Goal: Information Seeking & Learning: Learn about a topic

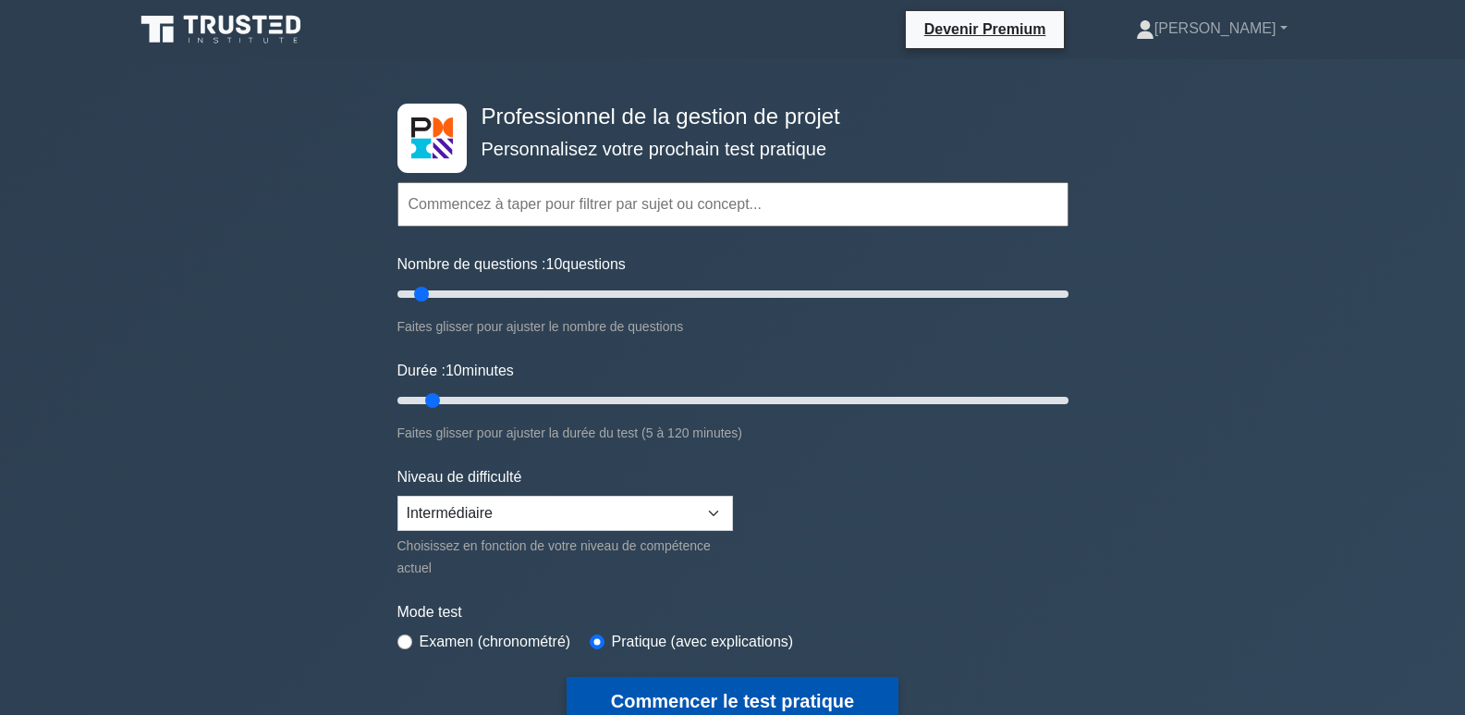
click at [773, 695] on font "Commencer le test pratique" at bounding box center [732, 701] width 243 height 20
click at [1275, 216] on div "Professionnel de la gestion de projet Personnalisez votre prochain test pratiqu…" at bounding box center [732, 697] width 1465 height 1277
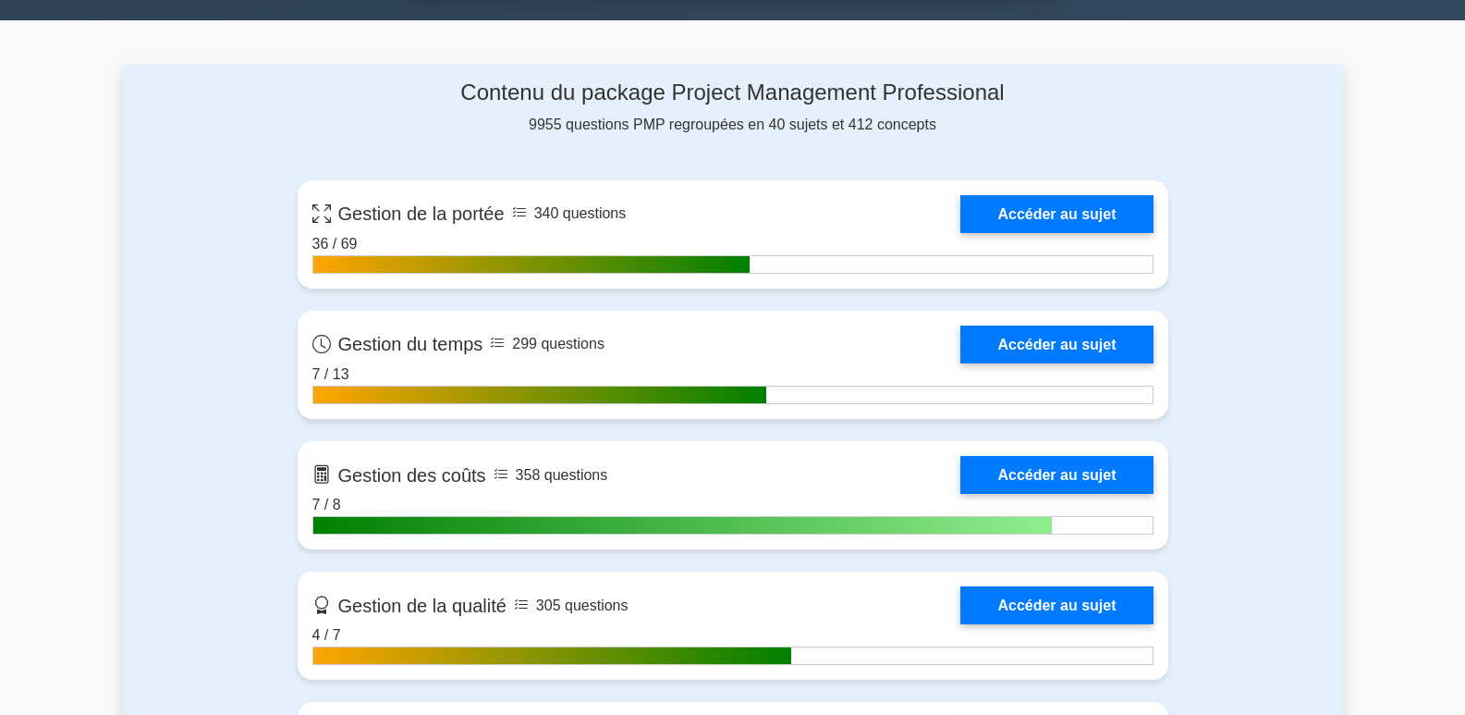
scroll to position [1387, 0]
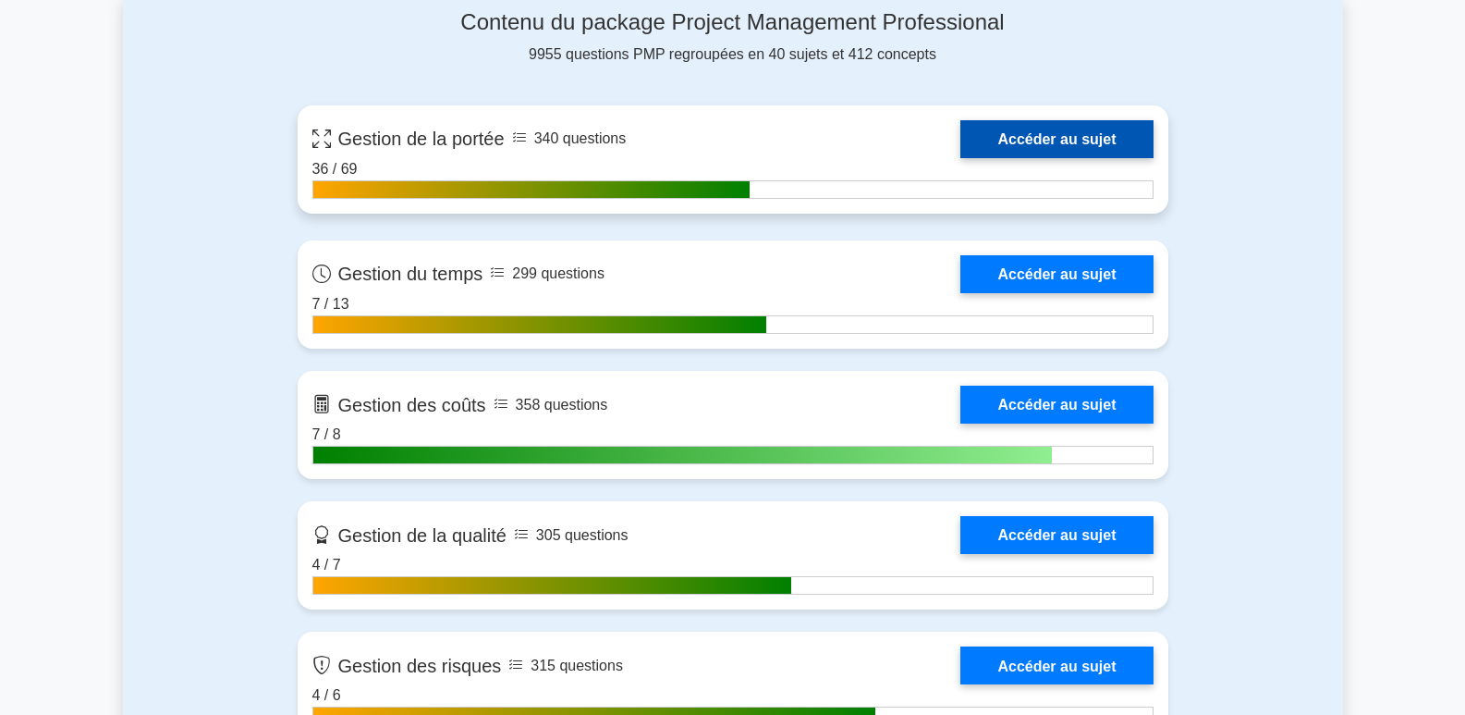
click at [1043, 141] on link "Accéder au sujet" at bounding box center [1056, 139] width 192 height 38
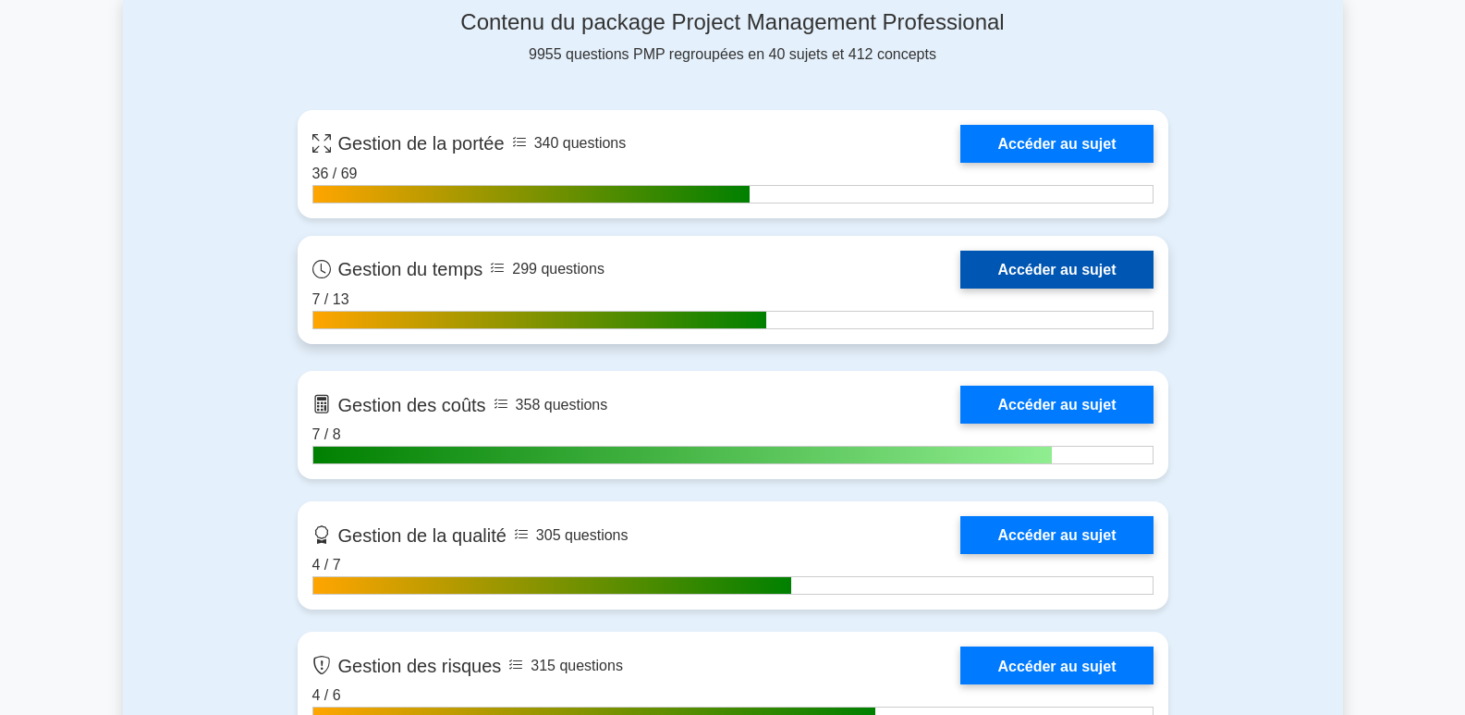
click at [1068, 264] on link "Accéder au sujet" at bounding box center [1056, 270] width 192 height 38
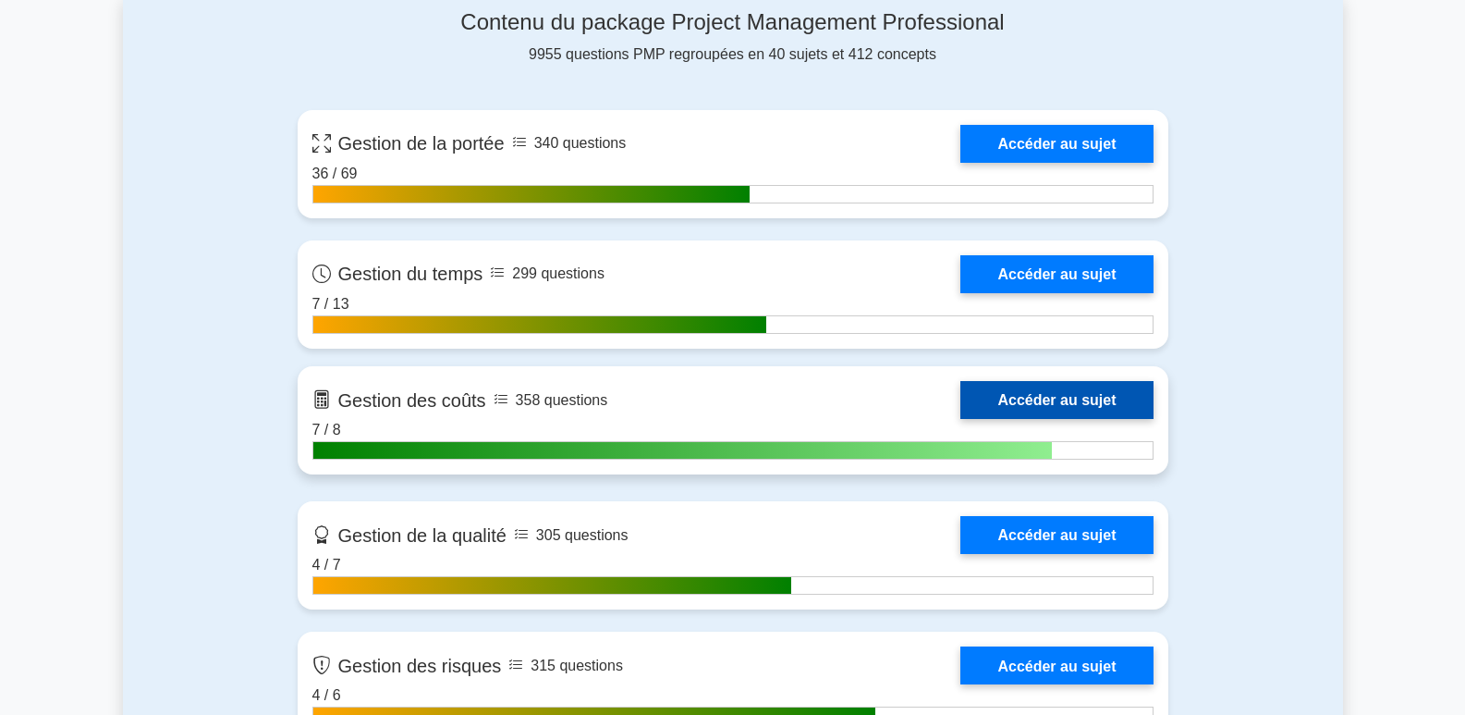
click at [1023, 390] on link "Accéder au sujet" at bounding box center [1056, 400] width 192 height 38
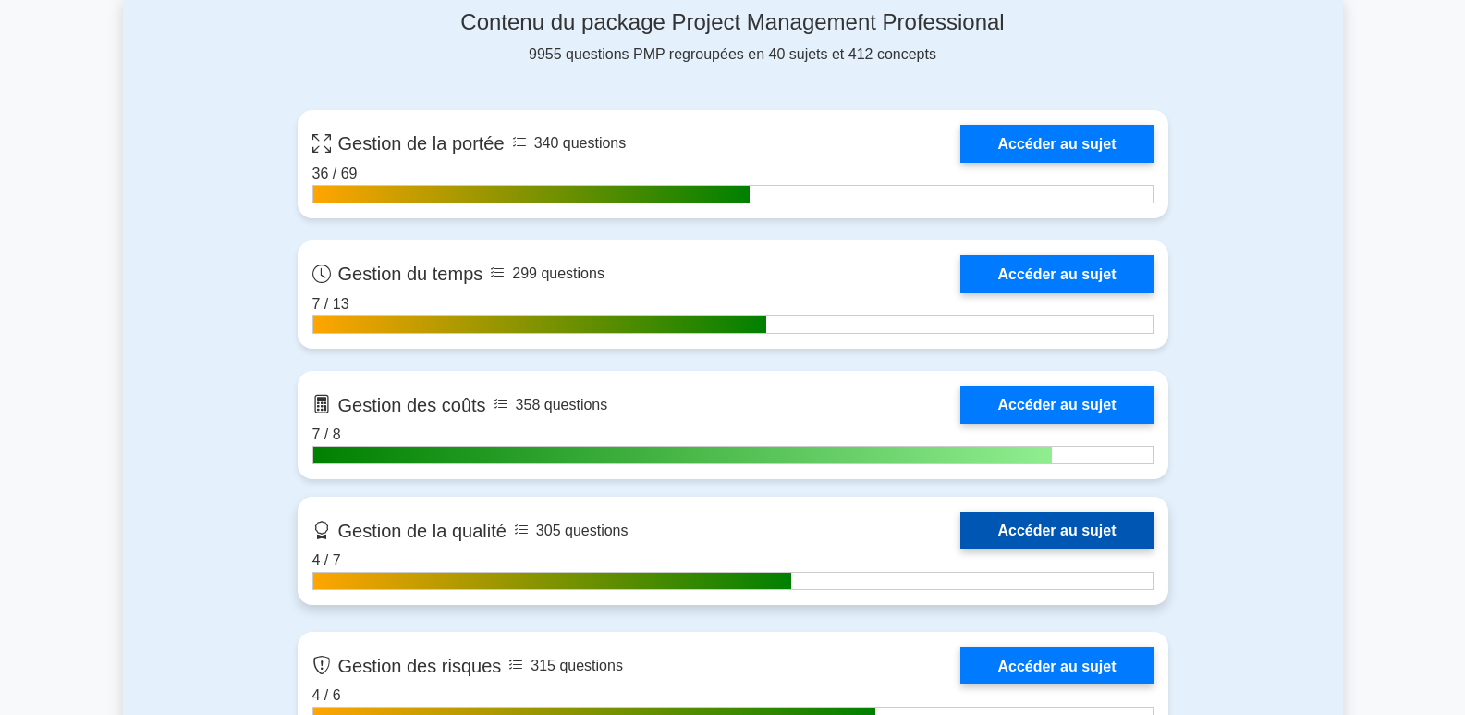
click at [1046, 526] on link "Accéder au sujet" at bounding box center [1056, 530] width 192 height 38
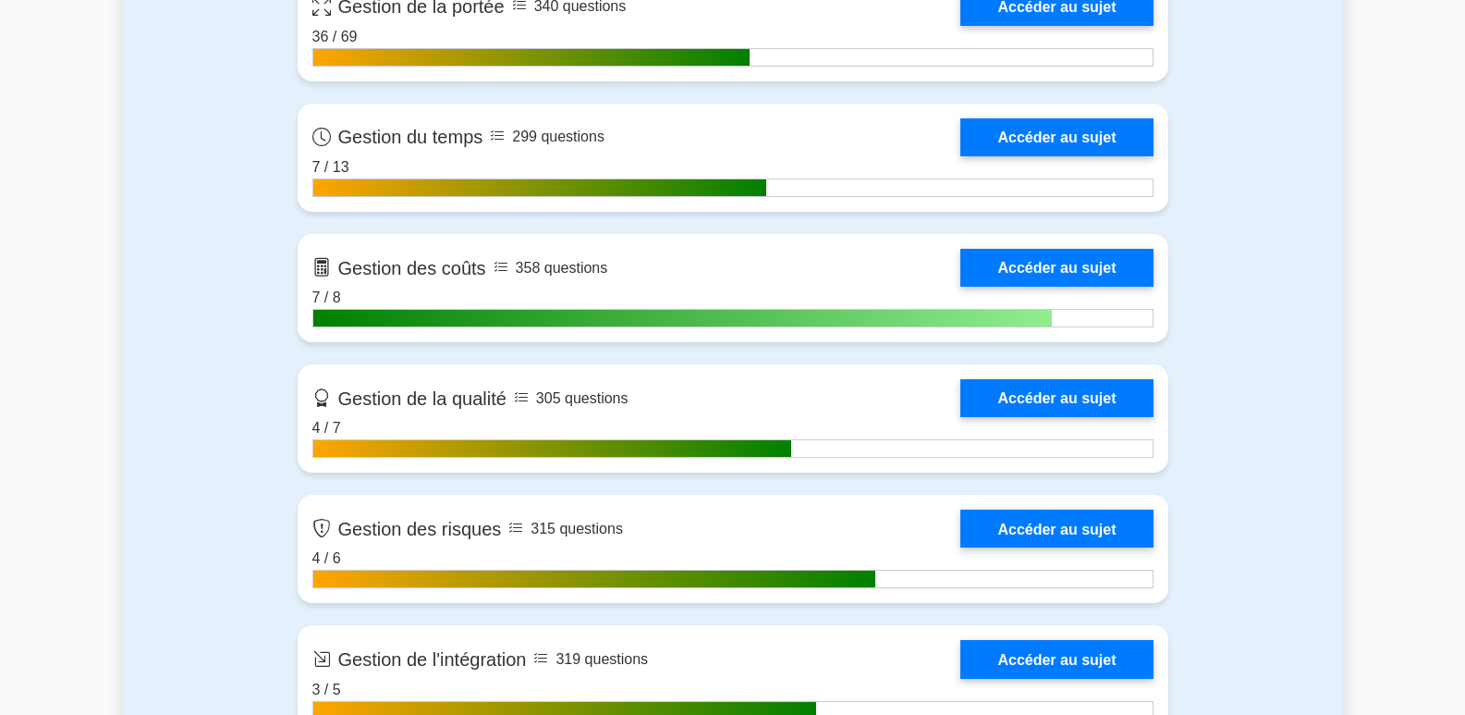
scroll to position [1571, 0]
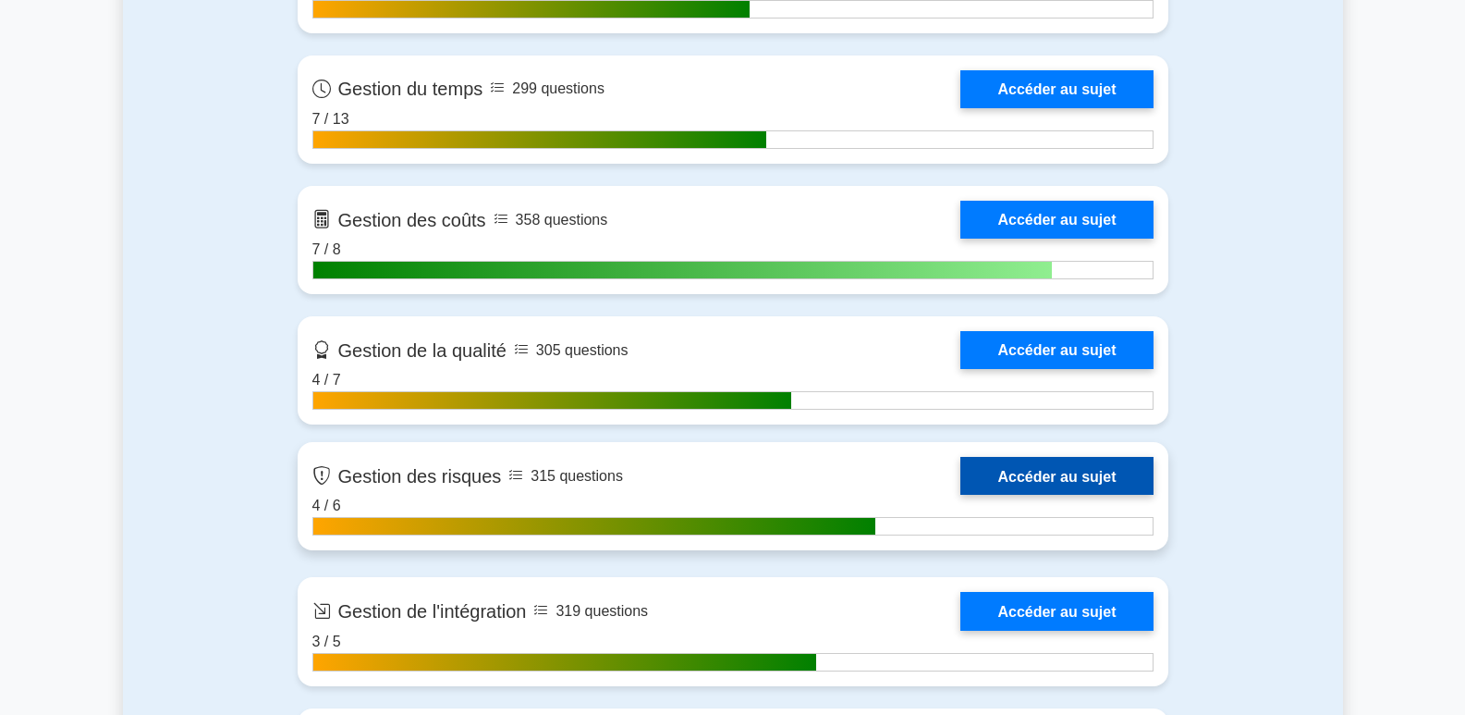
click at [1031, 477] on link "Accéder au sujet" at bounding box center [1056, 476] width 192 height 38
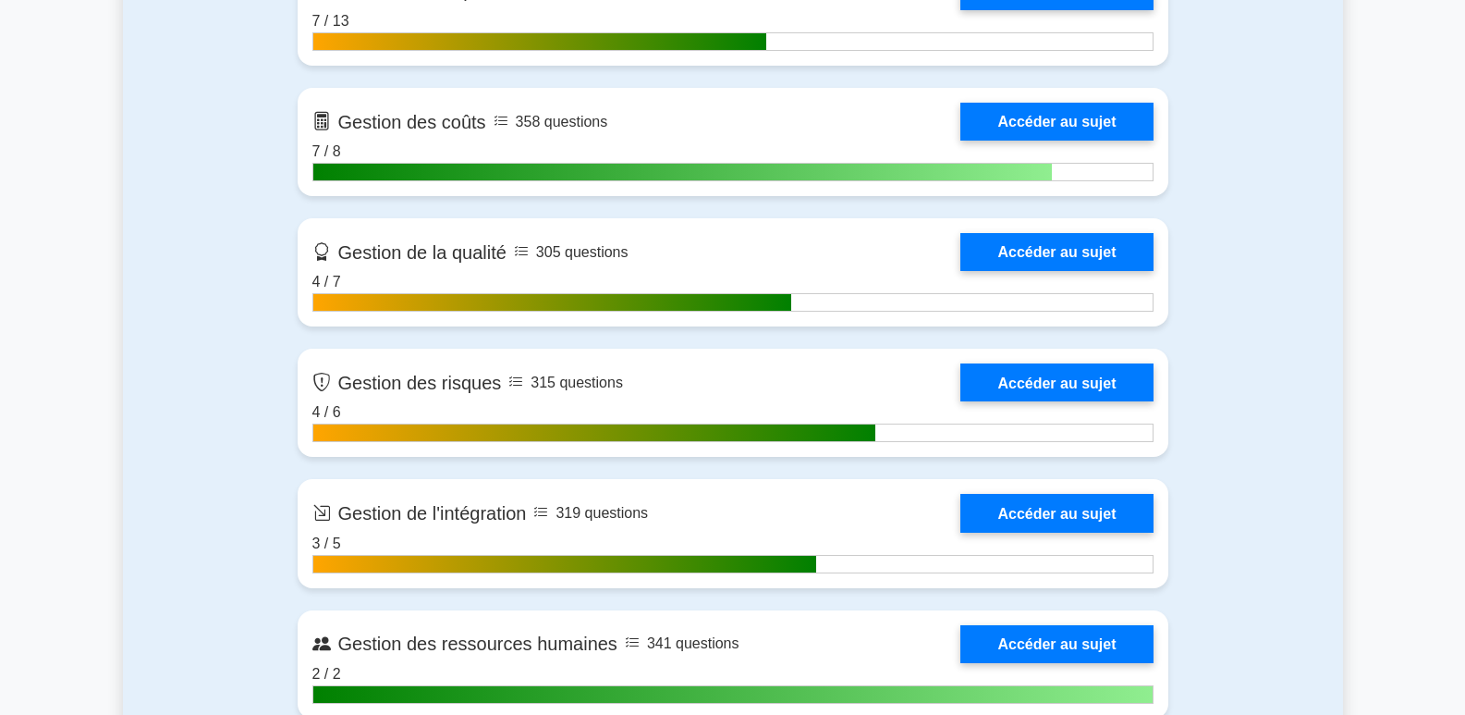
scroll to position [1756, 0]
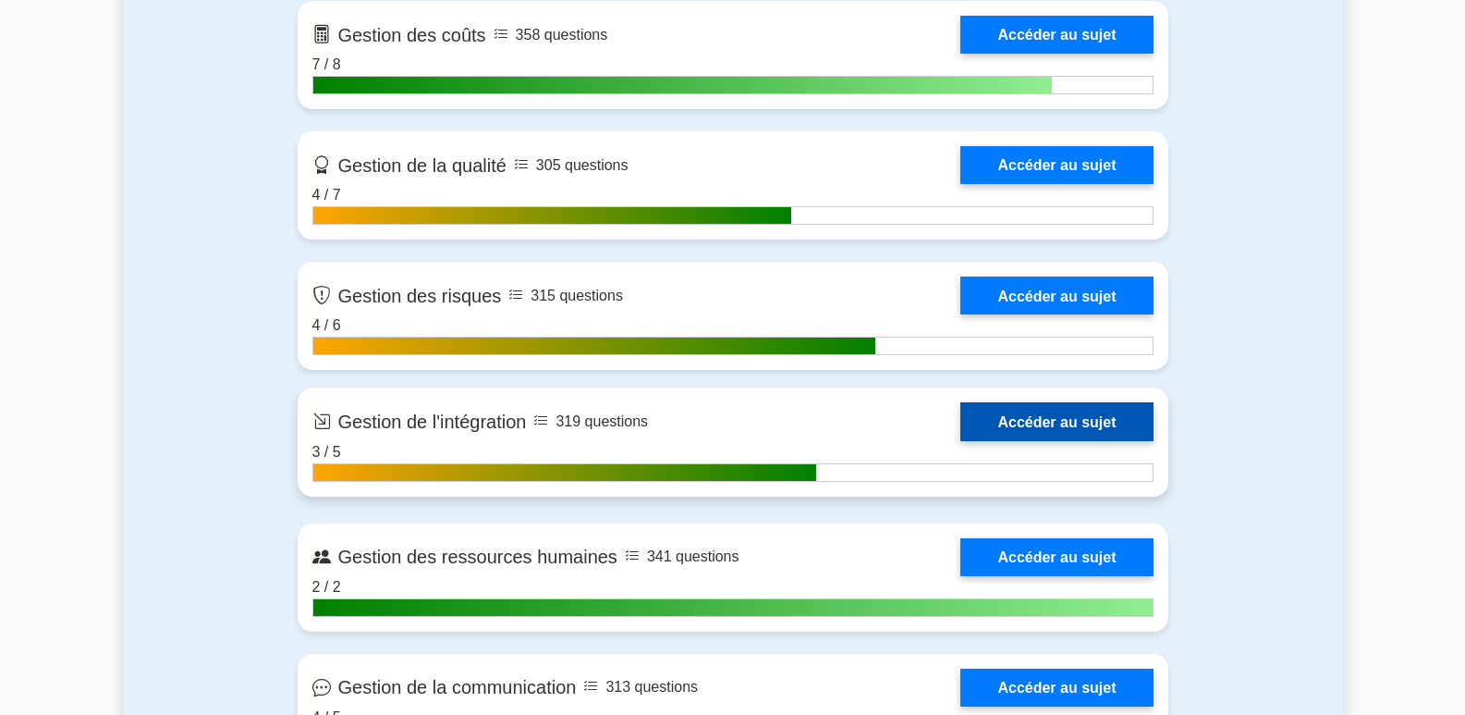
click at [1048, 414] on link "Accéder au sujet" at bounding box center [1056, 421] width 192 height 38
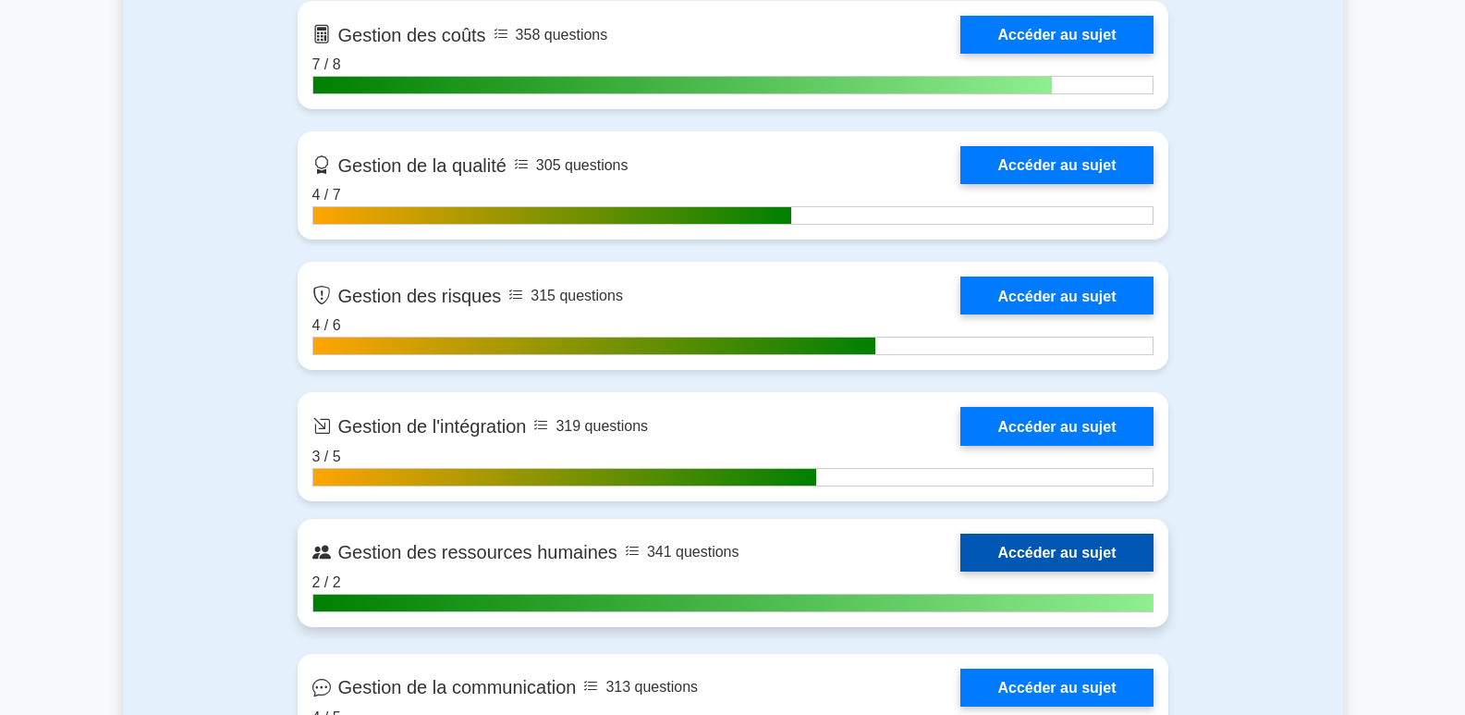
click at [1072, 546] on link "Accéder au sujet" at bounding box center [1056, 552] width 192 height 38
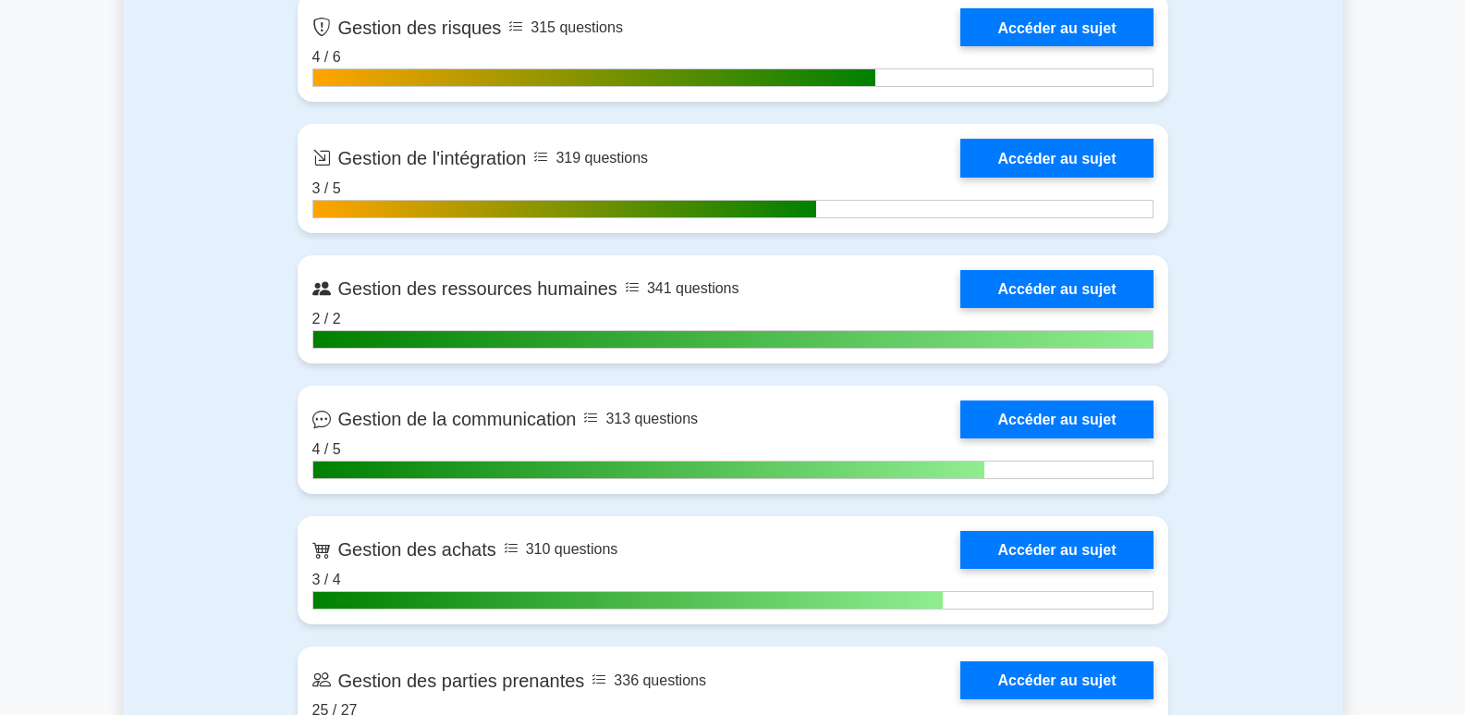
scroll to position [2034, 0]
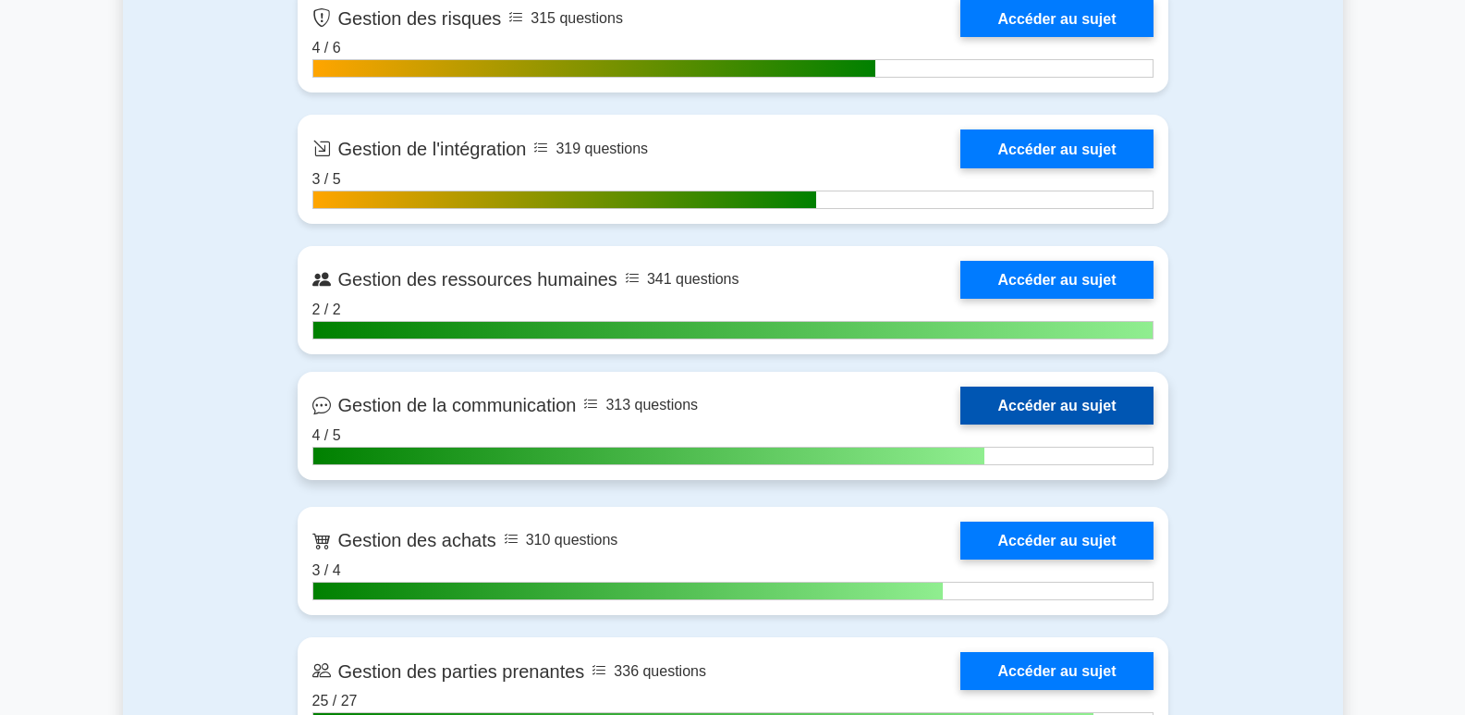
click at [1075, 398] on link "Accéder au sujet" at bounding box center [1056, 405] width 192 height 38
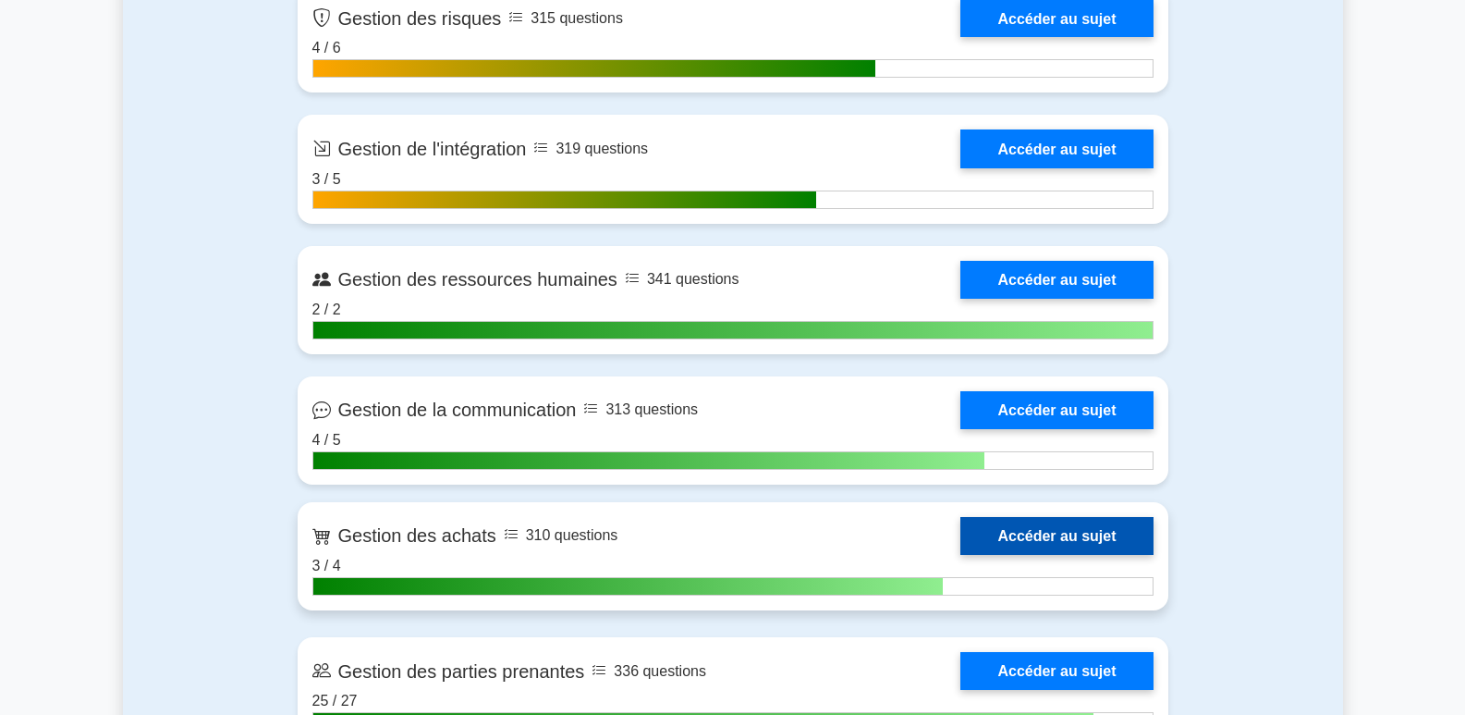
click at [1100, 526] on link "Accéder au sujet" at bounding box center [1056, 536] width 192 height 38
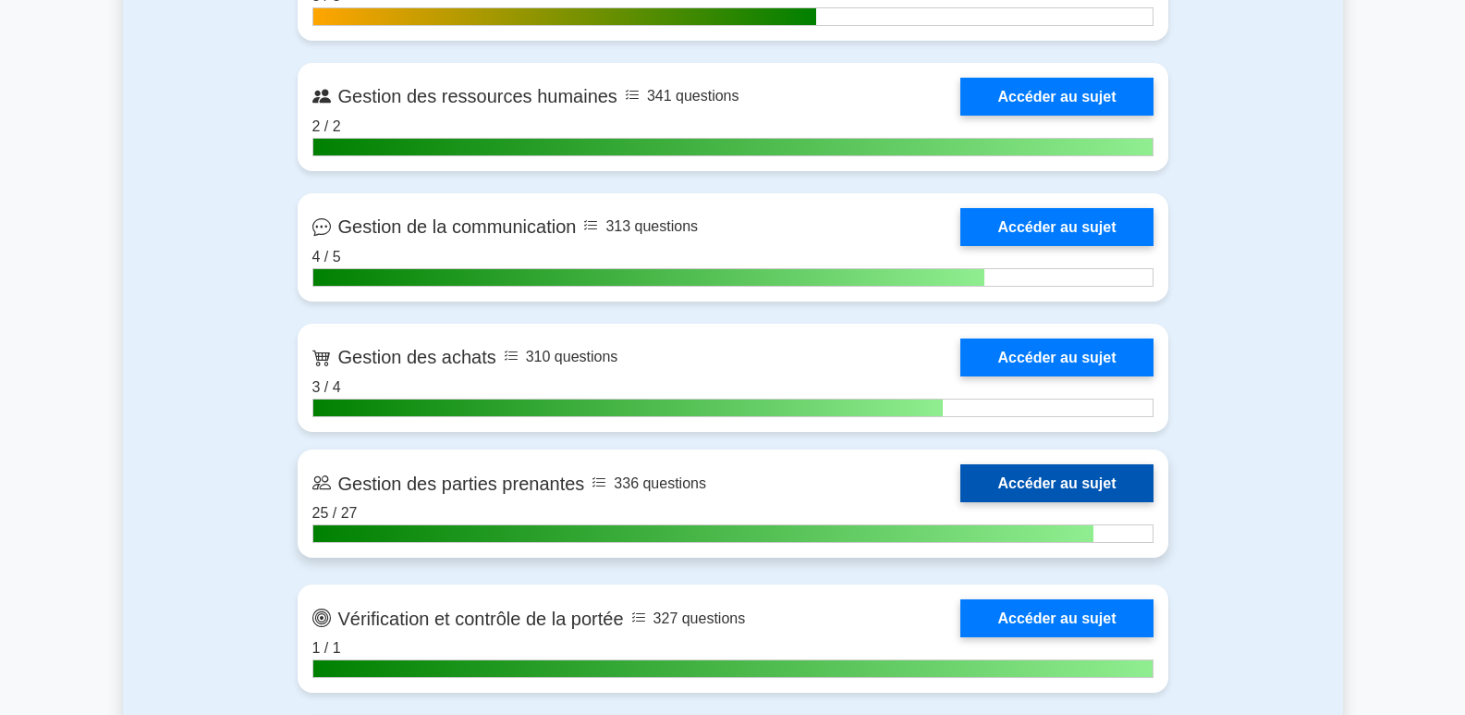
scroll to position [2219, 0]
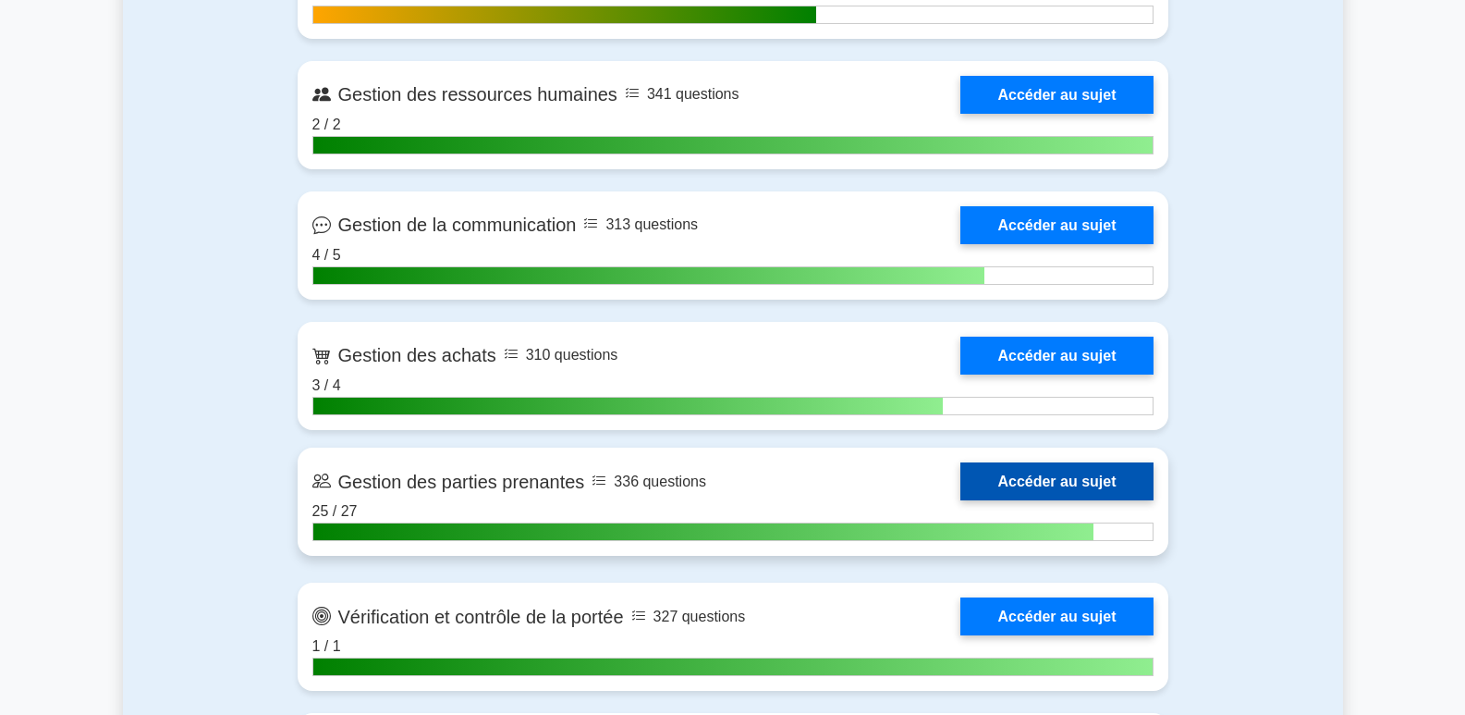
click at [1059, 475] on link "Accéder au sujet" at bounding box center [1056, 481] width 192 height 38
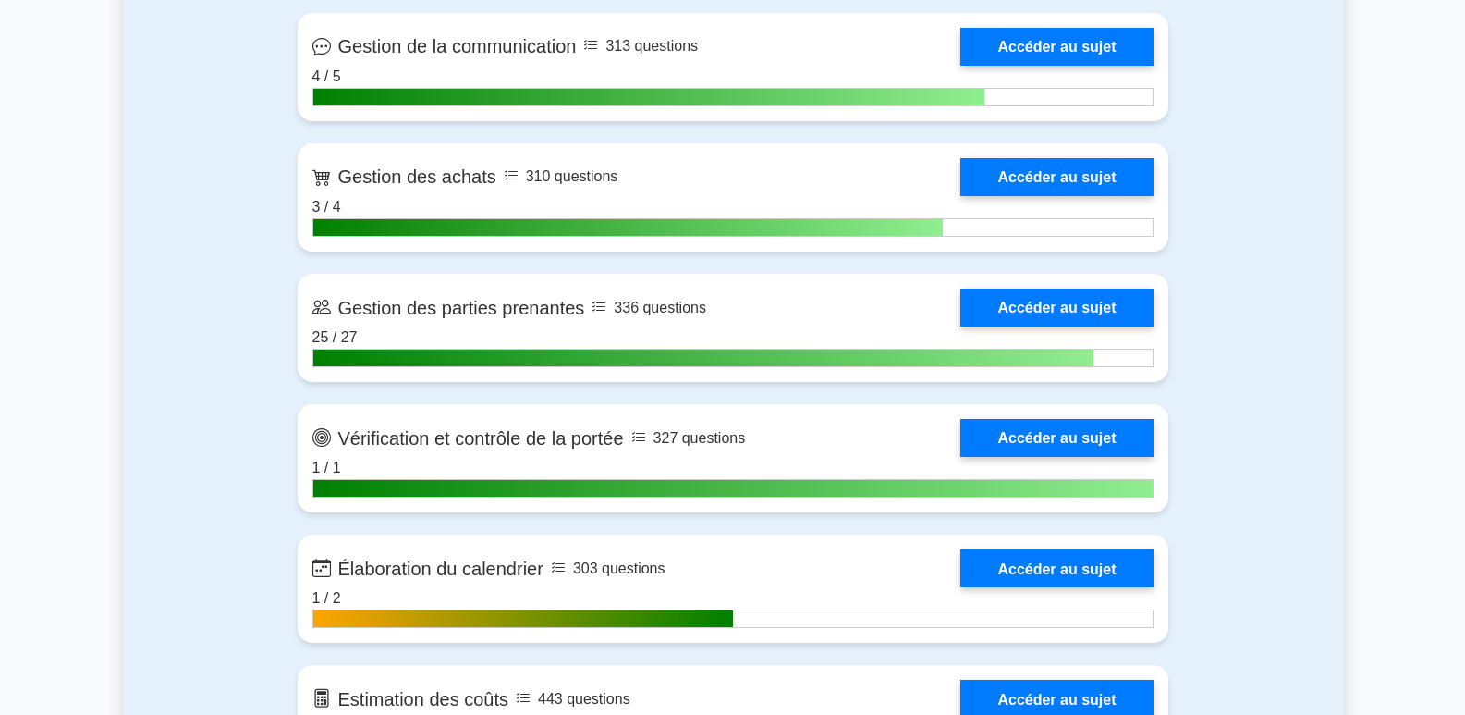
scroll to position [2496, 0]
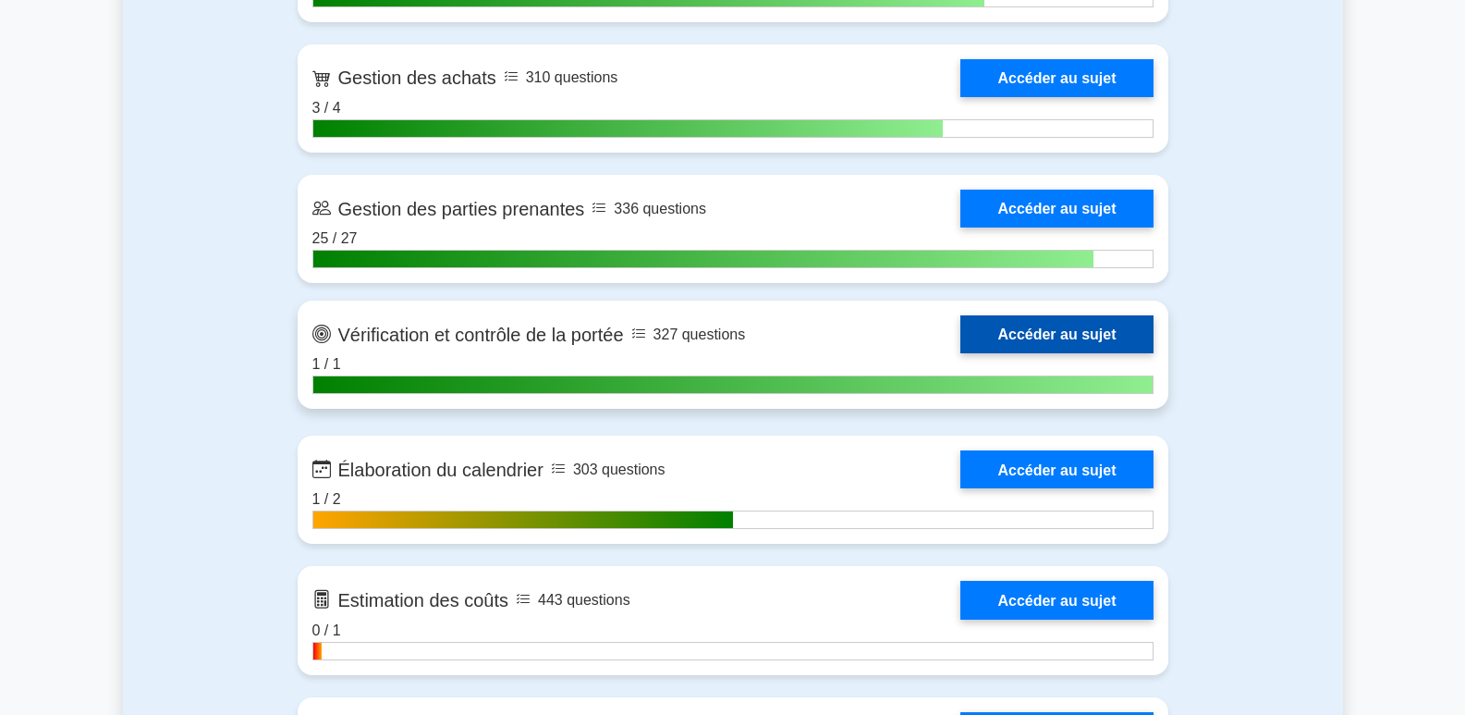
click at [1046, 339] on link "Accéder au sujet" at bounding box center [1056, 334] width 192 height 38
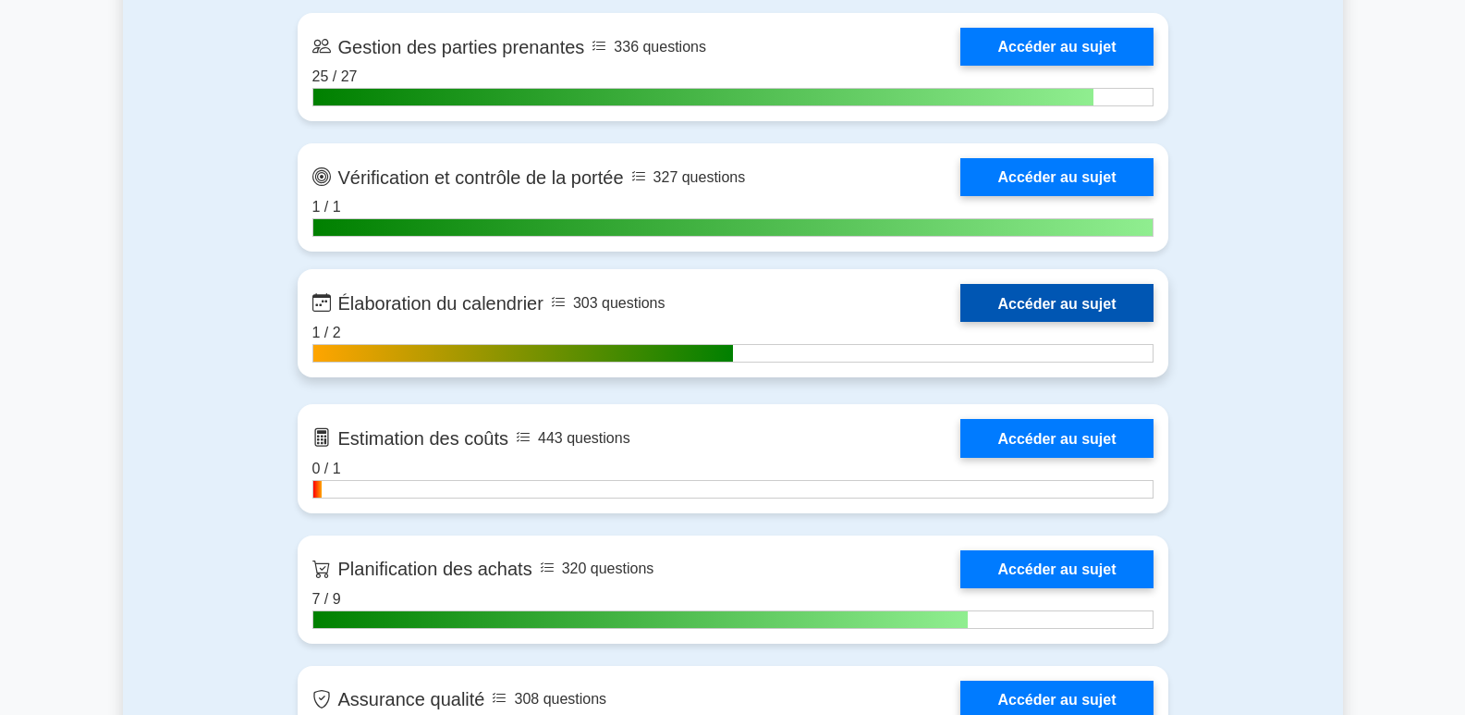
scroll to position [2681, 0]
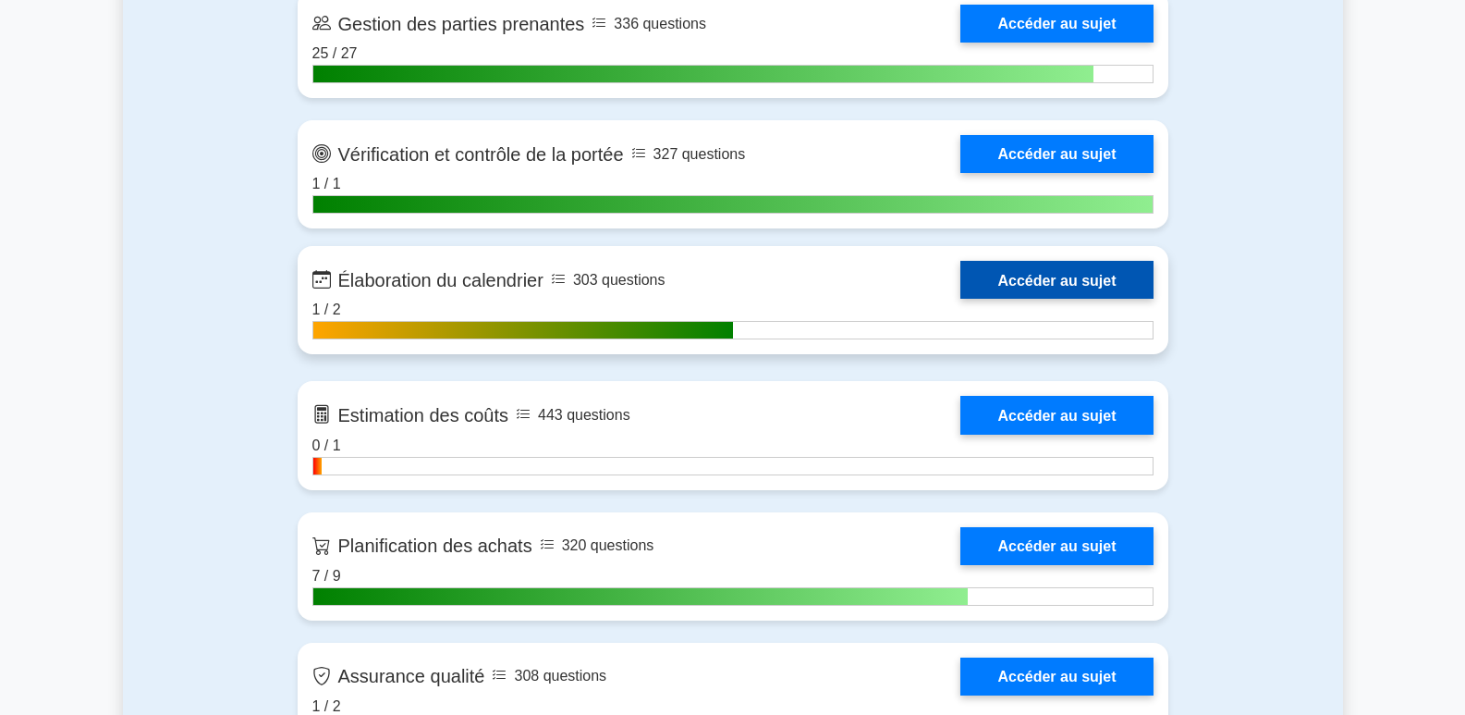
click at [1076, 278] on link "Accéder au sujet" at bounding box center [1056, 280] width 192 height 38
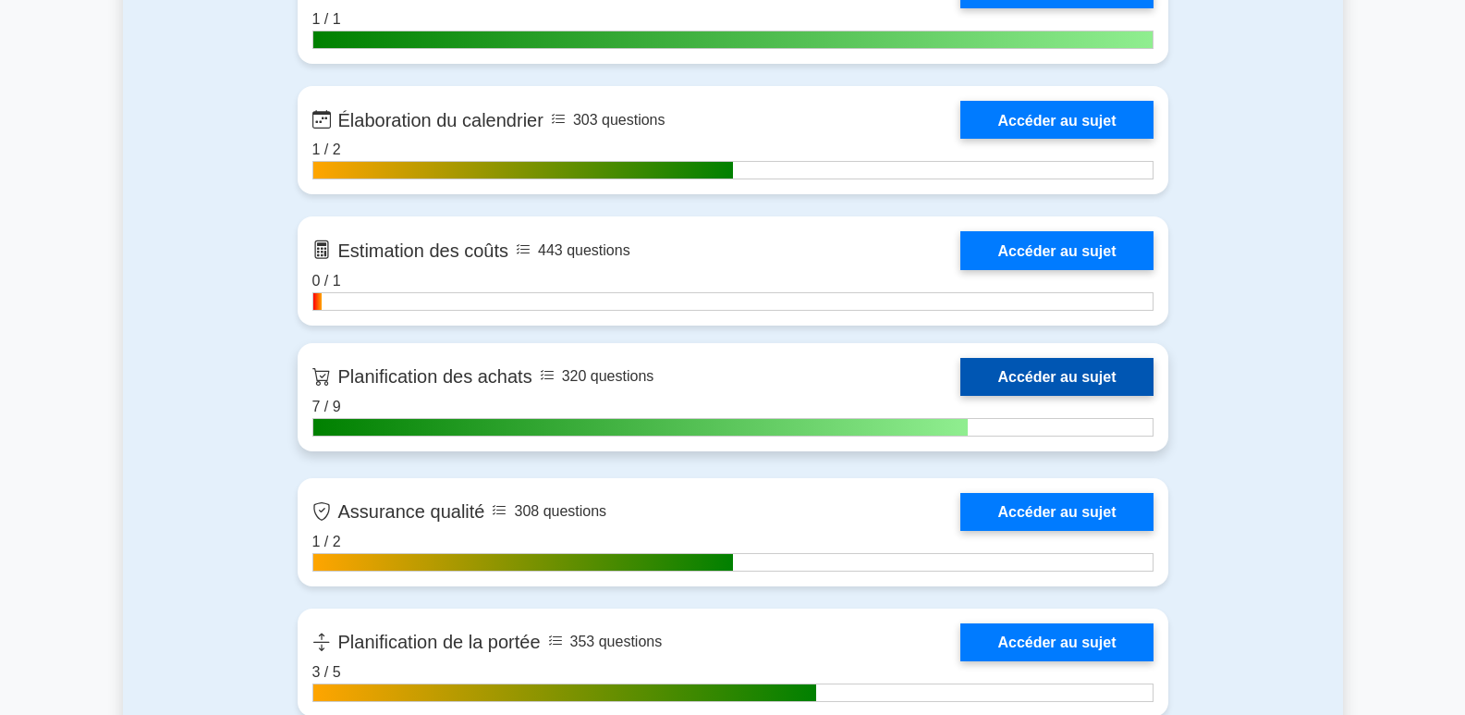
scroll to position [2958, 0]
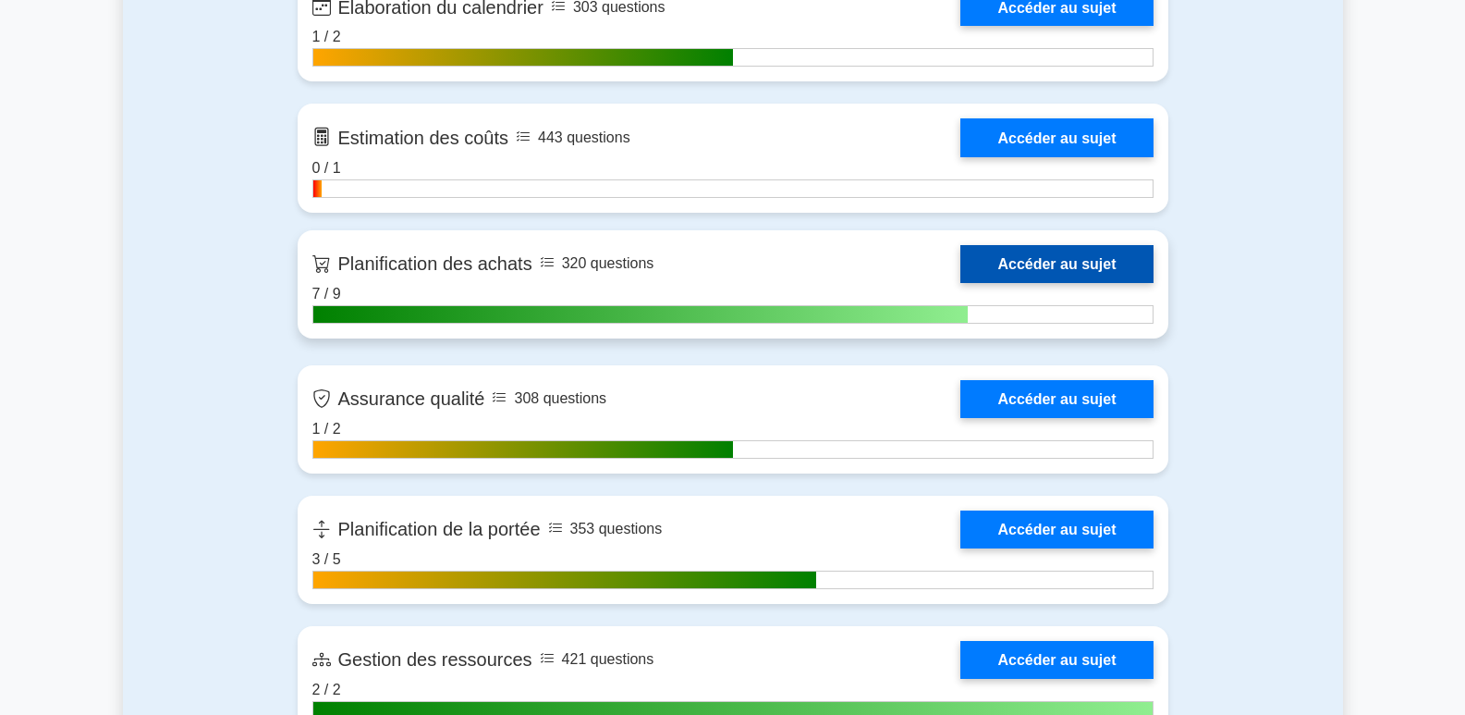
click at [1050, 265] on link "Accéder au sujet" at bounding box center [1056, 264] width 192 height 38
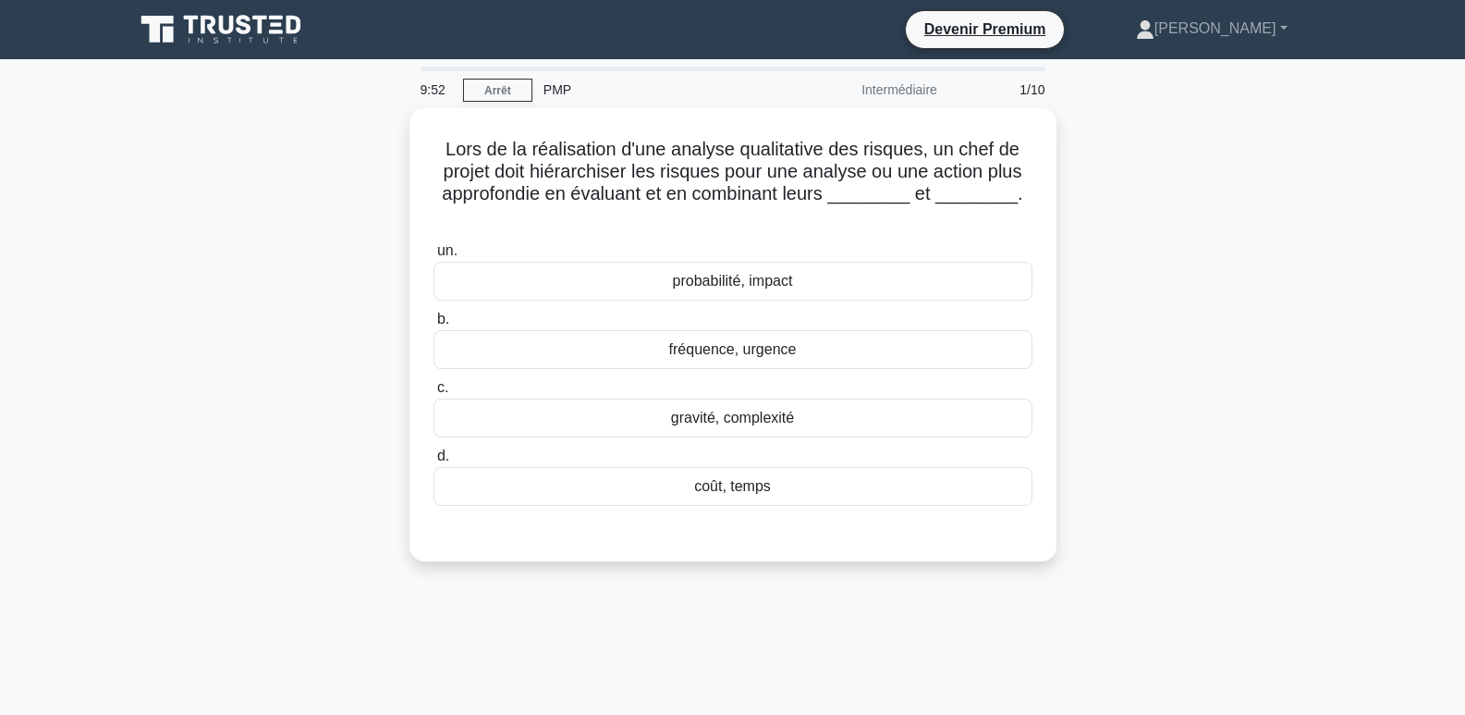
click at [1286, 199] on div "Lors de la réalisation d'une analyse qualitative des risques, un chef de projet…" at bounding box center [733, 345] width 1220 height 475
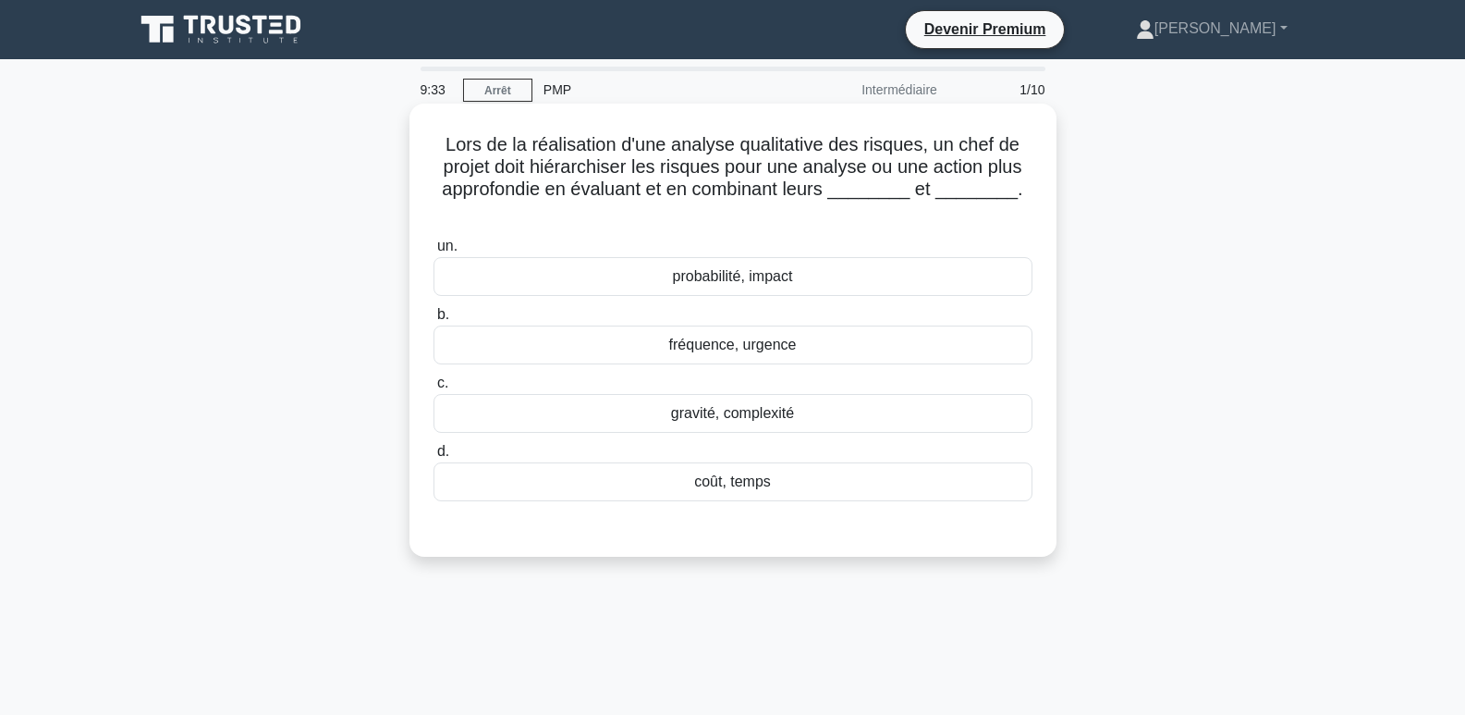
click at [752, 268] on font "probabilité, impact" at bounding box center [733, 276] width 120 height 16
click at [434, 252] on input "un. probabilité, impact" at bounding box center [434, 246] width 0 height 12
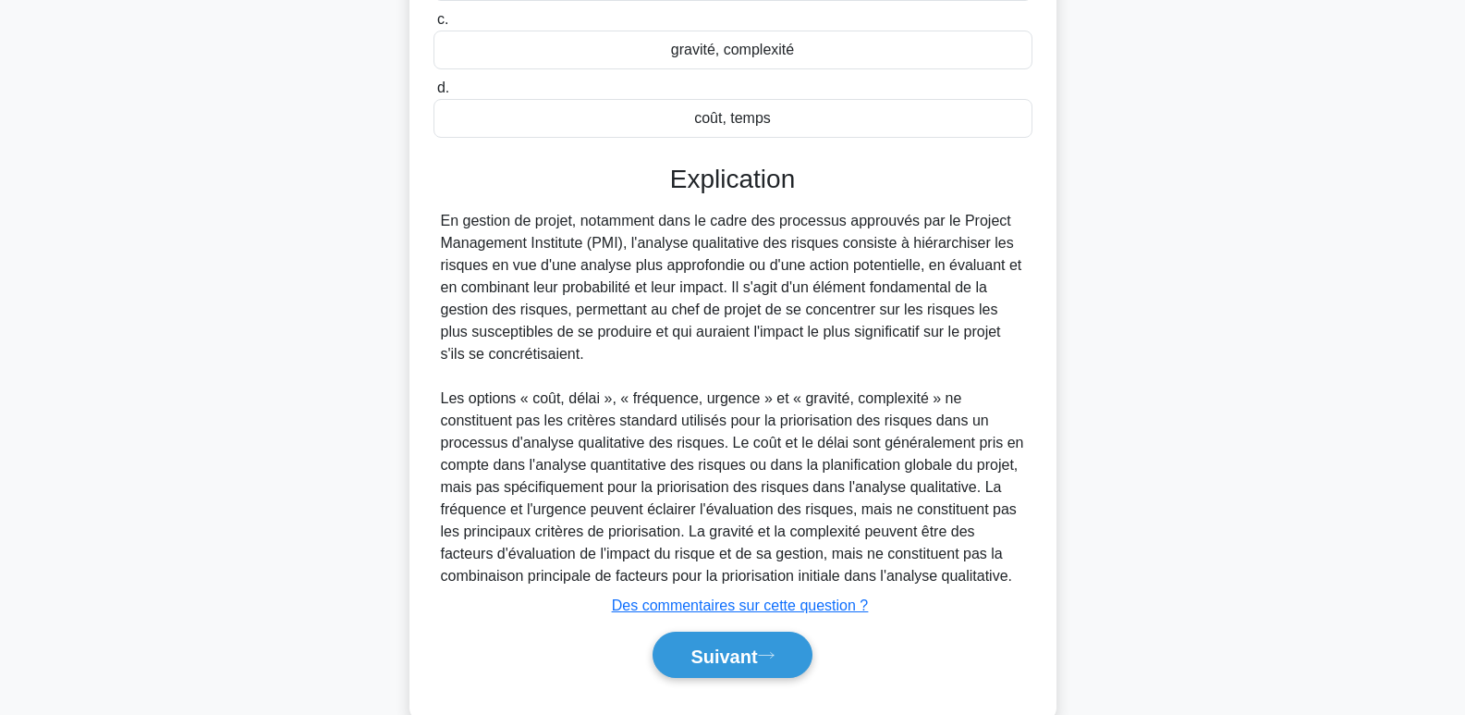
scroll to position [385, 0]
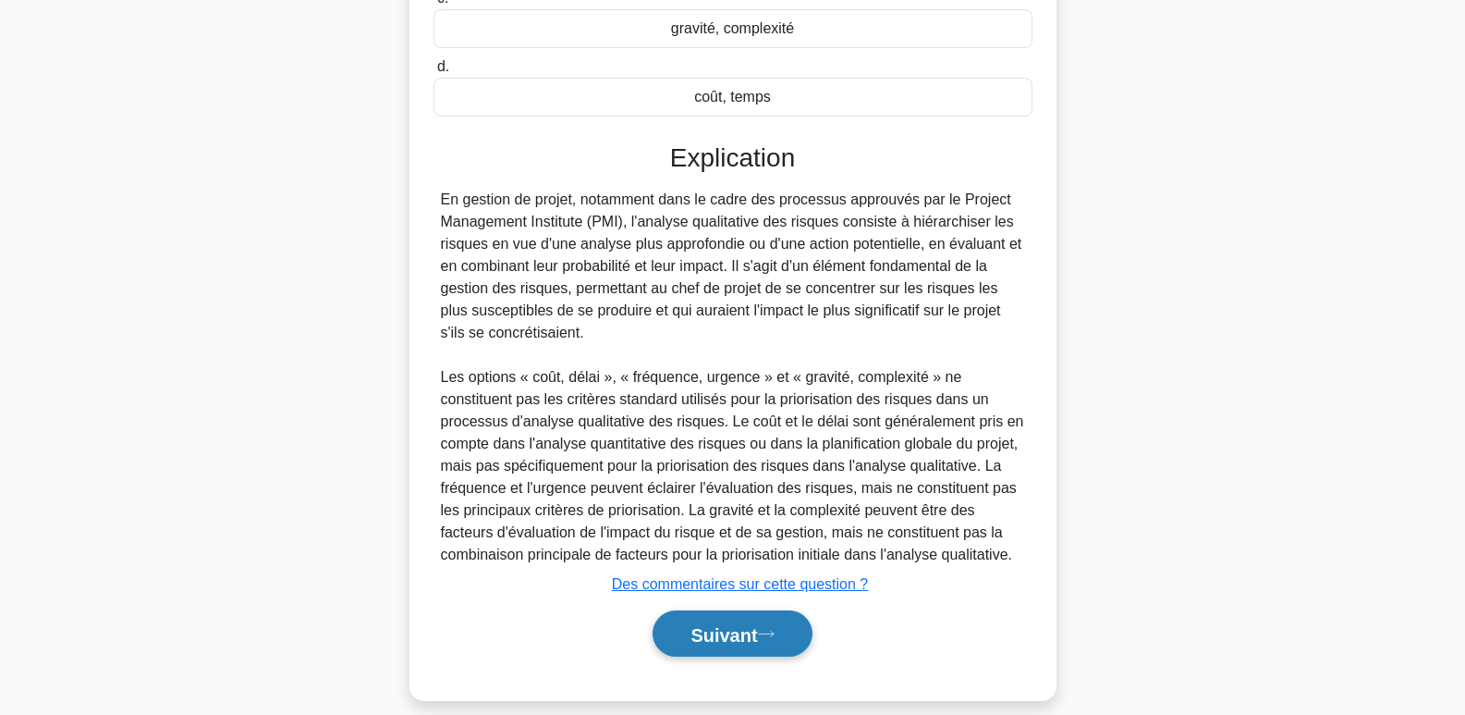
click at [755, 624] on font "Suivant" at bounding box center [724, 634] width 67 height 20
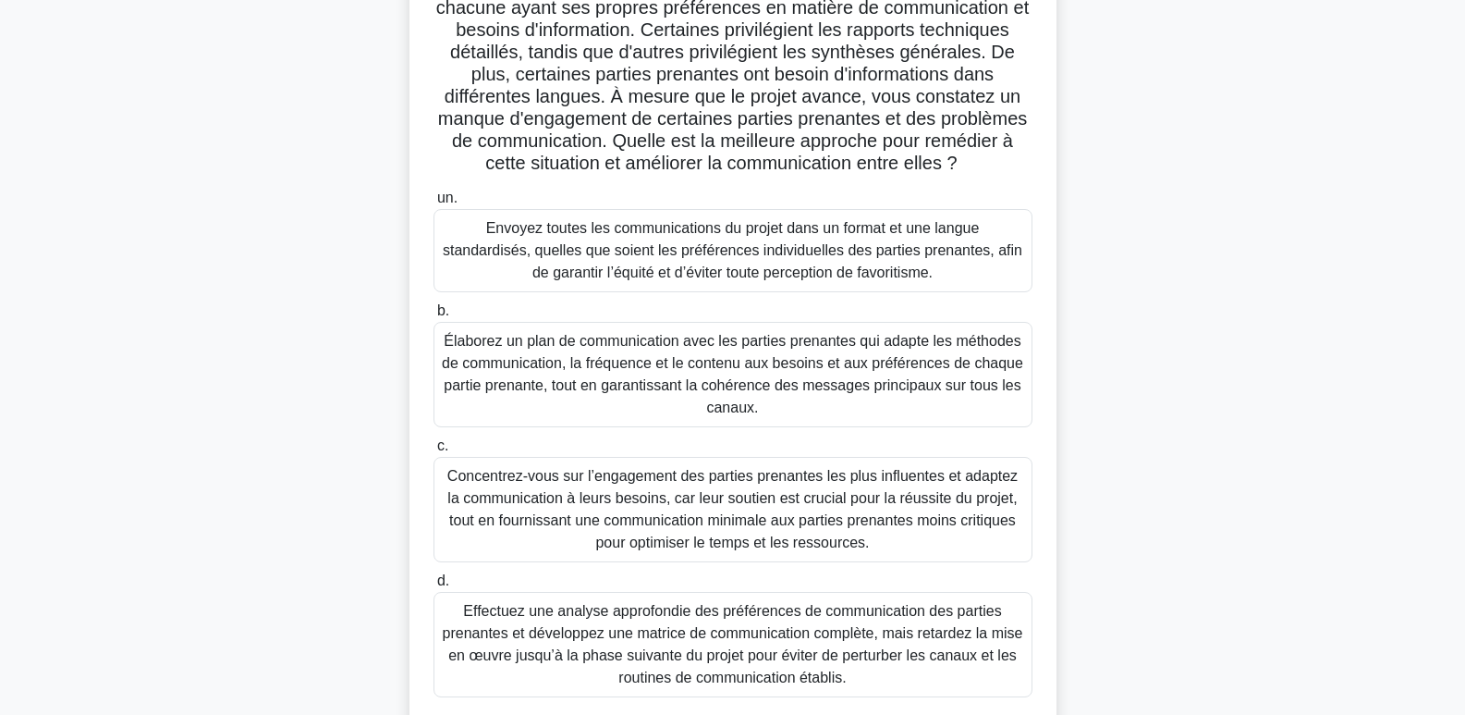
scroll to position [191, 0]
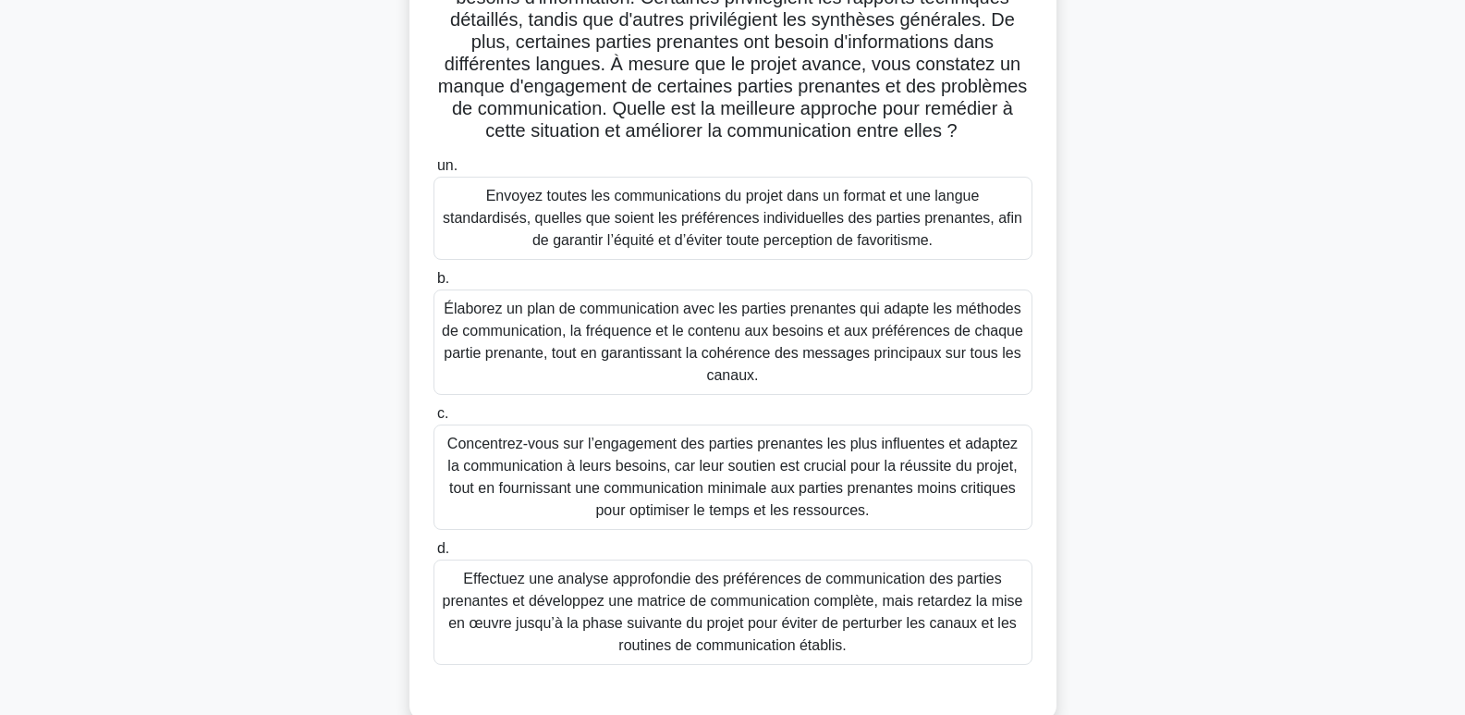
click at [703, 329] on font "Élaborez un plan de communication avec les parties prenantes qui adapte les mét…" at bounding box center [732, 341] width 581 height 82
click at [434, 285] on input "b. Élaborez un plan de communication avec les parties prenantes qui adapte les …" at bounding box center [434, 279] width 0 height 12
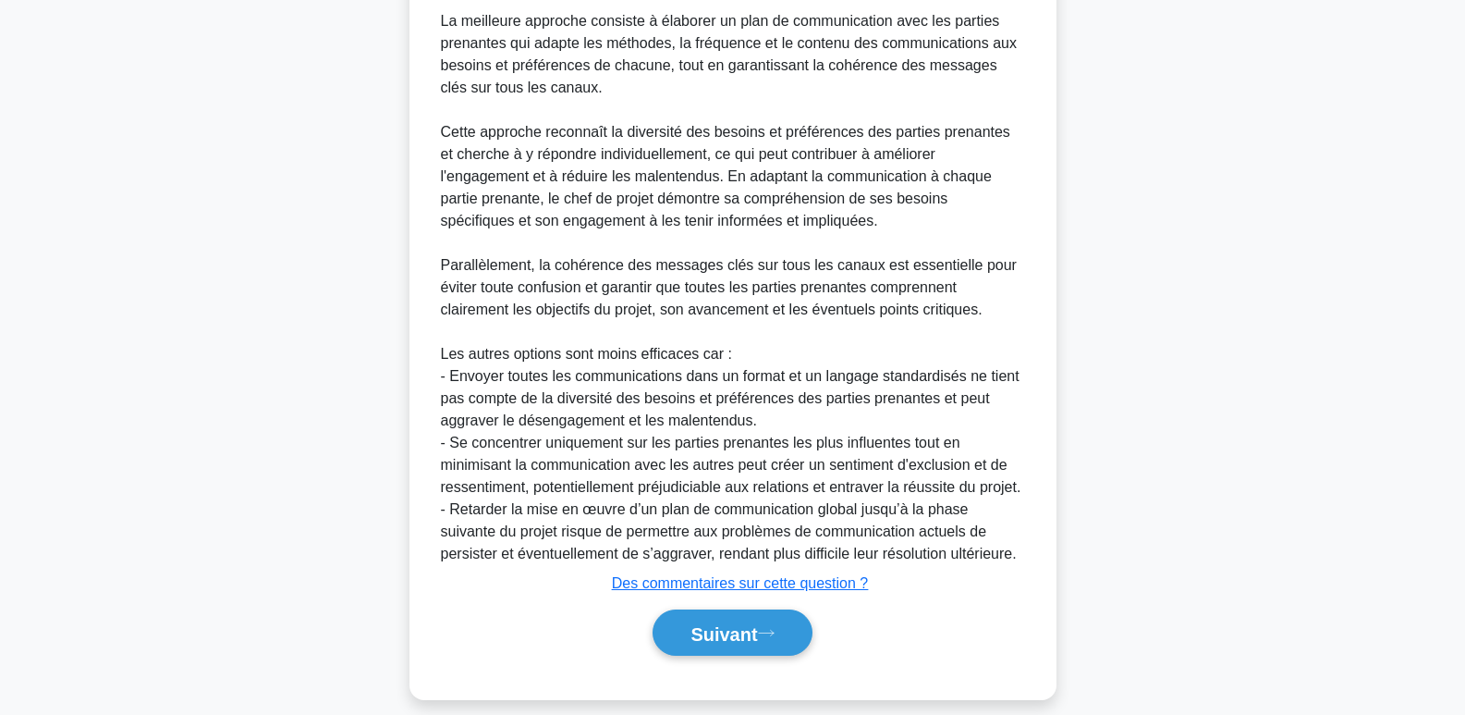
scroll to position [939, 0]
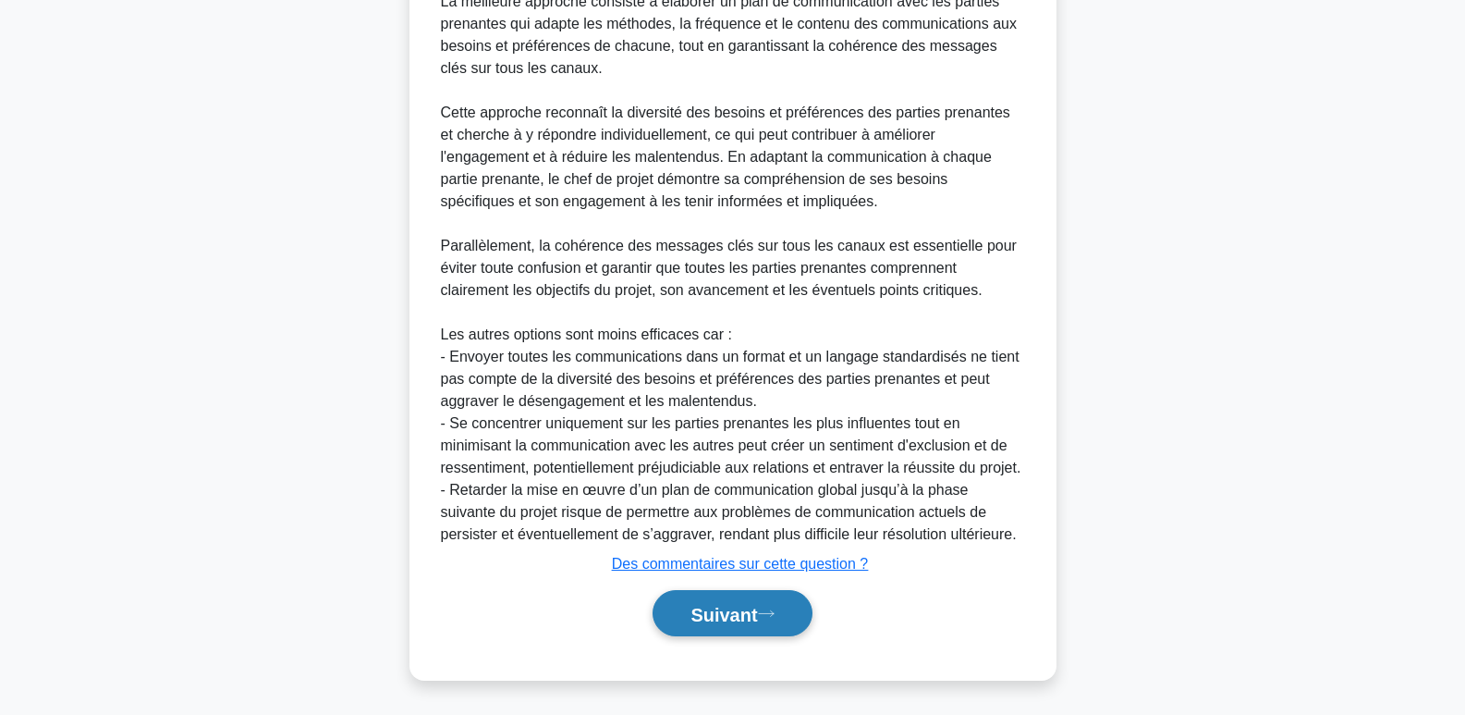
click at [702, 611] on font "Suivant" at bounding box center [724, 614] width 67 height 20
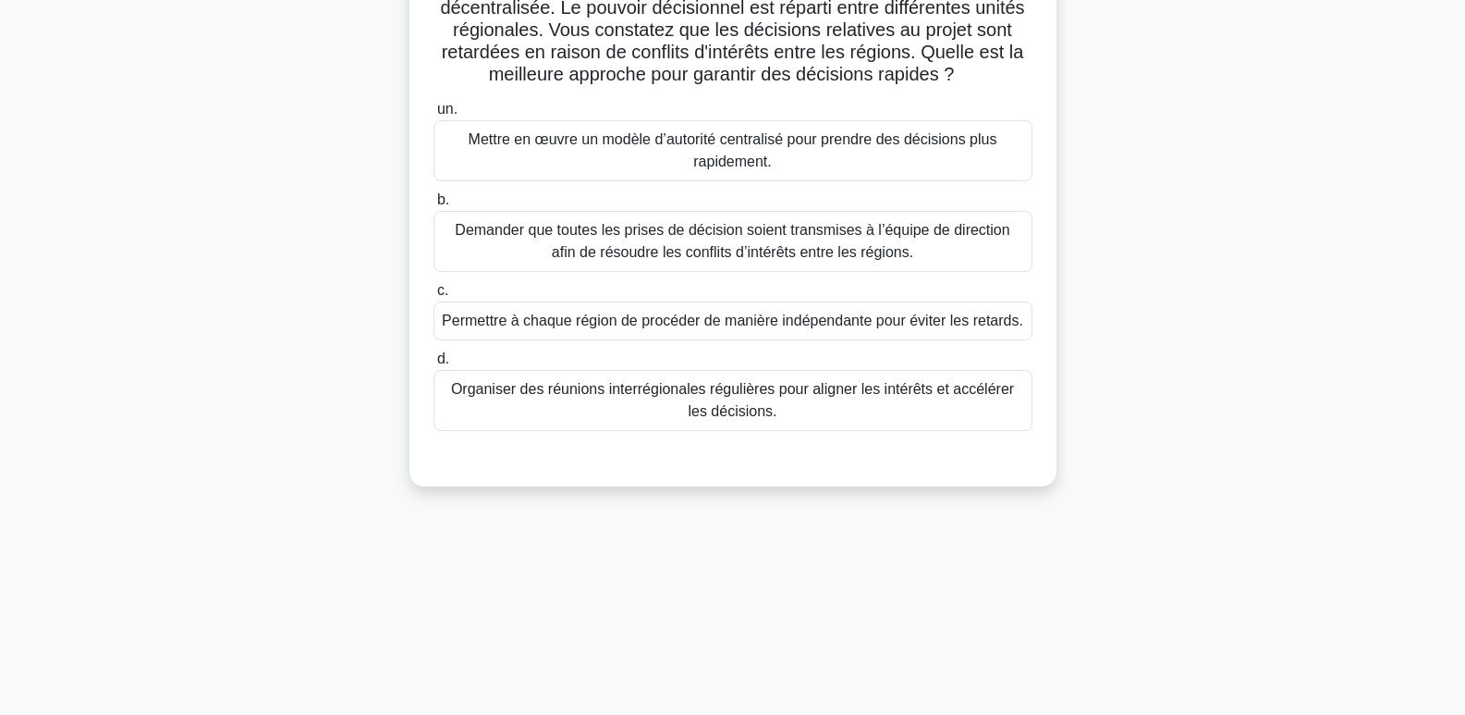
scroll to position [0, 0]
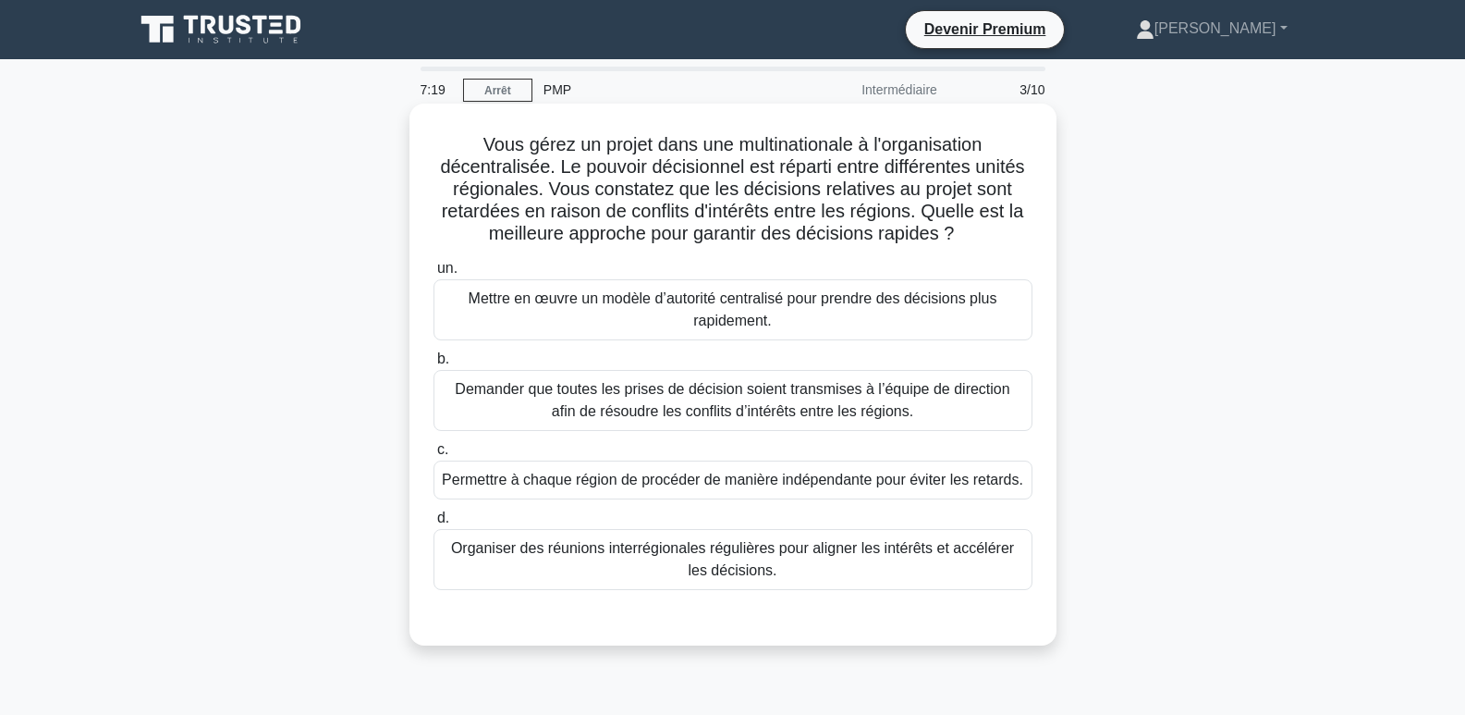
click at [874, 397] on font "Demander que toutes les prises de décision soient transmises à l’équipe de dire…" at bounding box center [732, 400] width 555 height 38
click at [434, 365] on input "b. Demander que toutes les prises de décision soient transmises à l’équipe de d…" at bounding box center [434, 359] width 0 height 12
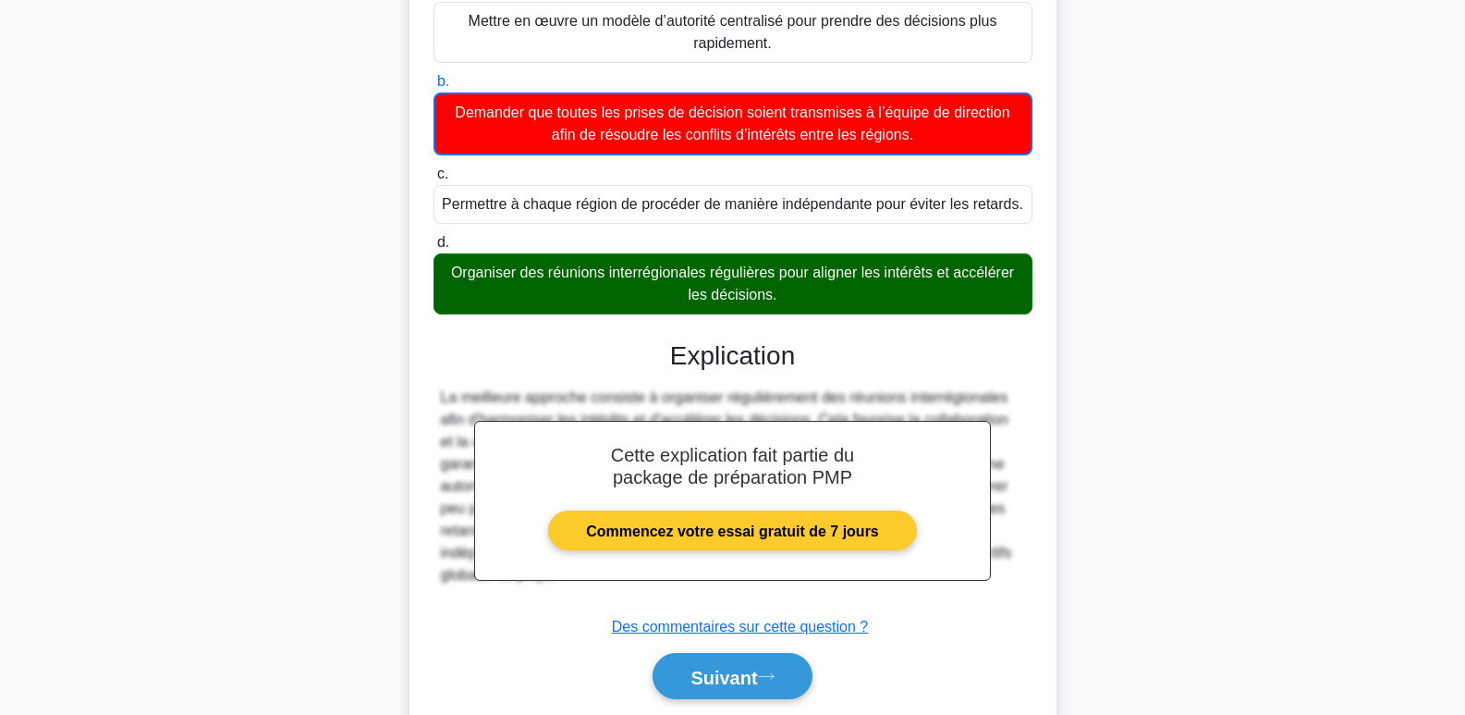
scroll to position [342, 0]
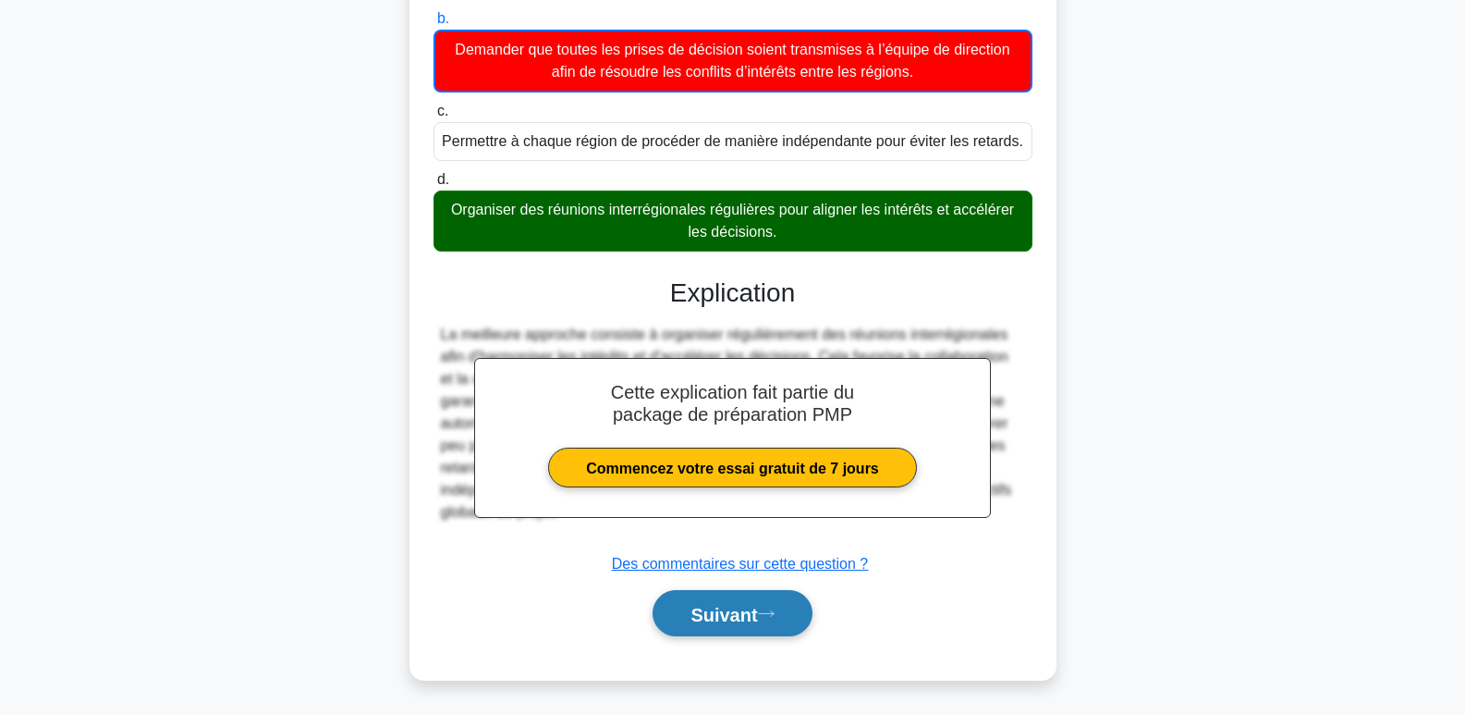
click at [740, 616] on font "Suivant" at bounding box center [724, 614] width 67 height 20
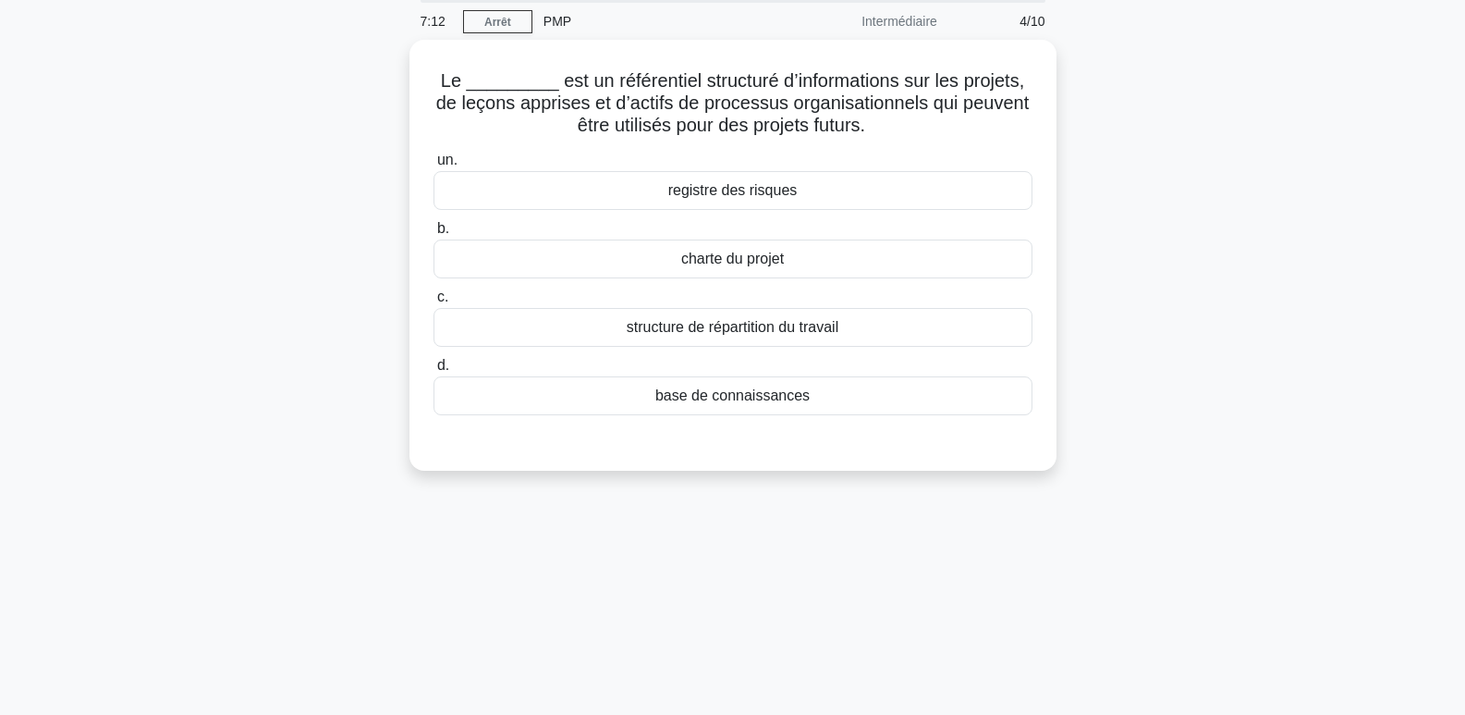
scroll to position [0, 0]
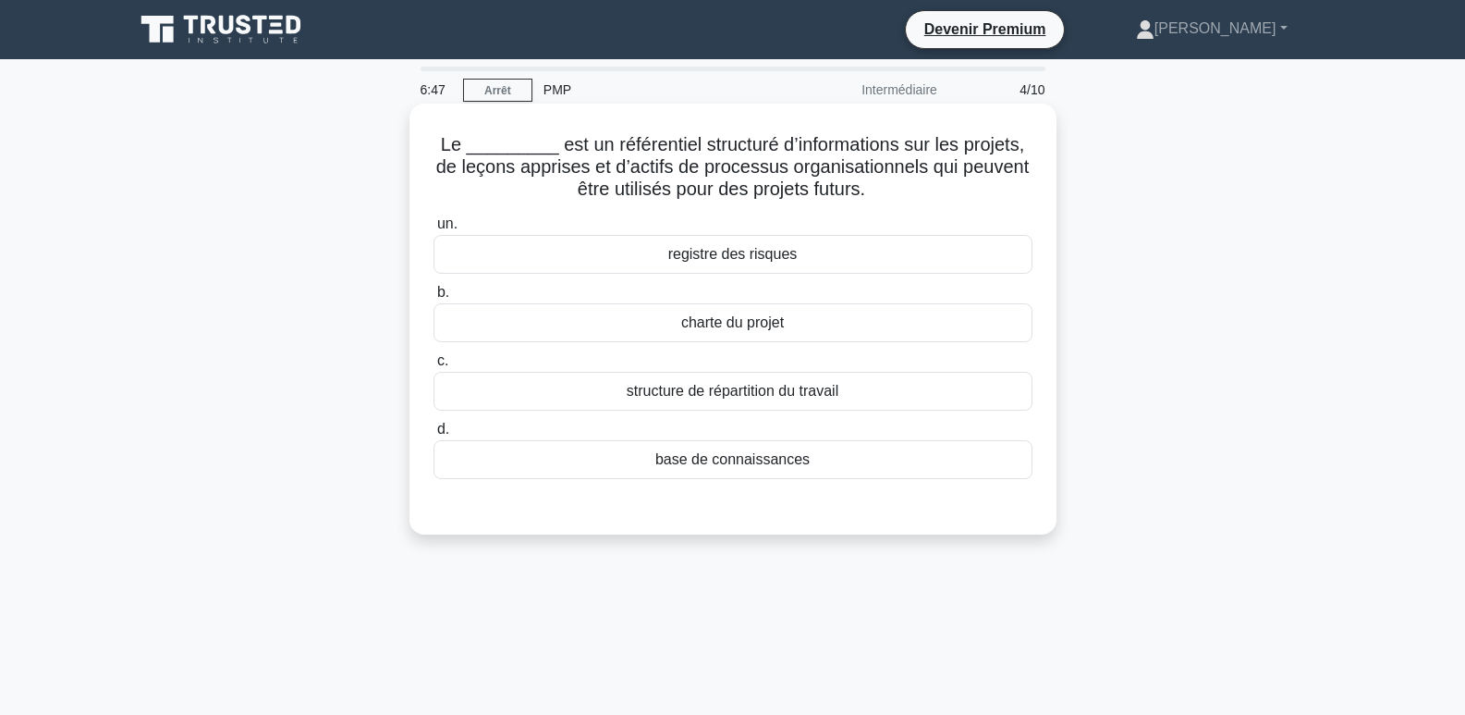
click at [764, 467] on font "base de connaissances" at bounding box center [732, 459] width 154 height 16
click at [434, 435] on input "d. base de connaissances" at bounding box center [434, 429] width 0 height 12
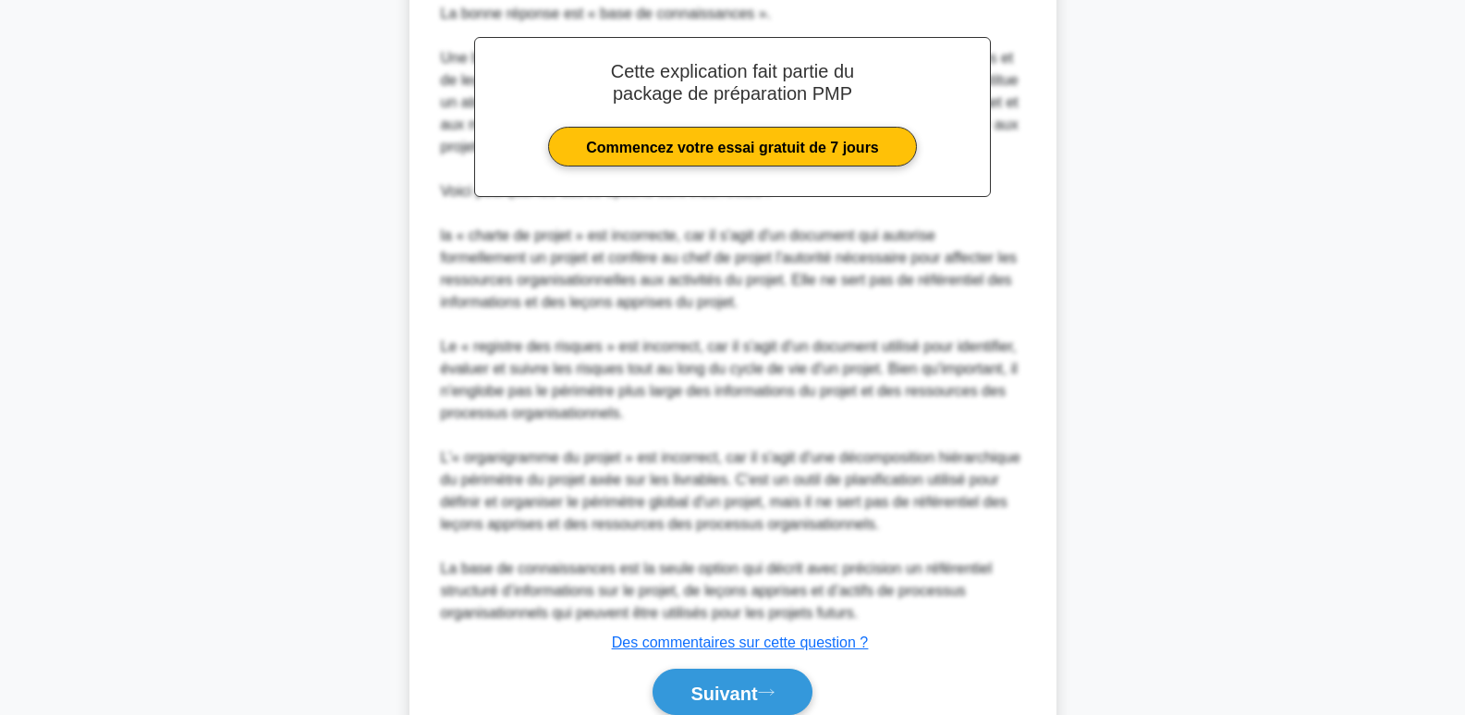
scroll to position [629, 0]
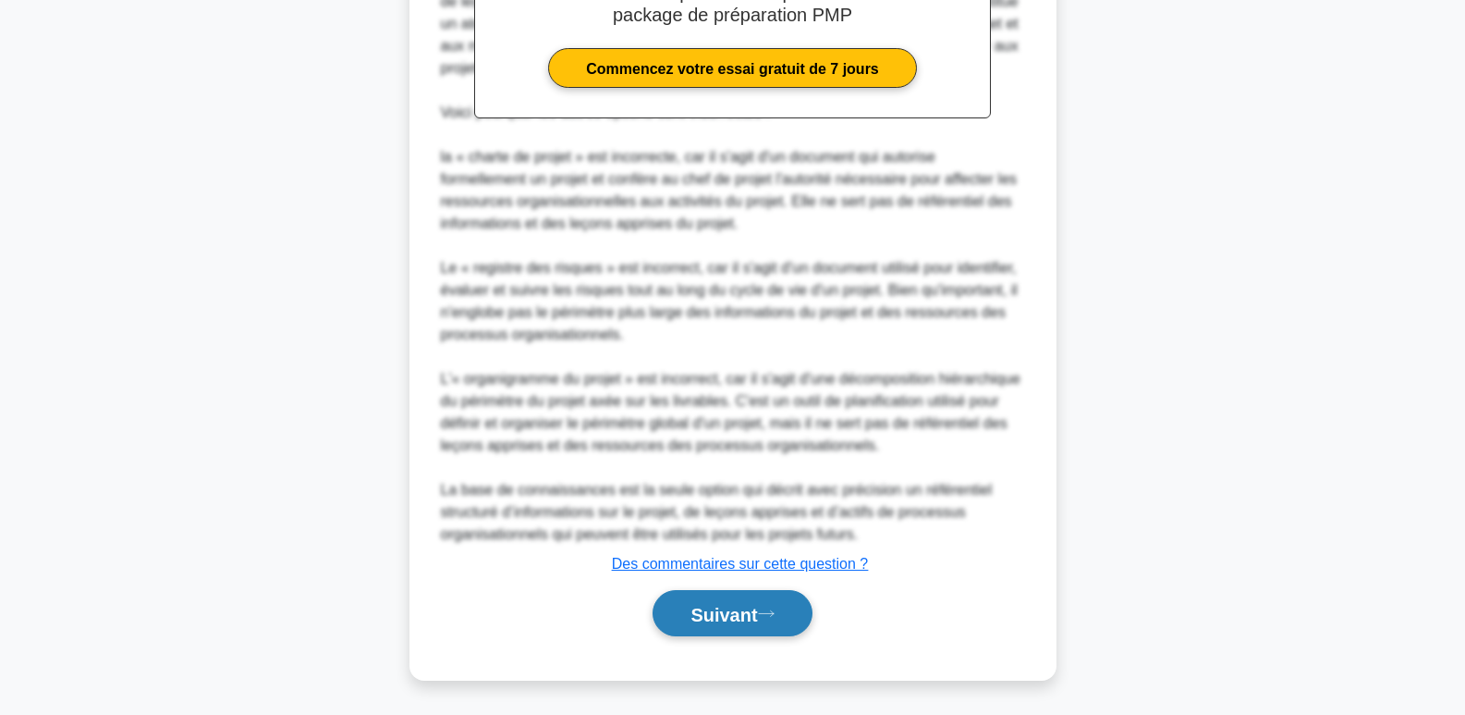
click at [739, 607] on font "Suivant" at bounding box center [724, 614] width 67 height 20
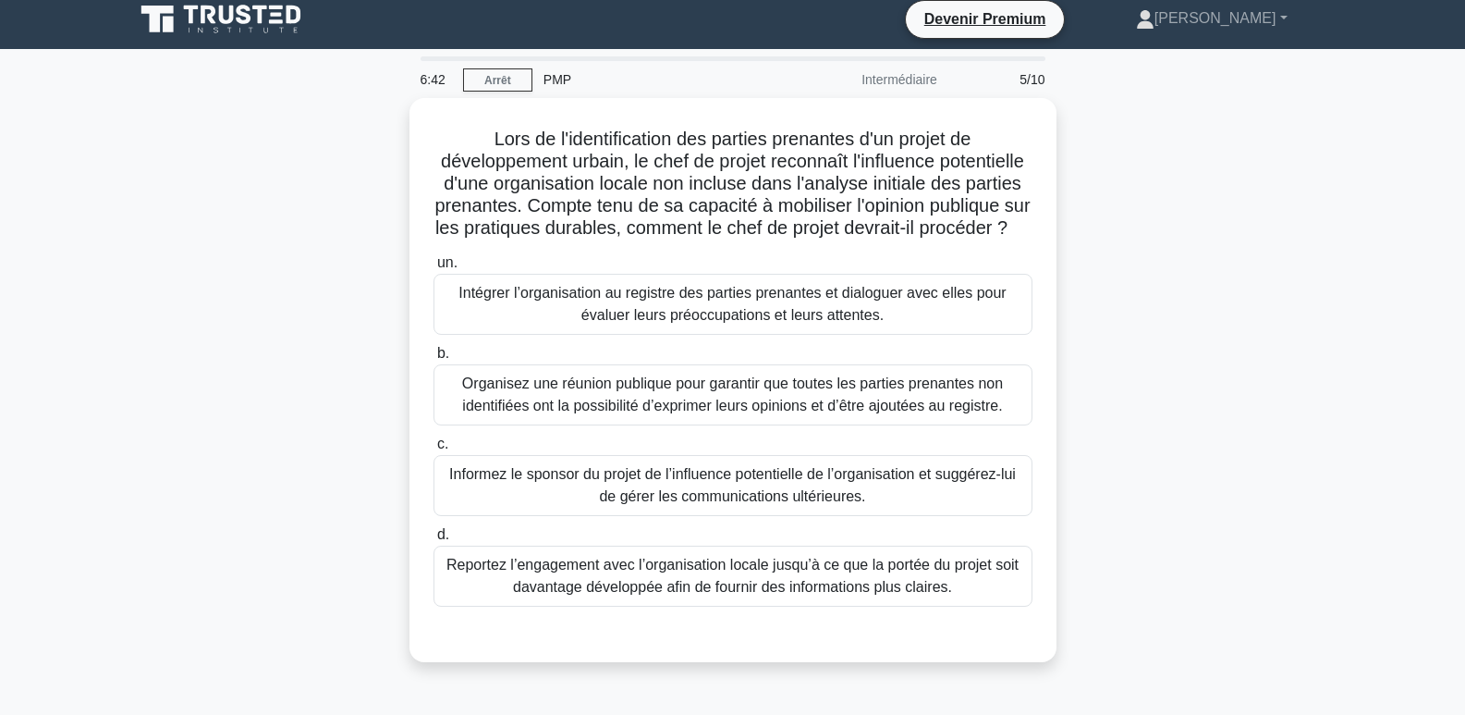
scroll to position [0, 0]
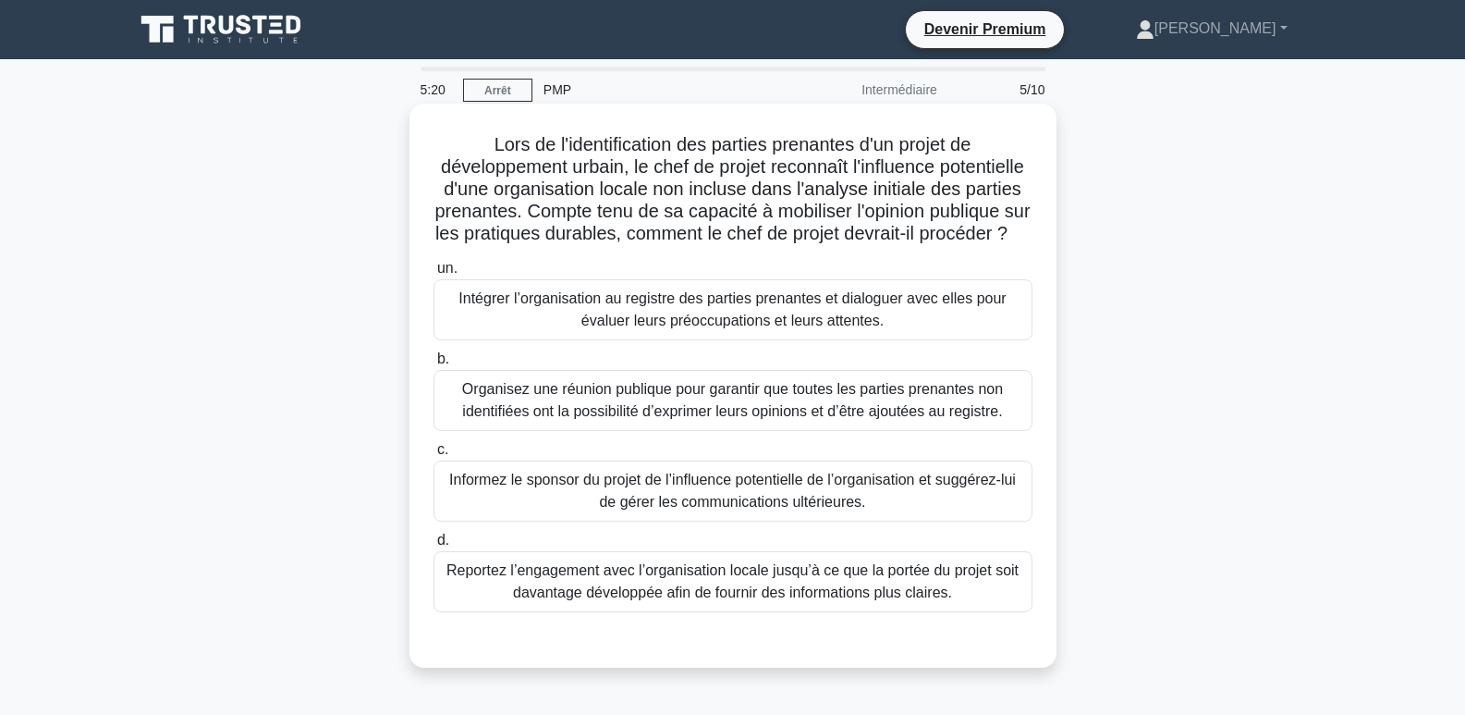
click at [818, 328] on font "Intégrer l’organisation au registre des parties prenantes et dialoguer avec ell…" at bounding box center [732, 309] width 547 height 38
click at [434, 275] on input "un. Intégrer l’organisation au registre des parties prenantes et dialoguer avec…" at bounding box center [434, 269] width 0 height 12
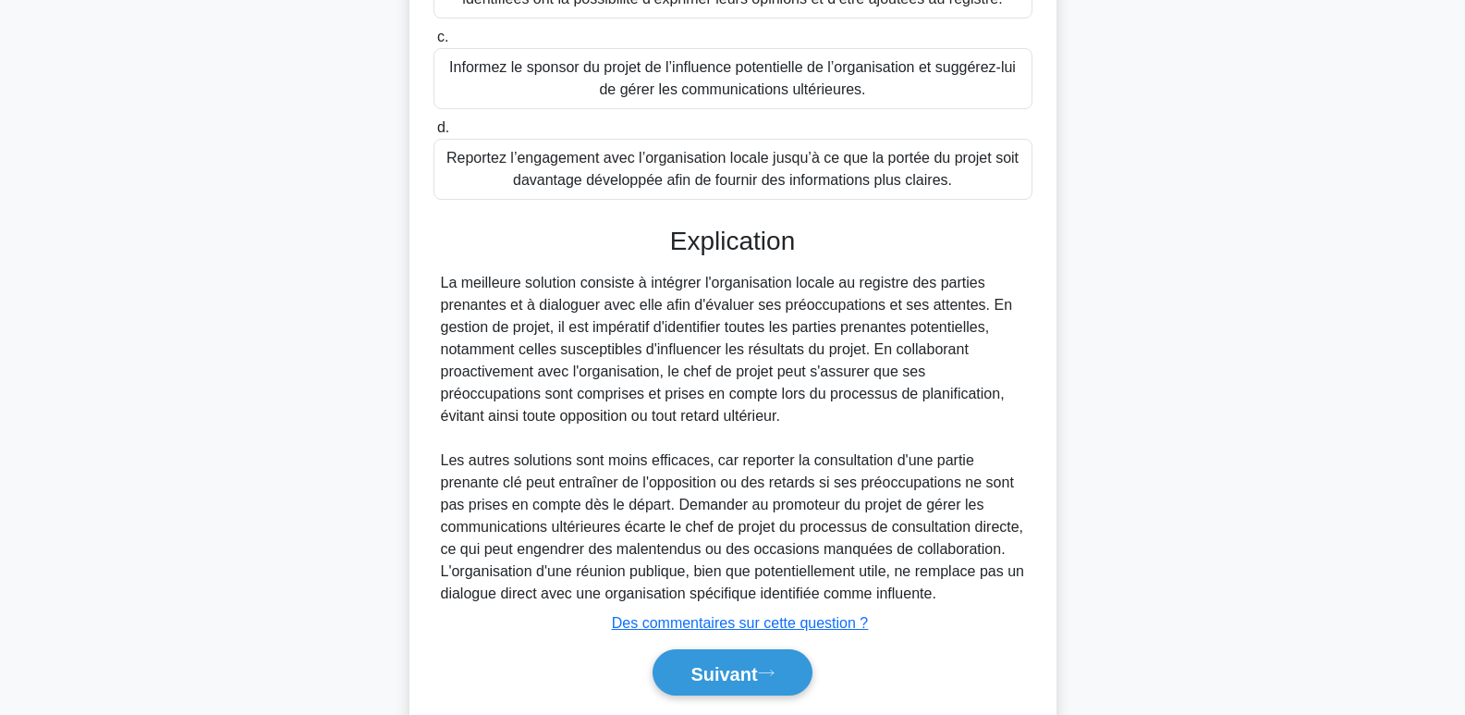
scroll to position [495, 0]
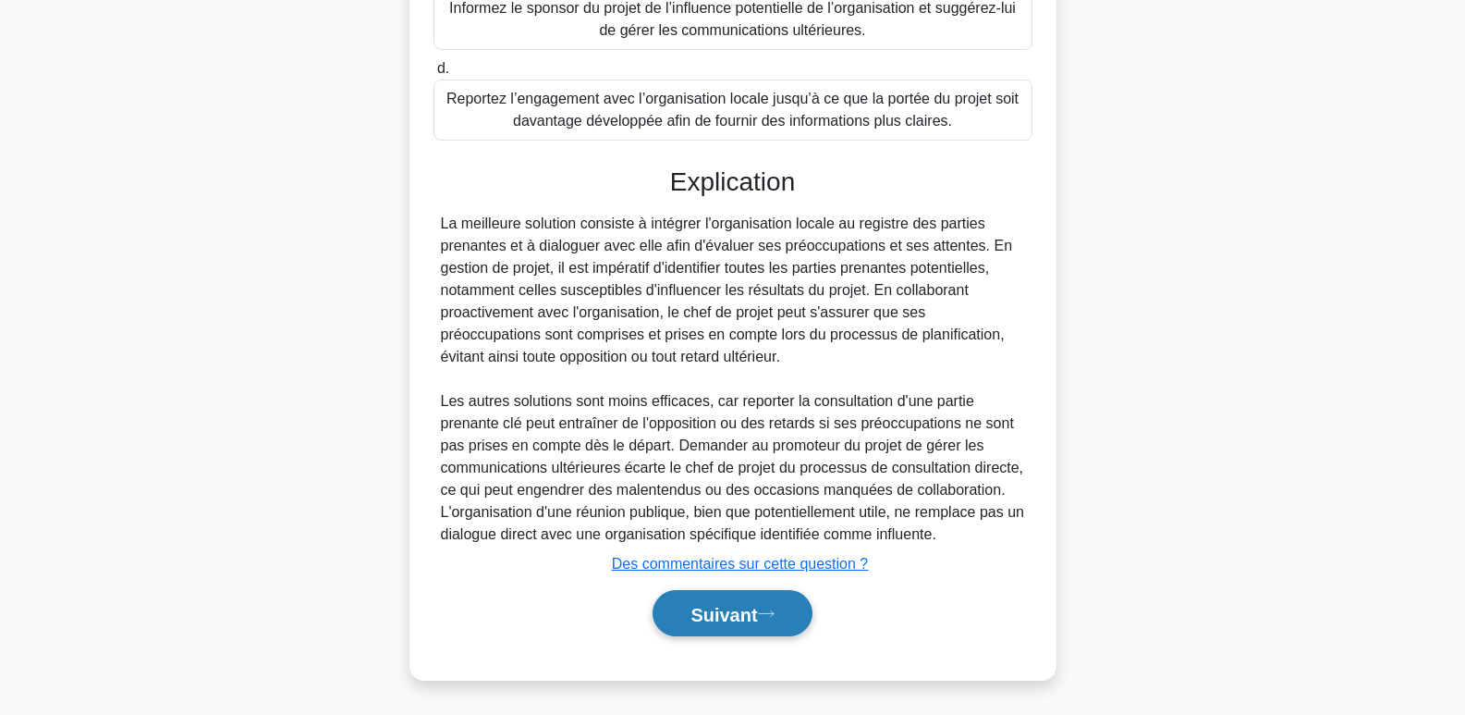
click at [732, 613] on font "Suivant" at bounding box center [724, 614] width 67 height 20
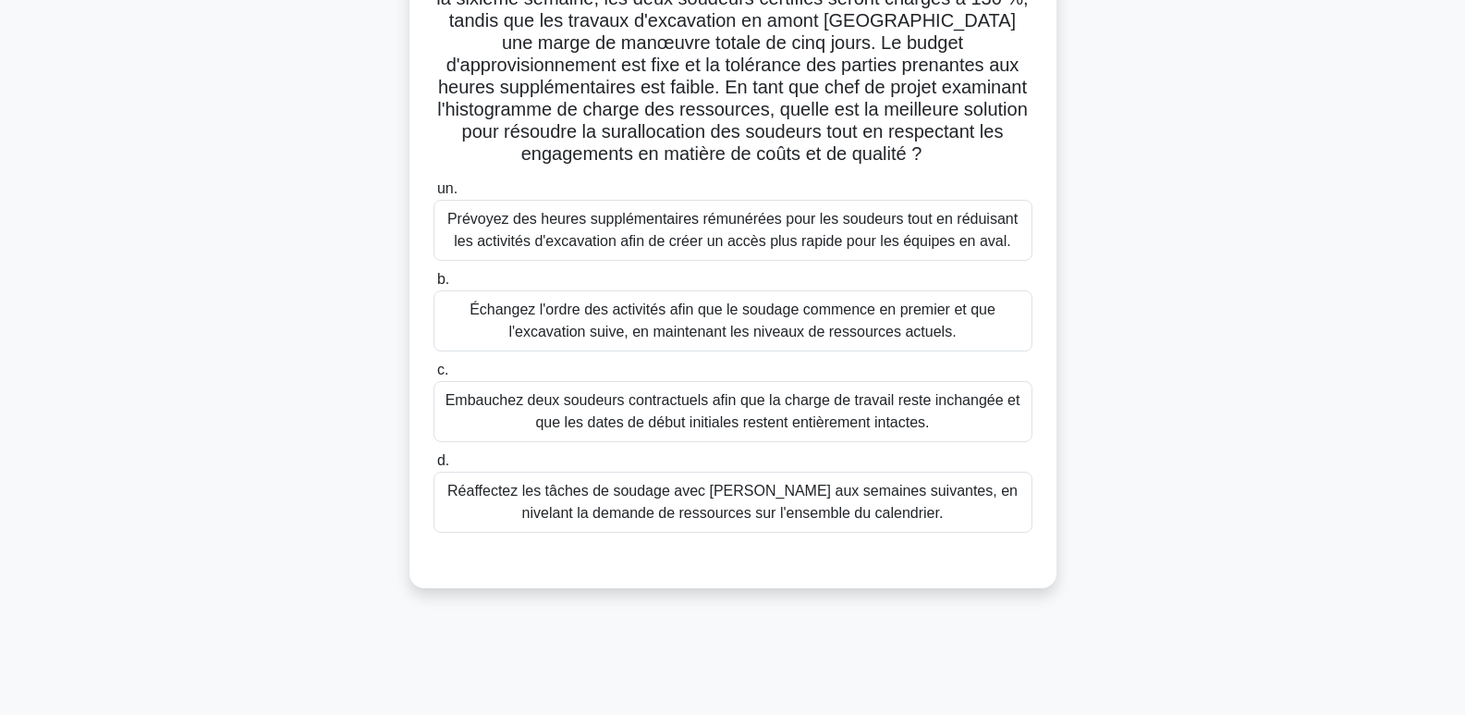
scroll to position [185, 0]
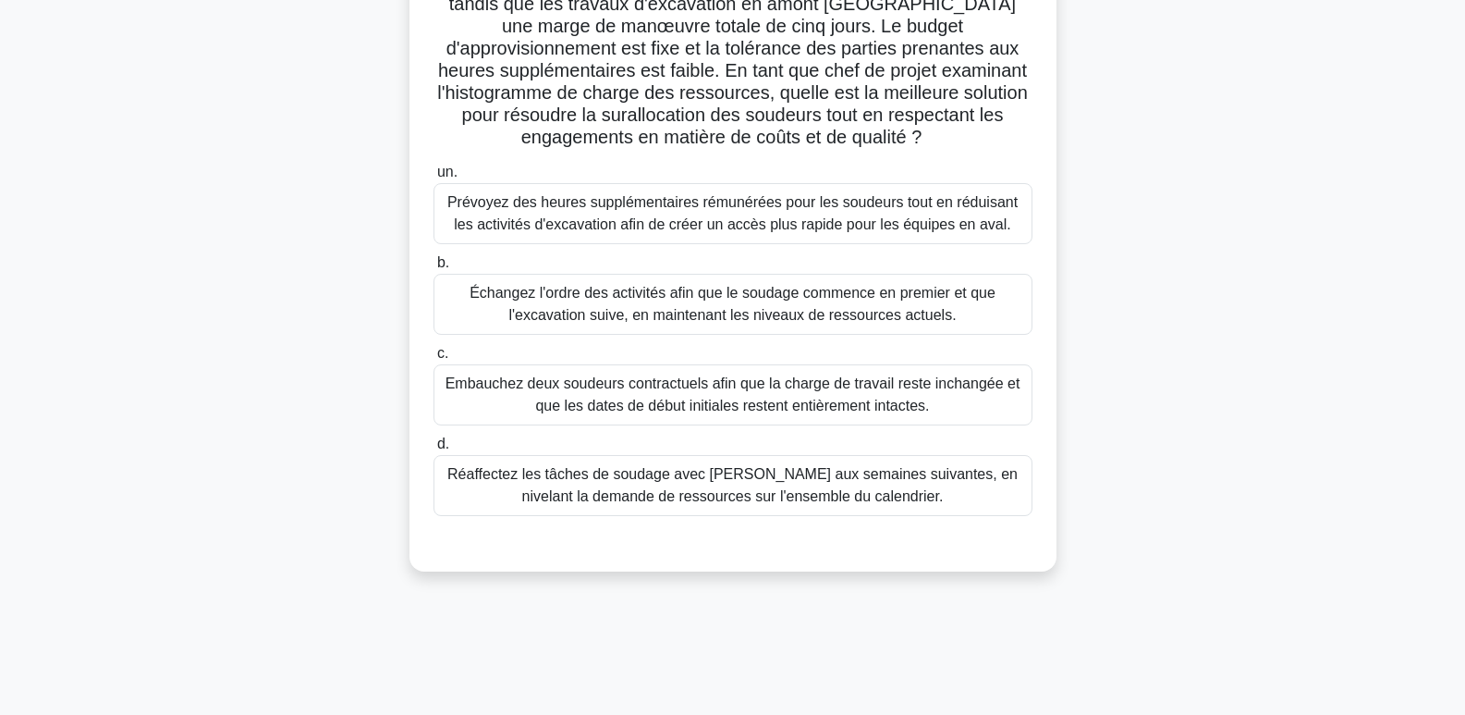
click at [776, 494] on font "Réaffectez les tâches de soudage avec marge aux semaines suivantes, en nivelant…" at bounding box center [732, 485] width 570 height 38
click at [434, 450] on input "d. Réaffectez les tâches de soudage avec marge aux semaines suivantes, en nivel…" at bounding box center [434, 444] width 0 height 12
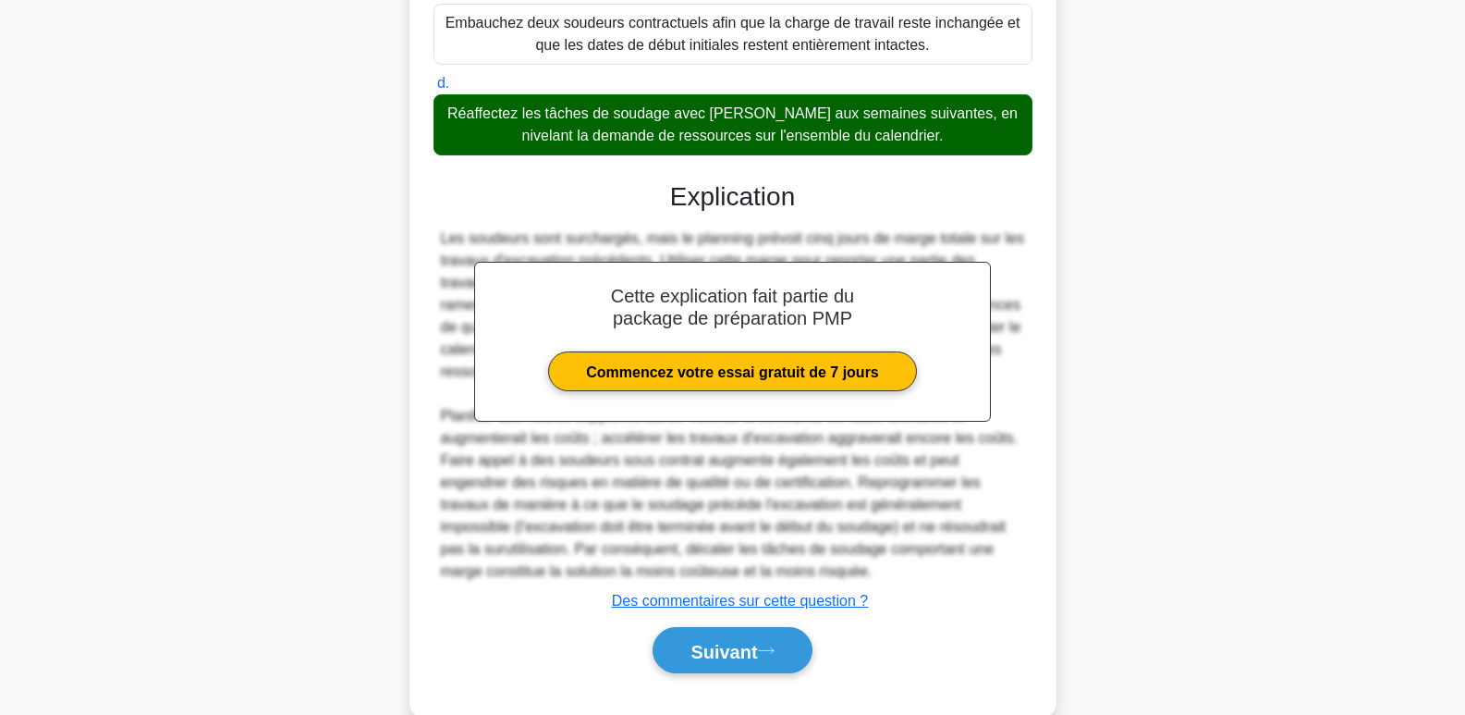
scroll to position [584, 0]
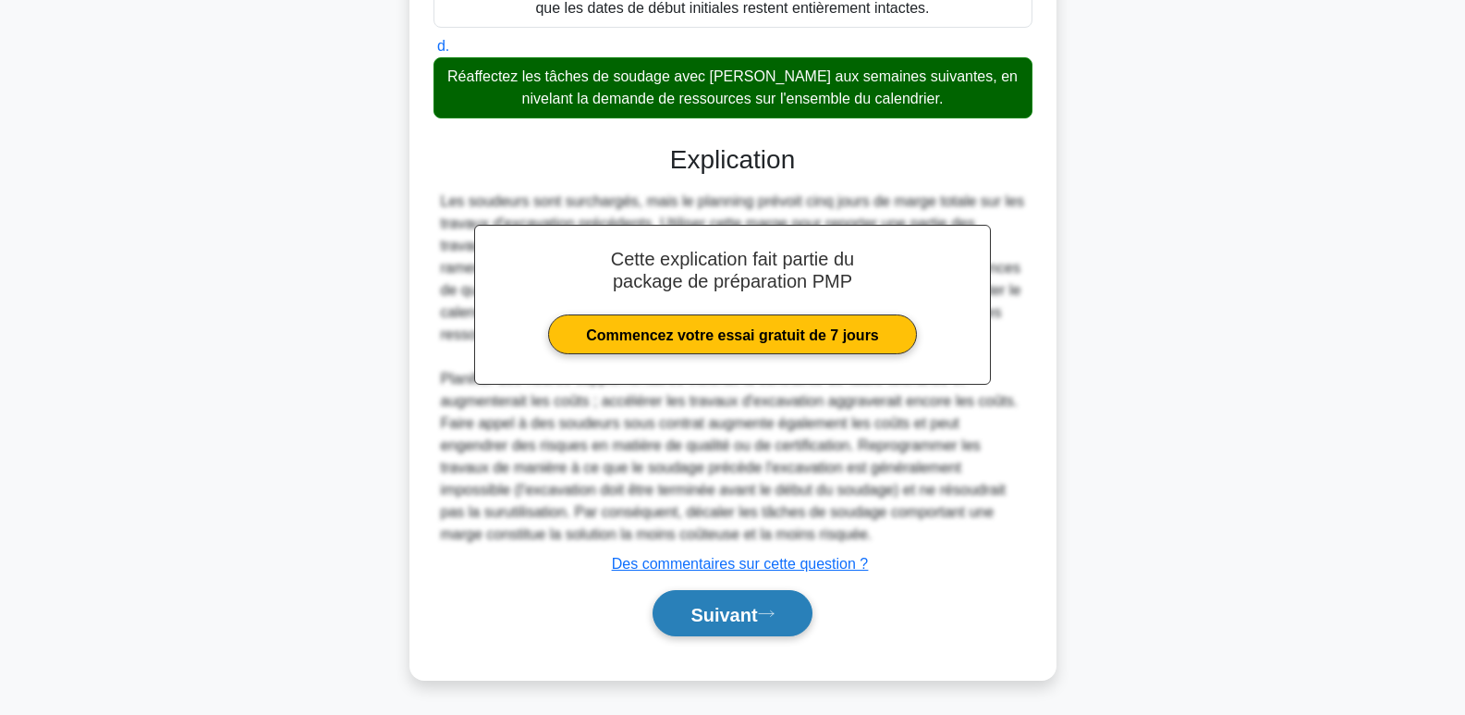
click at [731, 616] on font "Suivant" at bounding box center [724, 614] width 67 height 20
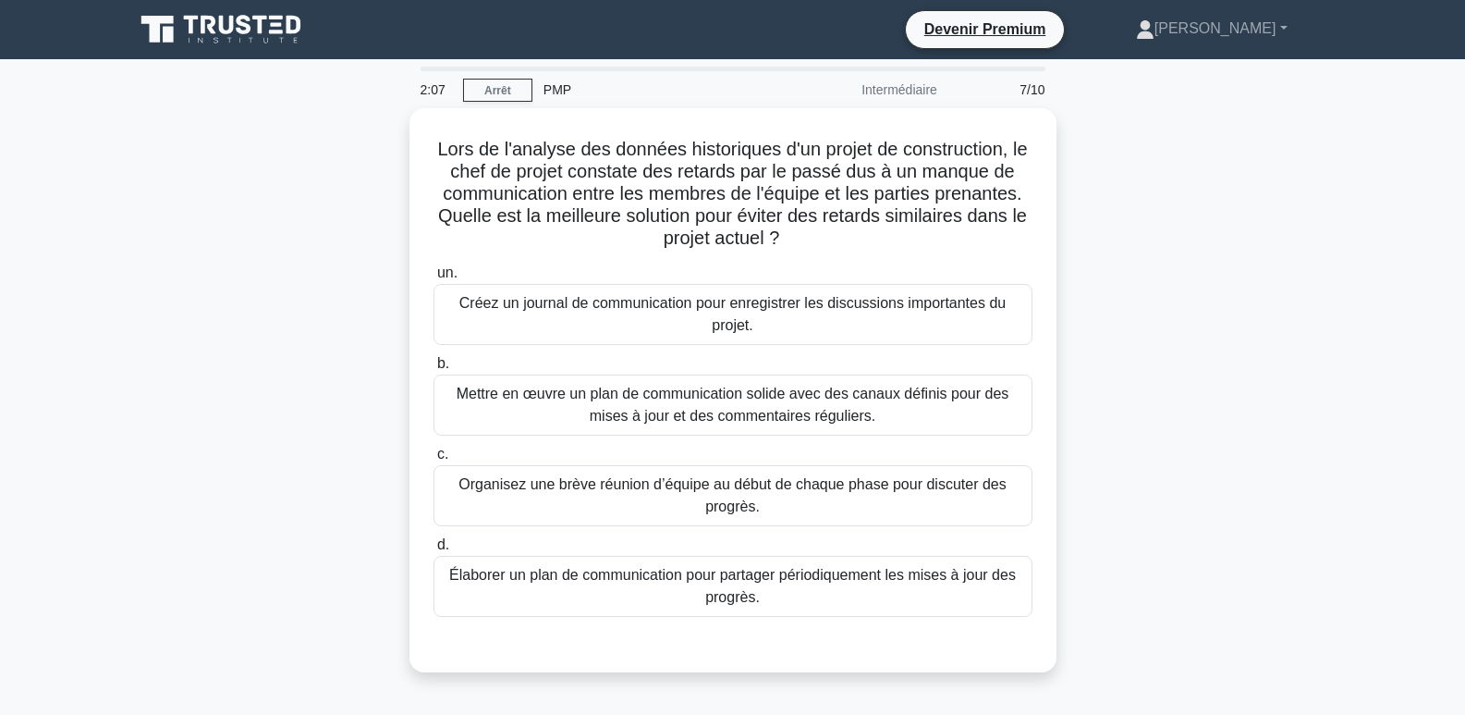
scroll to position [92, 0]
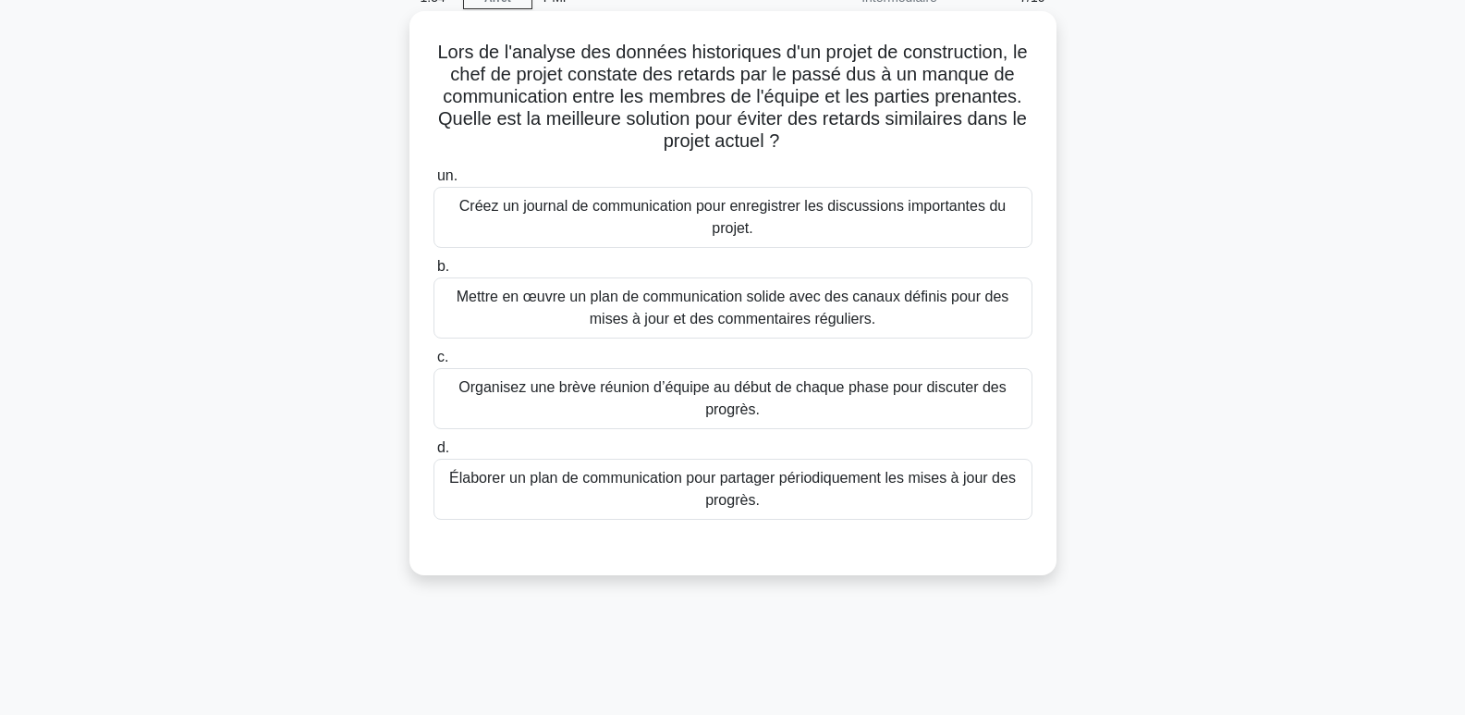
click at [910, 478] on font "Élaborer un plan de communication pour partager périodiquement les mises à jour…" at bounding box center [732, 489] width 567 height 38
click at [434, 454] on input "d. Élaborer un plan de communication pour partager périodiquement les mises à j…" at bounding box center [434, 448] width 0 height 12
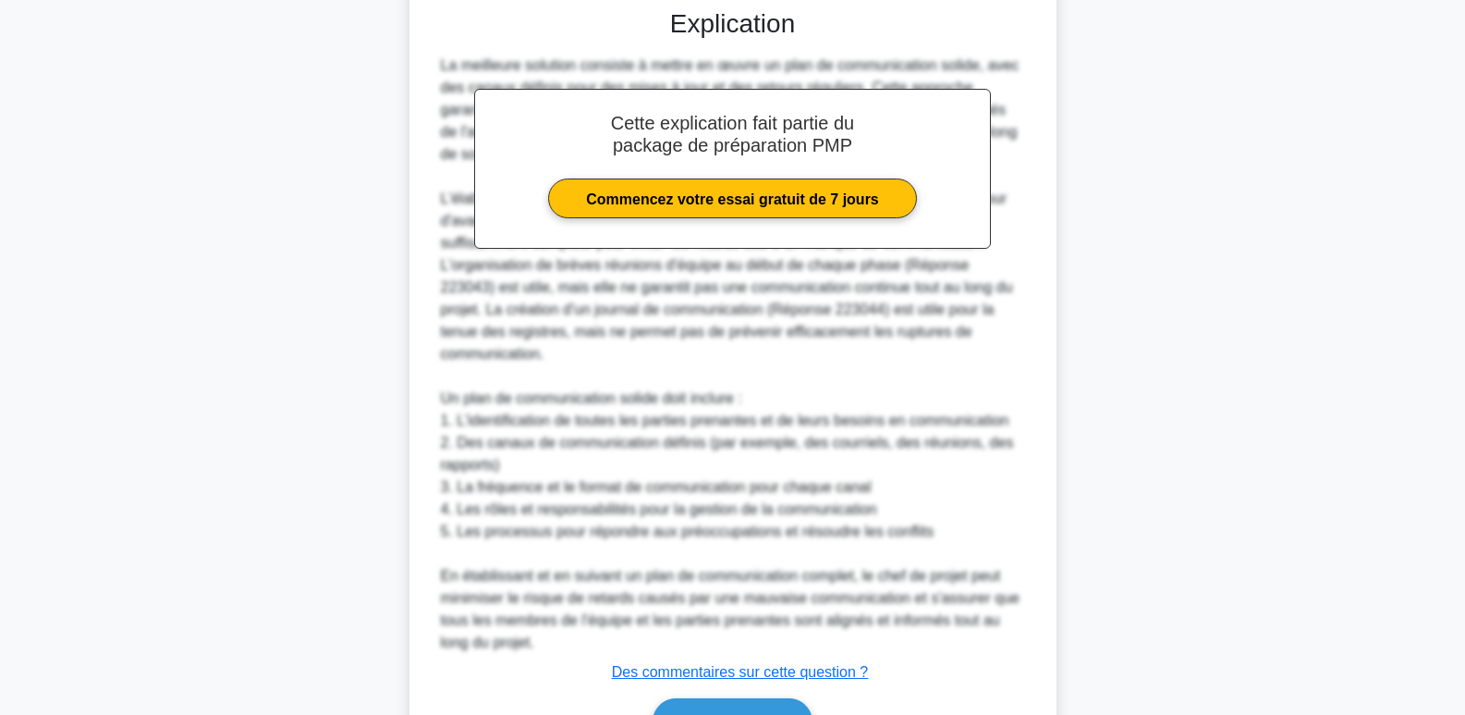
scroll to position [647, 0]
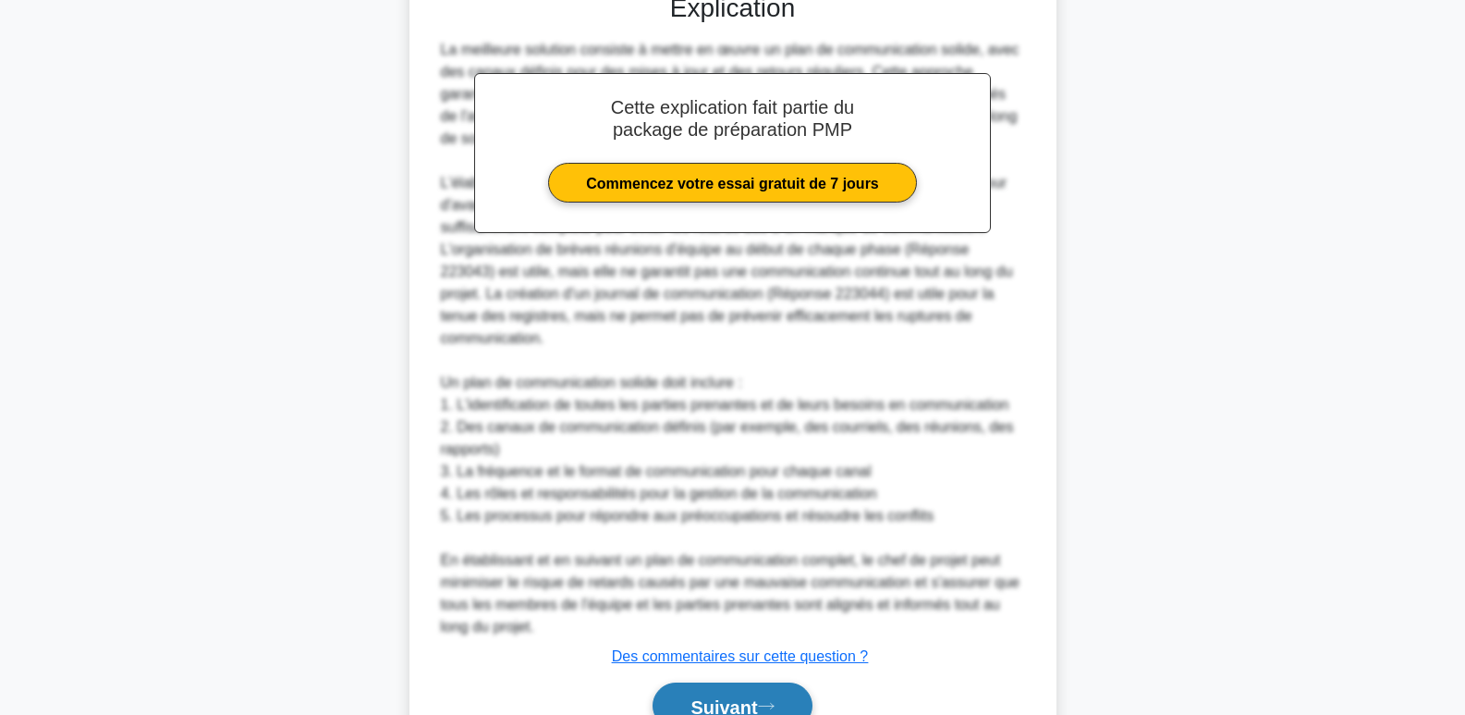
click at [727, 696] on font "Suivant" at bounding box center [724, 706] width 67 height 20
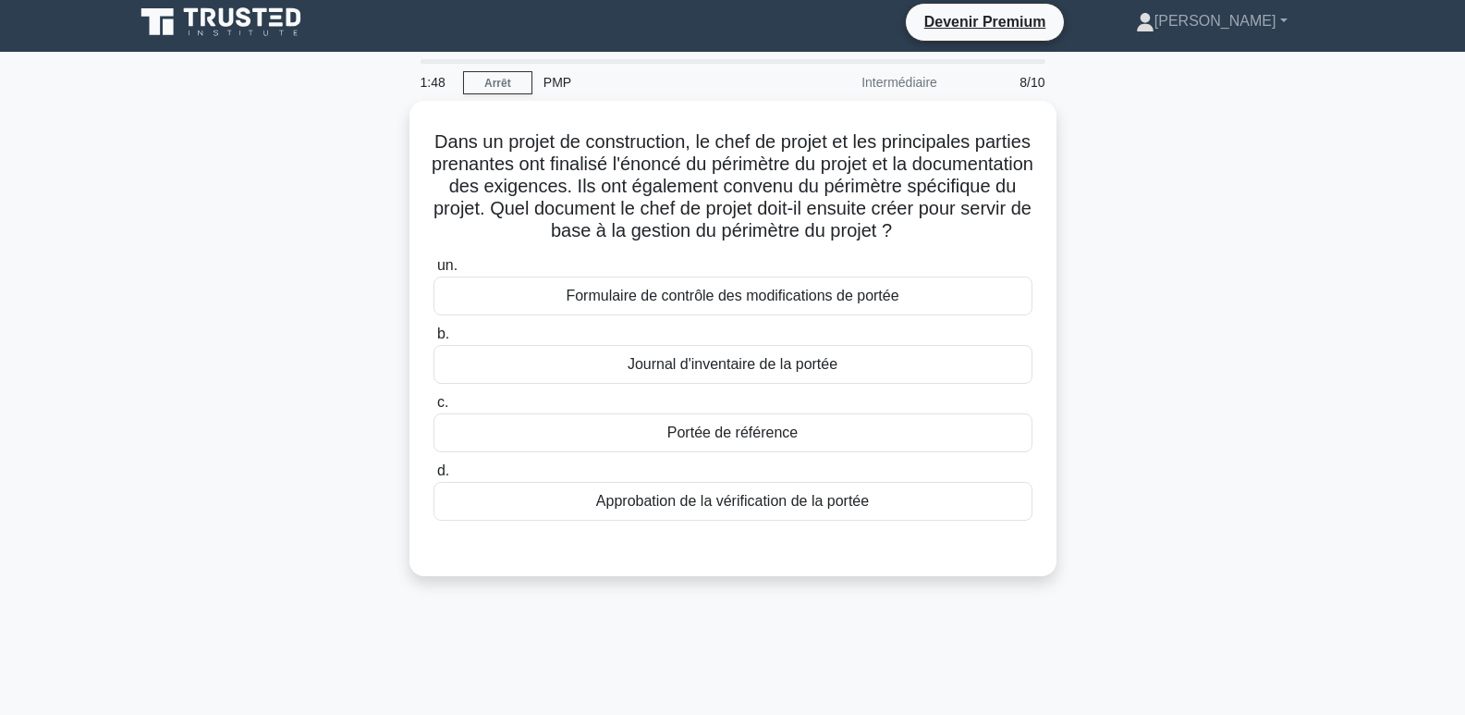
scroll to position [0, 0]
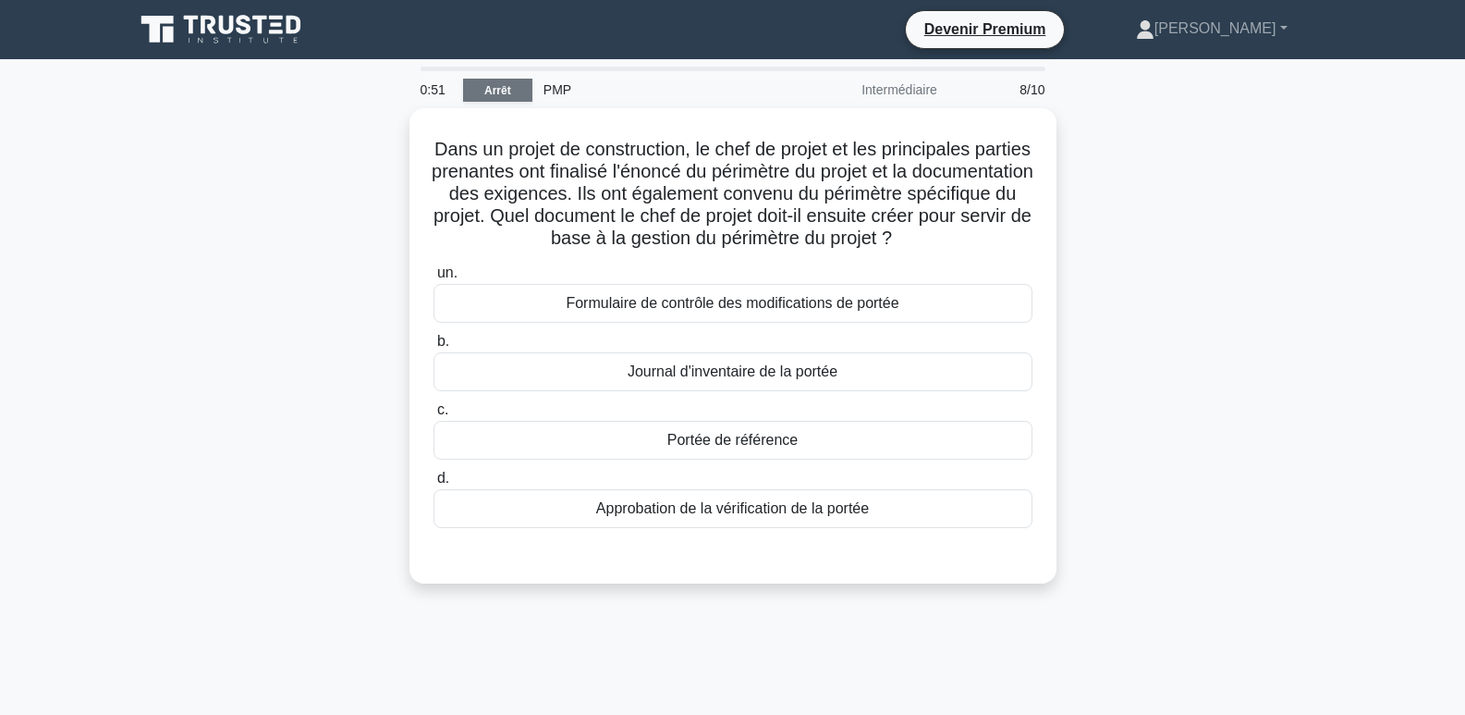
click at [488, 86] on font "Arrêt" at bounding box center [497, 90] width 27 height 13
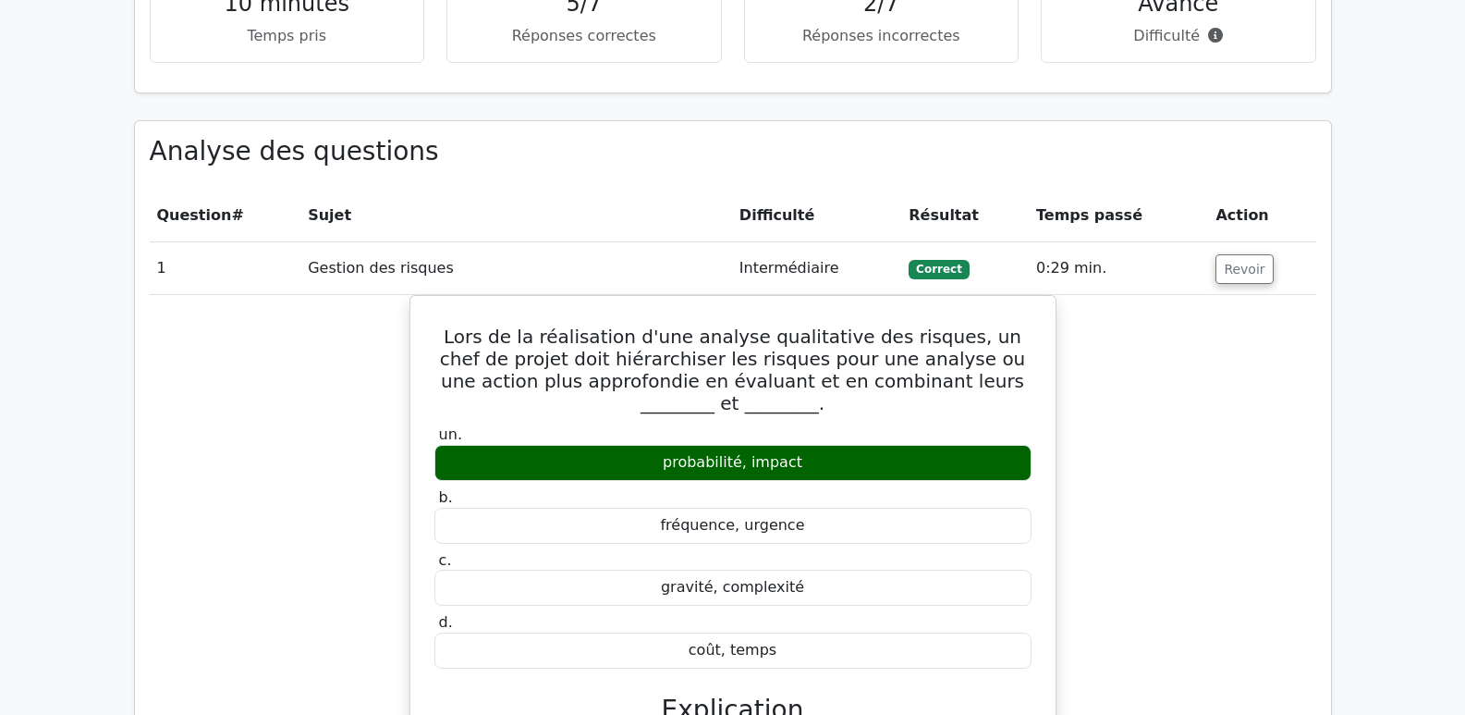
scroll to position [1387, 0]
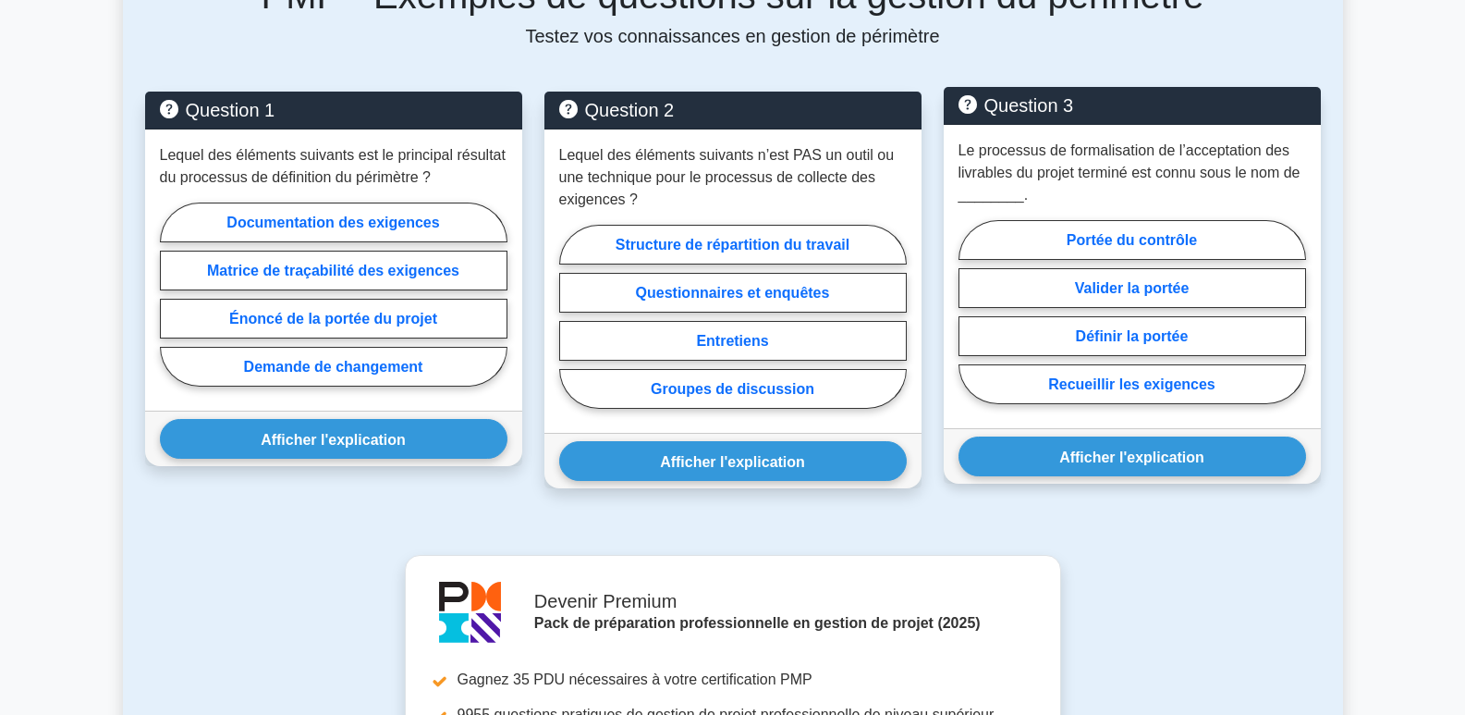
scroll to position [924, 0]
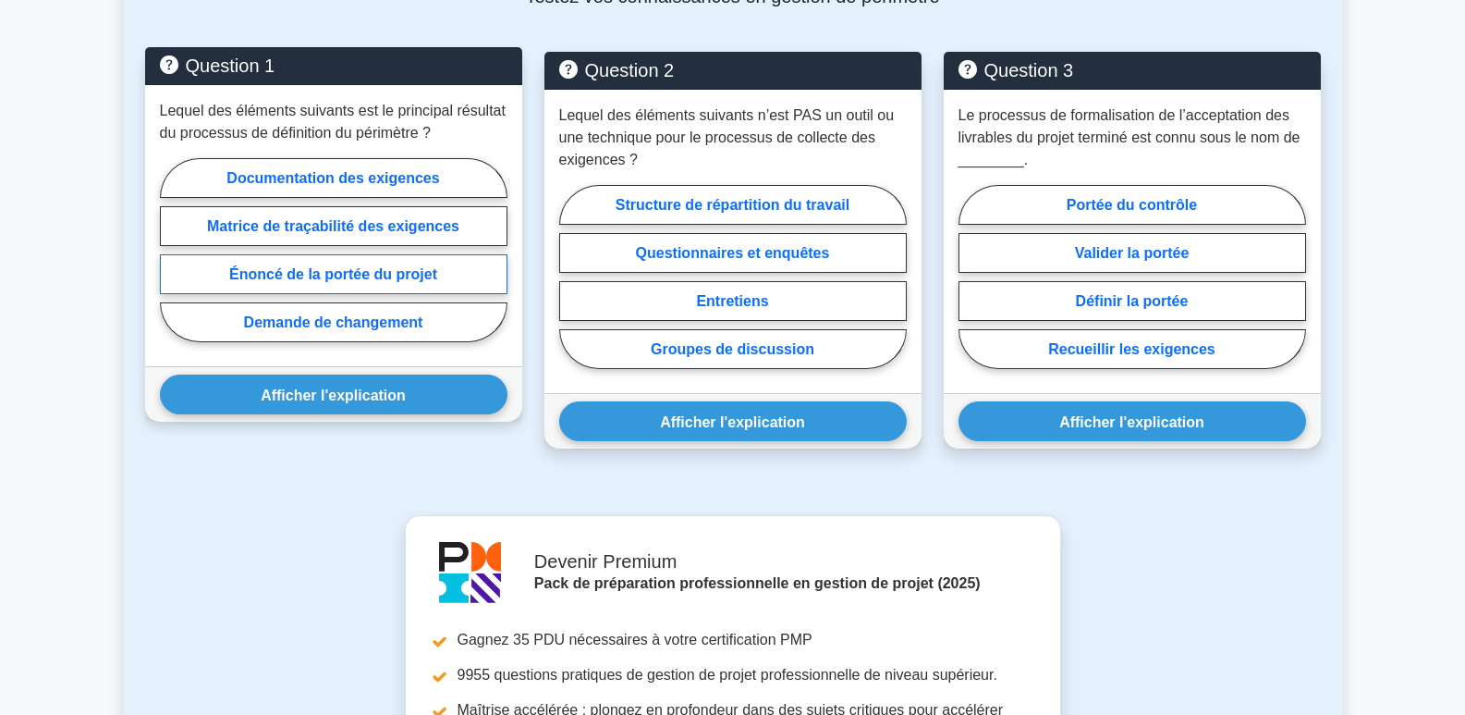
click at [420, 272] on font "Énoncé de la portée du projet" at bounding box center [333, 274] width 208 height 16
click at [172, 261] on input "Énoncé de la portée du projet" at bounding box center [166, 255] width 12 height 12
radio input "true"
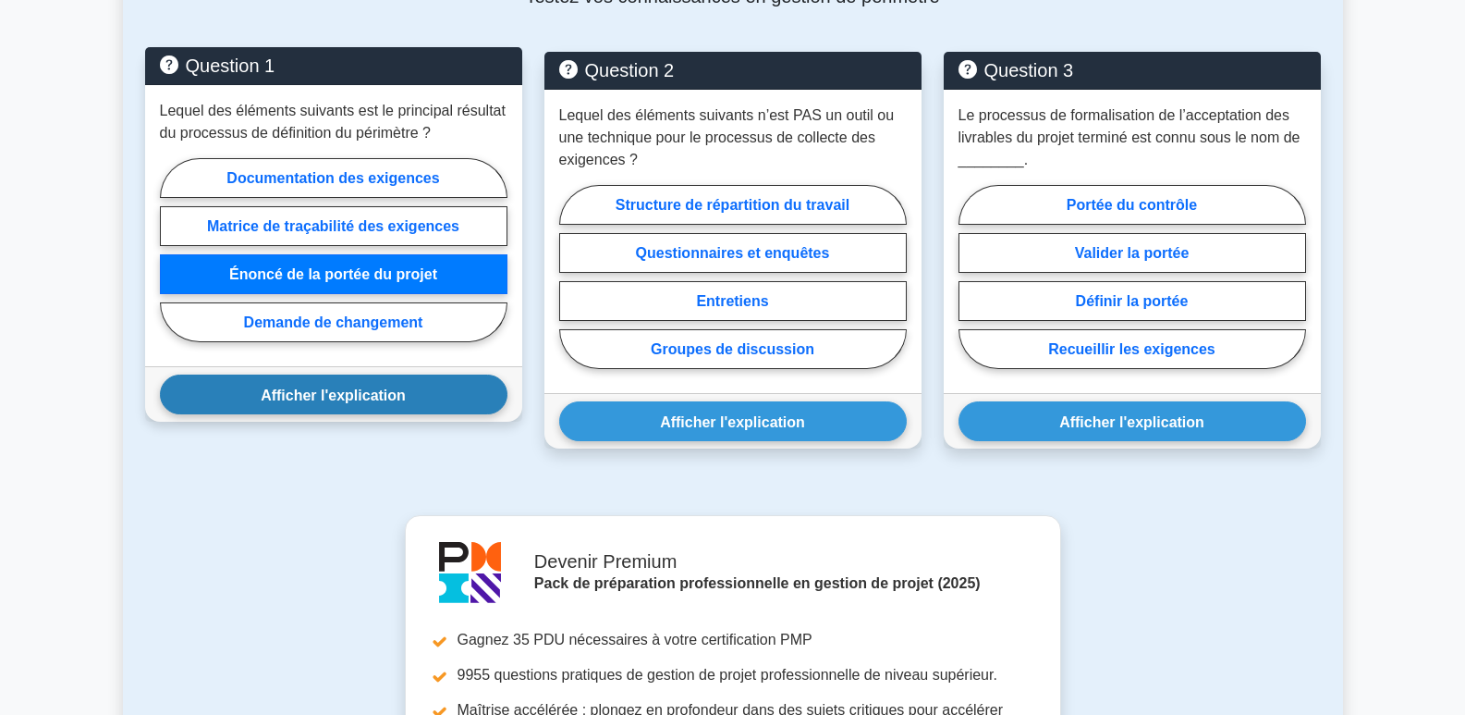
click at [383, 406] on button "Afficher l'explication" at bounding box center [334, 394] width 348 height 40
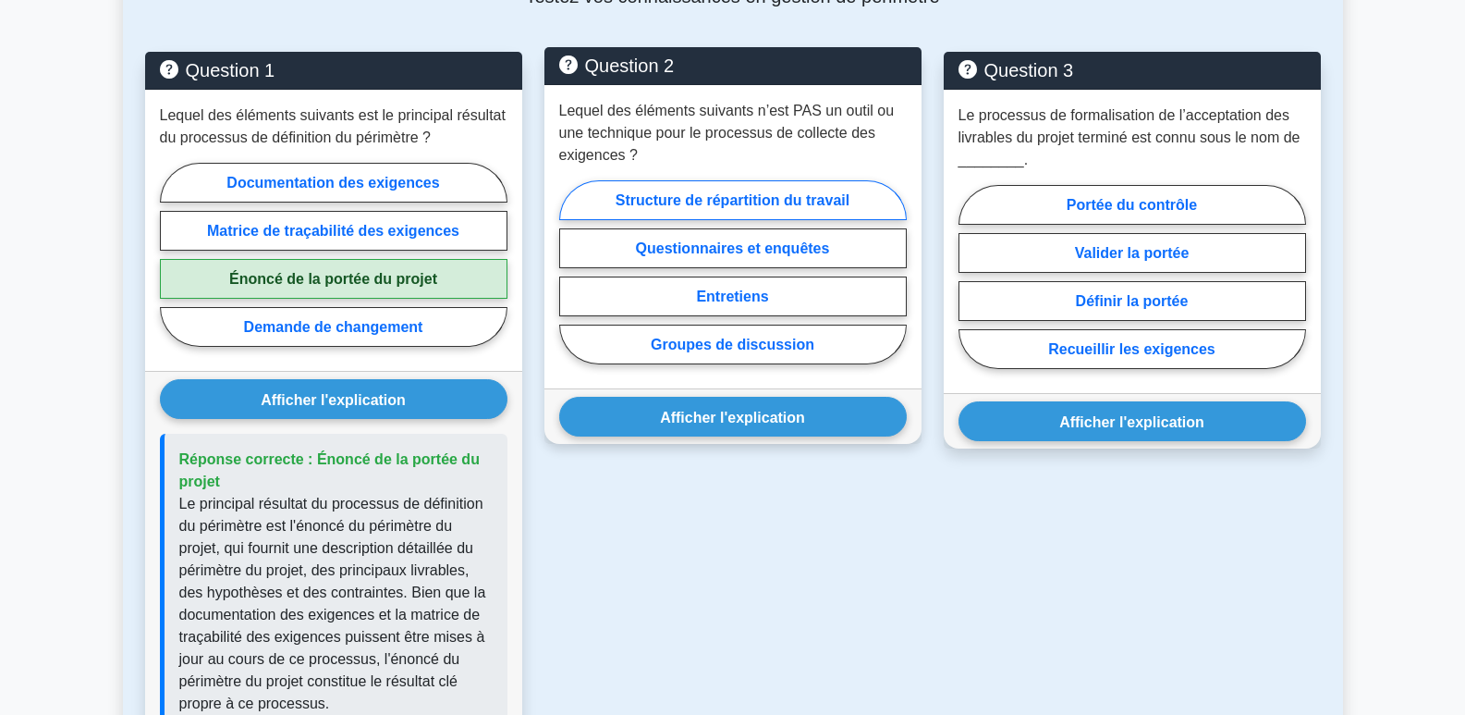
click at [811, 198] on font "Structure de répartition du travail" at bounding box center [733, 200] width 234 height 16
click at [571, 271] on input "Structure de répartition du travail" at bounding box center [565, 277] width 12 height 12
radio input "true"
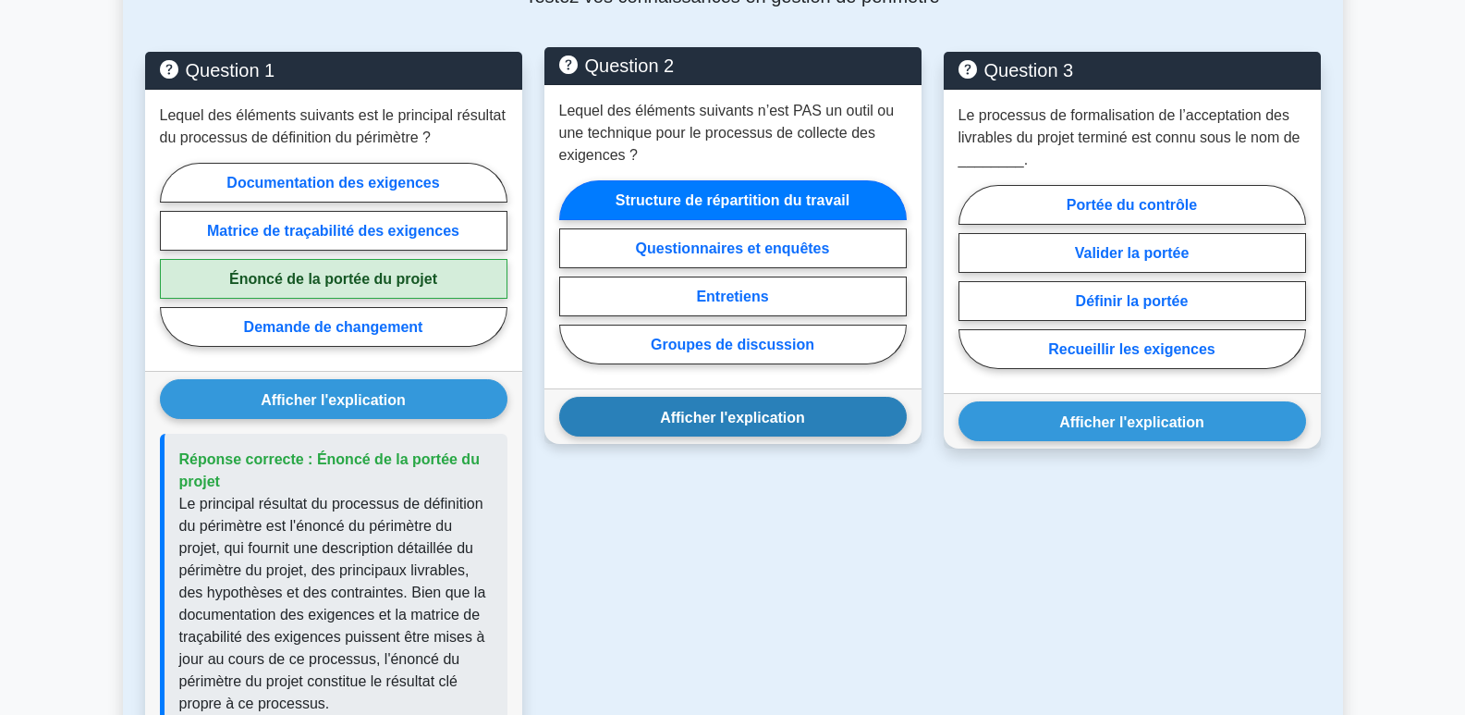
click at [824, 425] on button "Afficher l'explication" at bounding box center [733, 417] width 348 height 40
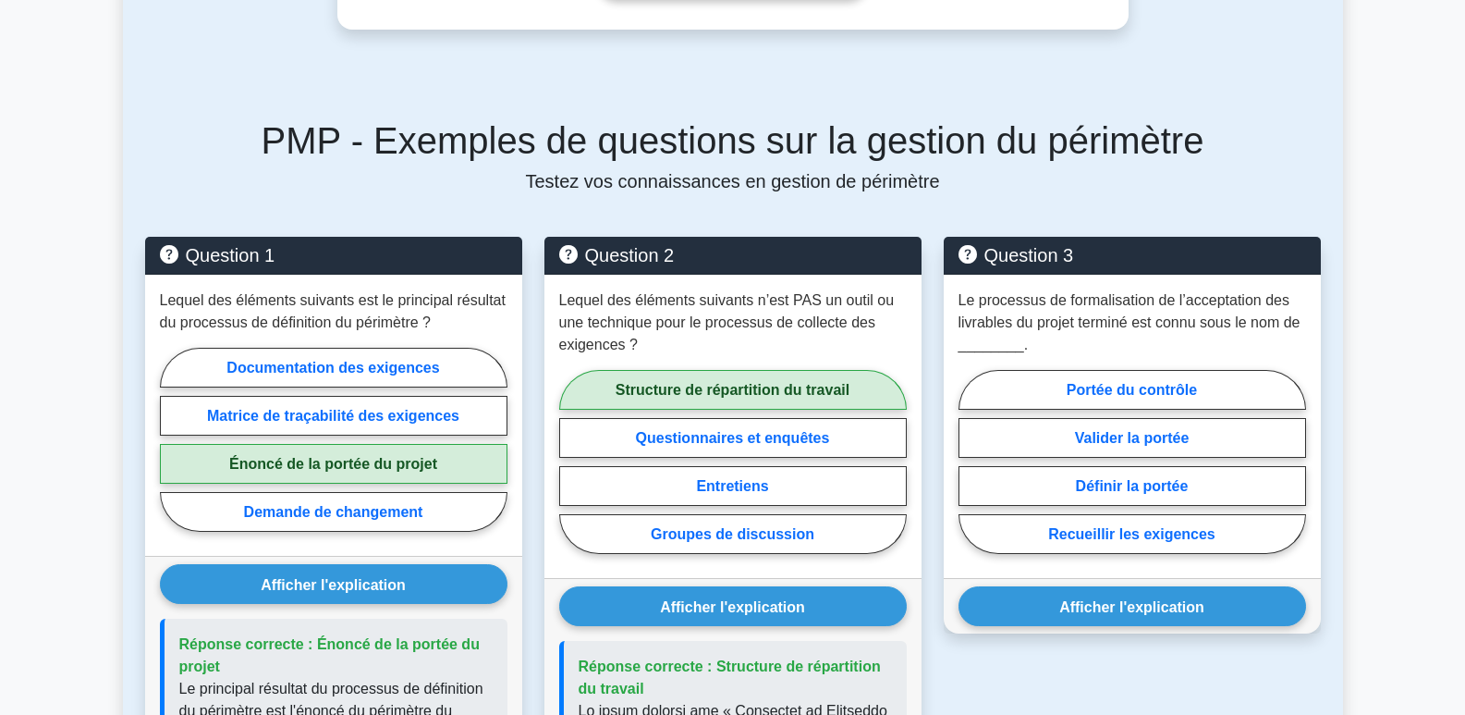
scroll to position [832, 0]
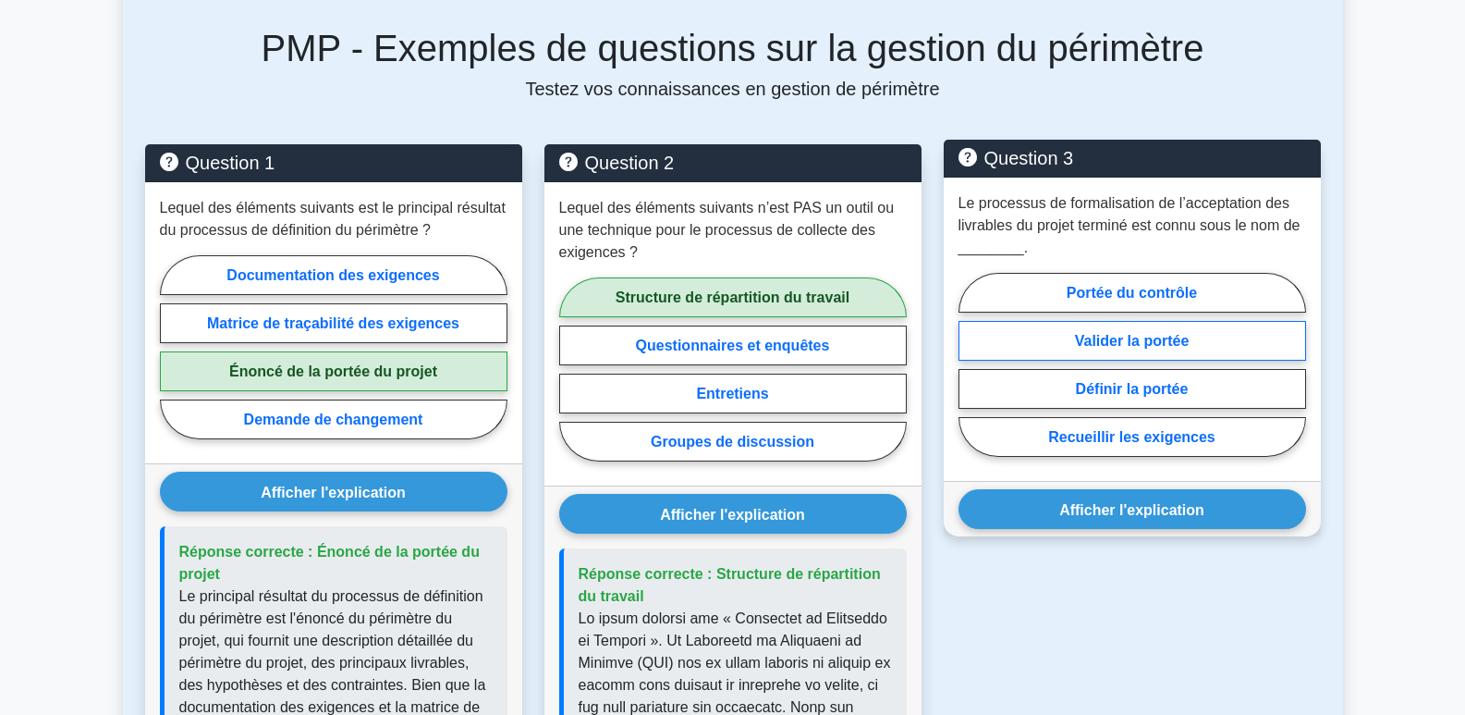
click at [1145, 336] on font "Valider la portée" at bounding box center [1132, 341] width 115 height 16
click at [971, 363] on input "Valider la portée" at bounding box center [965, 369] width 12 height 12
radio input "true"
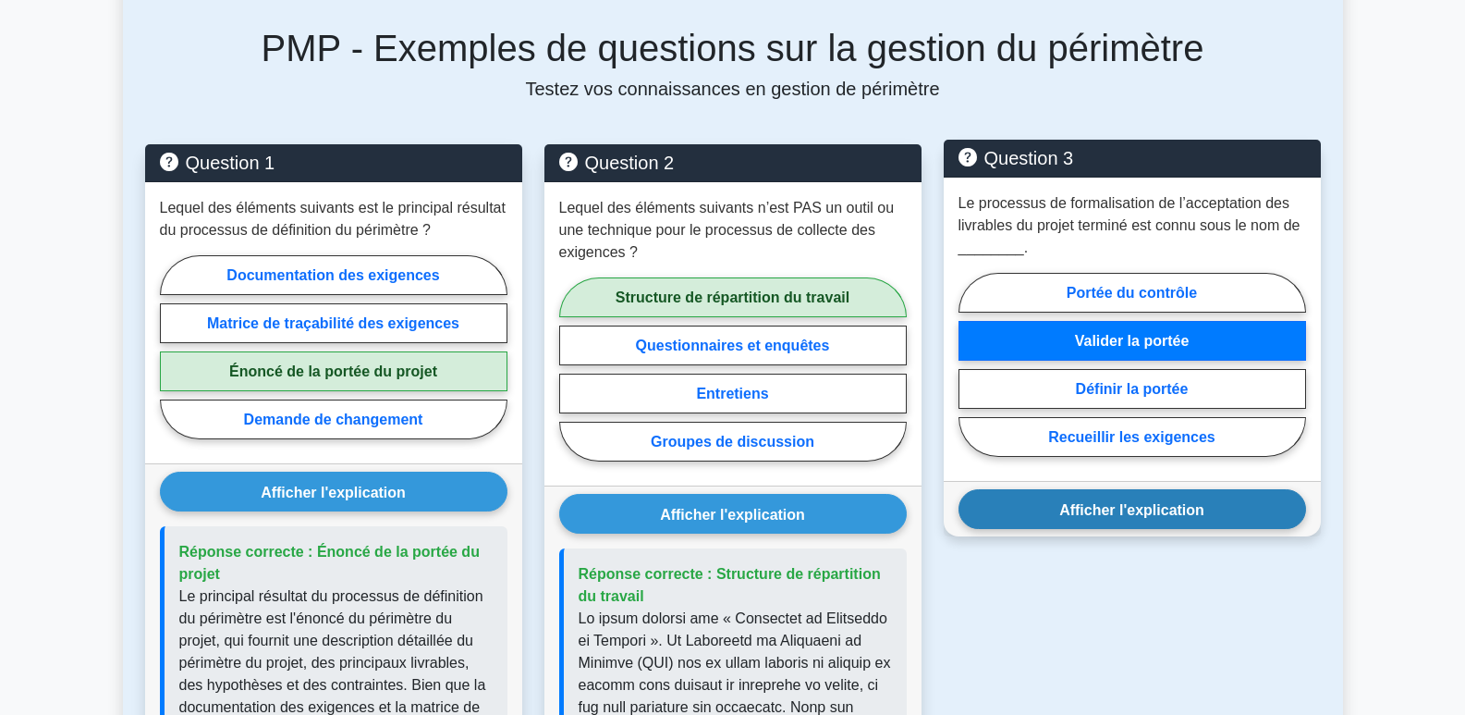
click at [1160, 511] on font "Afficher l'explication" at bounding box center [1131, 509] width 145 height 16
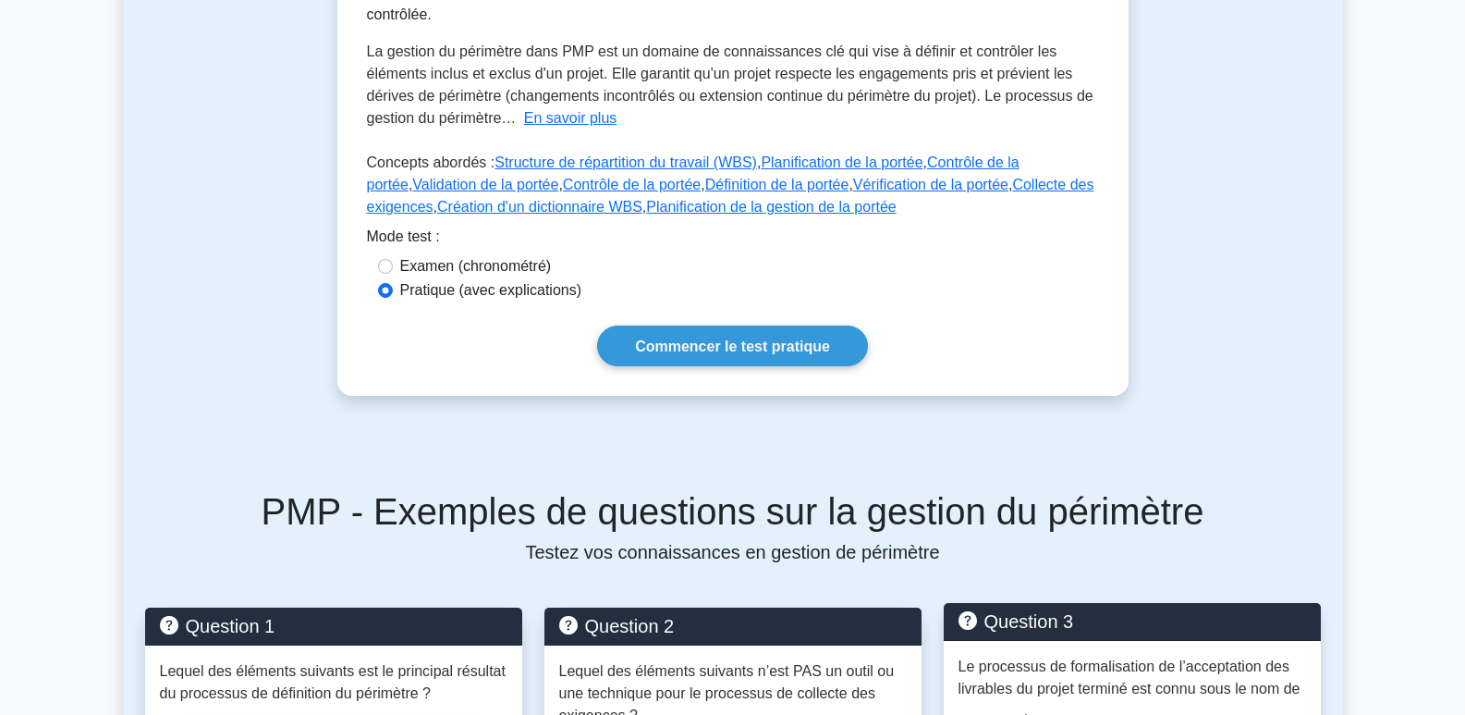
scroll to position [370, 0]
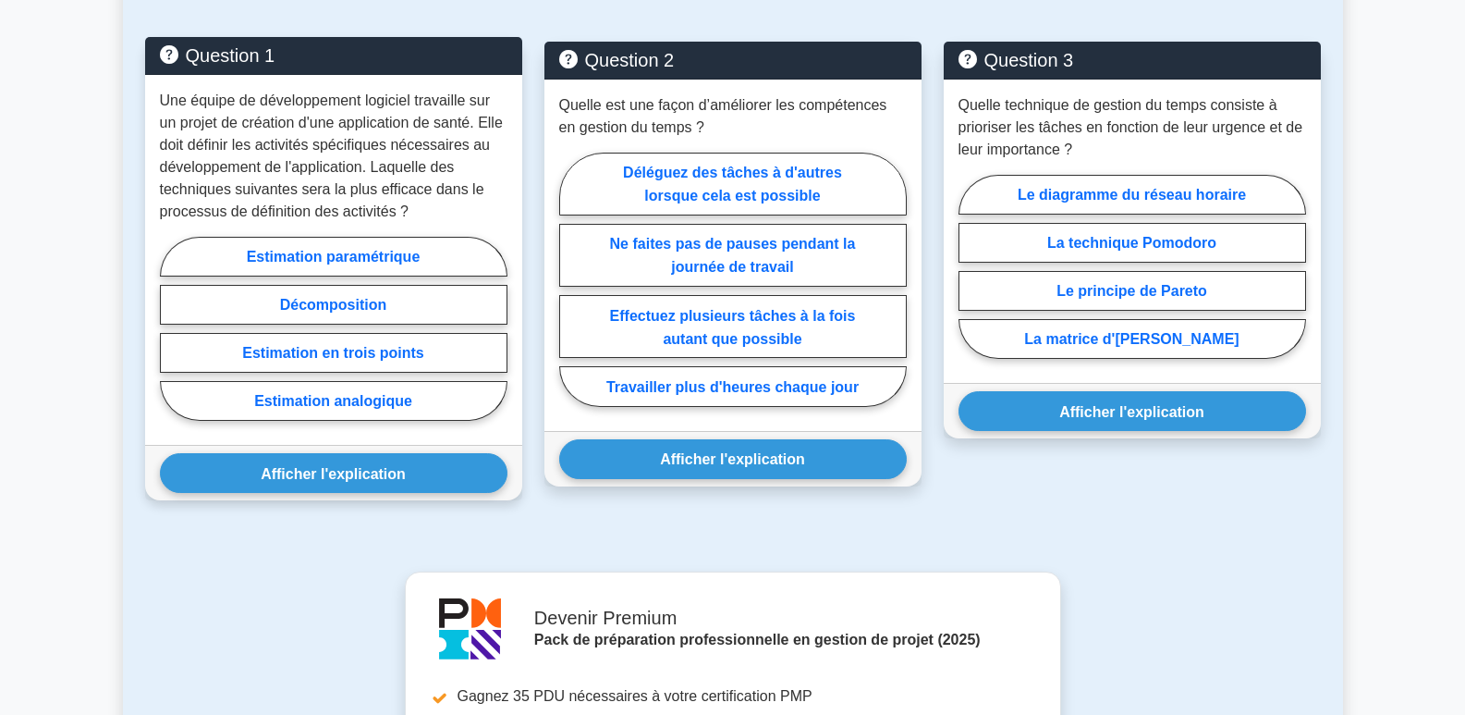
scroll to position [924, 0]
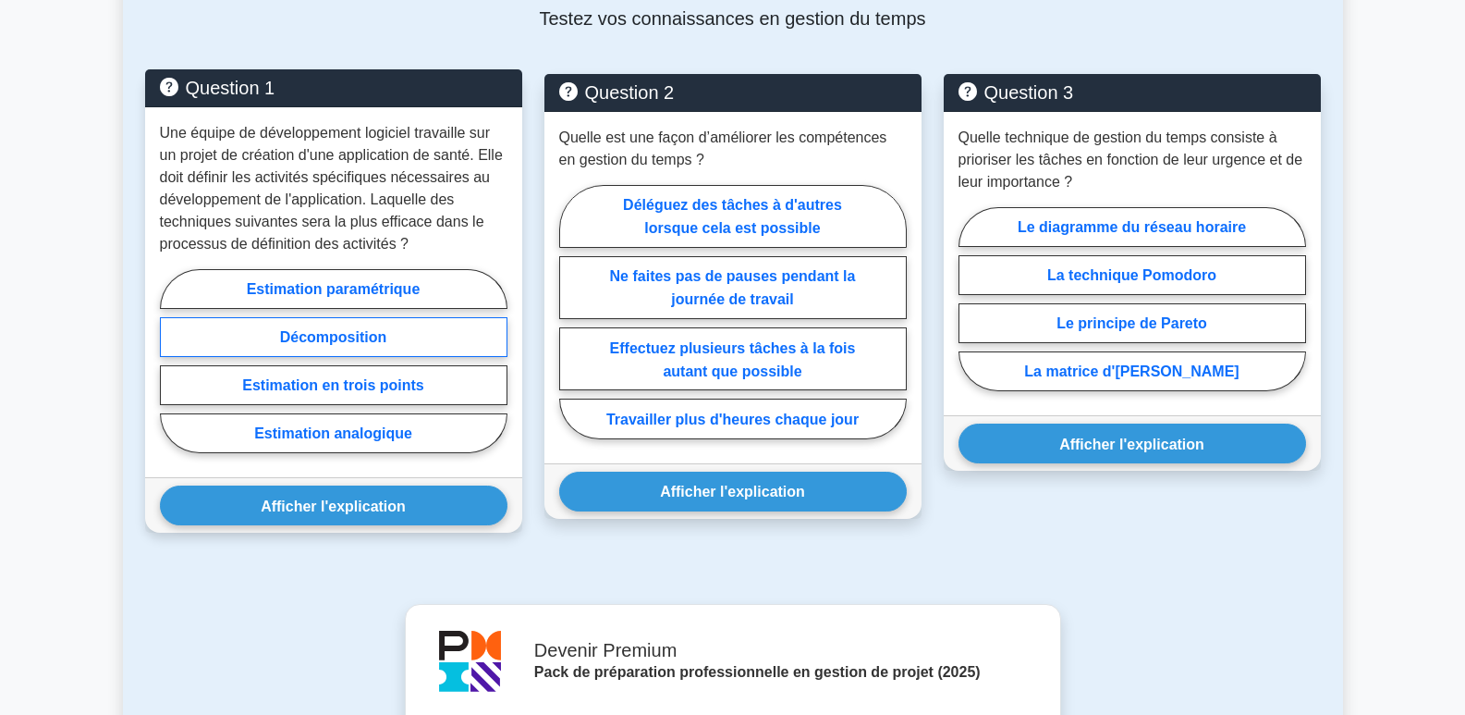
click at [361, 337] on font "Décomposition" at bounding box center [333, 337] width 107 height 16
click at [172, 360] on input "Décomposition" at bounding box center [166, 366] width 12 height 12
radio input "true"
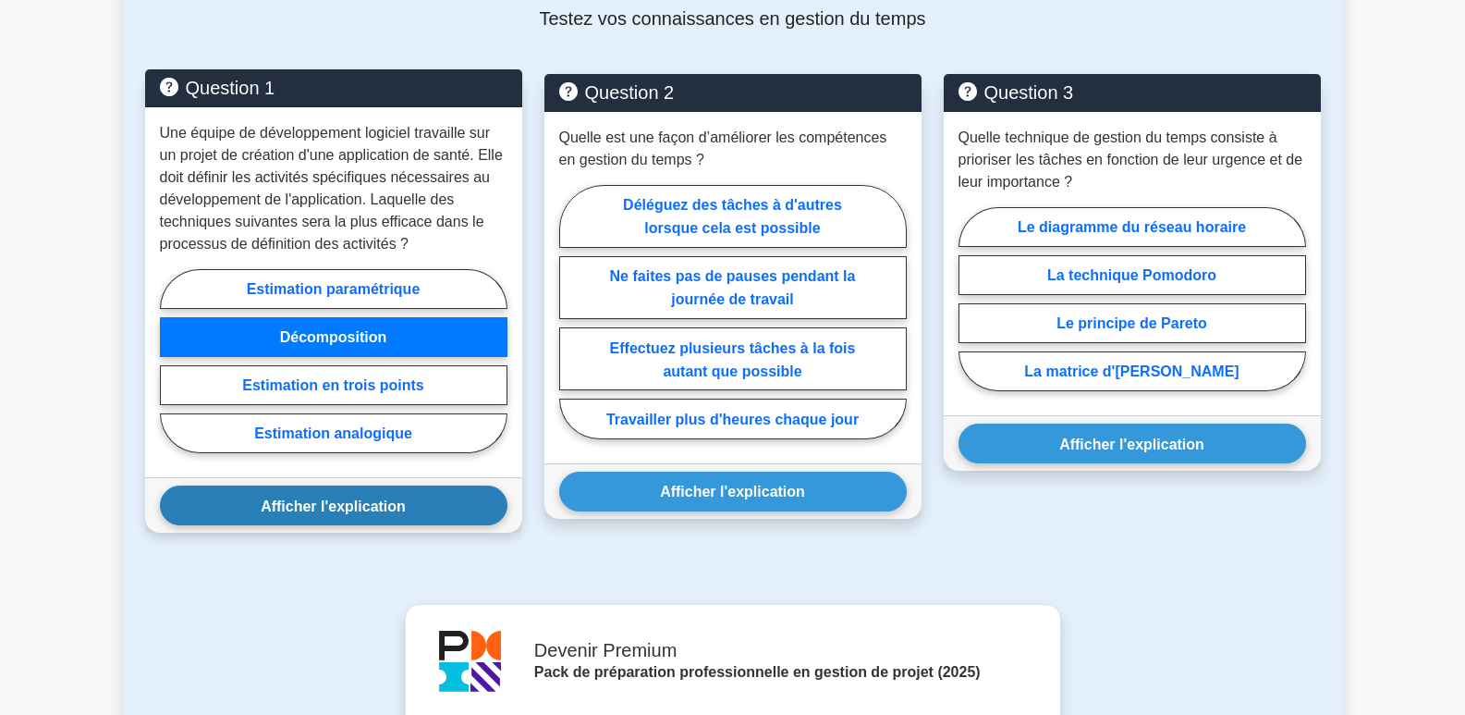
click at [357, 511] on font "Afficher l'explication" at bounding box center [333, 505] width 145 height 16
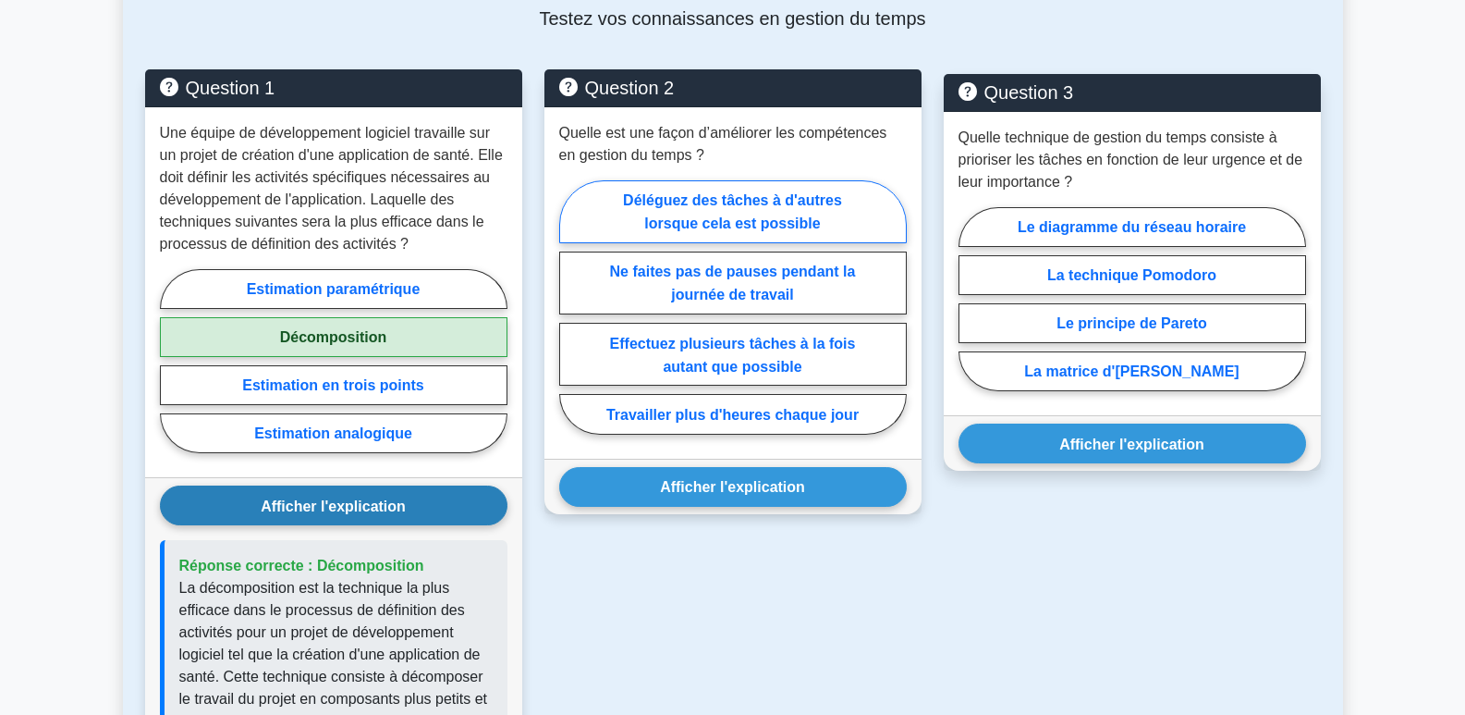
click at [731, 212] on label "Déléguez des tâches à d'autres lorsque cela est possible" at bounding box center [733, 211] width 348 height 63
click at [571, 306] on input "Déléguez des tâches à d'autres lorsque cela est possible" at bounding box center [565, 312] width 12 height 12
radio input "true"
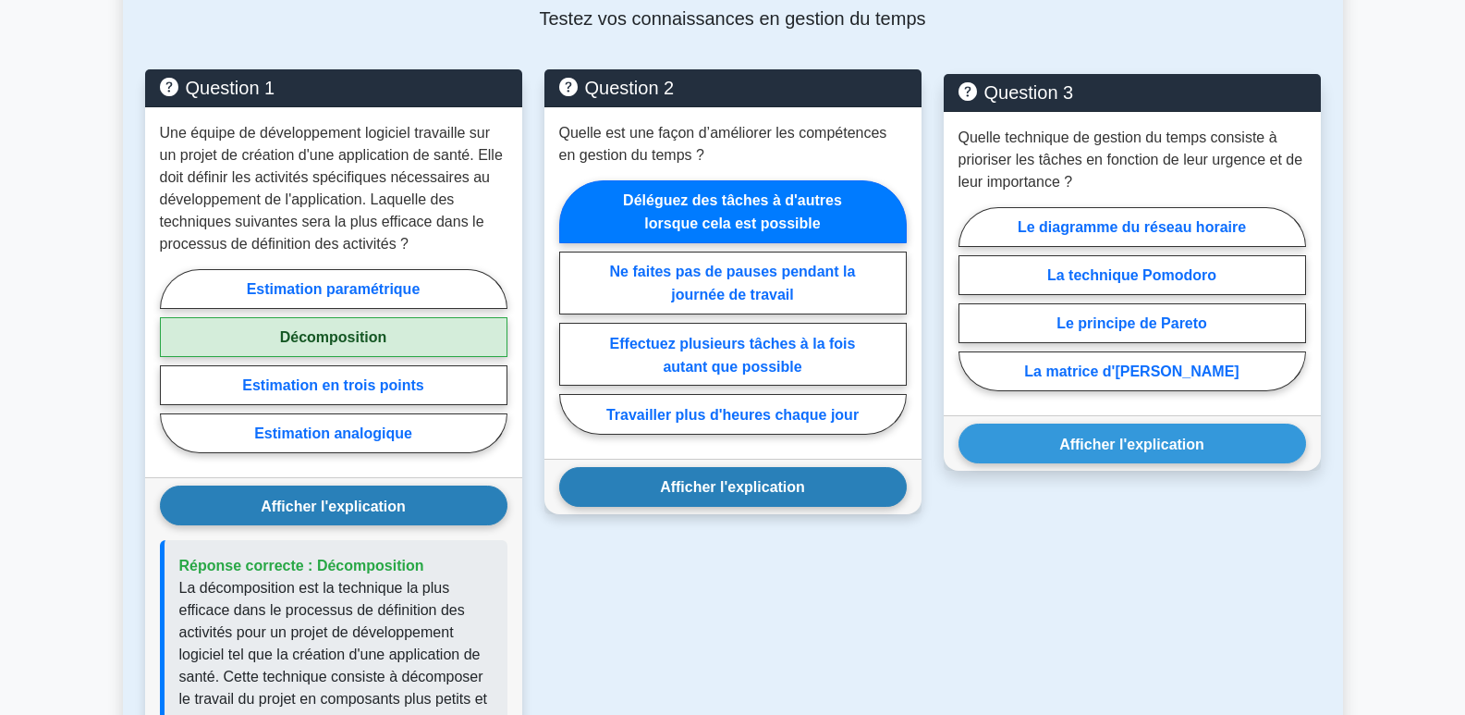
click at [760, 492] on font "Afficher l'explication" at bounding box center [732, 487] width 145 height 16
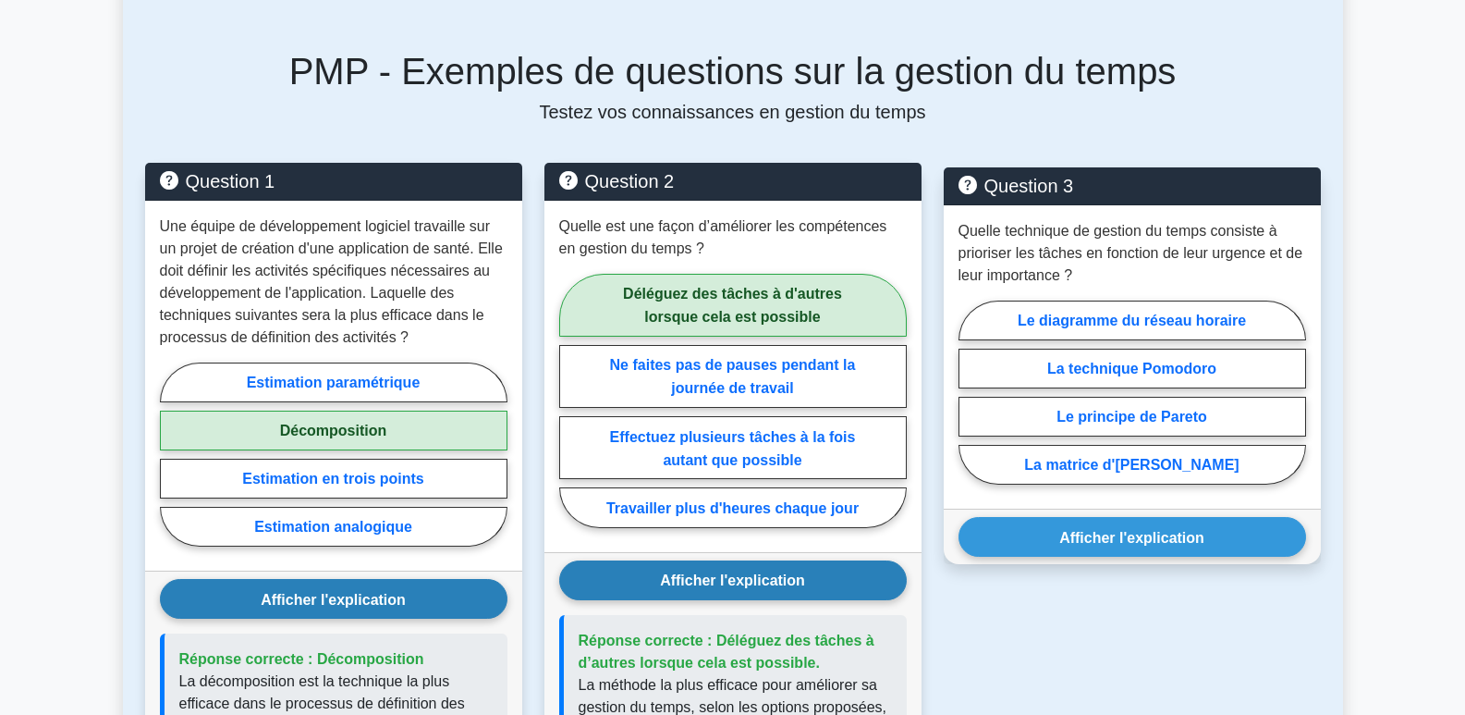
scroll to position [832, 0]
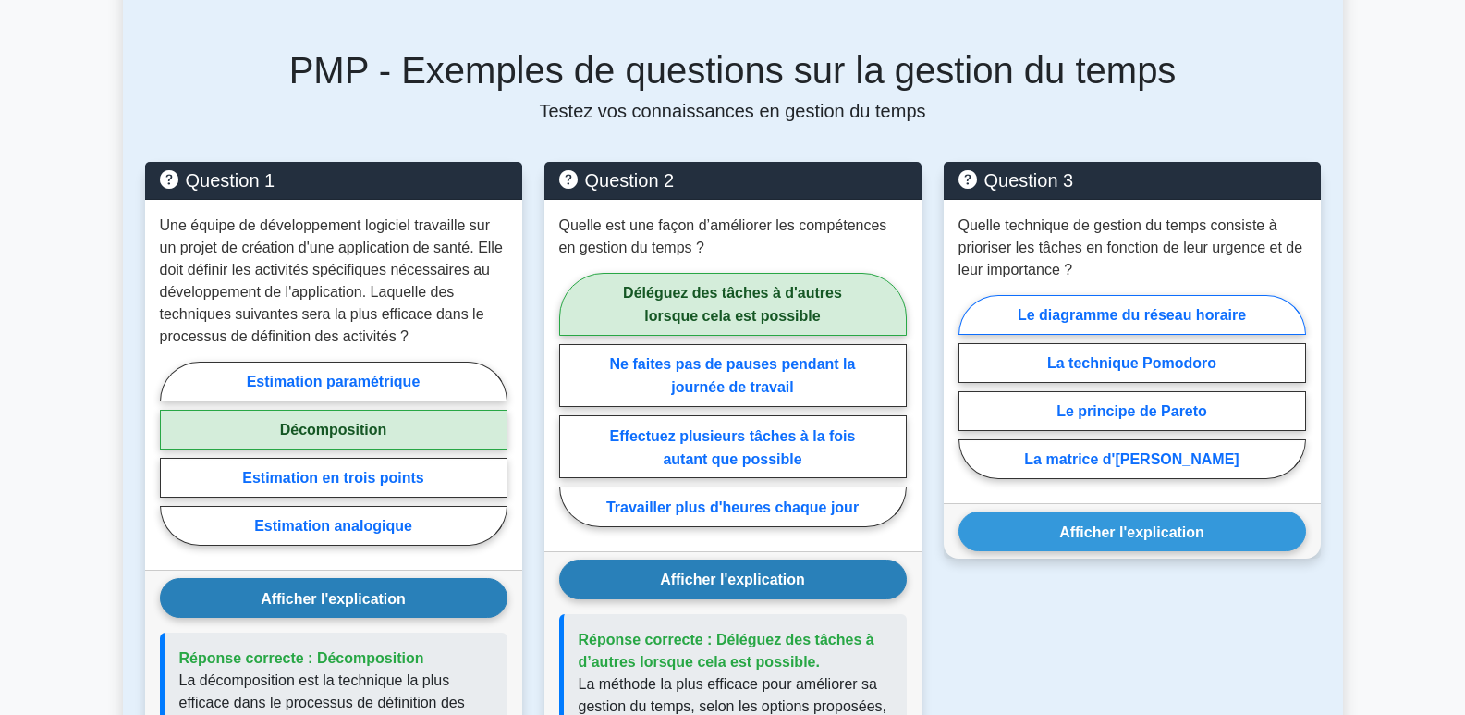
click at [1196, 310] on font "Le diagramme du réseau horaire" at bounding box center [1132, 315] width 228 height 16
click at [971, 385] on input "Le diagramme du réseau horaire" at bounding box center [965, 391] width 12 height 12
radio input "true"
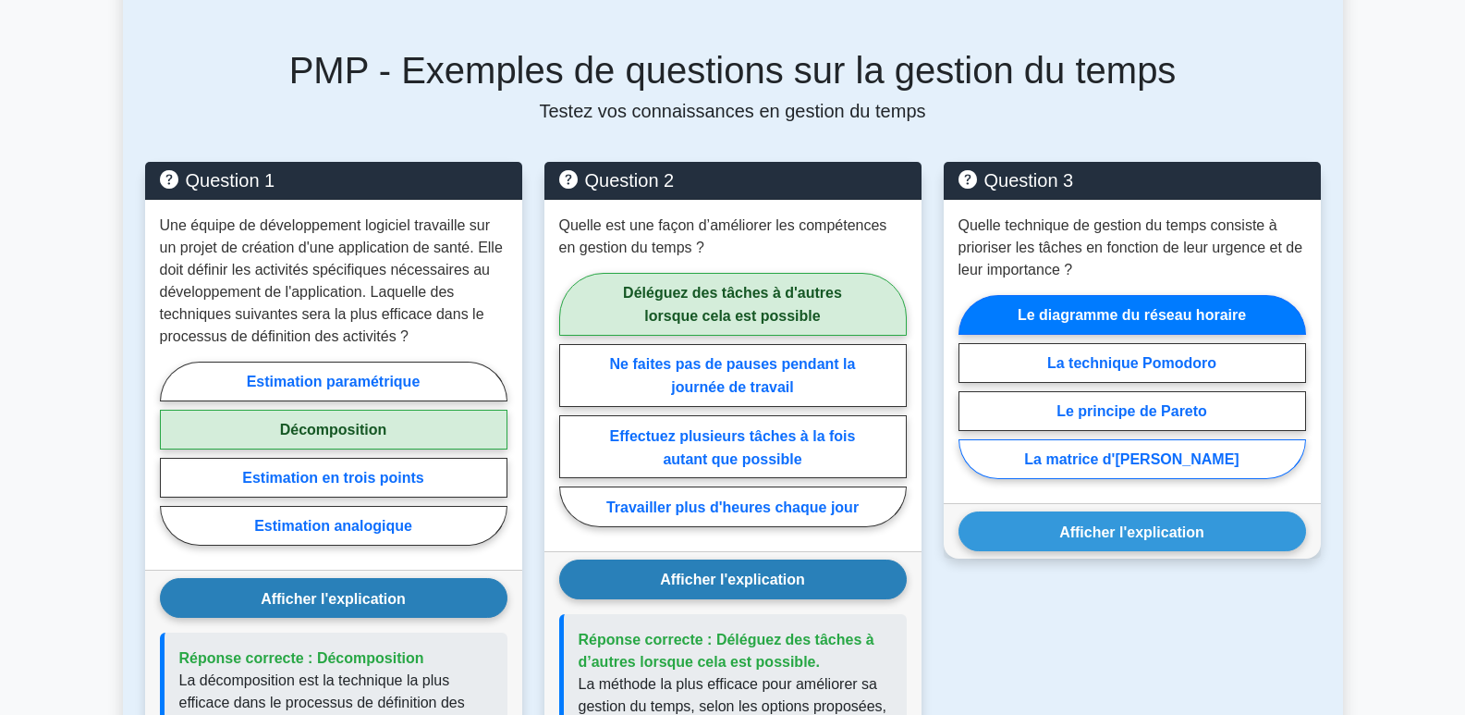
click at [1165, 464] on font "La matrice d'[PERSON_NAME]" at bounding box center [1131, 459] width 214 height 16
click at [971, 397] on input "La matrice d'[PERSON_NAME]" at bounding box center [965, 391] width 12 height 12
radio input "true"
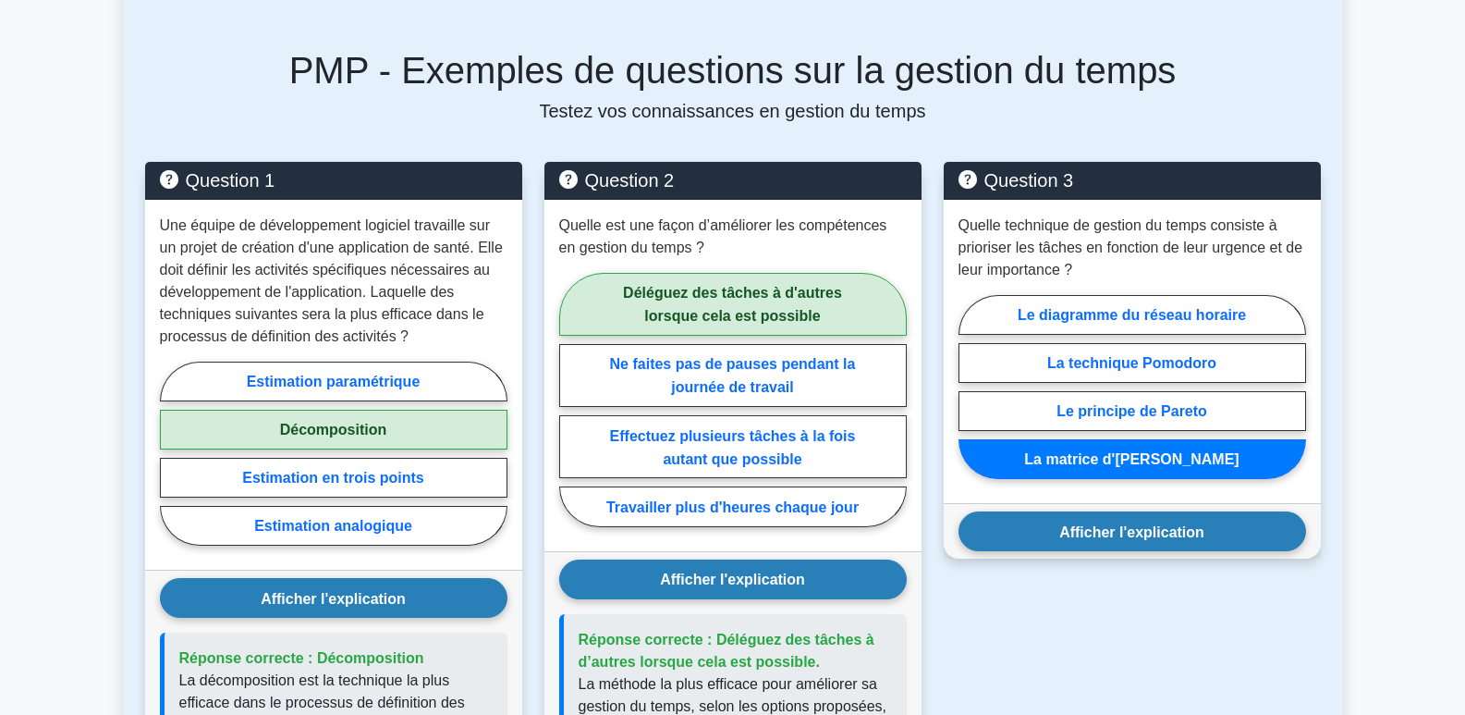
click at [1177, 538] on font "Afficher l'explication" at bounding box center [1131, 531] width 145 height 16
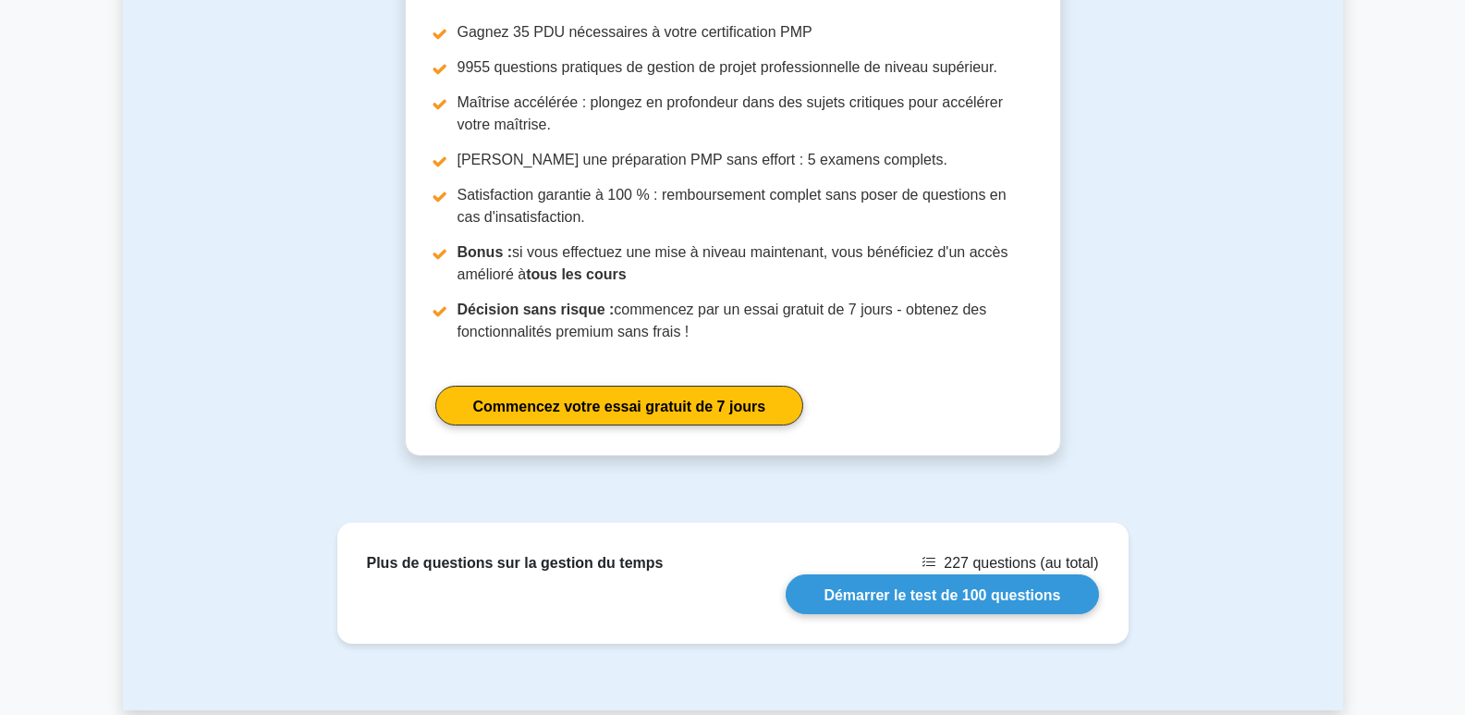
scroll to position [2219, 0]
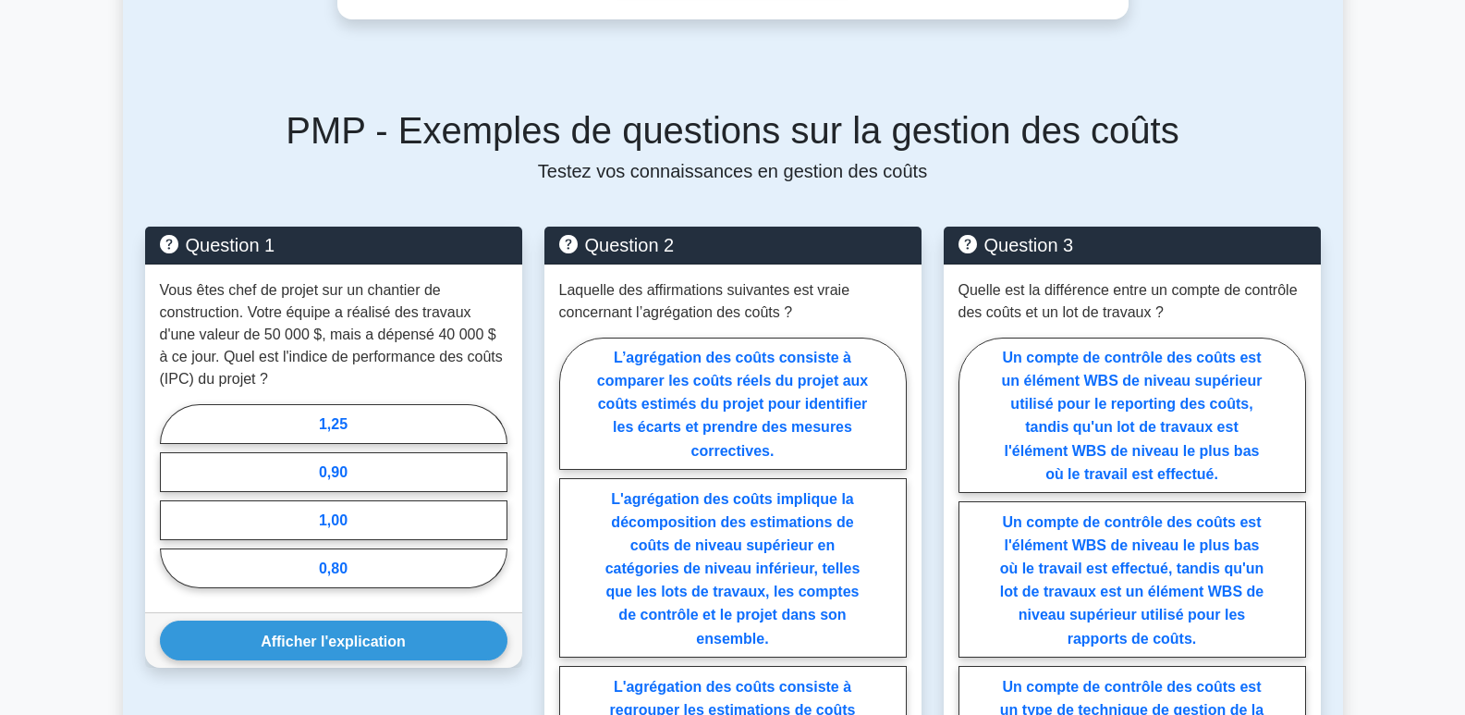
scroll to position [832, 0]
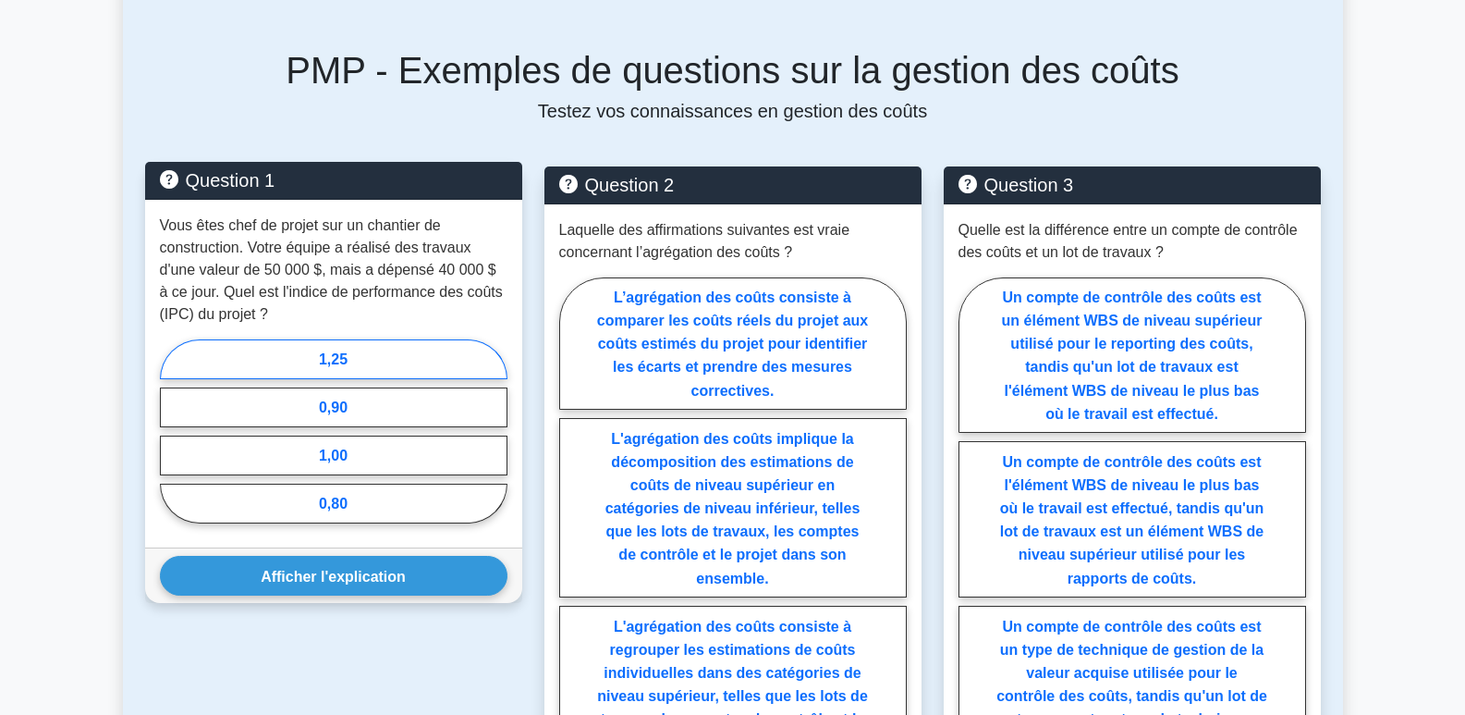
click at [352, 352] on label "1,25" at bounding box center [334, 359] width 348 height 40
click at [172, 430] on input "1,25" at bounding box center [166, 436] width 12 height 12
radio input "true"
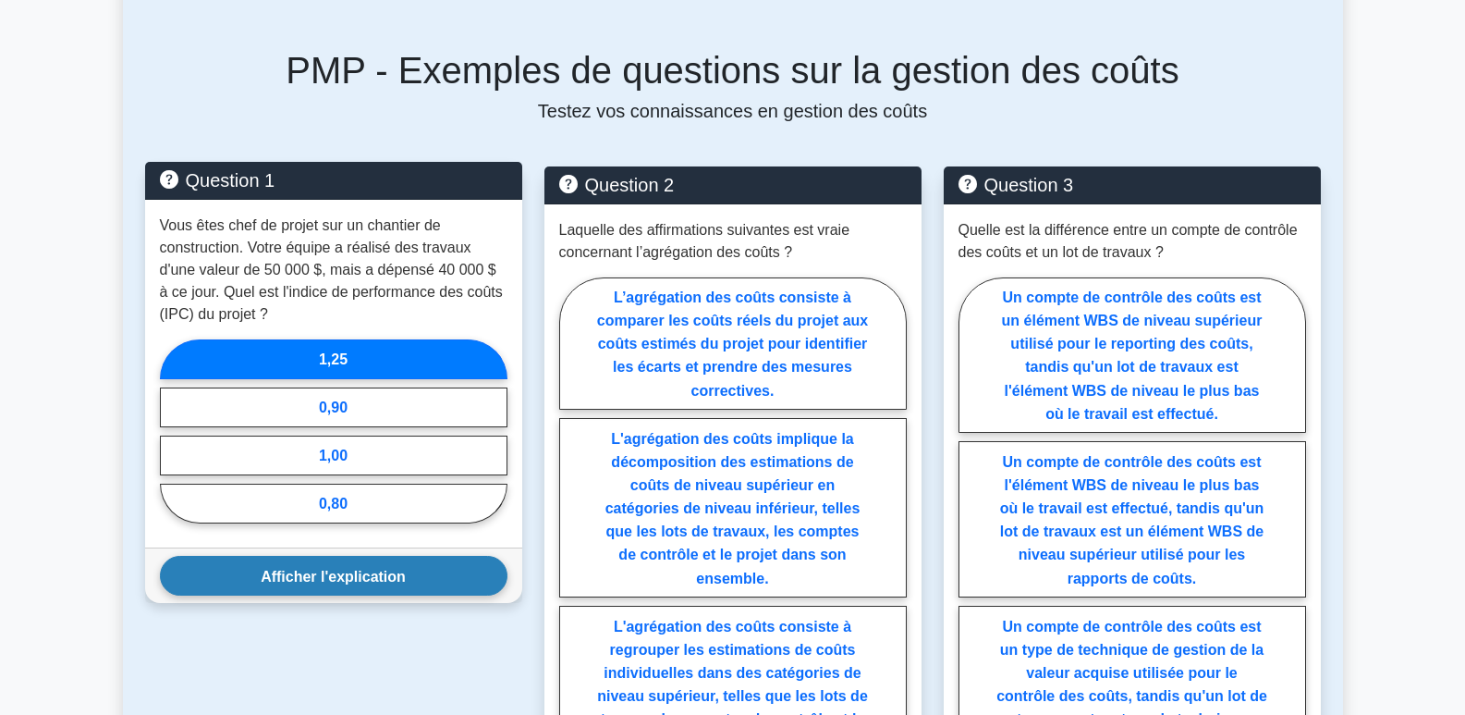
click at [322, 580] on font "Afficher l'explication" at bounding box center [333, 576] width 145 height 16
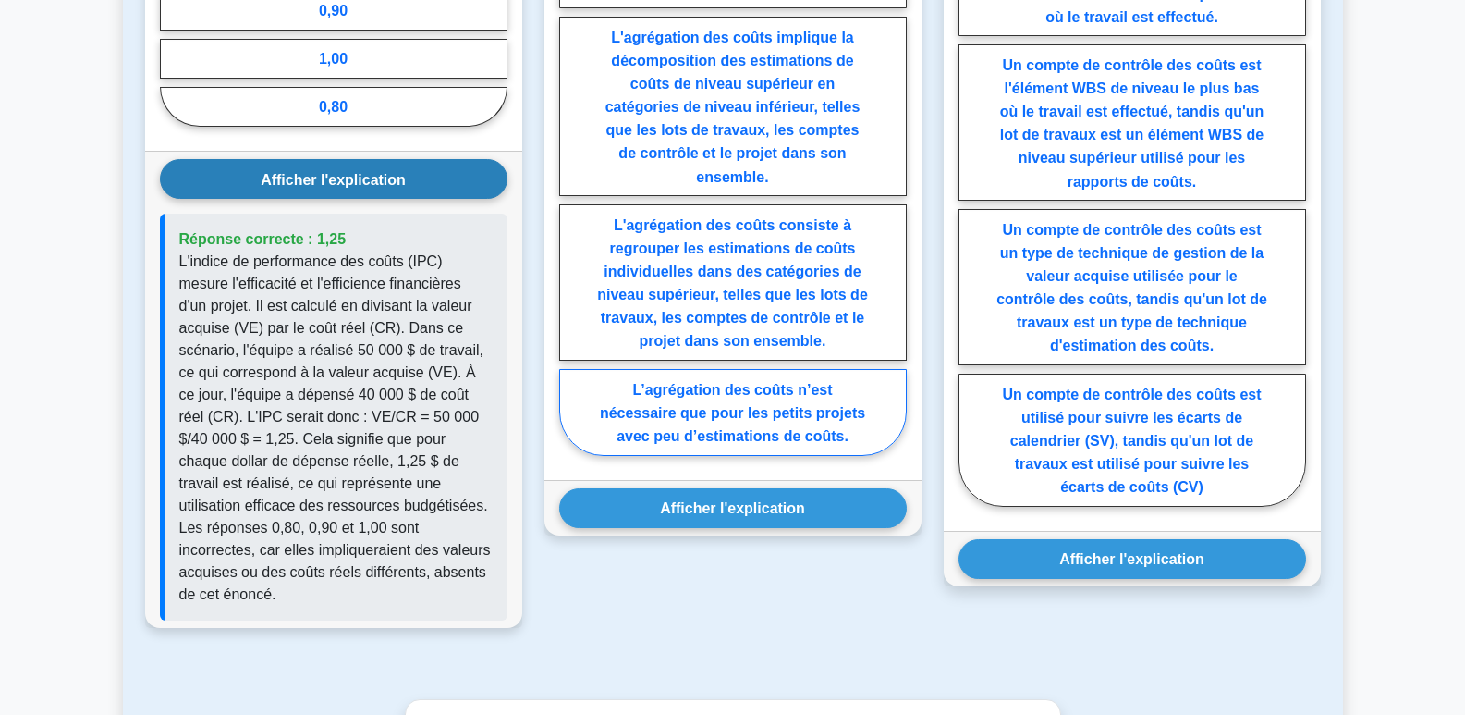
scroll to position [1294, 0]
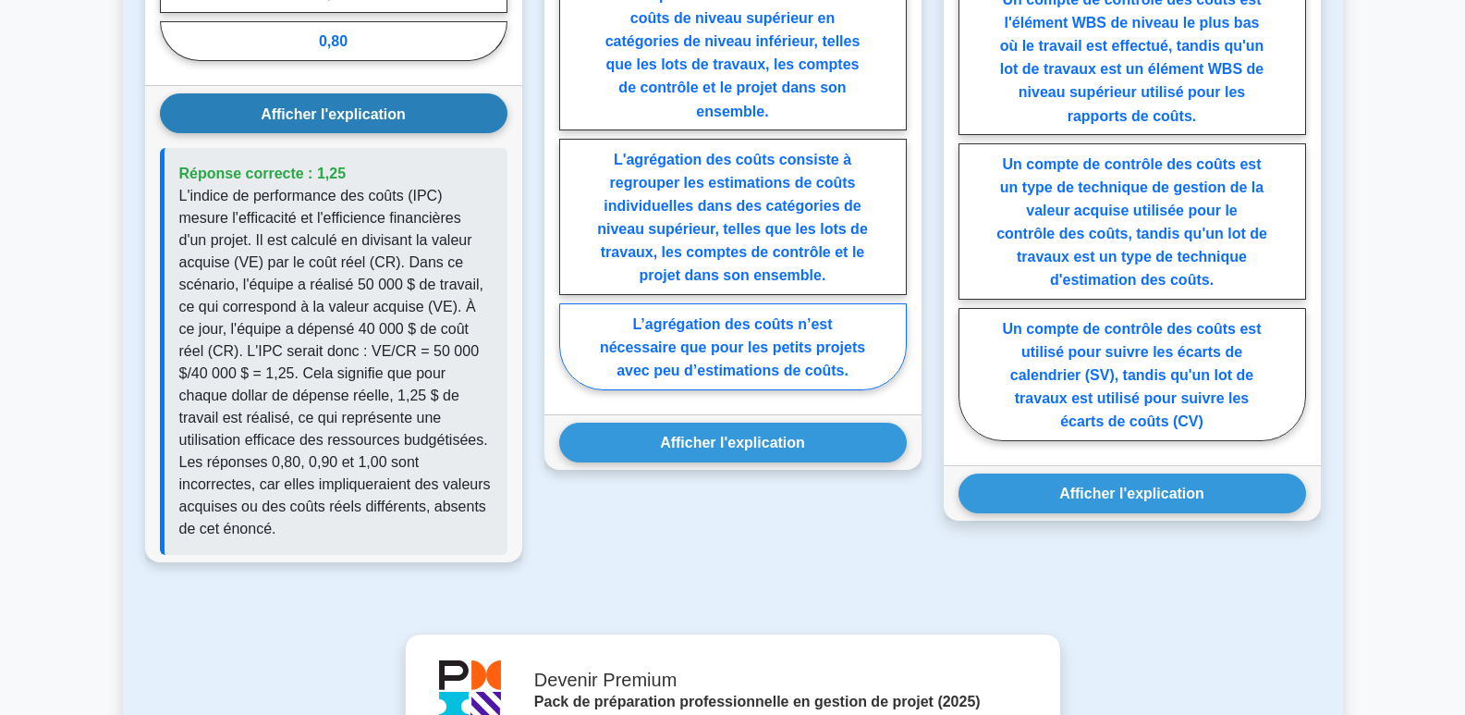
click at [782, 351] on font "L’agrégation des coûts n’est nécessaire que pour les petits projets avec peu d’…" at bounding box center [732, 346] width 265 height 62
click at [571, 111] on input "L’agrégation des coûts n’est nécessaire que pour les petits projets avec peu d’…" at bounding box center [565, 105] width 12 height 12
radio input "true"
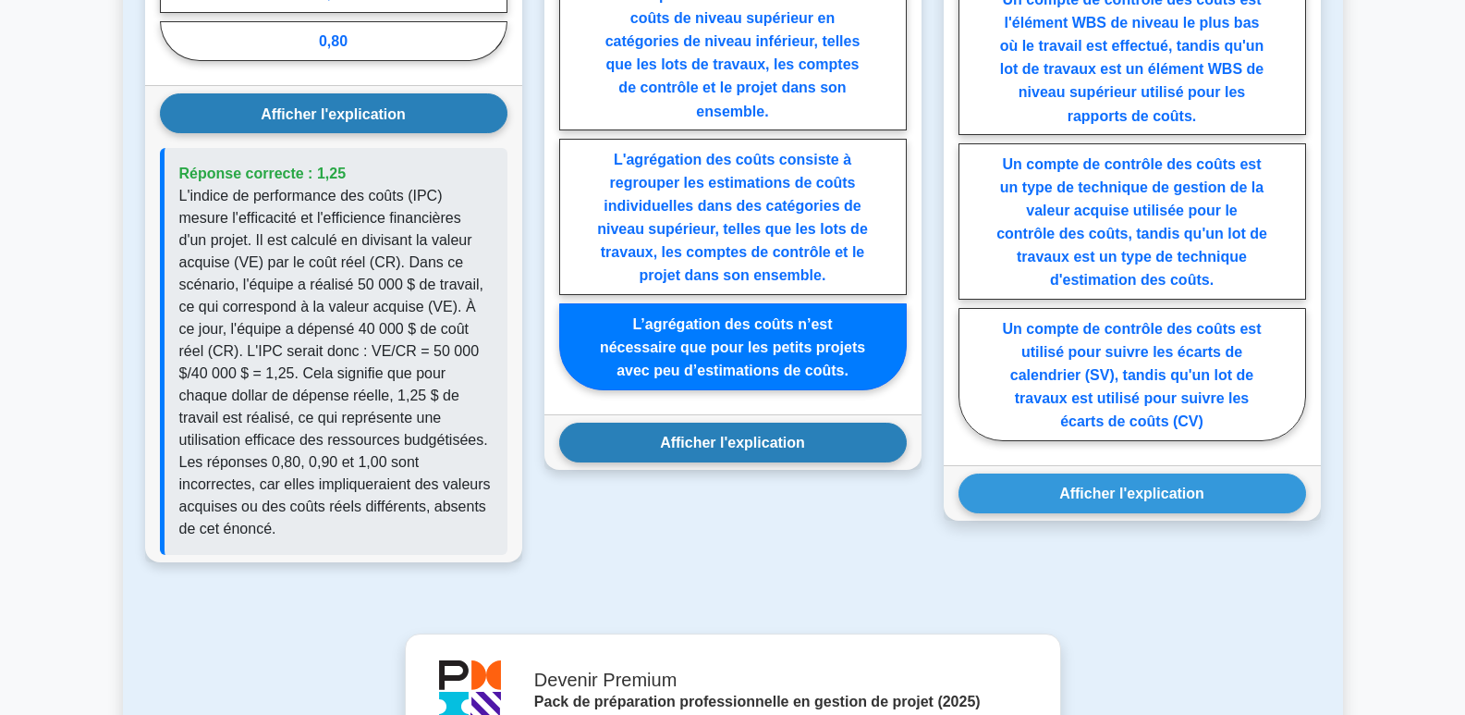
click at [739, 448] on font "Afficher l'explication" at bounding box center [732, 442] width 145 height 16
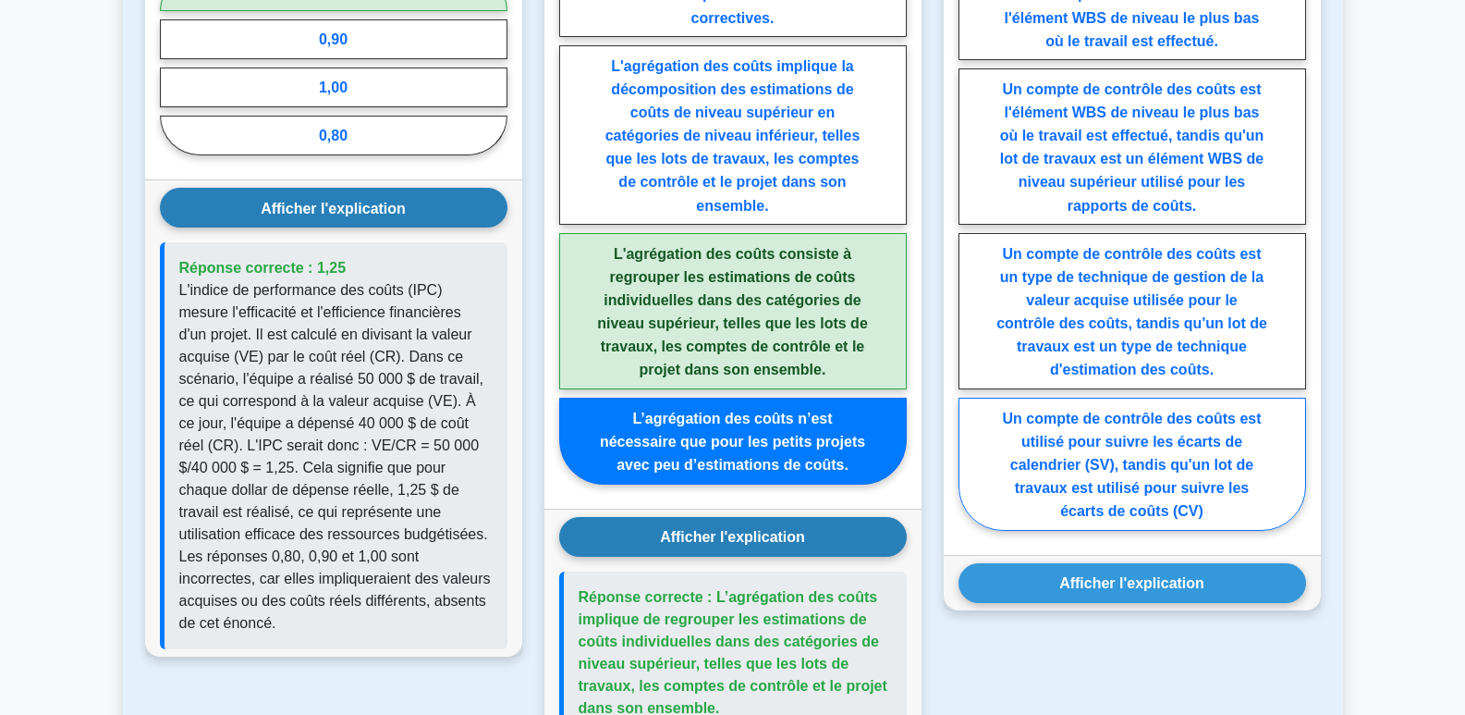
scroll to position [1202, 0]
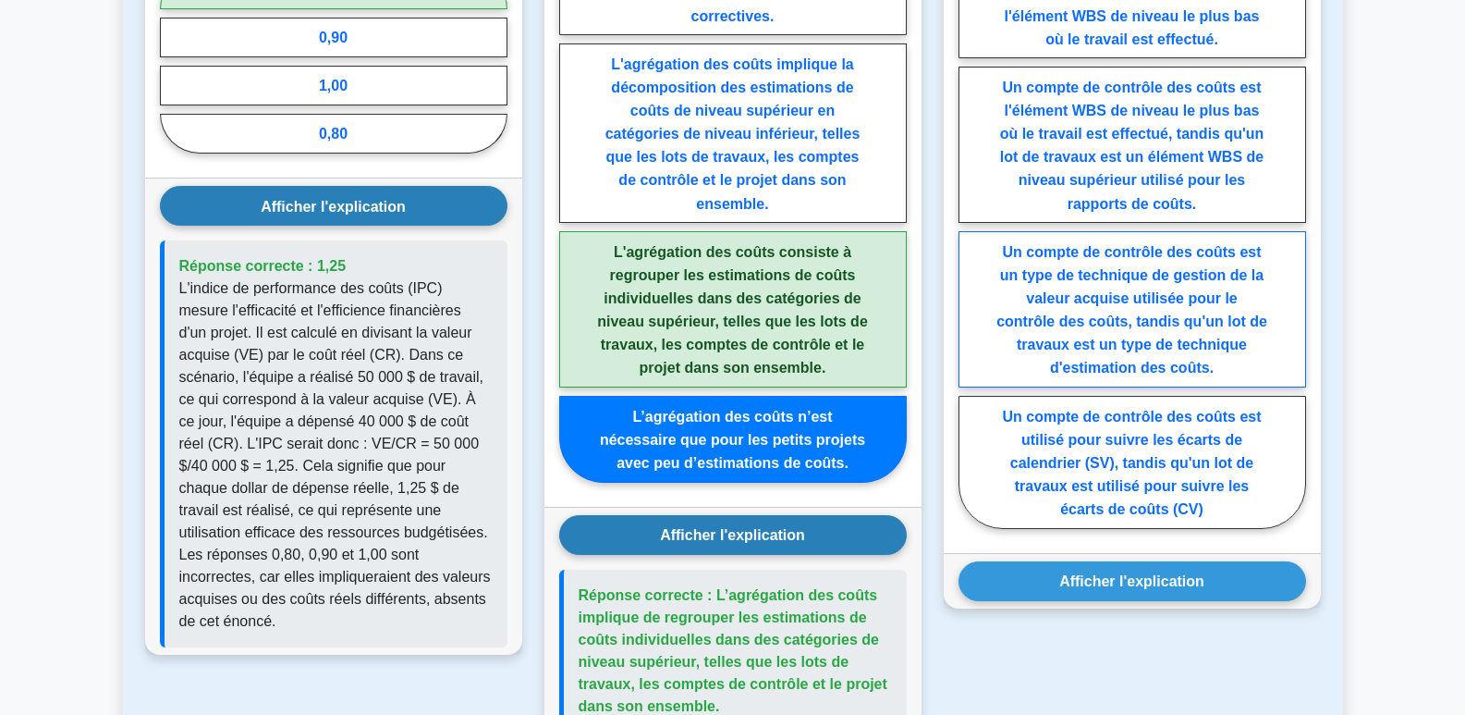
click at [1207, 324] on font "Un compte de contrôle des coûts est un type de technique de gestion de la valeu…" at bounding box center [1132, 309] width 271 height 132
click at [971, 226] on input "Un compte de contrôle des coûts est un type de technique de gestion de la valeu…" at bounding box center [965, 220] width 12 height 12
radio input "true"
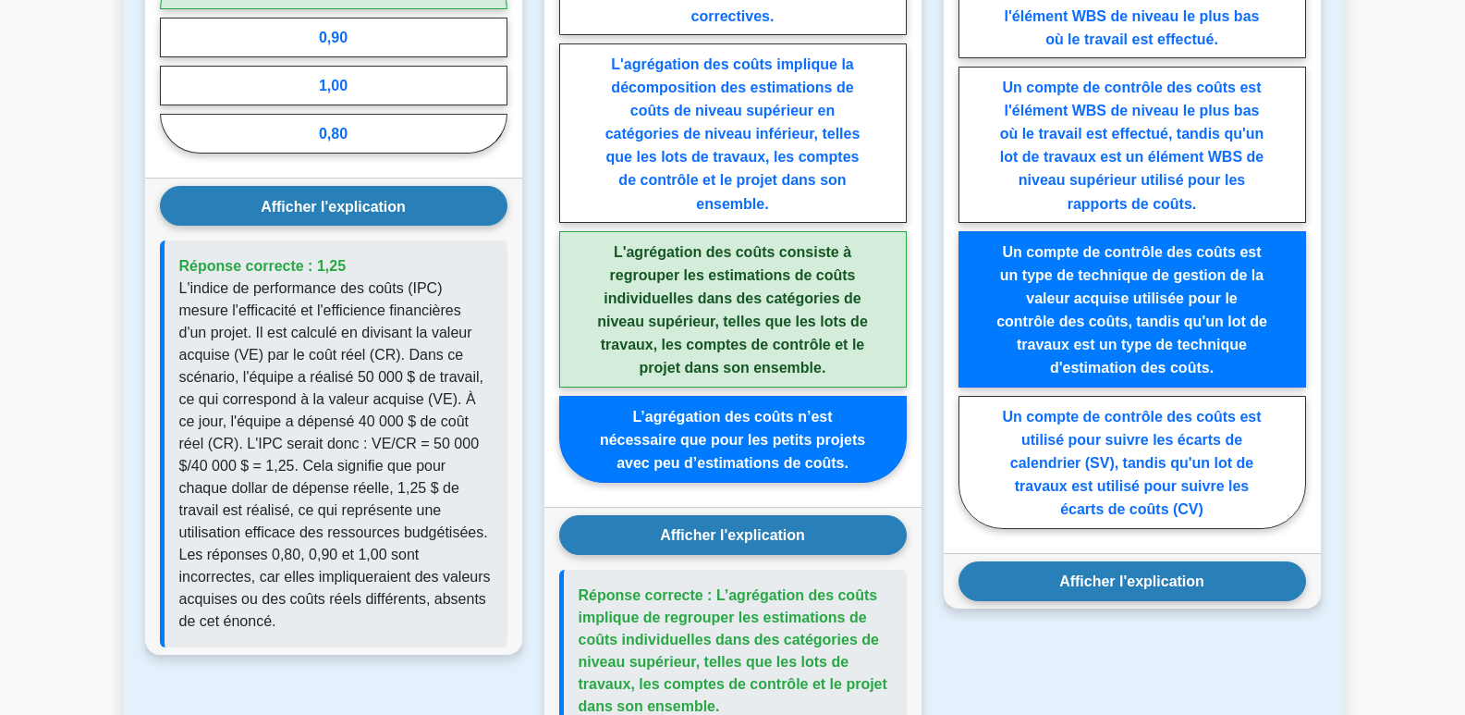
click at [1181, 588] on font "Afficher l'explication" at bounding box center [1131, 581] width 145 height 16
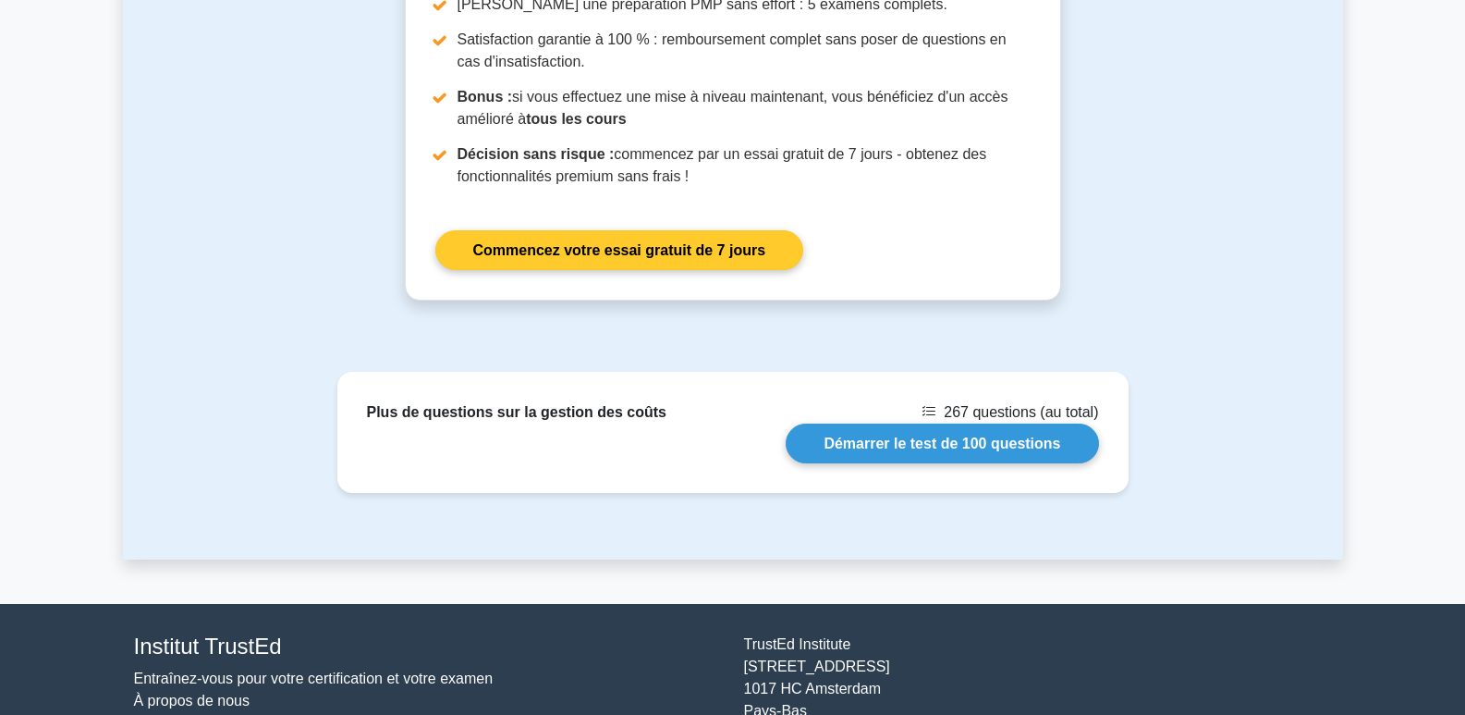
scroll to position [2773, 0]
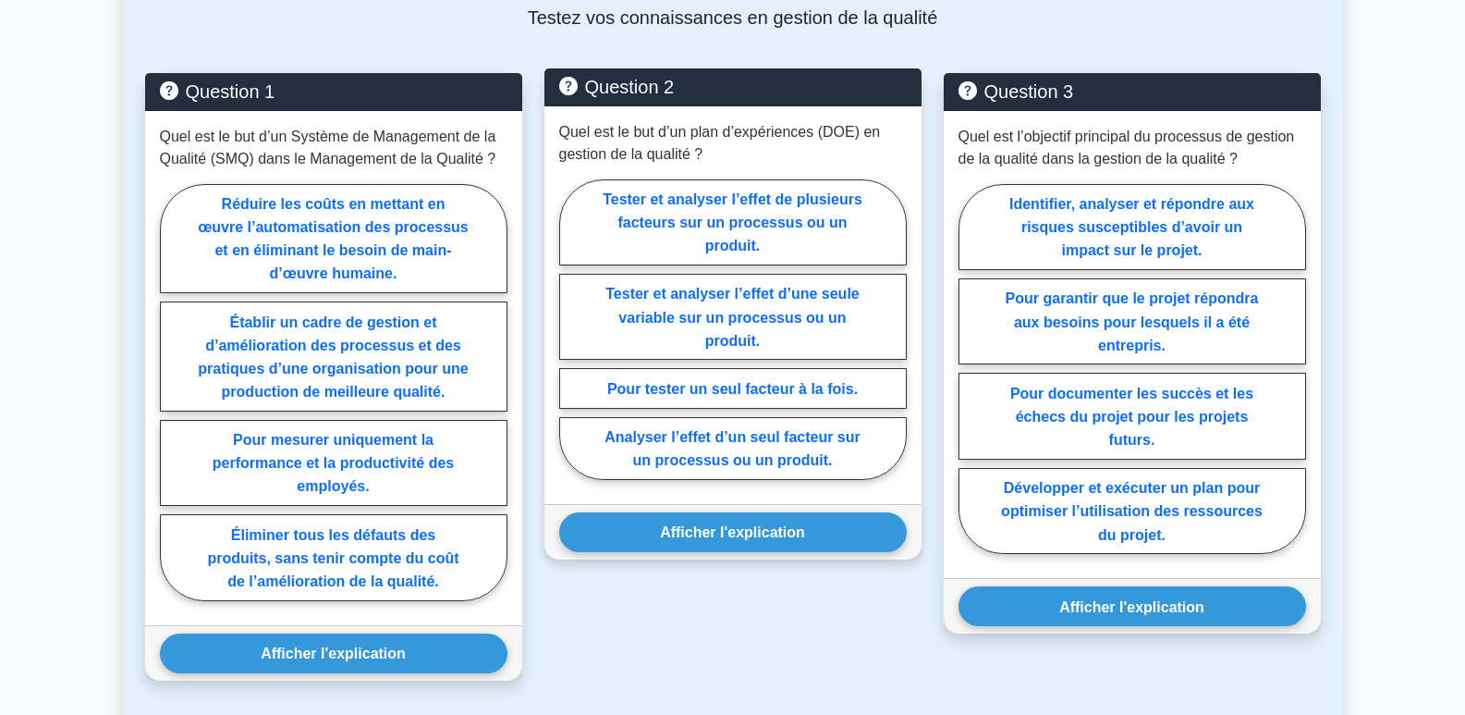
scroll to position [924, 0]
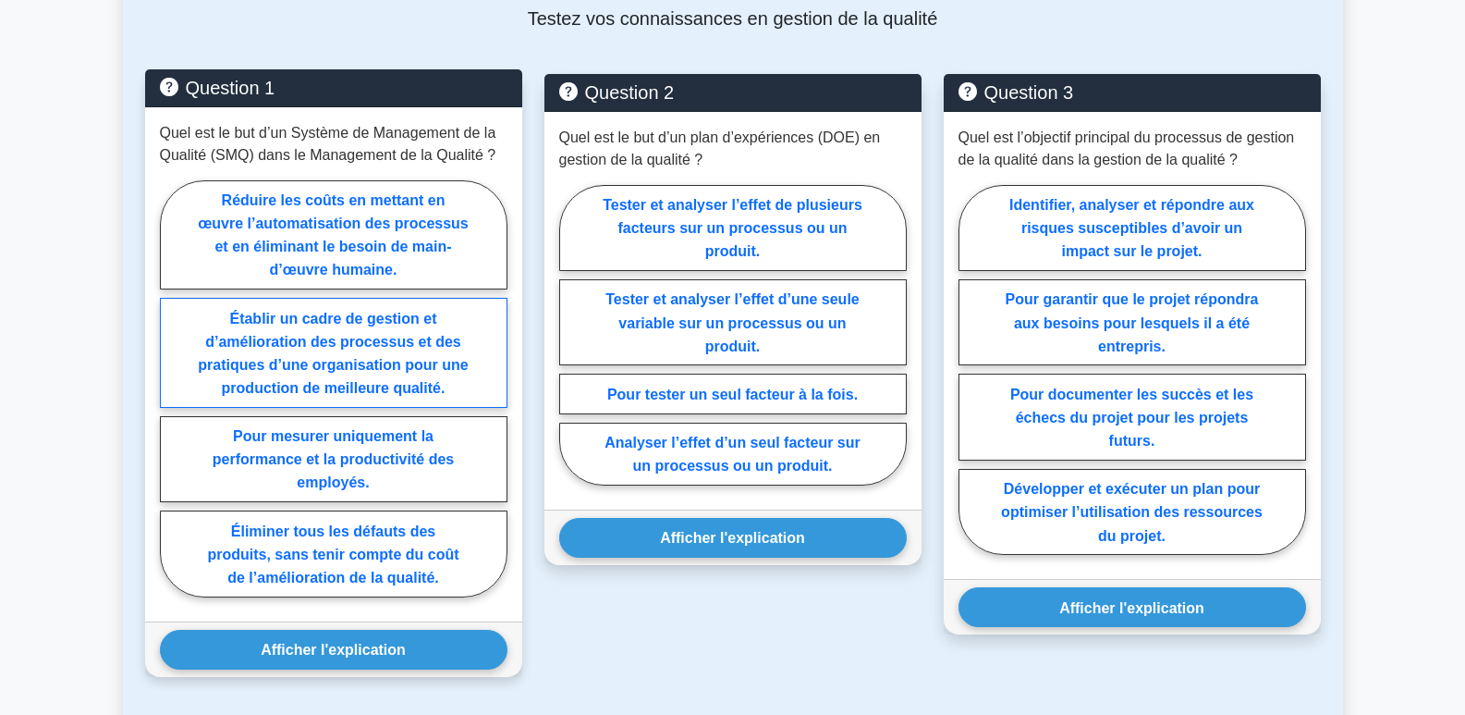
click at [300, 336] on font "Établir un cadre de gestion et d’amélioration des processus et des pratiques d’…" at bounding box center [333, 352] width 270 height 85
click at [172, 387] on input "Établir un cadre de gestion et d’amélioration des processus et des pratiques d’…" at bounding box center [166, 393] width 12 height 12
radio input "true"
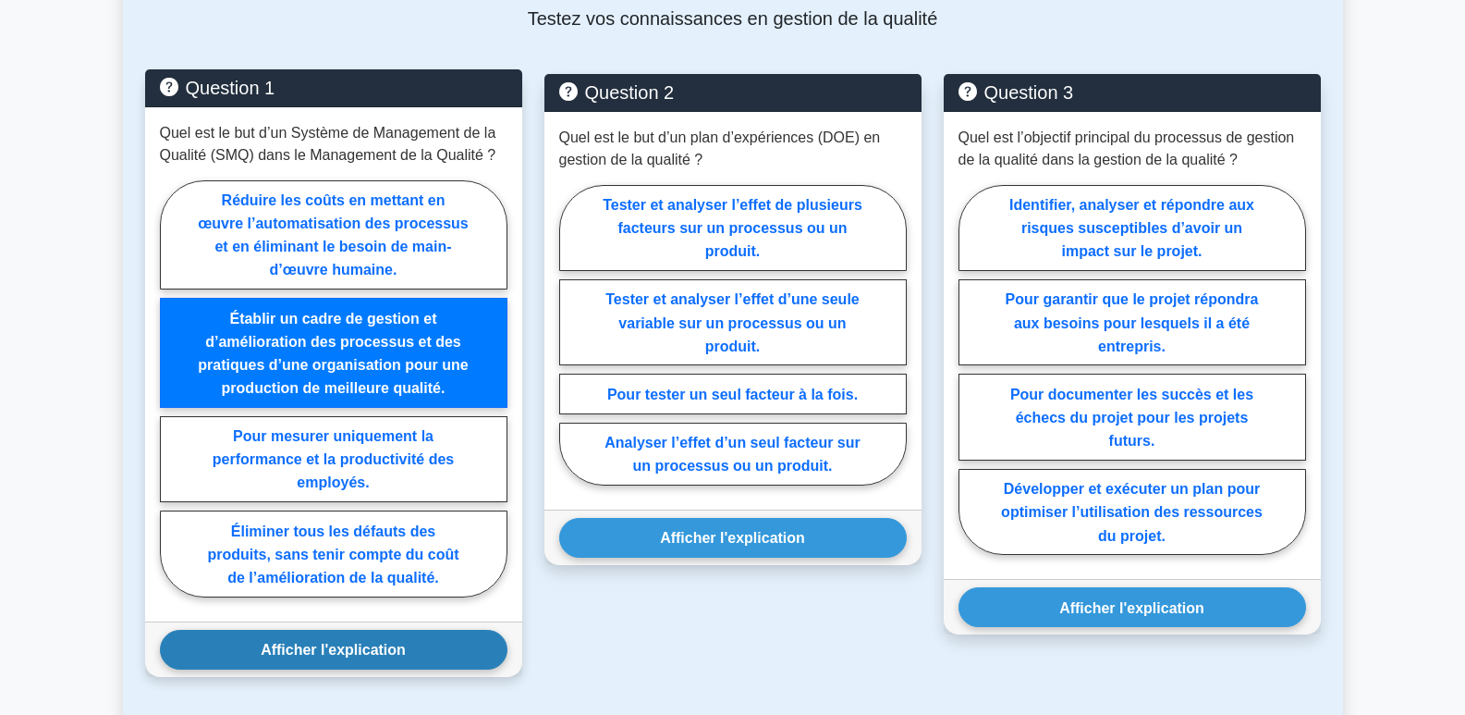
click at [363, 653] on font "Afficher l'explication" at bounding box center [333, 650] width 145 height 16
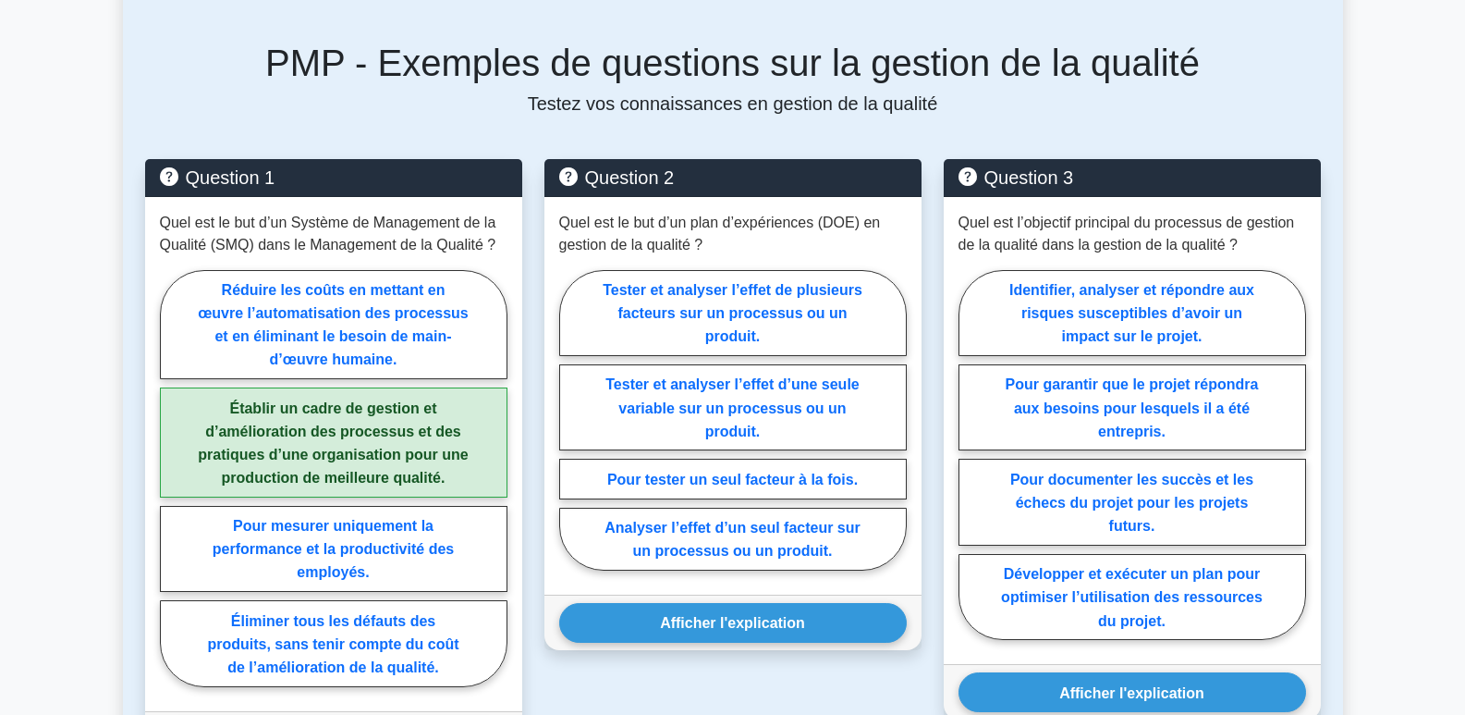
scroll to position [832, 0]
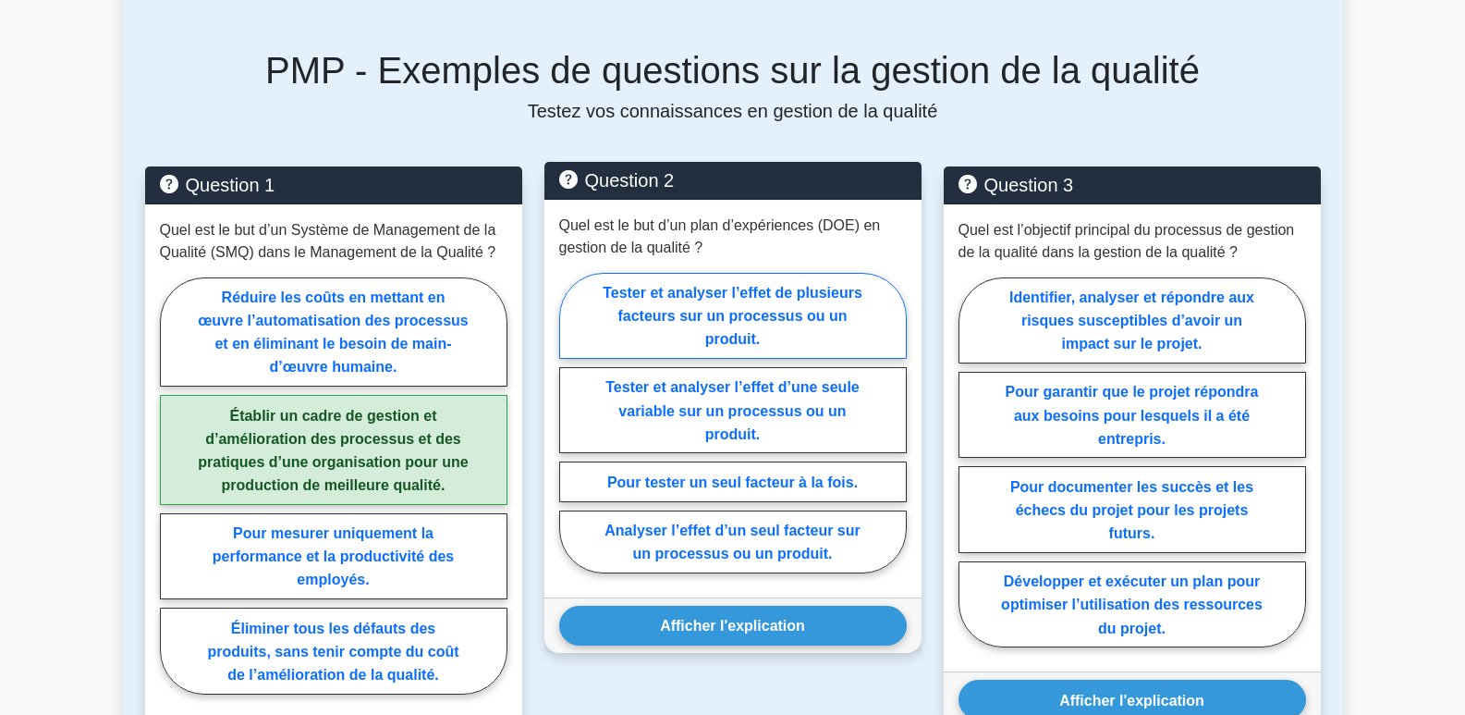
click at [788, 312] on font "Tester et analyser l’effet de plusieurs facteurs sur un processus ou un produit." at bounding box center [733, 316] width 260 height 62
click at [571, 422] on input "Tester et analyser l’effet de plusieurs facteurs sur un processus ou un produit." at bounding box center [565, 428] width 12 height 12
radio input "true"
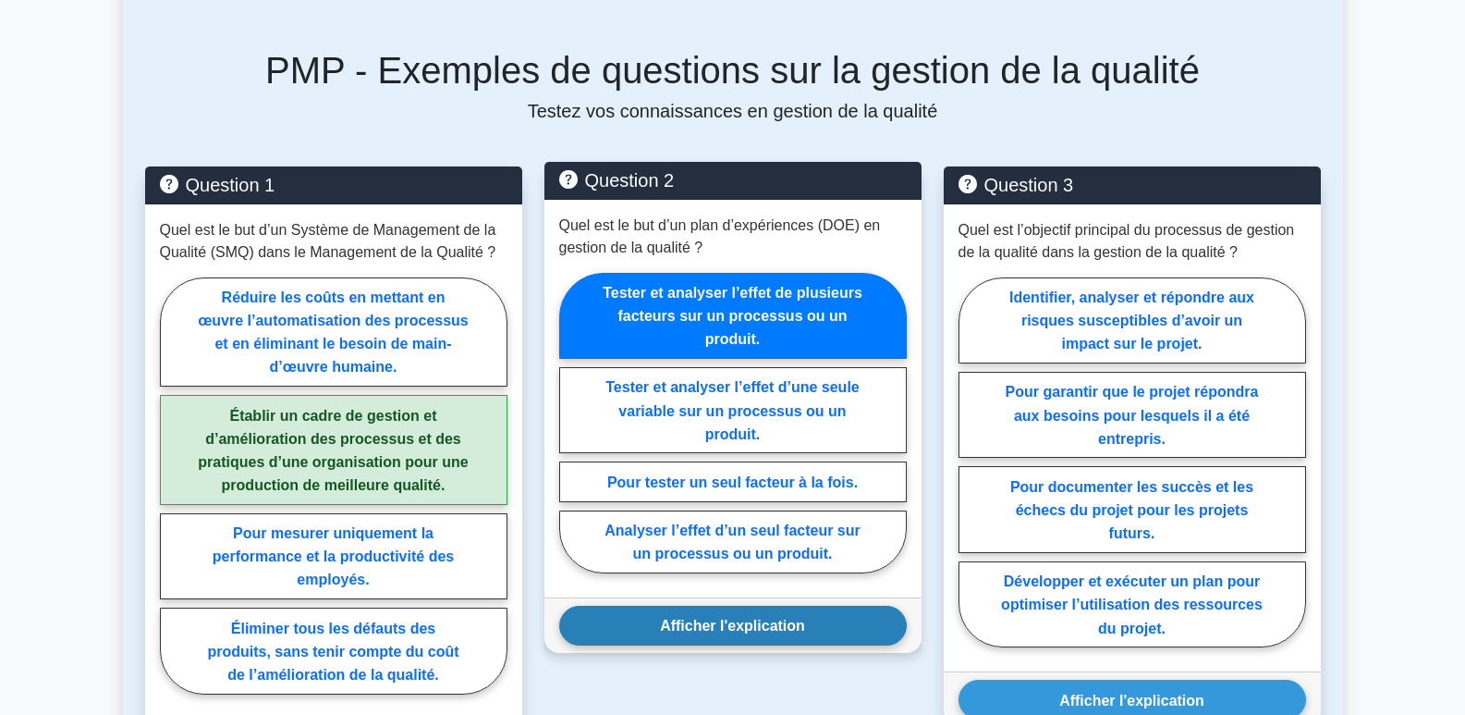
click at [792, 631] on font "Afficher l'explication" at bounding box center [732, 626] width 145 height 16
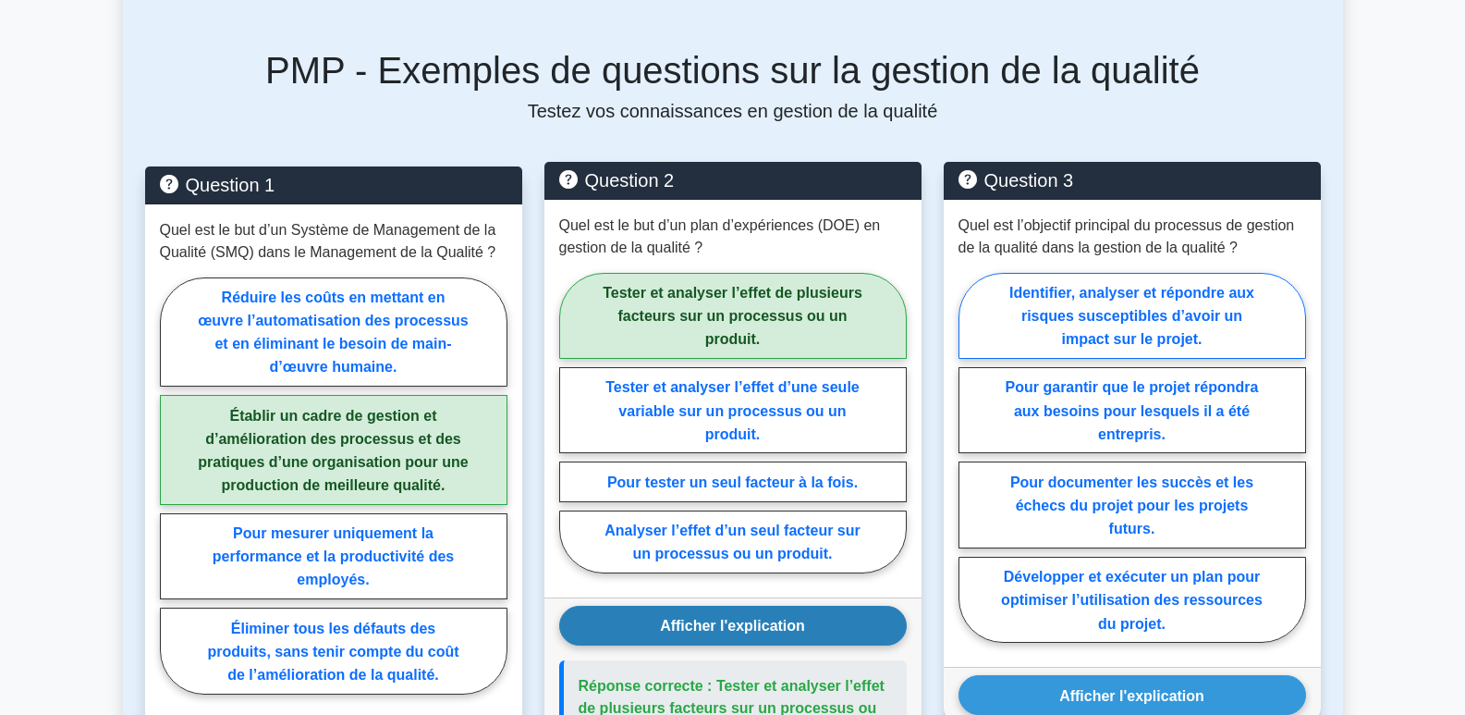
click at [1113, 324] on label "Identifier, analyser et répondre aux risques susceptibles d’avoir un impact sur…" at bounding box center [1133, 316] width 348 height 86
click at [971, 457] on input "Identifier, analyser et répondre aux risques susceptibles d’avoir un impact sur…" at bounding box center [965, 463] width 12 height 12
radio input "true"
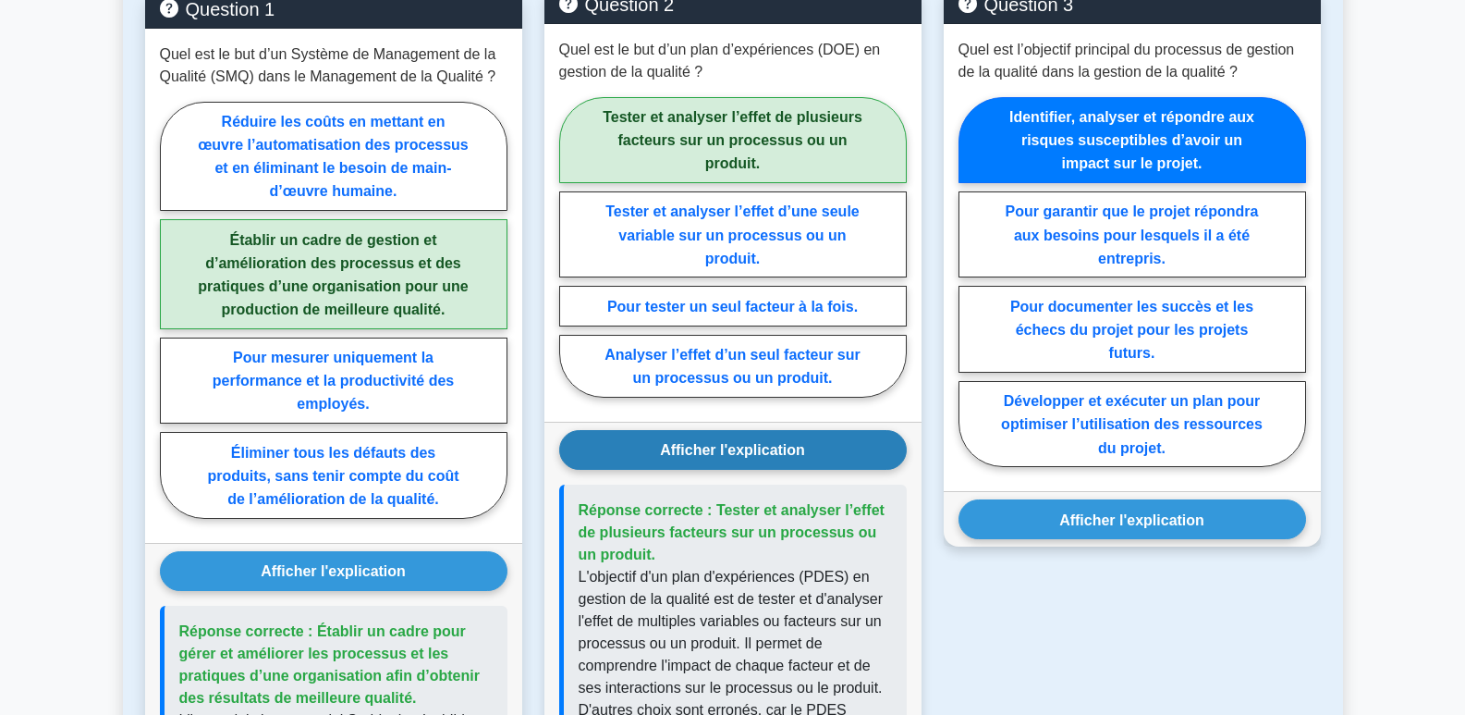
scroll to position [1109, 0]
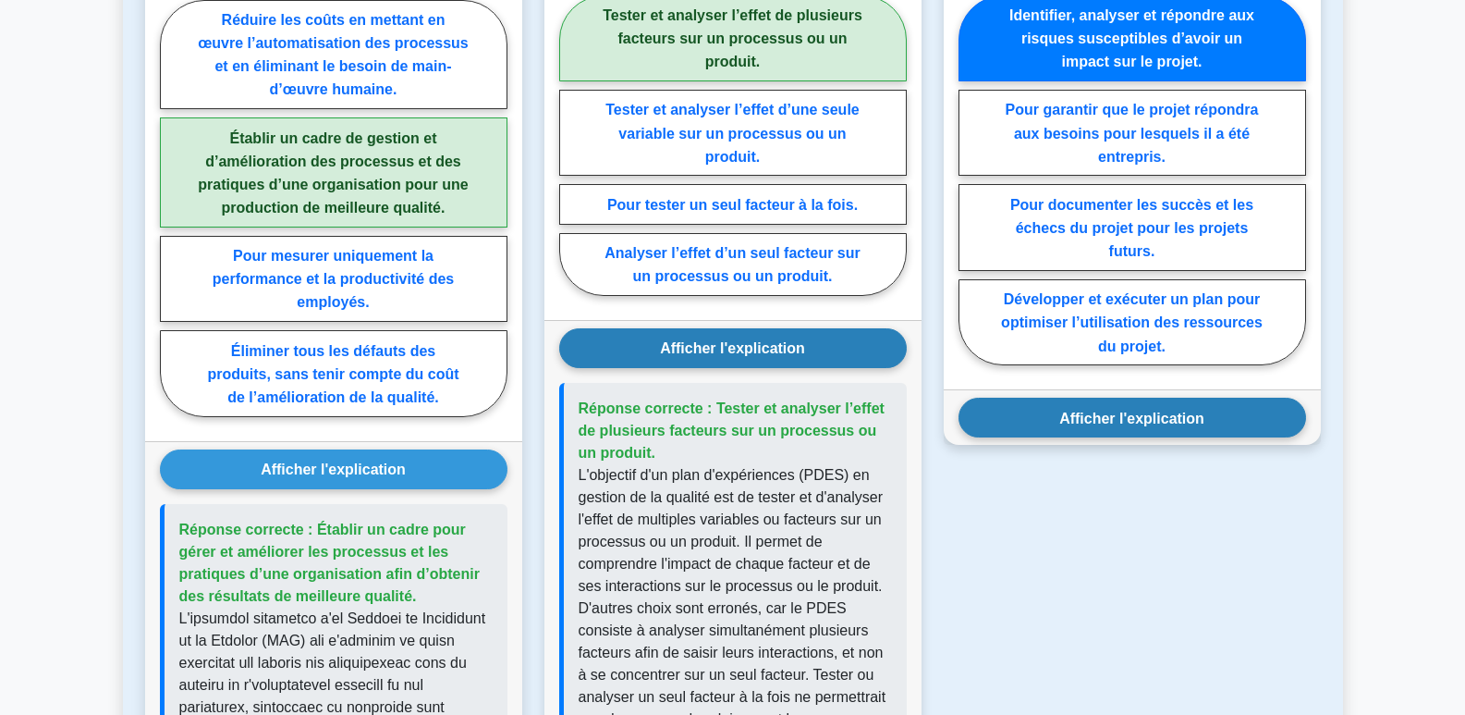
click at [1155, 425] on font "Afficher l'explication" at bounding box center [1131, 418] width 145 height 16
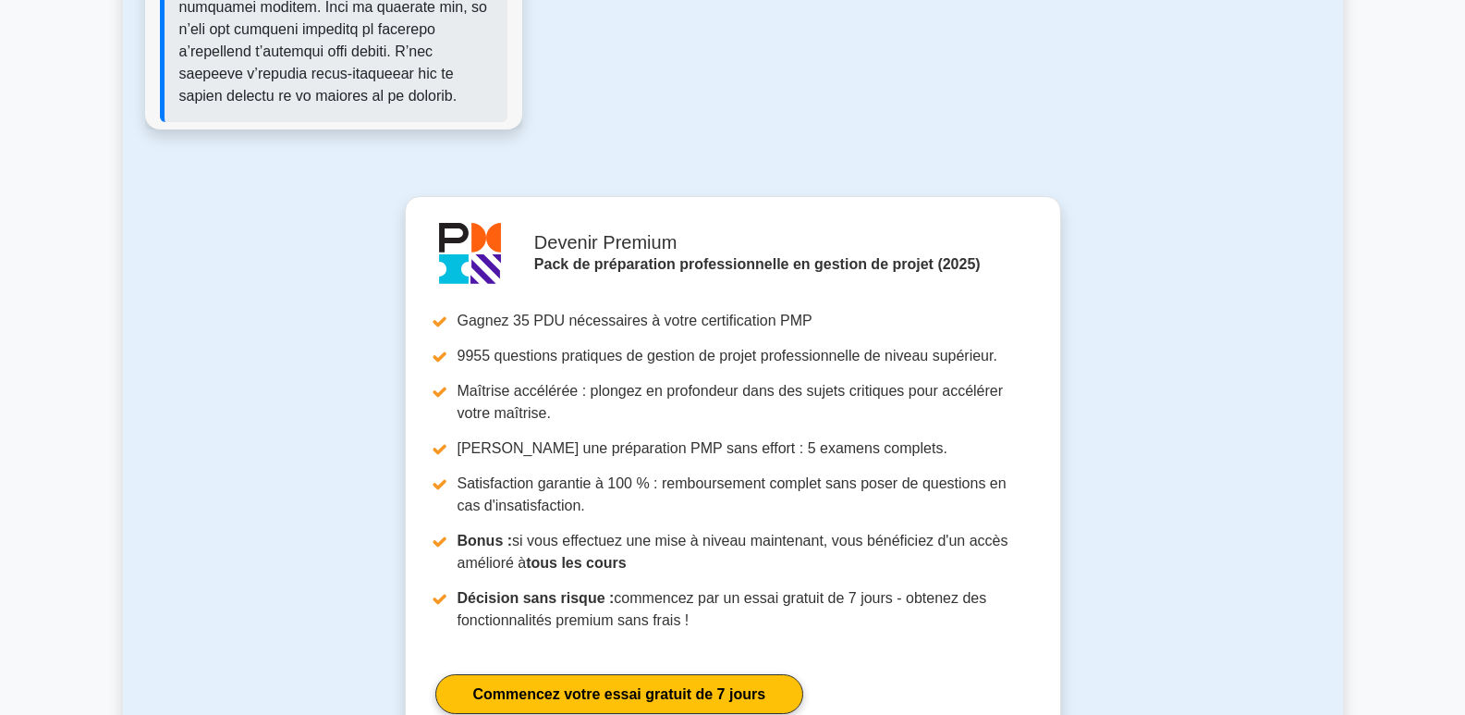
scroll to position [2403, 0]
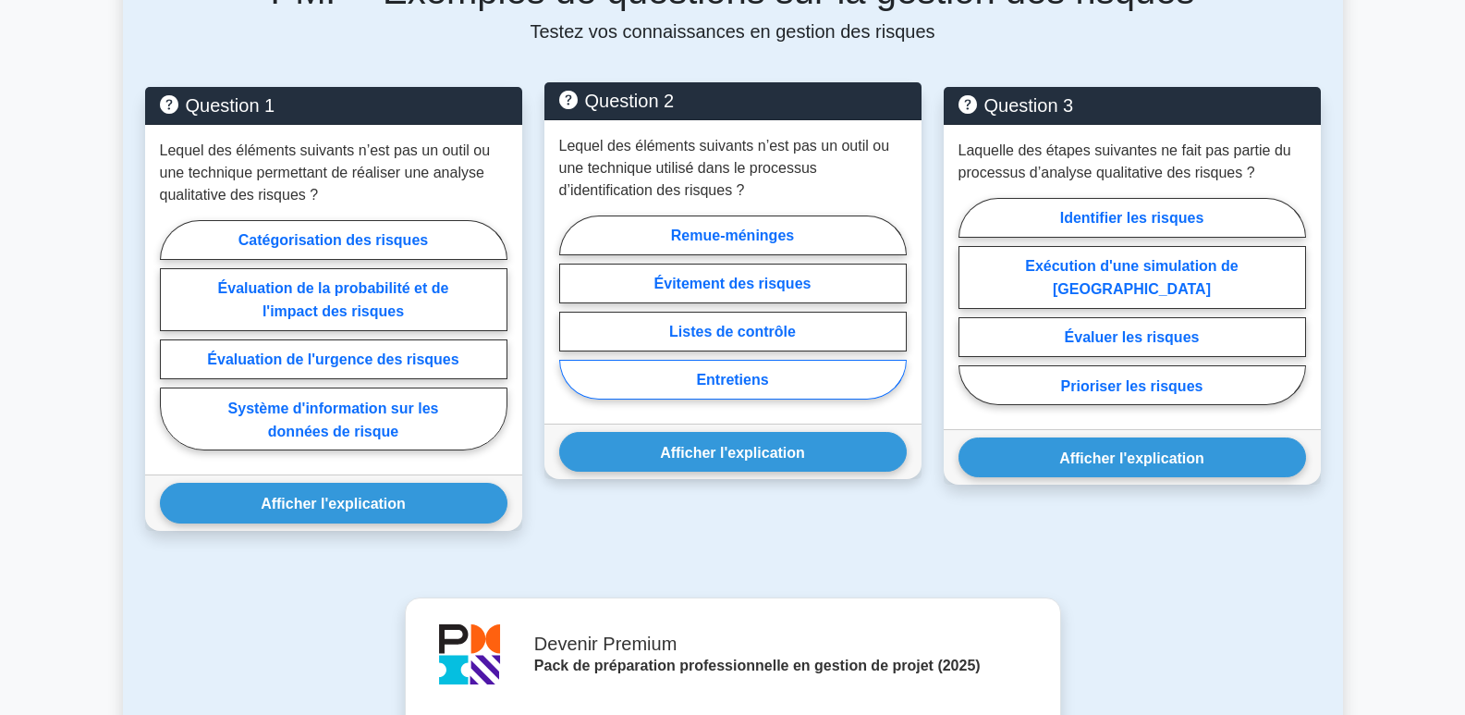
scroll to position [924, 0]
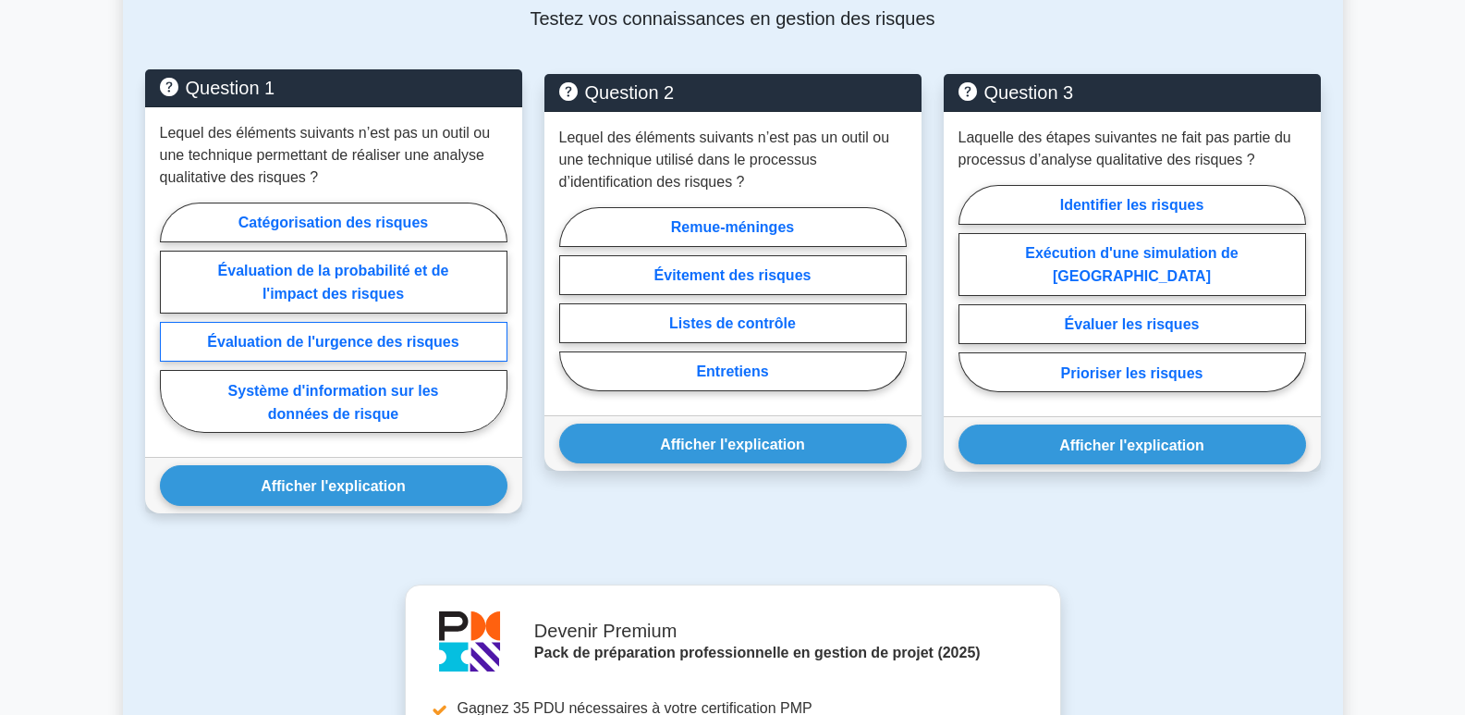
click at [372, 337] on font "Évaluation de l'urgence des risques" at bounding box center [332, 342] width 251 height 16
click at [172, 329] on input "Évaluation de l'urgence des risques" at bounding box center [166, 323] width 12 height 12
radio input "true"
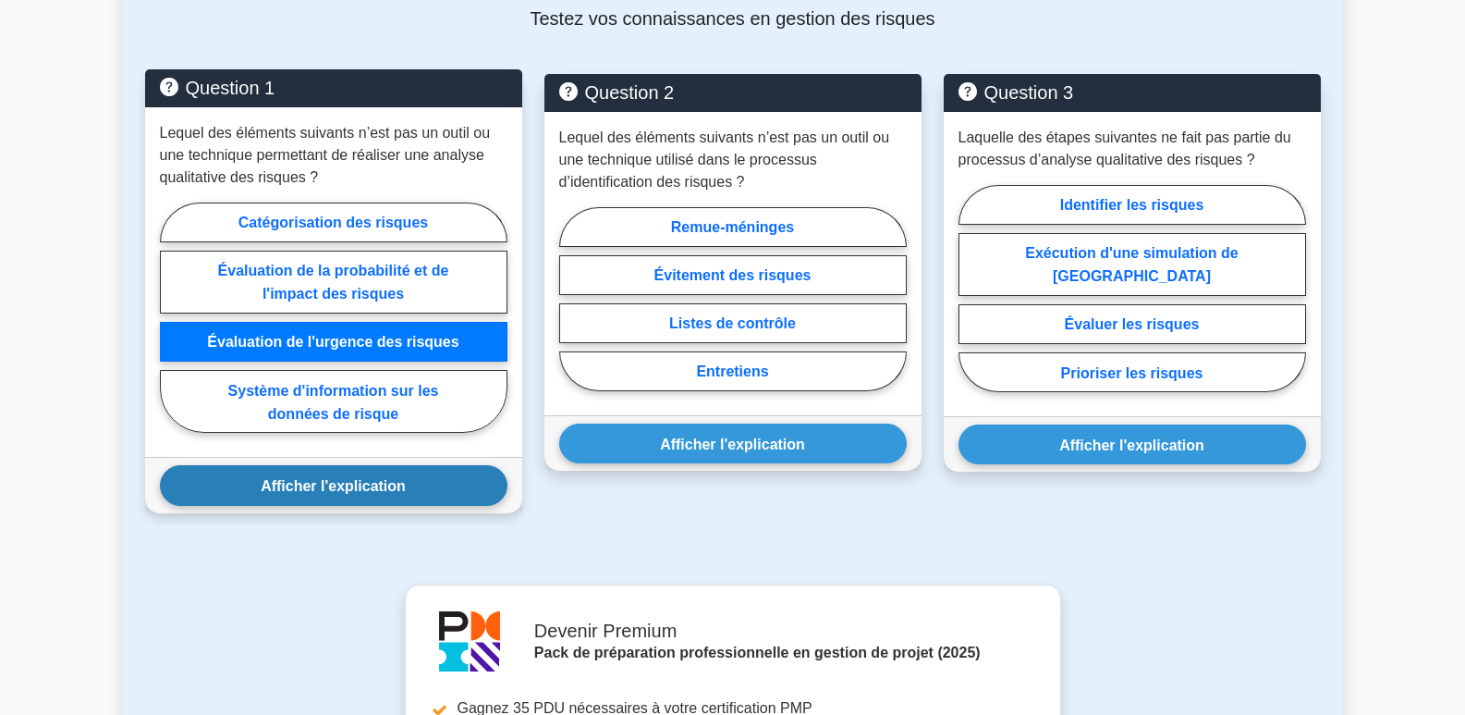
click at [369, 491] on font "Afficher l'explication" at bounding box center [333, 486] width 145 height 16
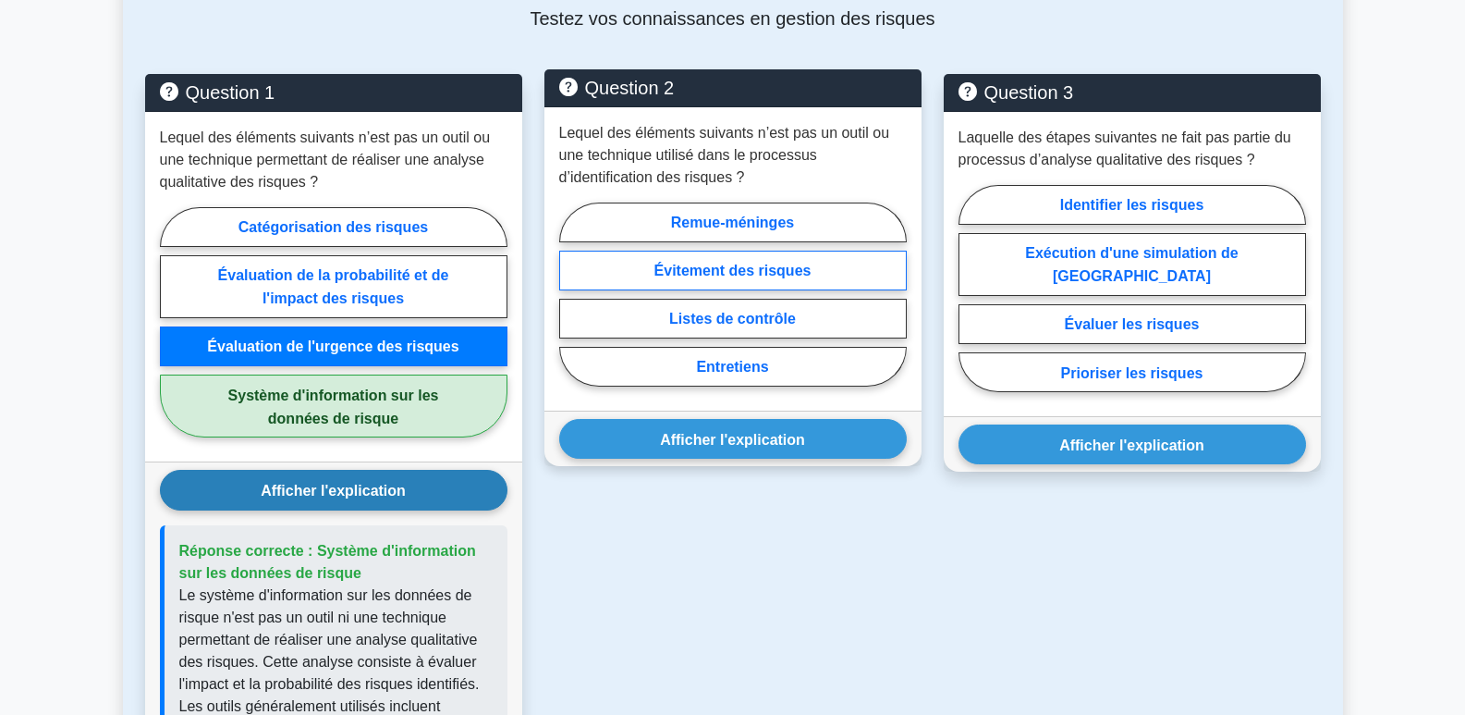
click at [754, 275] on font "Évitement des risques" at bounding box center [732, 271] width 157 height 16
click at [571, 293] on input "Évitement des risques" at bounding box center [565, 299] width 12 height 12
radio input "true"
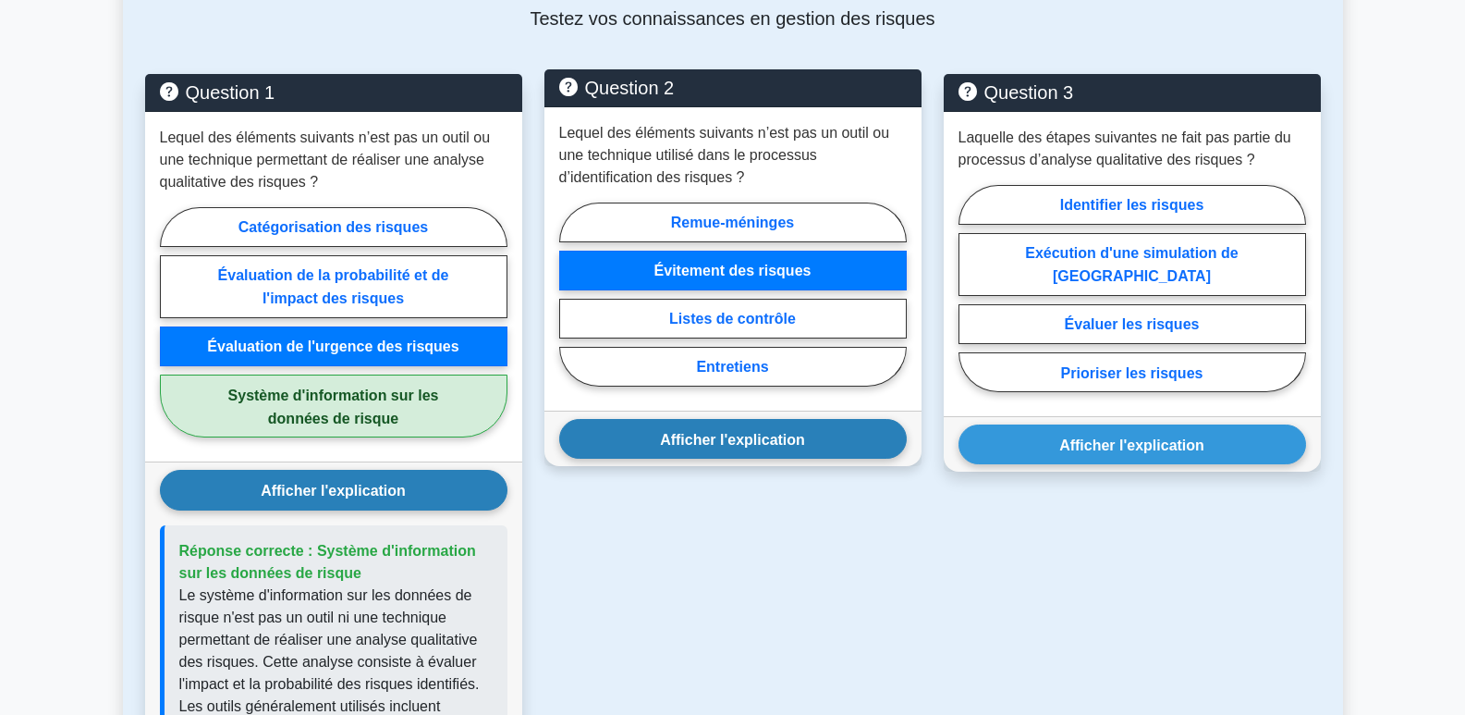
click at [791, 445] on font "Afficher l'explication" at bounding box center [732, 439] width 145 height 16
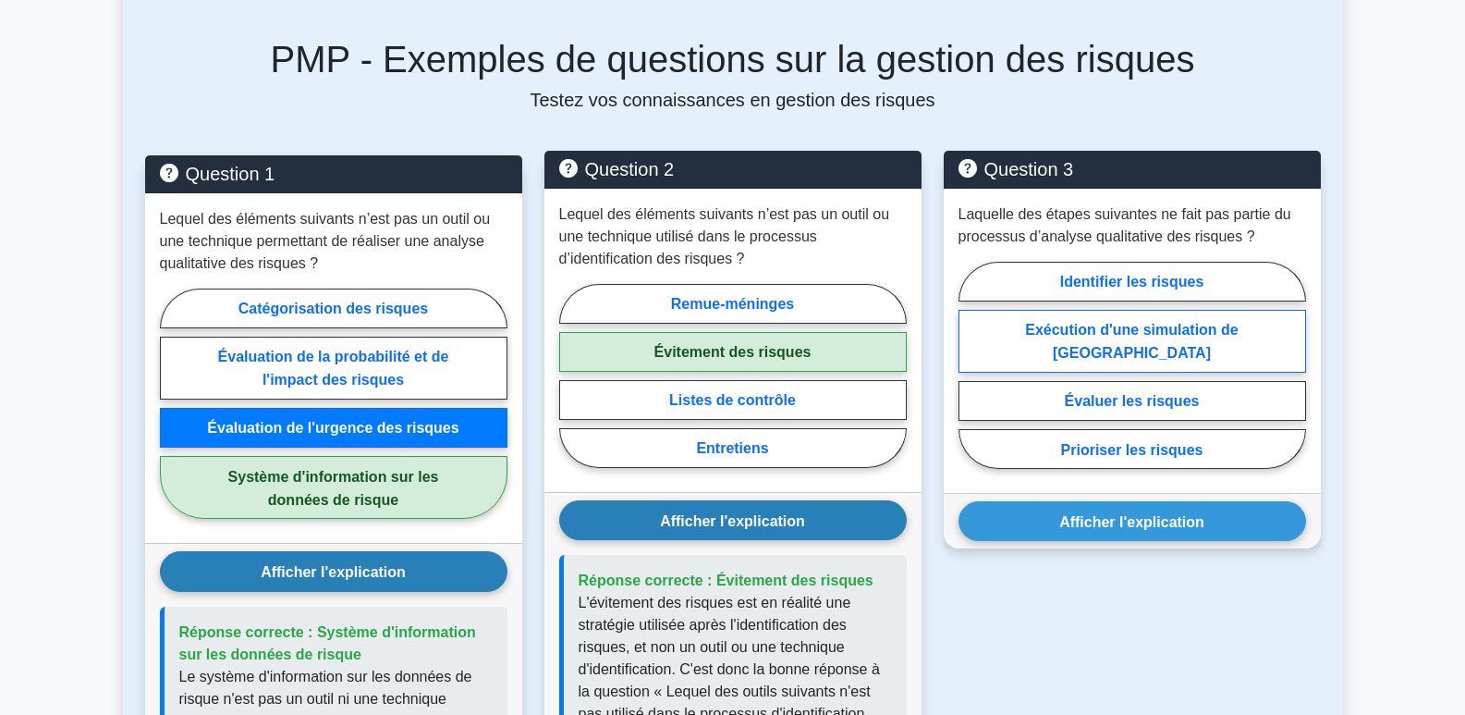
scroll to position [740, 0]
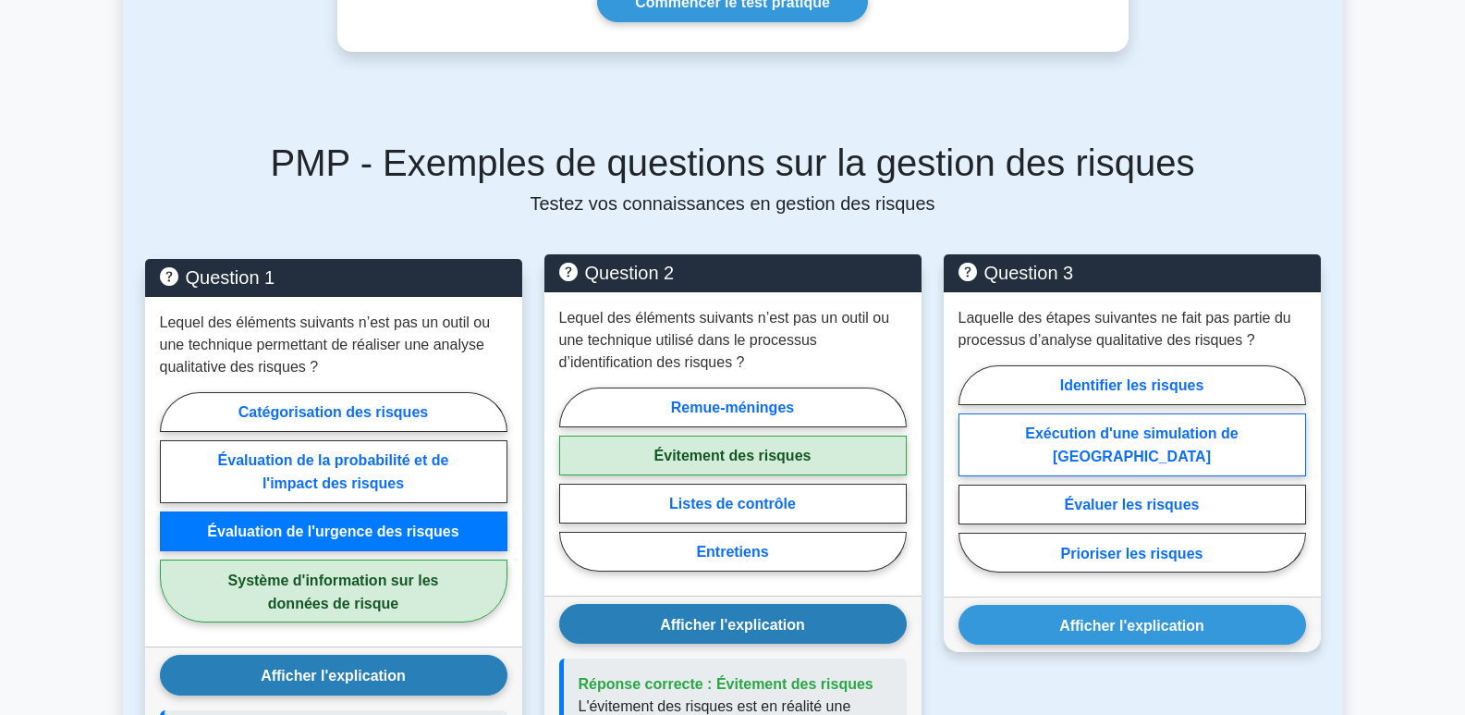
click at [1156, 433] on font "Exécution d'une simulation de Monte Carlo" at bounding box center [1132, 444] width 214 height 39
click at [971, 468] on input "Exécution d'une simulation de Monte Carlo" at bounding box center [965, 474] width 12 height 12
radio input "true"
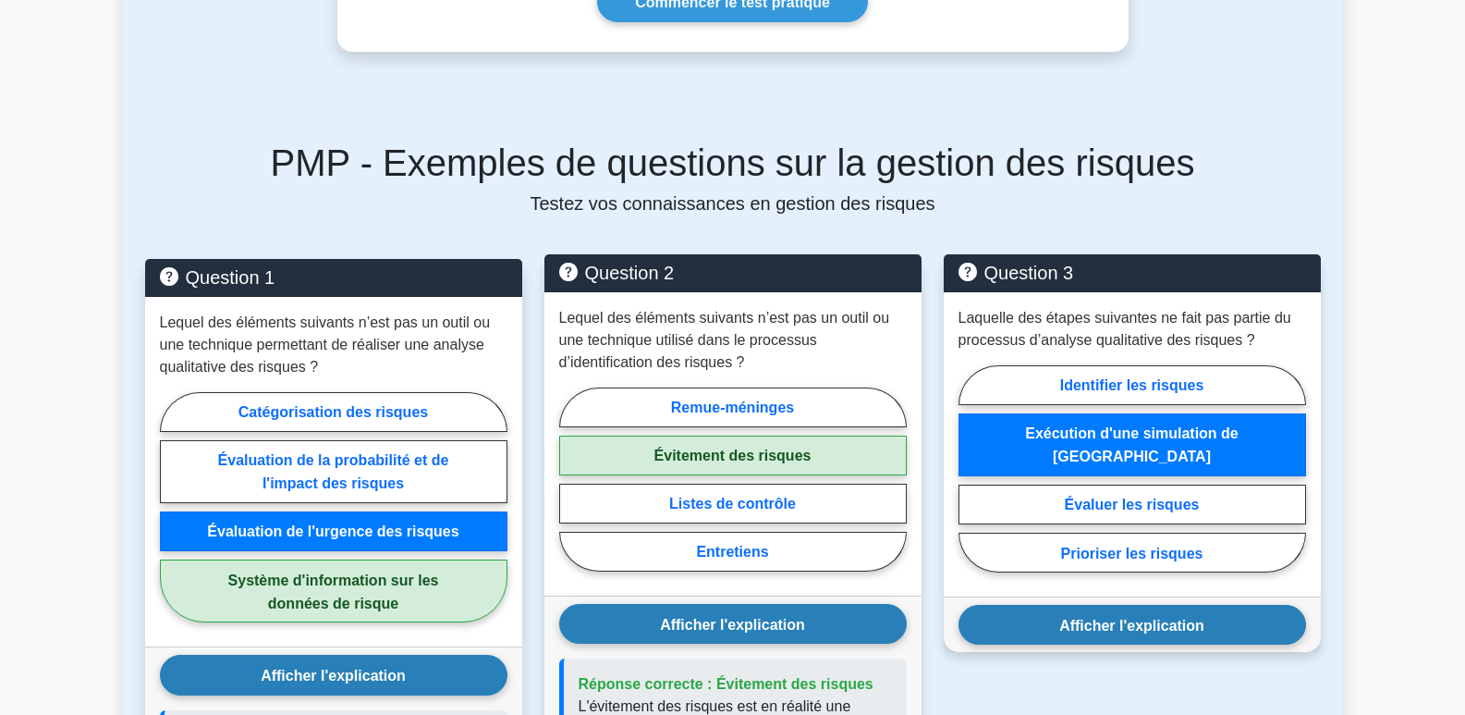
click at [1137, 631] on font "Afficher l'explication" at bounding box center [1131, 625] width 145 height 16
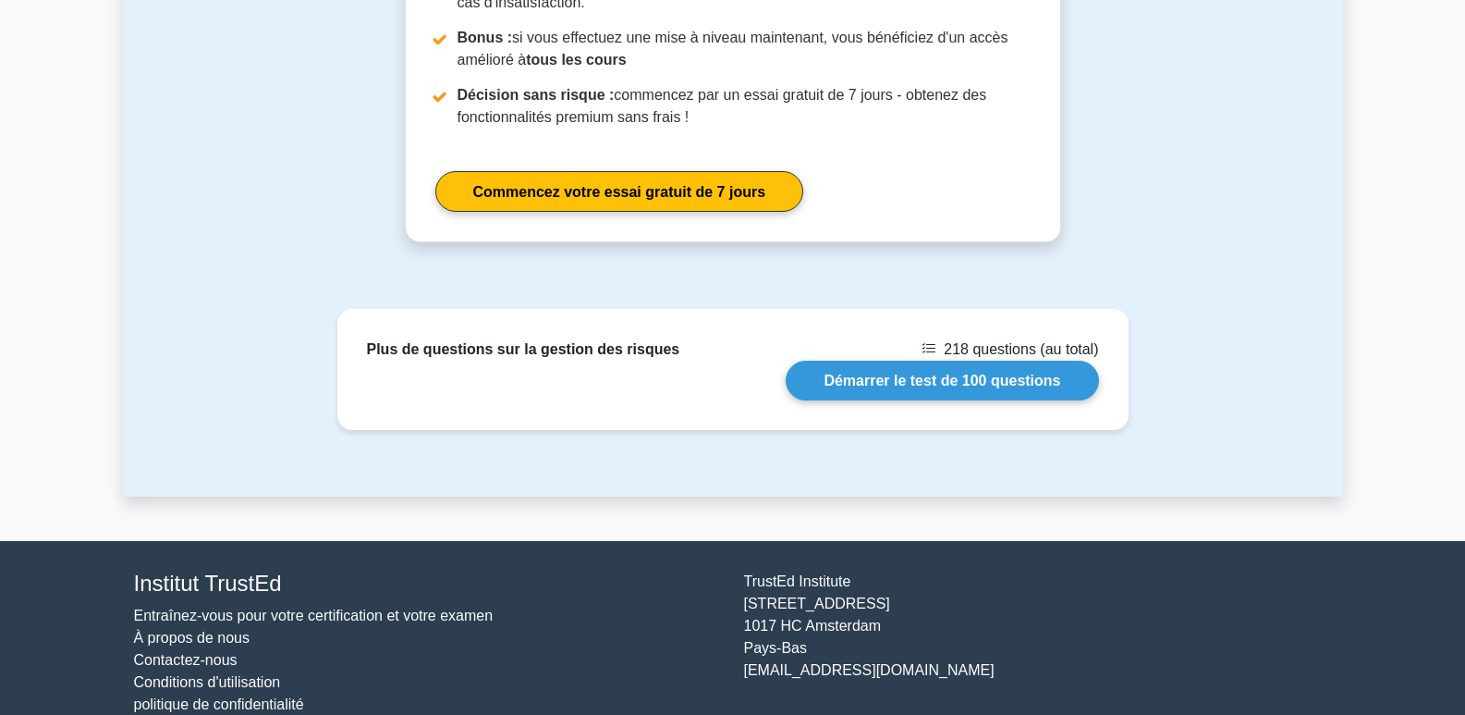
scroll to position [2311, 0]
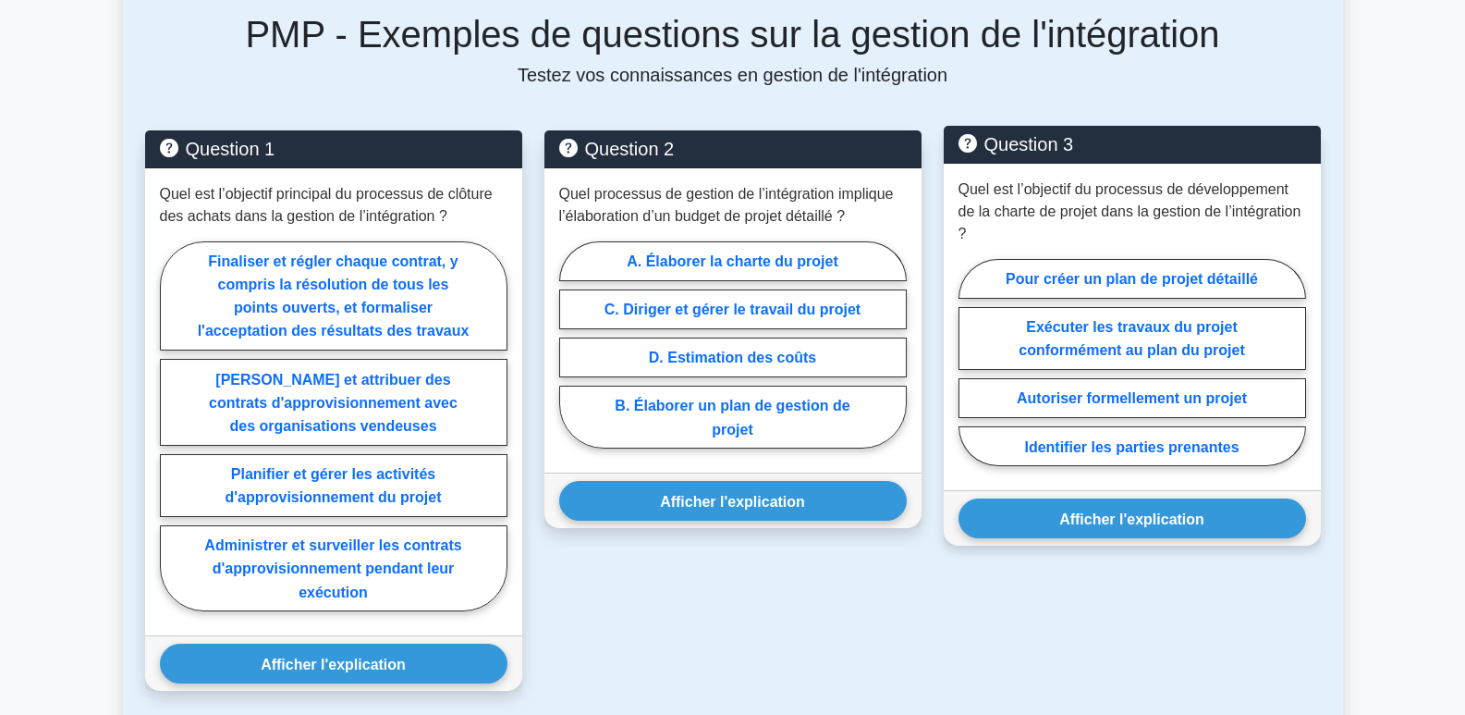
scroll to position [947, 0]
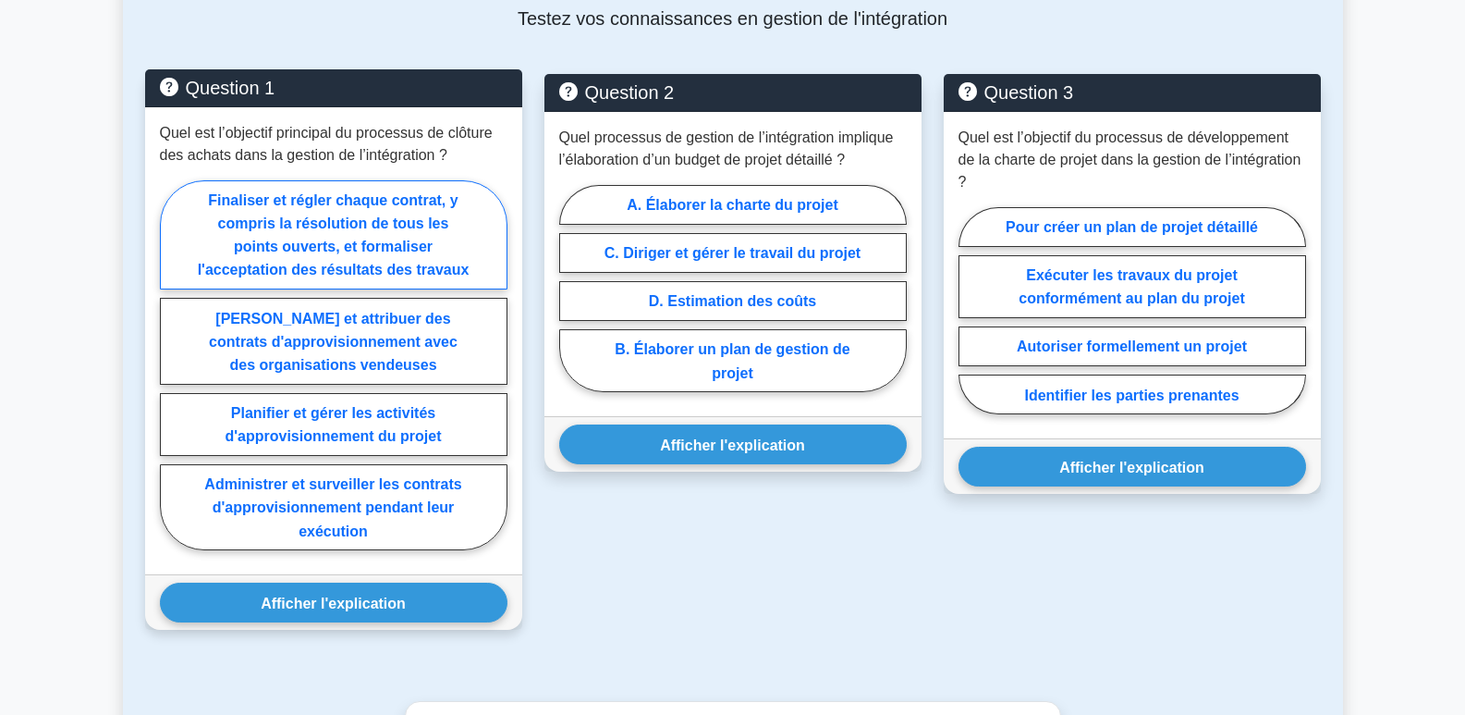
click at [327, 212] on label "Finaliser et régler chaque contrat, y compris la résolution de tous les points …" at bounding box center [334, 235] width 348 height 110
click at [172, 364] on input "Finaliser et régler chaque contrat, y compris la résolution de tous les points …" at bounding box center [166, 370] width 12 height 12
radio input "true"
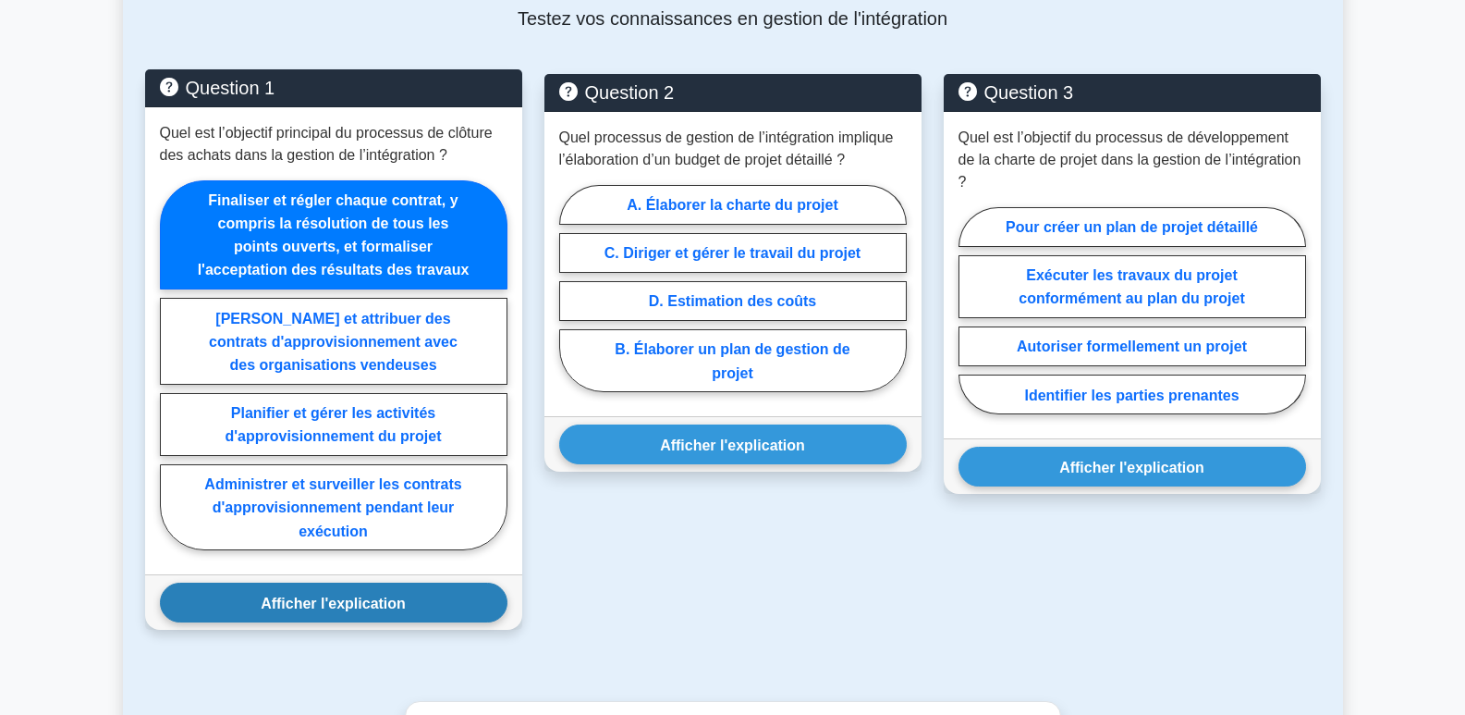
click at [369, 606] on font "Afficher l'explication" at bounding box center [333, 602] width 145 height 16
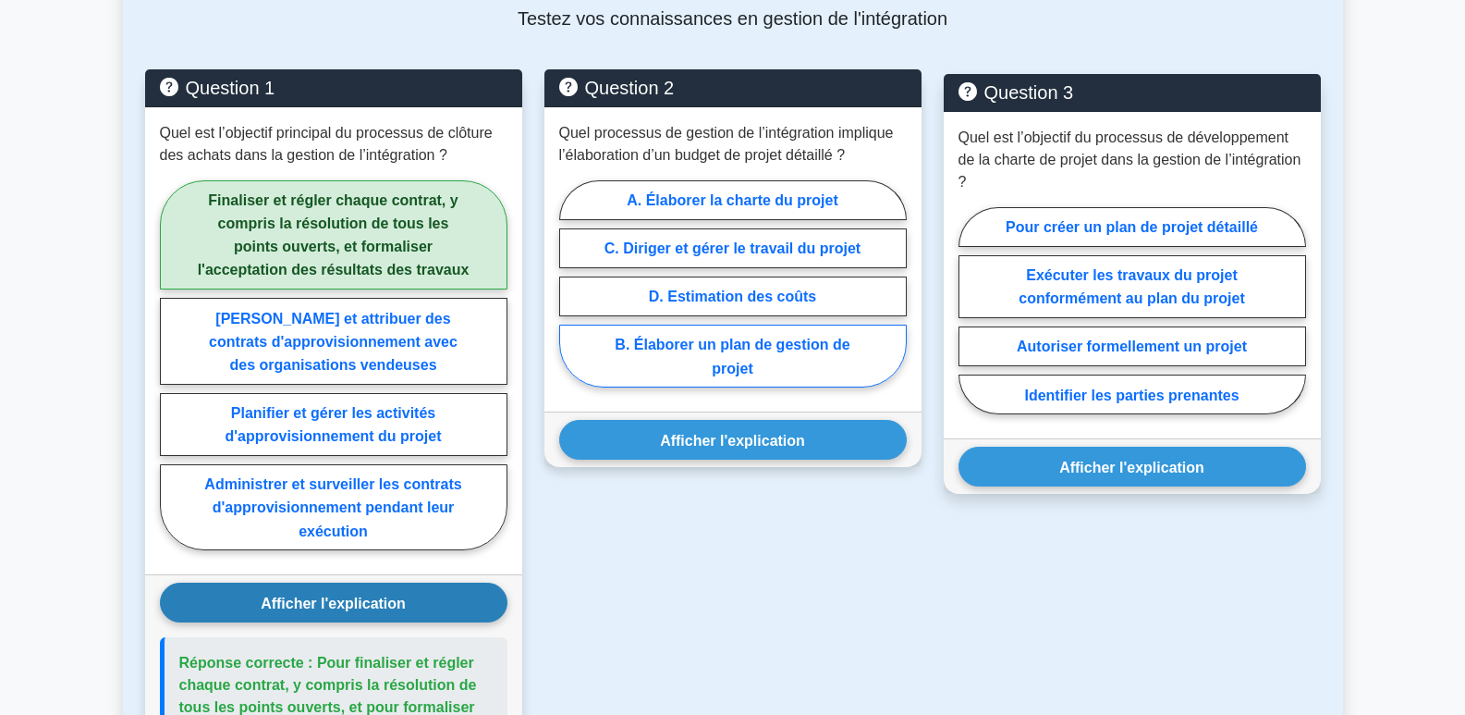
click at [771, 345] on font "B. Élaborer un plan de gestion de projet" at bounding box center [732, 355] width 235 height 39
click at [571, 295] on input "B. Élaborer un plan de gestion de projet" at bounding box center [565, 289] width 12 height 12
radio input "true"
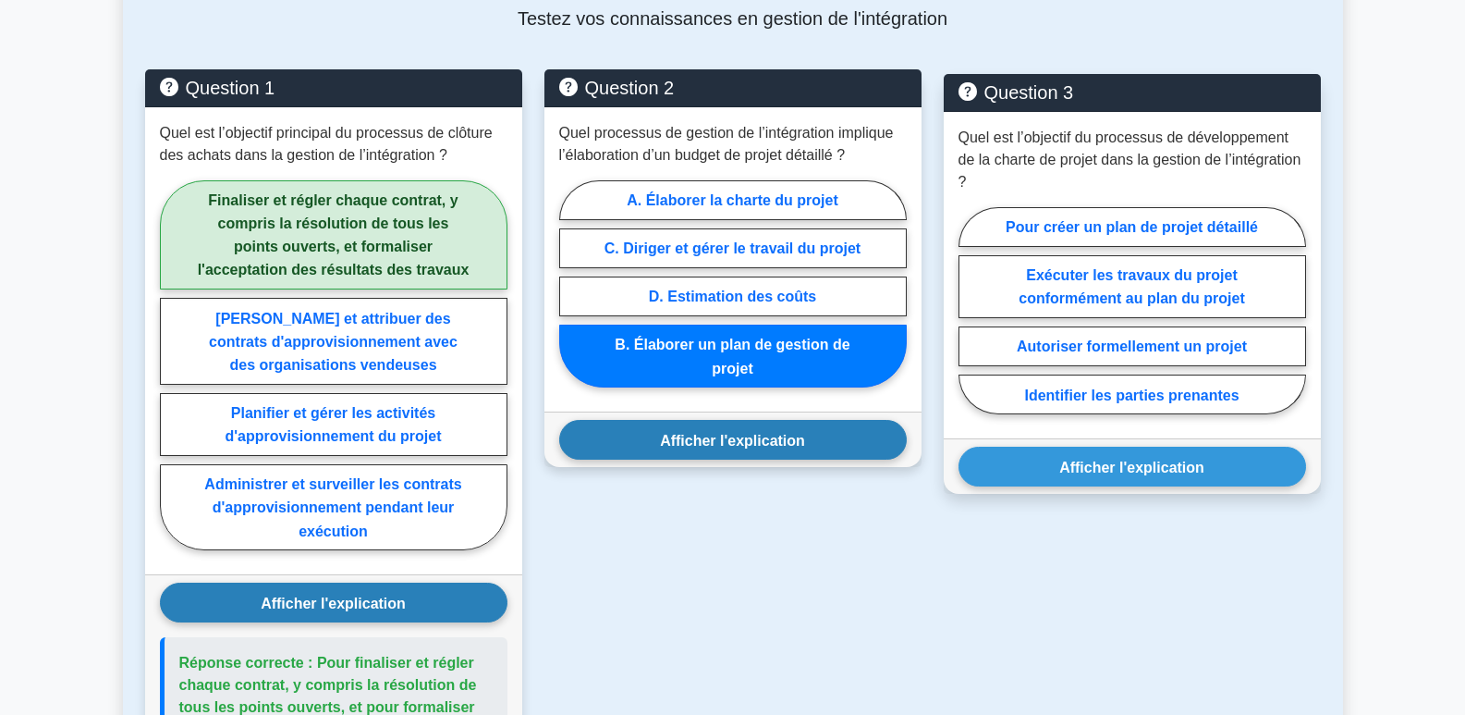
click at [766, 444] on font "Afficher l'explication" at bounding box center [732, 440] width 145 height 16
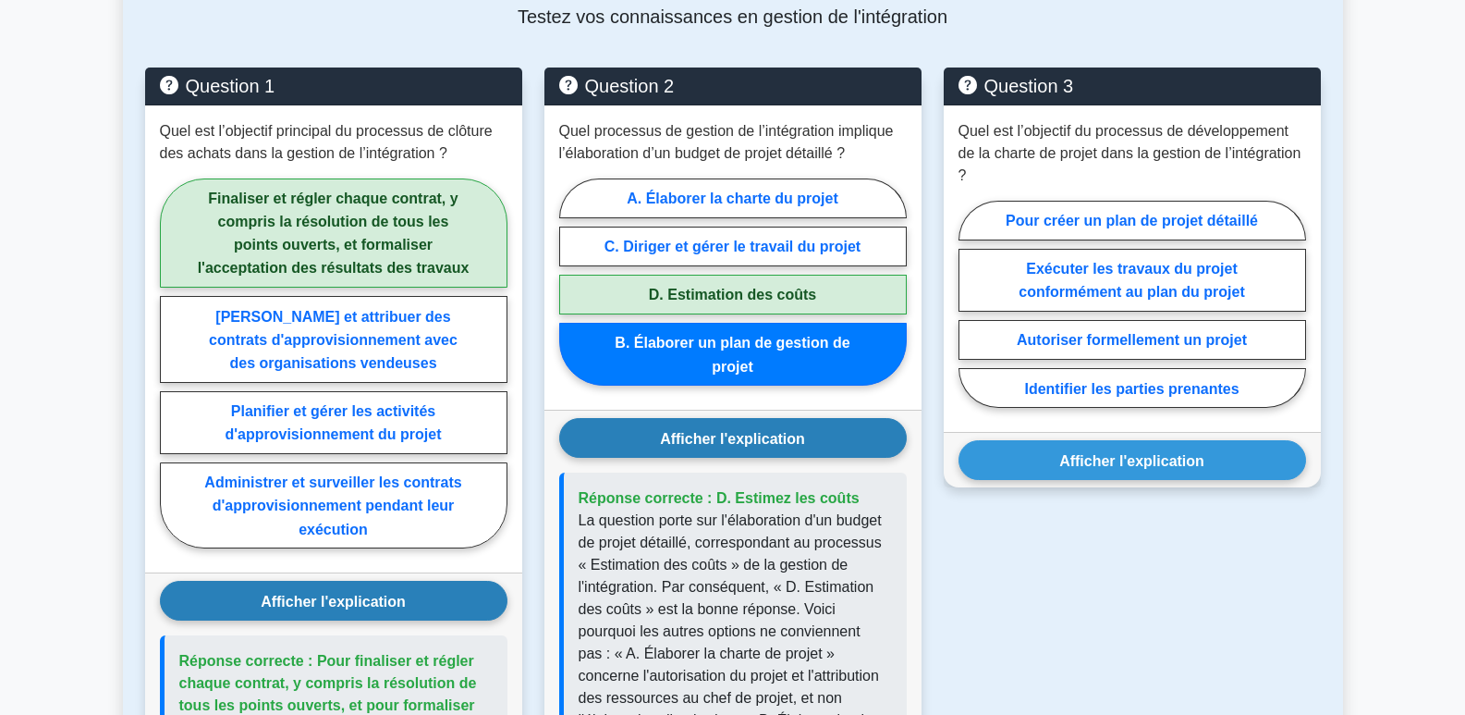
scroll to position [854, 0]
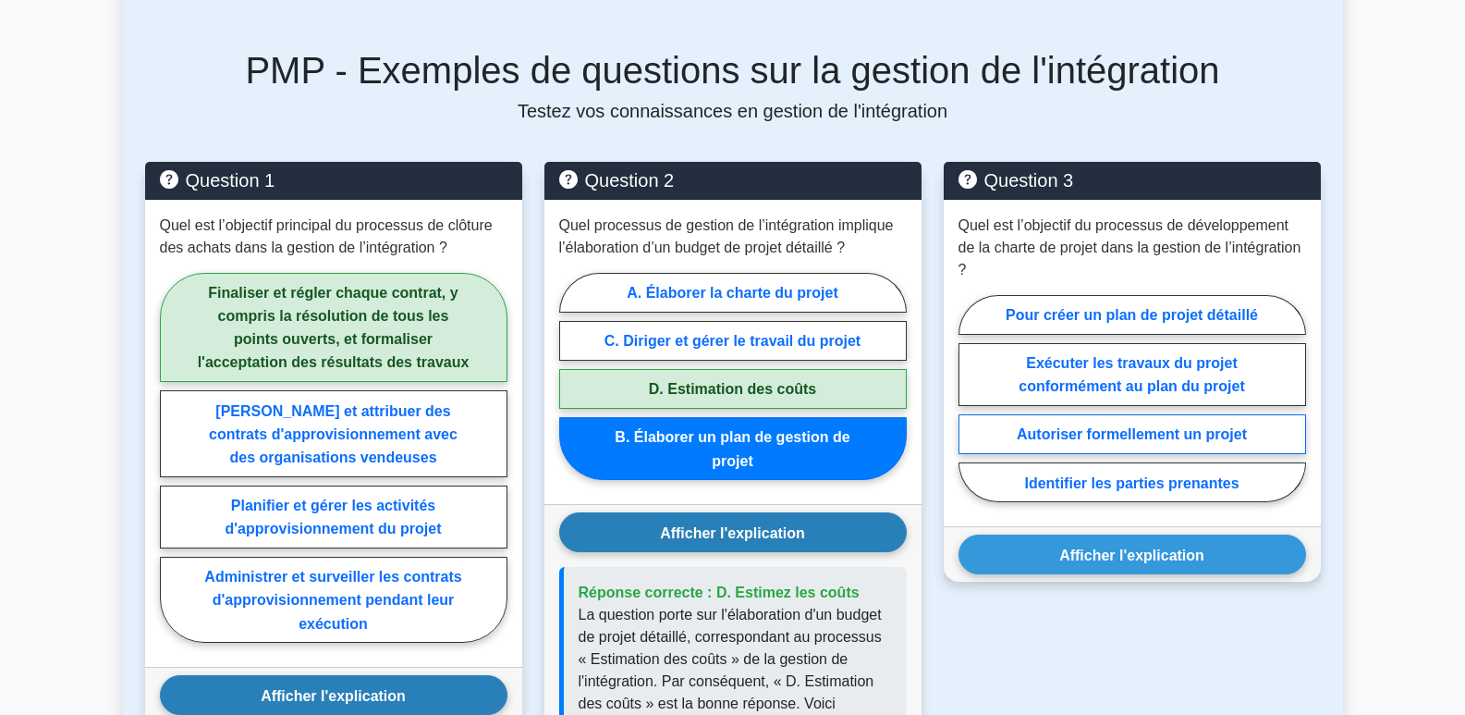
click at [1158, 428] on font "Autoriser formellement un projet" at bounding box center [1132, 434] width 230 height 16
click at [971, 410] on input "Autoriser formellement un projet" at bounding box center [965, 403] width 12 height 12
radio input "true"
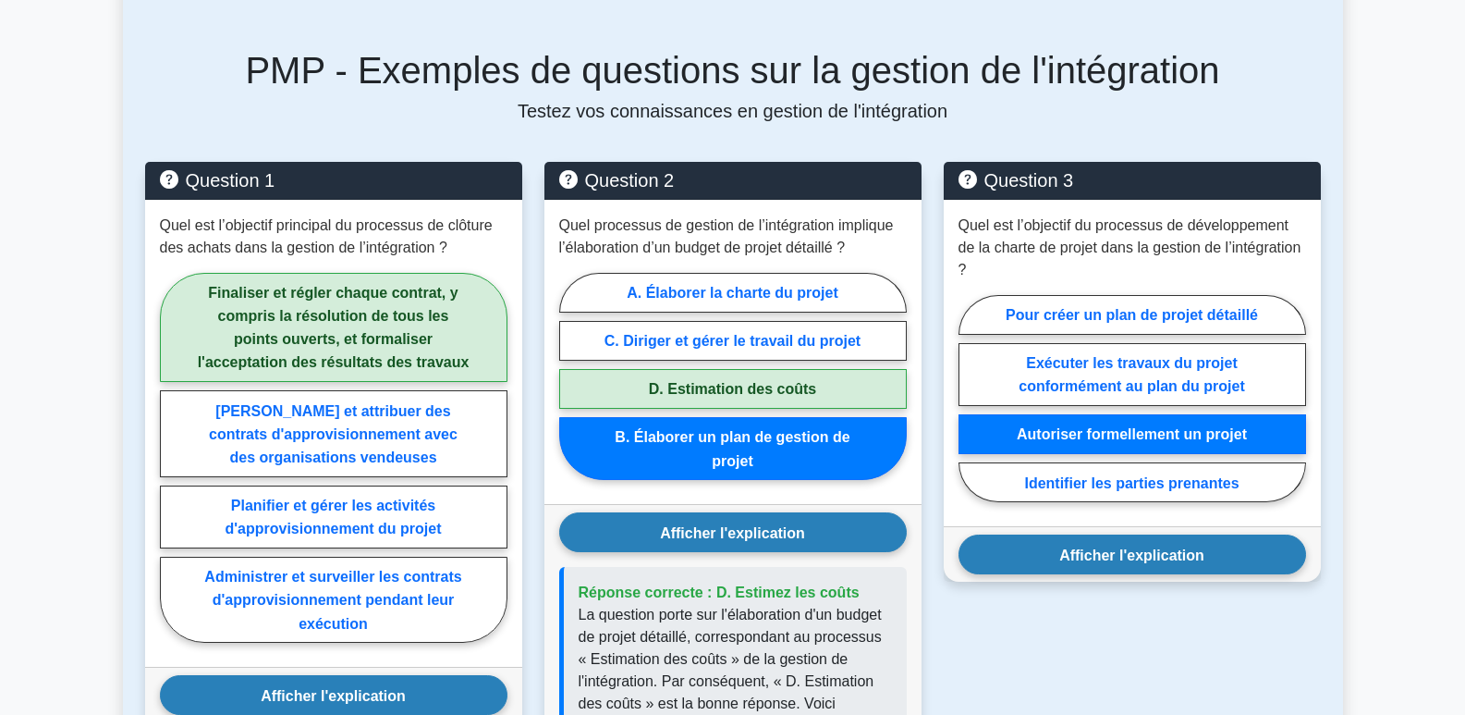
click at [1174, 553] on font "Afficher l'explication" at bounding box center [1131, 554] width 145 height 16
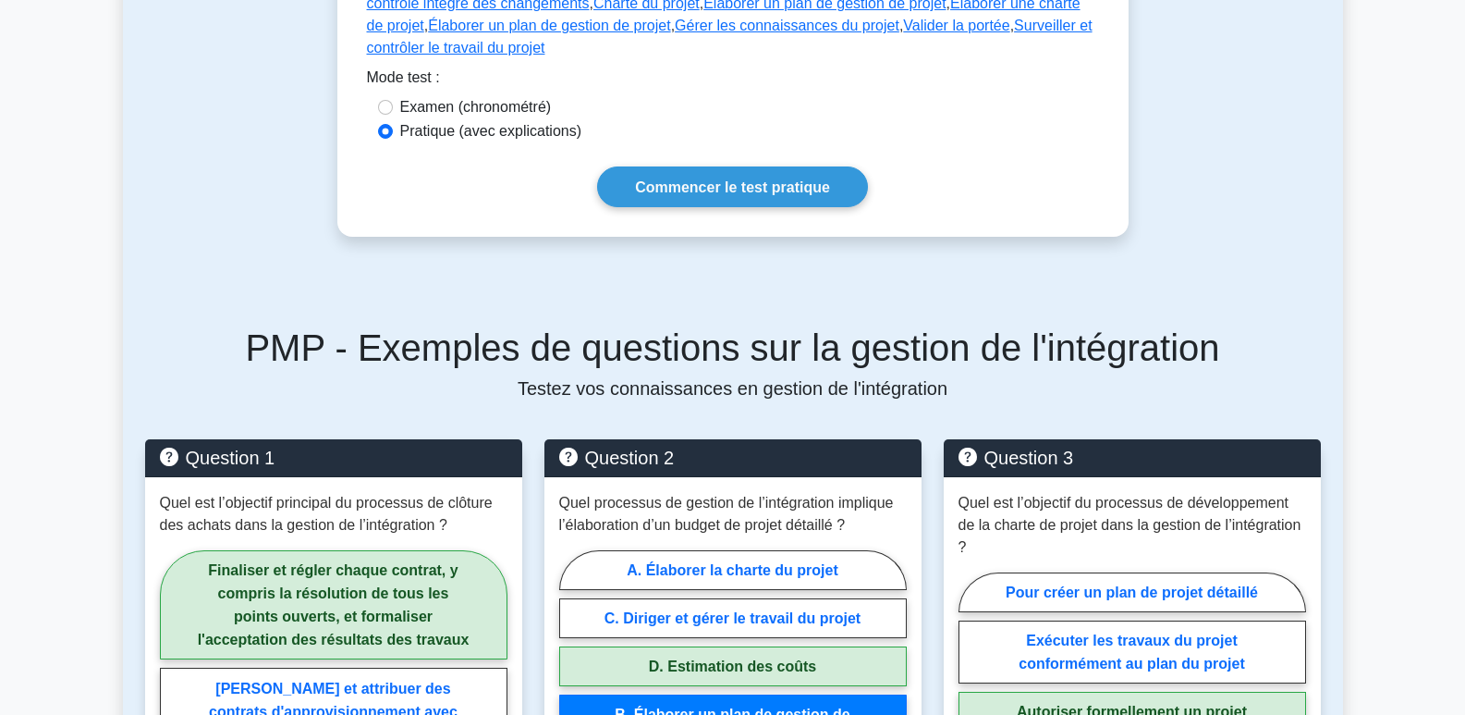
scroll to position [115, 0]
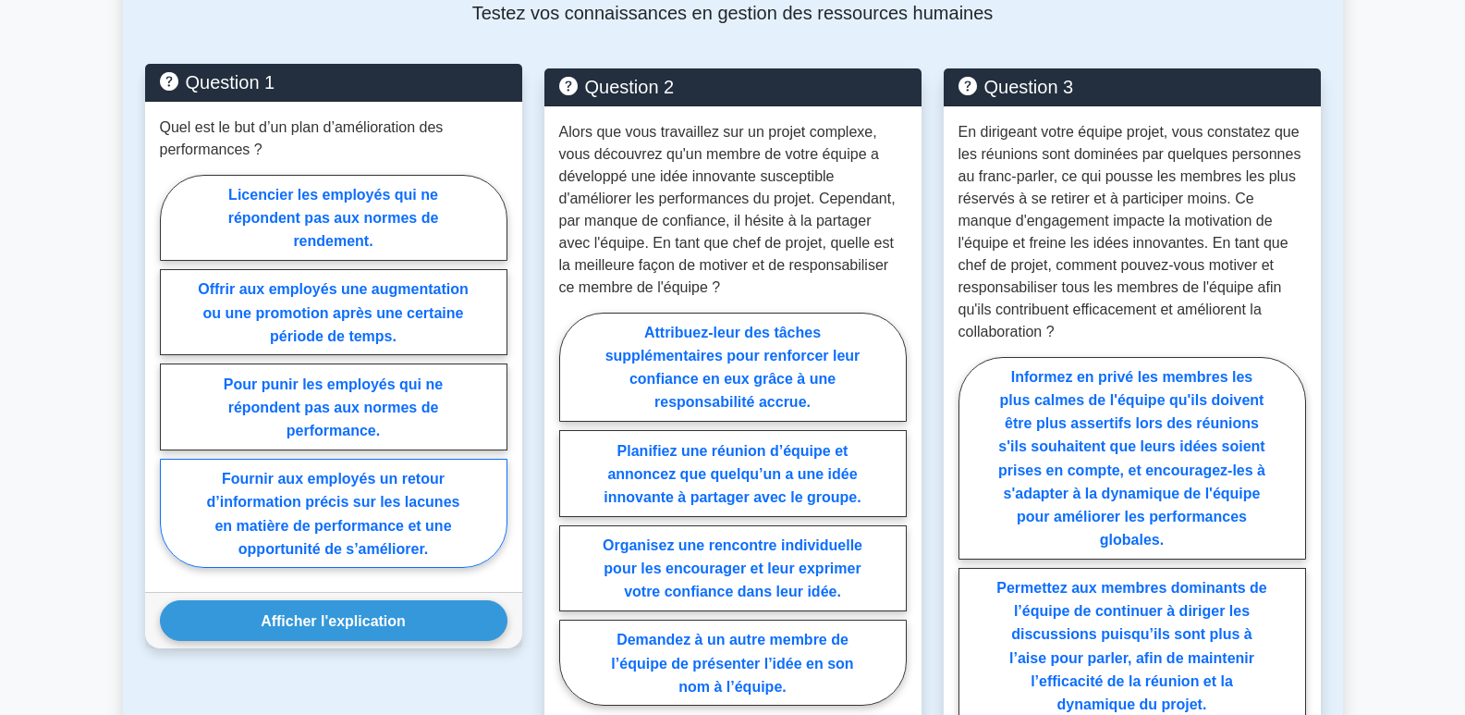
scroll to position [1017, 0]
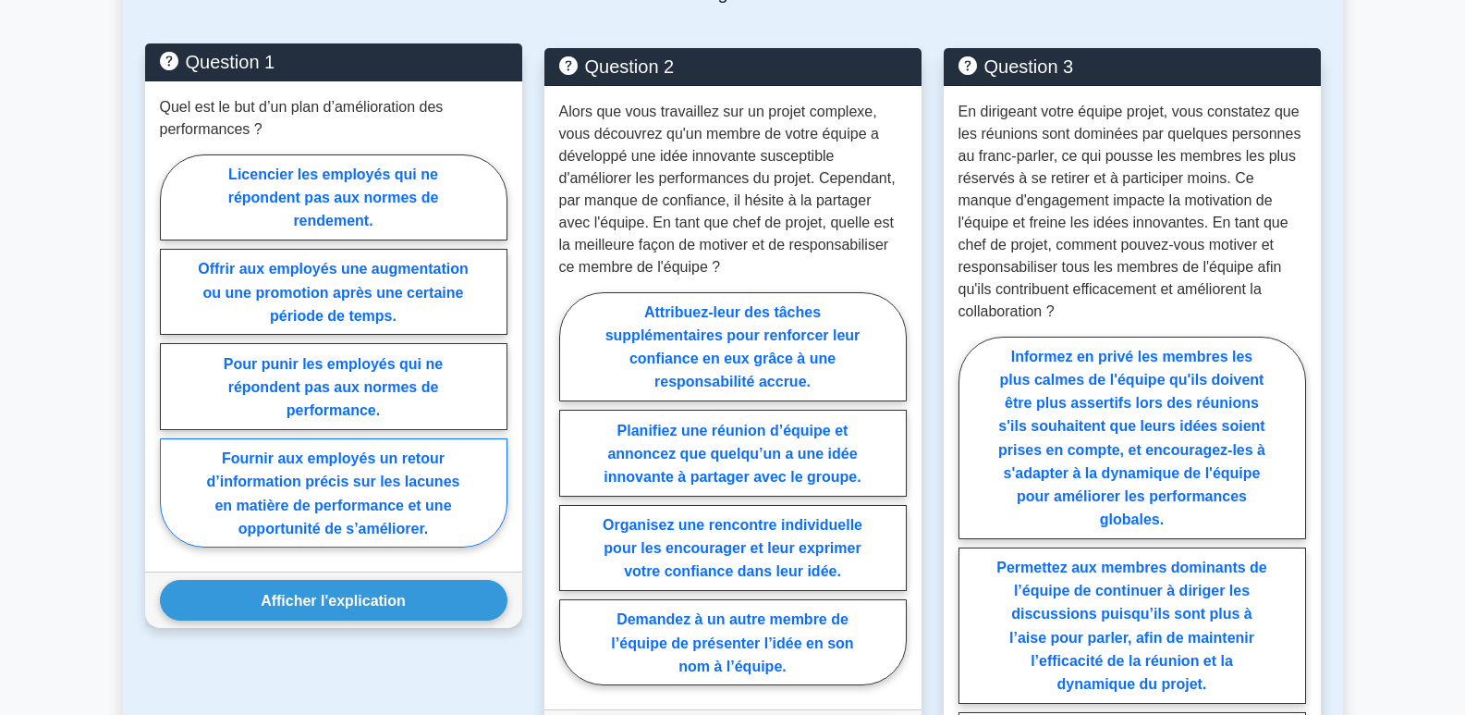
click at [348, 509] on font "Fournir aux employés un retour d’information précis sur les lacunes en matière …" at bounding box center [333, 492] width 253 height 85
click at [172, 362] on input "Fournir aux employés un retour d’information précis sur les lacunes en matière …" at bounding box center [166, 356] width 12 height 12
radio input "true"
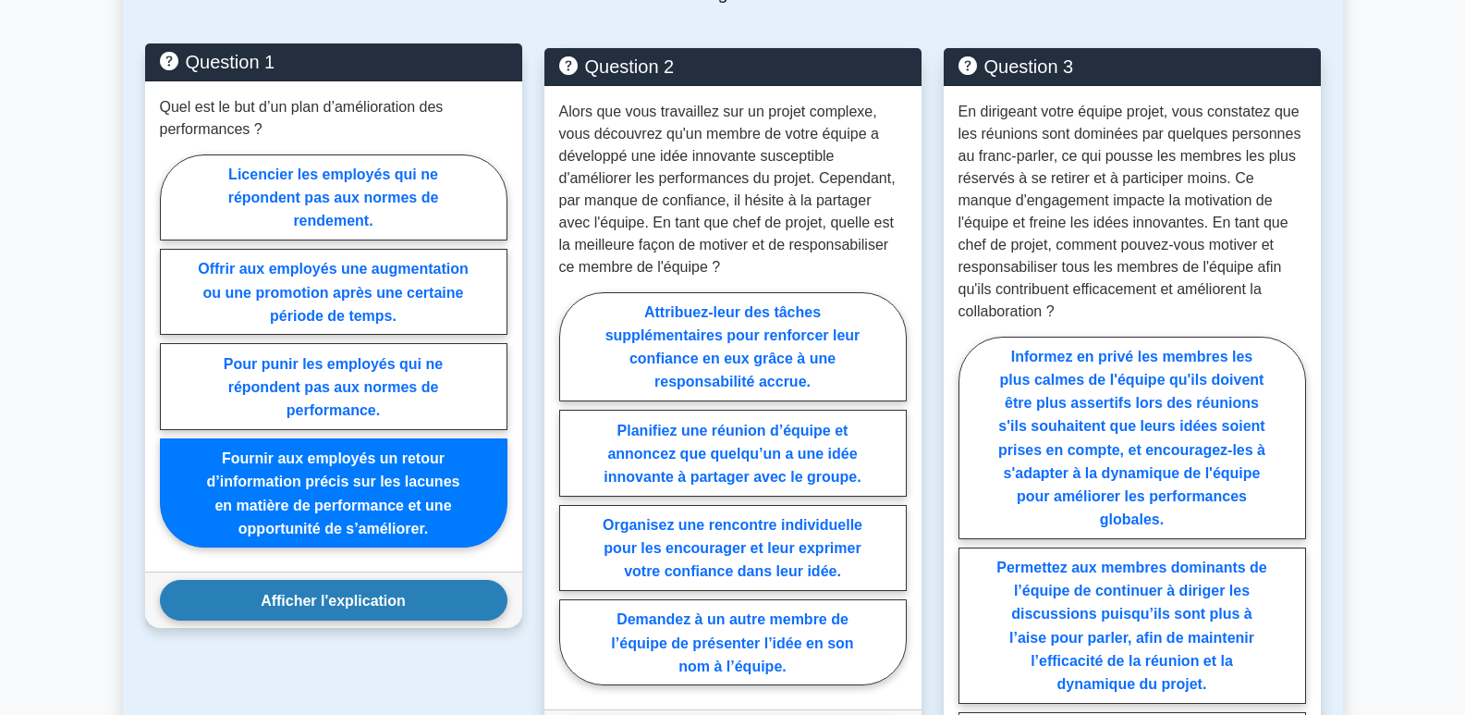
click at [358, 605] on font "Afficher l'explication" at bounding box center [333, 601] width 145 height 16
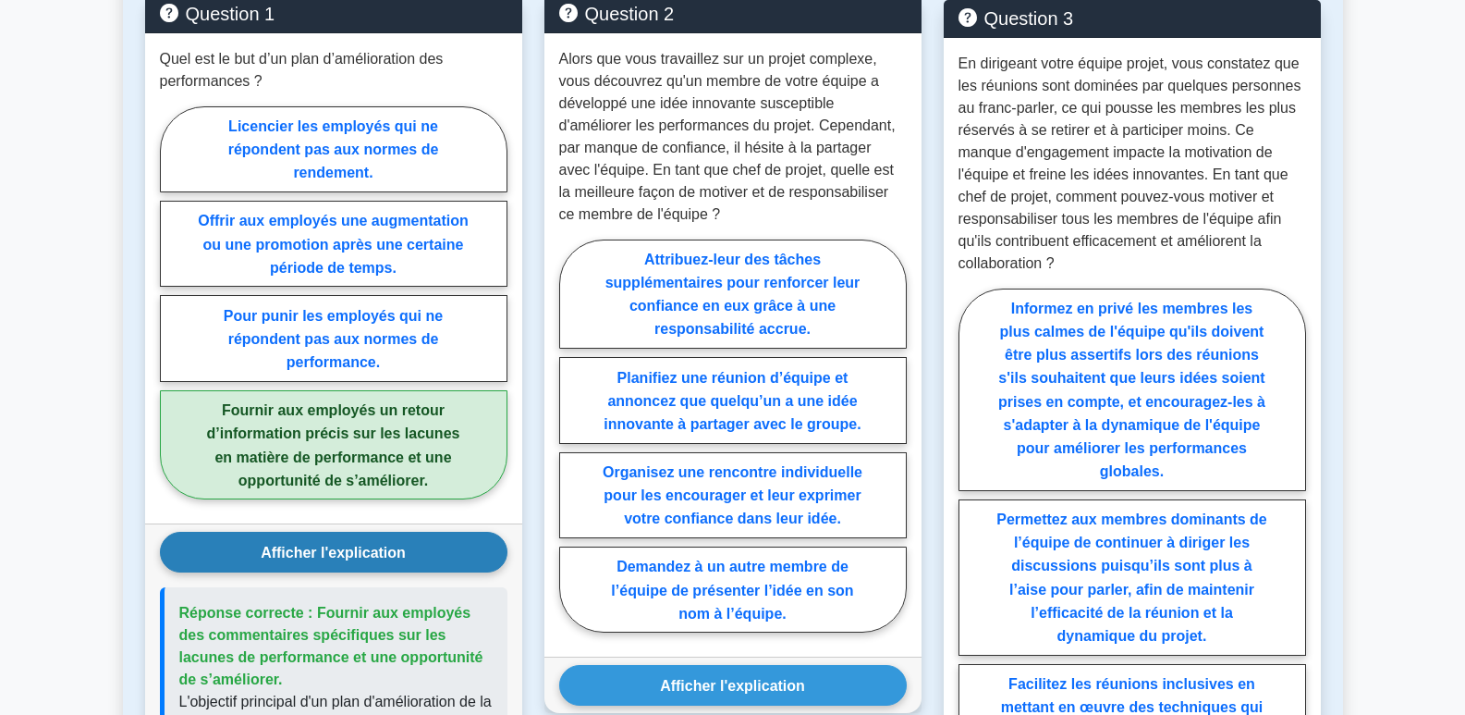
scroll to position [1109, 0]
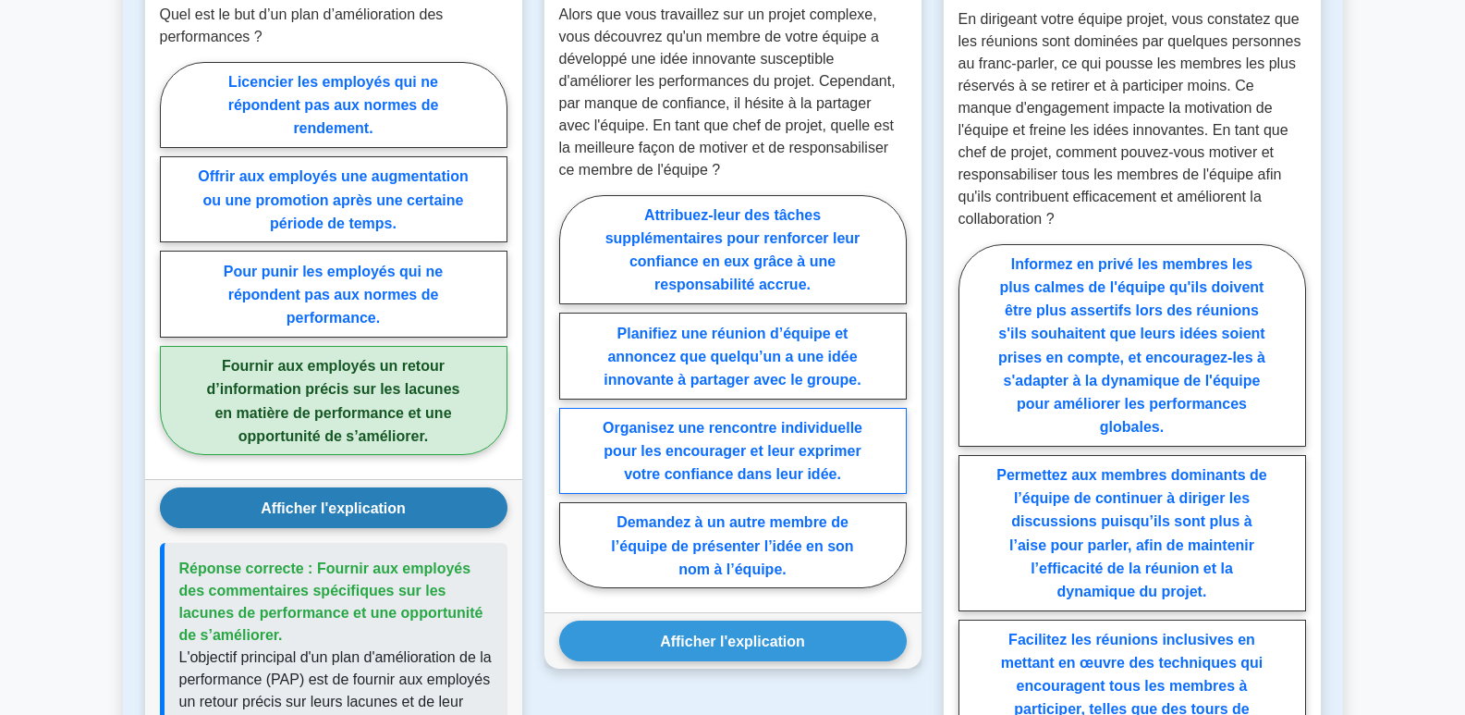
click at [724, 452] on font "Organisez une rencontre individuelle pour les encourager et leur exprimer votre…" at bounding box center [733, 451] width 260 height 62
click at [571, 403] on input "Organisez une rencontre individuelle pour les encourager et leur exprimer votre…" at bounding box center [565, 397] width 12 height 12
radio input "true"
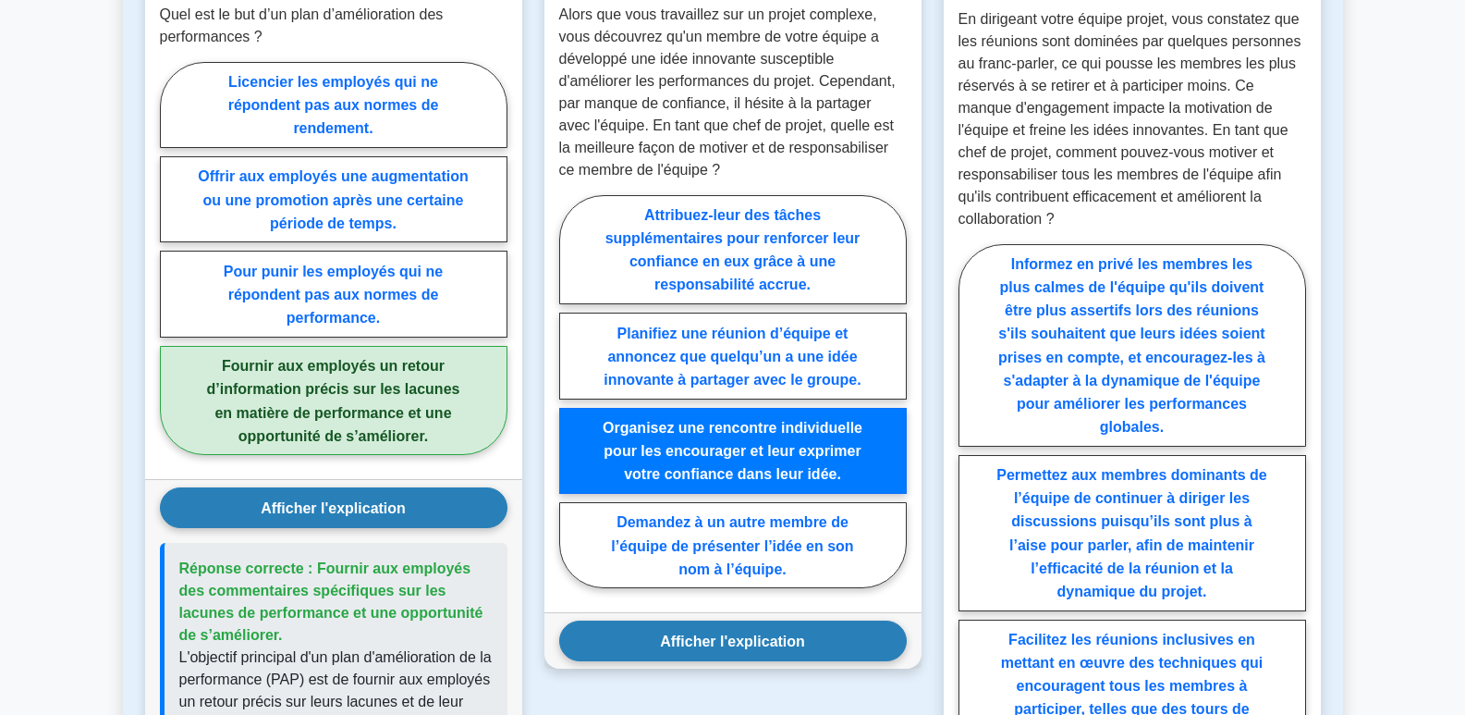
click at [751, 646] on font "Afficher l'explication" at bounding box center [732, 641] width 145 height 16
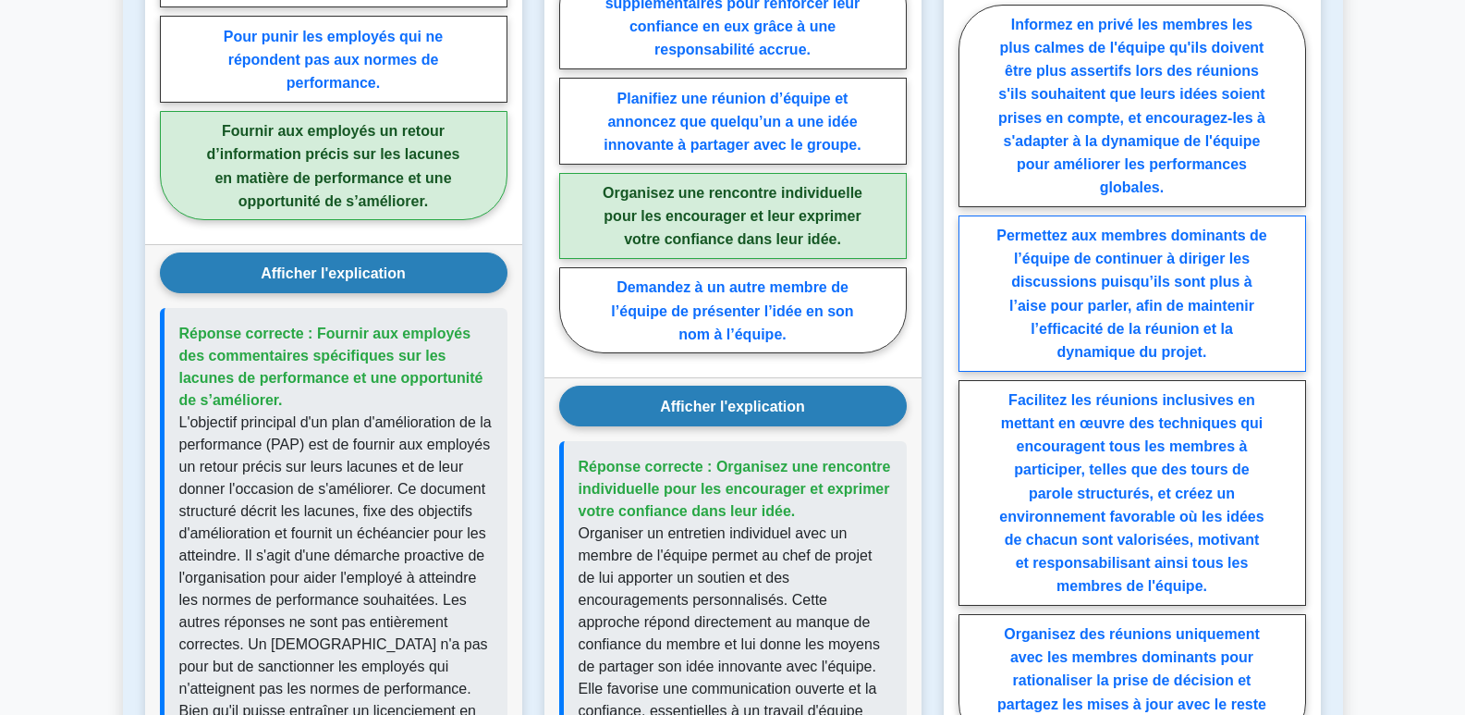
scroll to position [1479, 0]
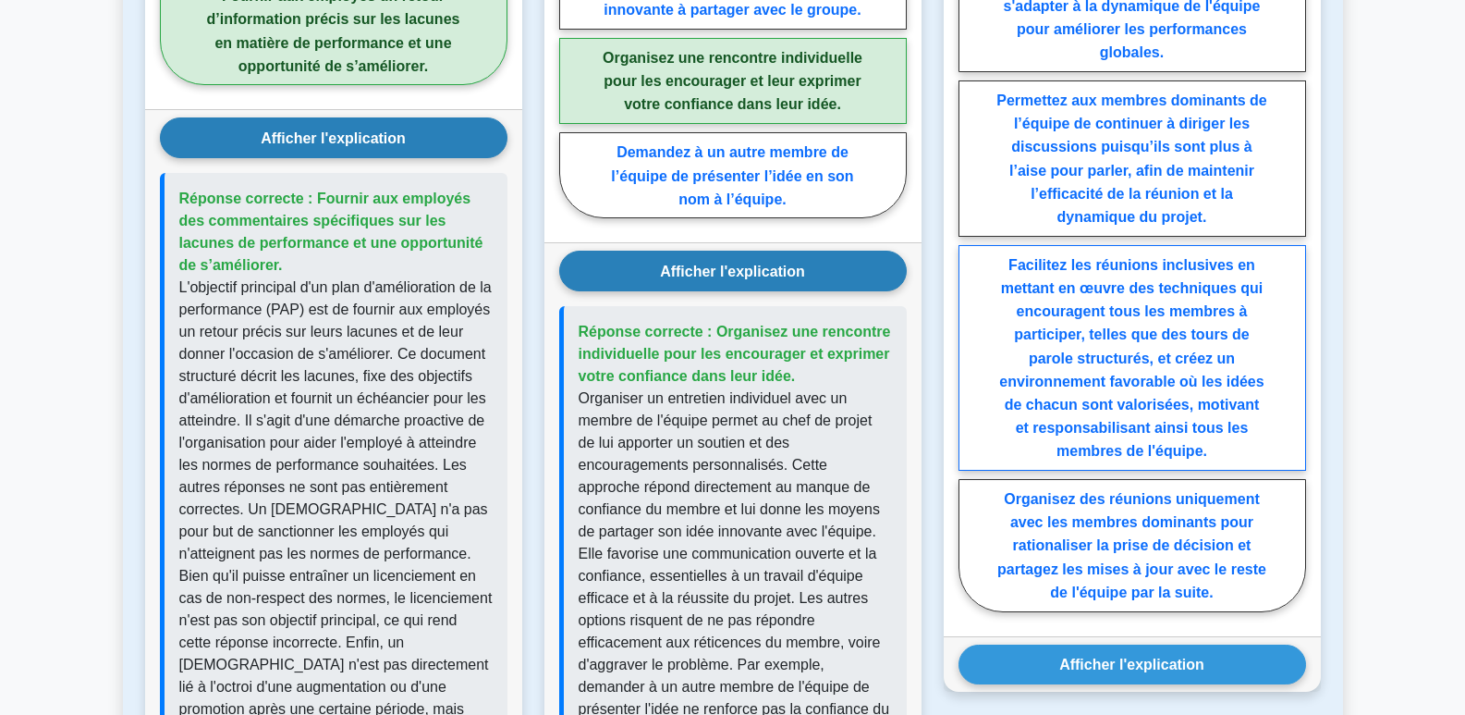
click at [1130, 345] on label "Facilitez les réunions inclusives en mettant en œuvre des techniques qui encour…" at bounding box center [1133, 358] width 348 height 226
click at [971, 251] on input "Facilitez les réunions inclusives en mettant en œuvre des techniques qui encour…" at bounding box center [965, 245] width 12 height 12
radio input "true"
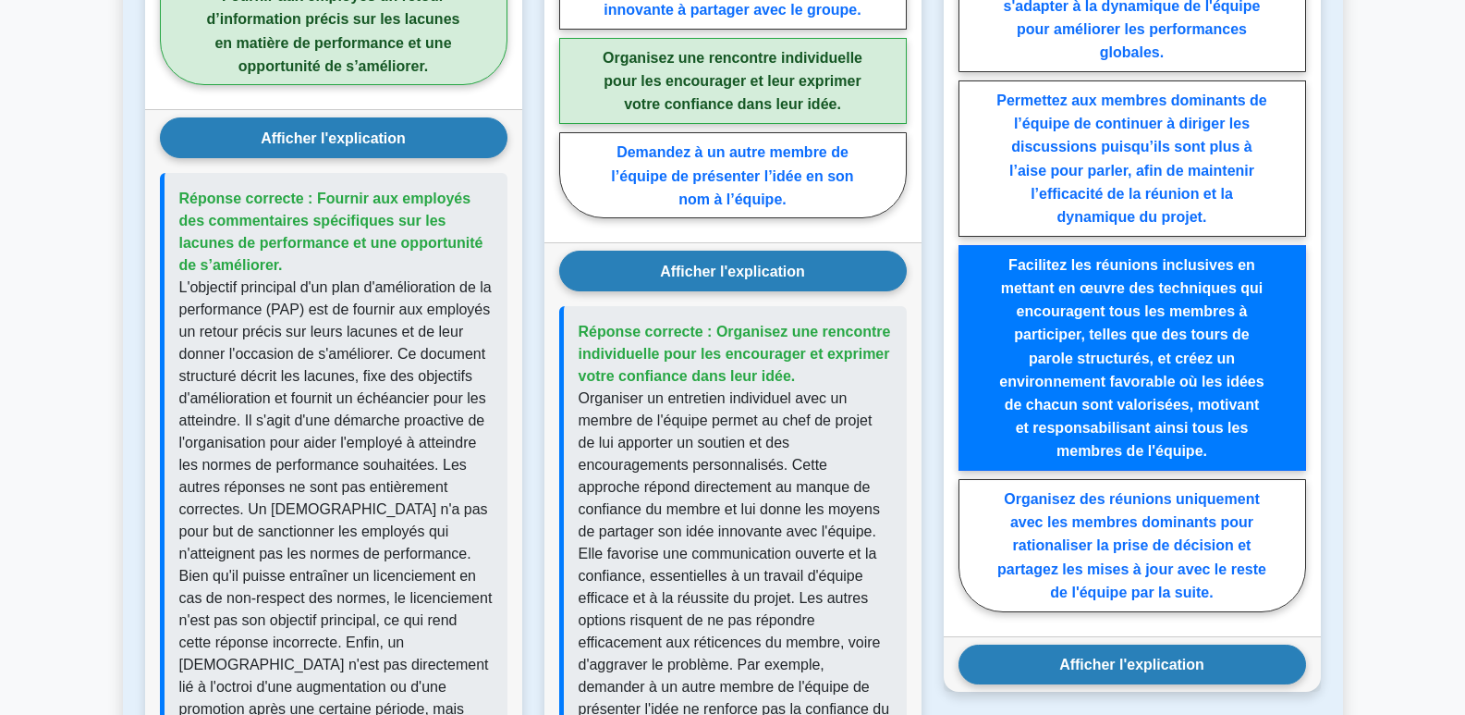
click at [1148, 672] on font "Afficher l'explication" at bounding box center [1131, 664] width 145 height 16
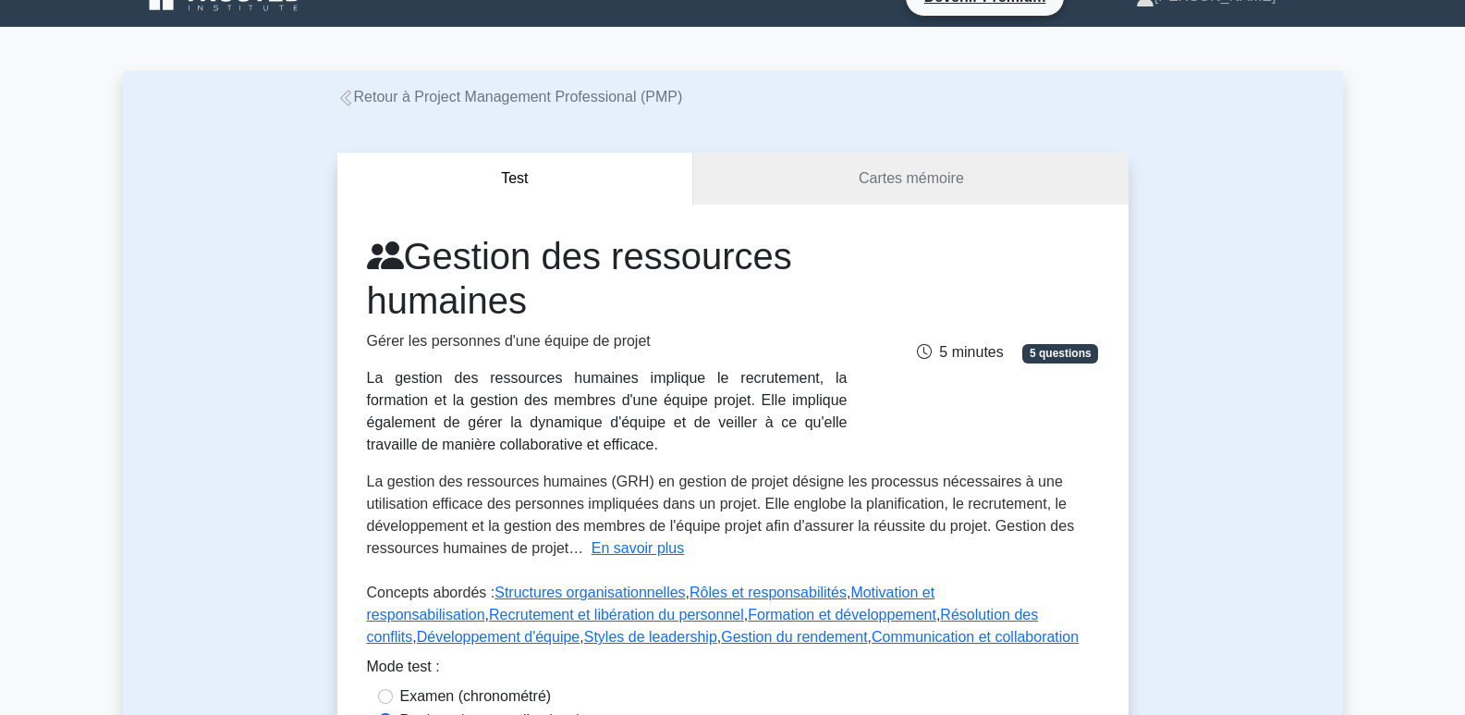
scroll to position [0, 0]
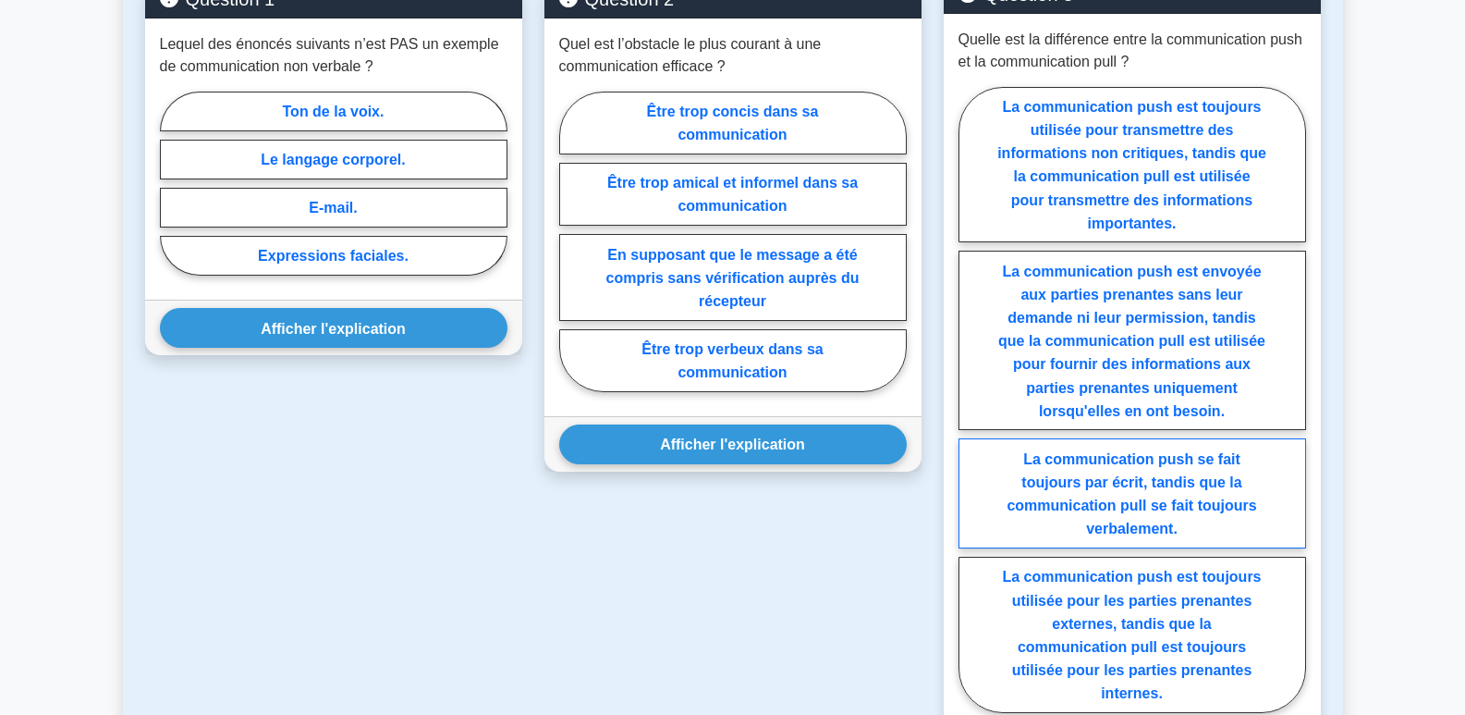
scroll to position [1109, 0]
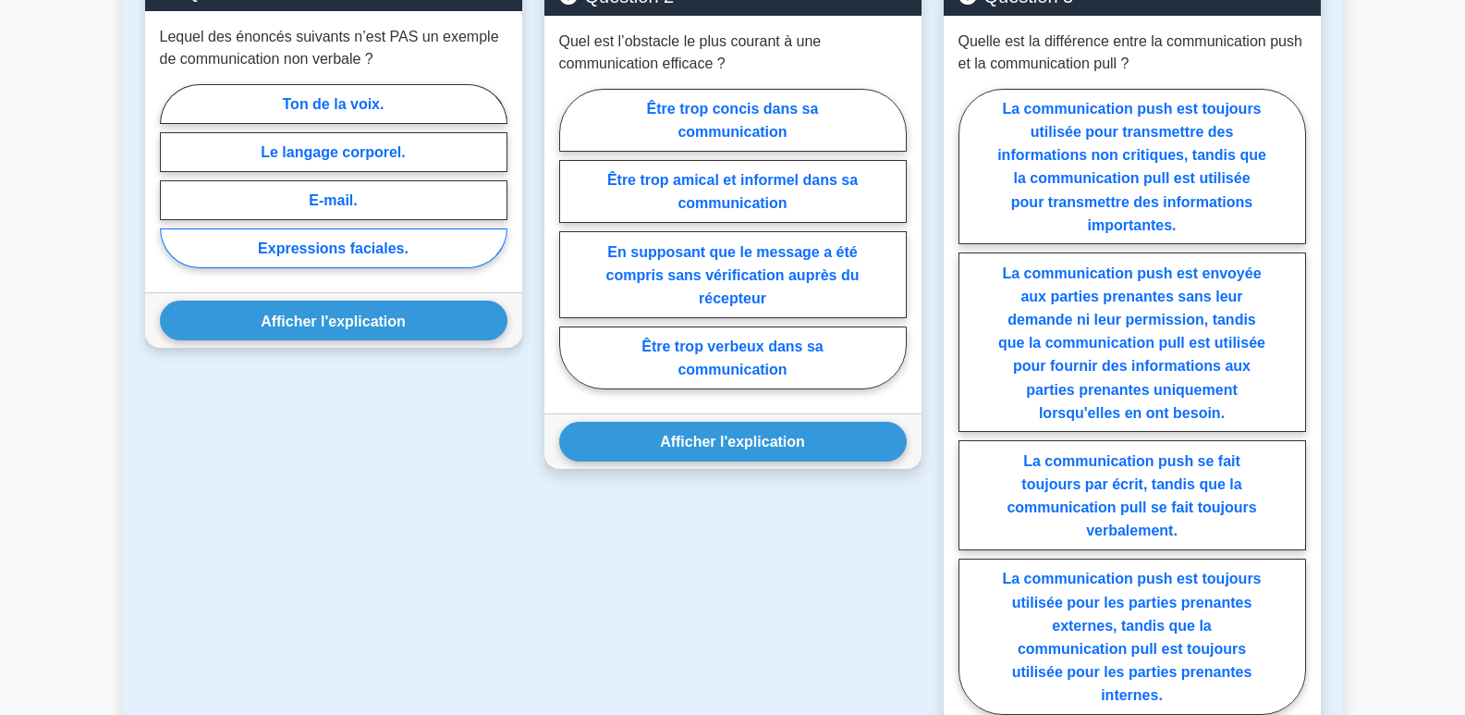
click at [387, 251] on font "Expressions faciales." at bounding box center [333, 248] width 151 height 16
click at [172, 187] on input "Expressions faciales." at bounding box center [166, 181] width 12 height 12
radio input "true"
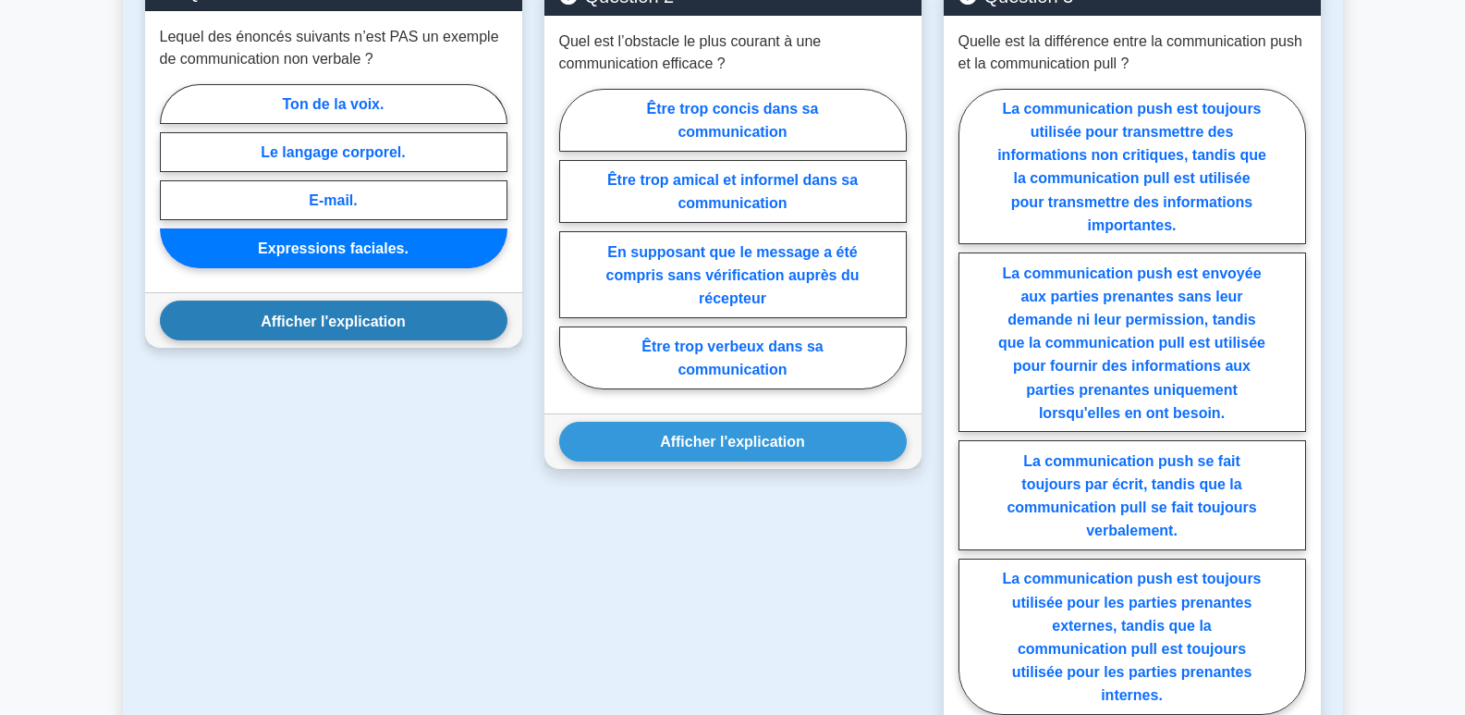
click at [368, 337] on button "Afficher l'explication" at bounding box center [334, 320] width 348 height 40
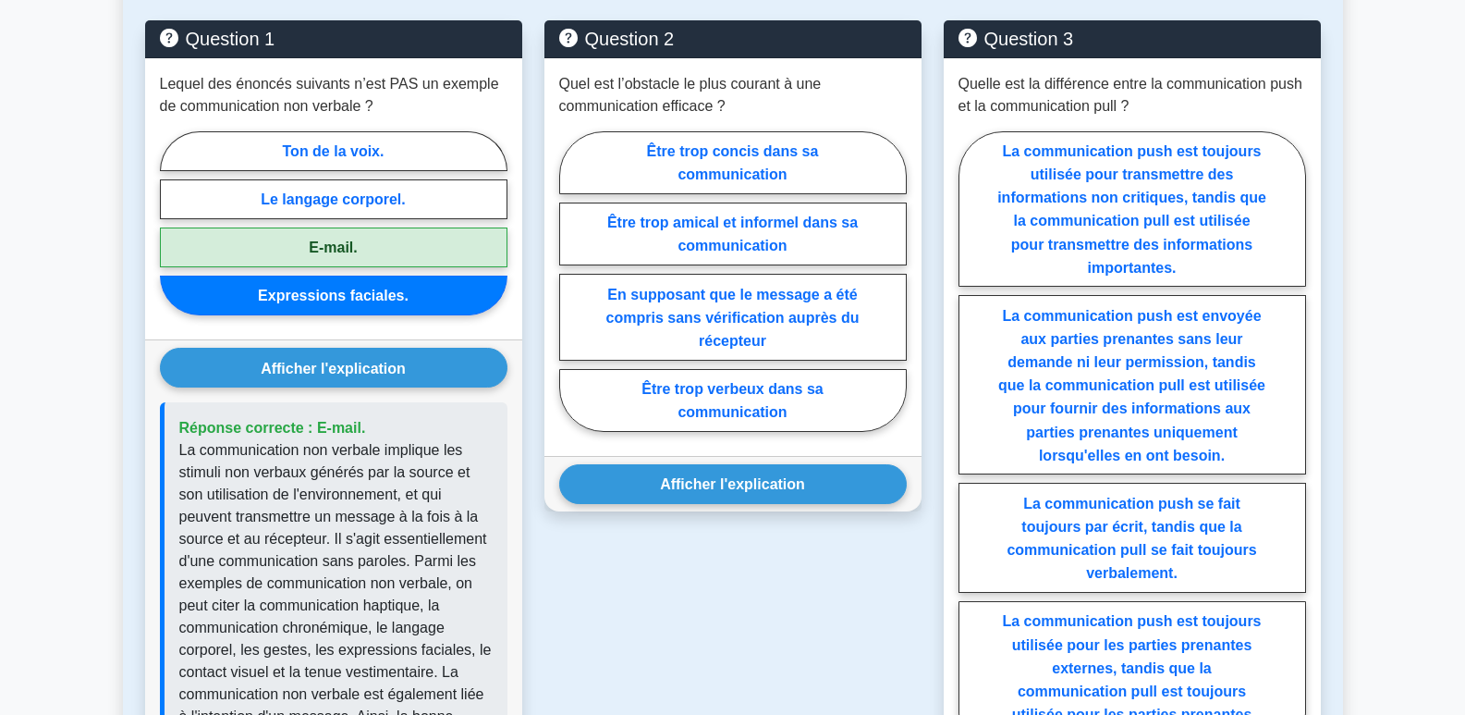
scroll to position [1017, 0]
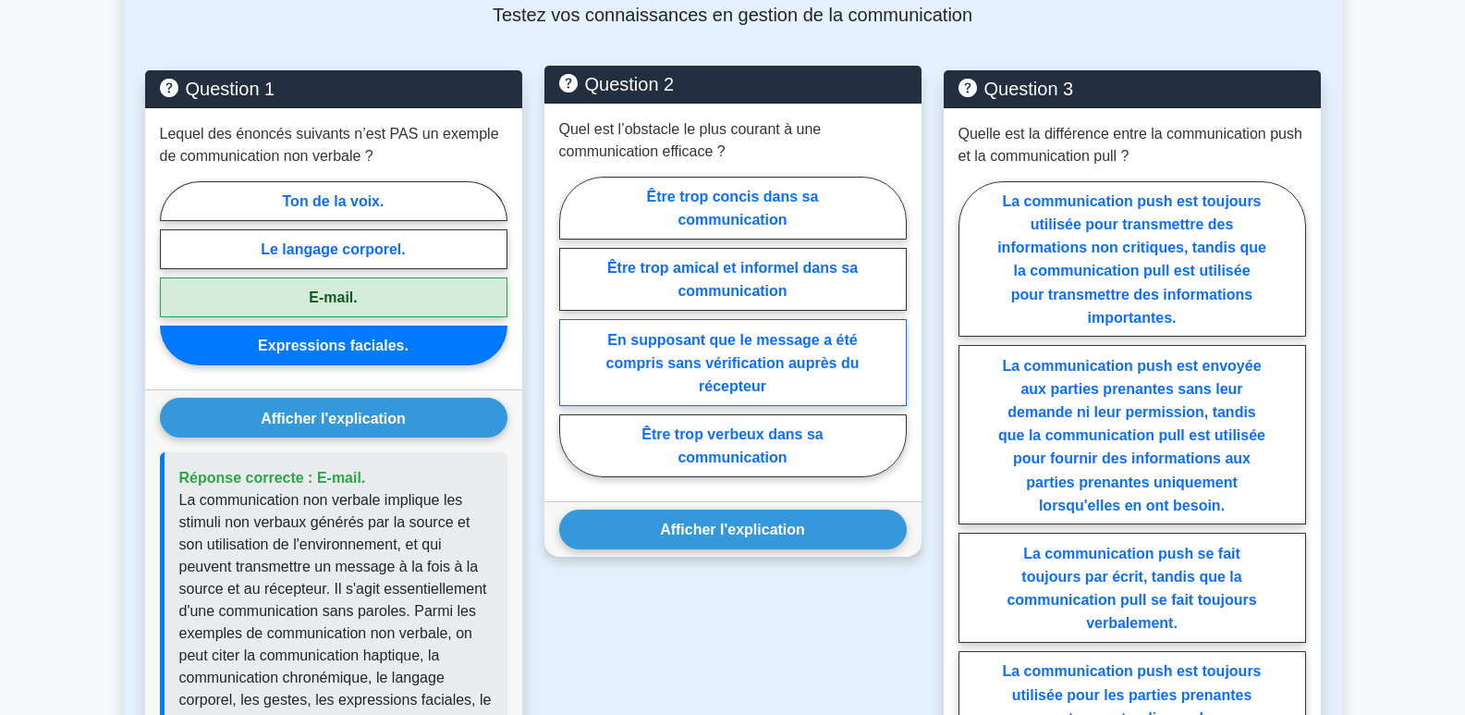
click at [724, 367] on font "En supposant que le message a été compris sans vérification auprès du récepteur" at bounding box center [732, 362] width 253 height 62
click at [571, 337] on input "En supposant que le message a été compris sans vérification auprès du récepteur" at bounding box center [565, 331] width 12 height 12
radio input "true"
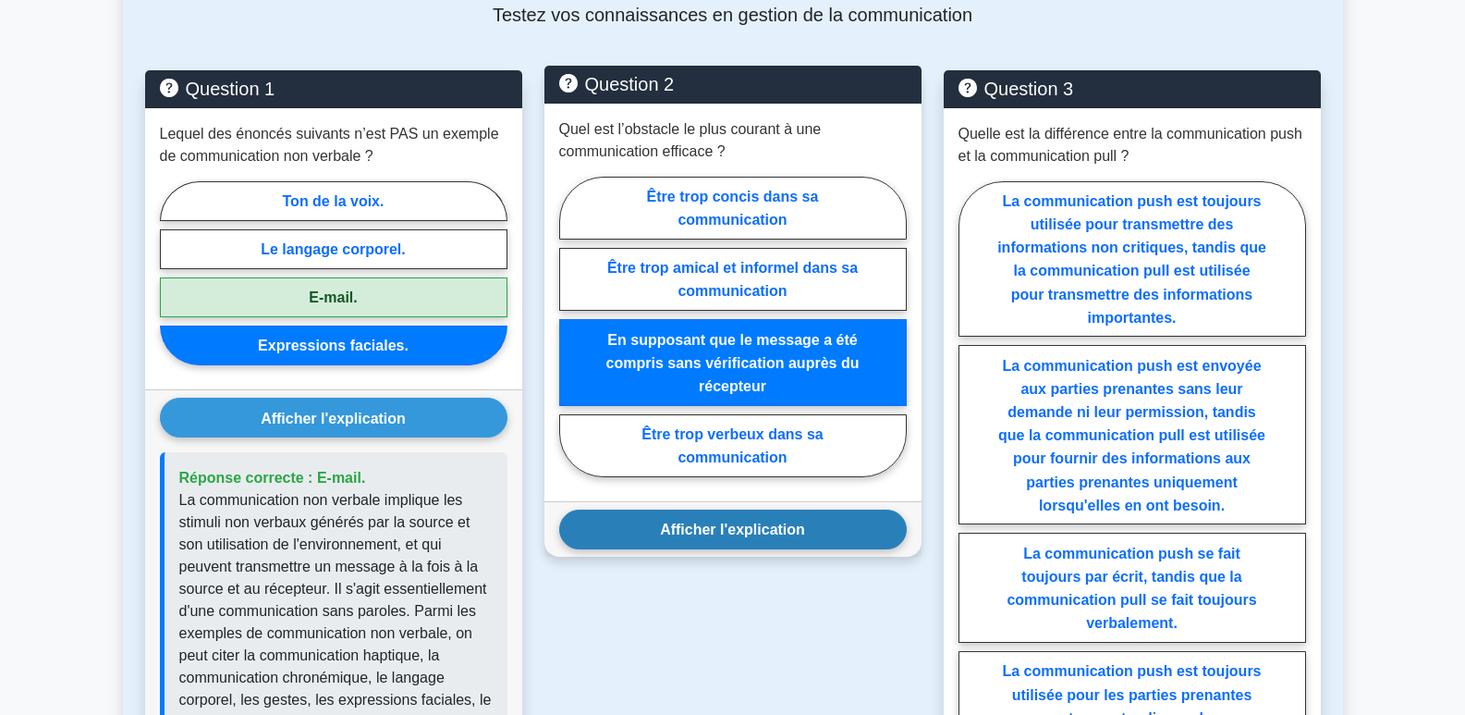
click at [758, 532] on font "Afficher l'explication" at bounding box center [732, 529] width 145 height 16
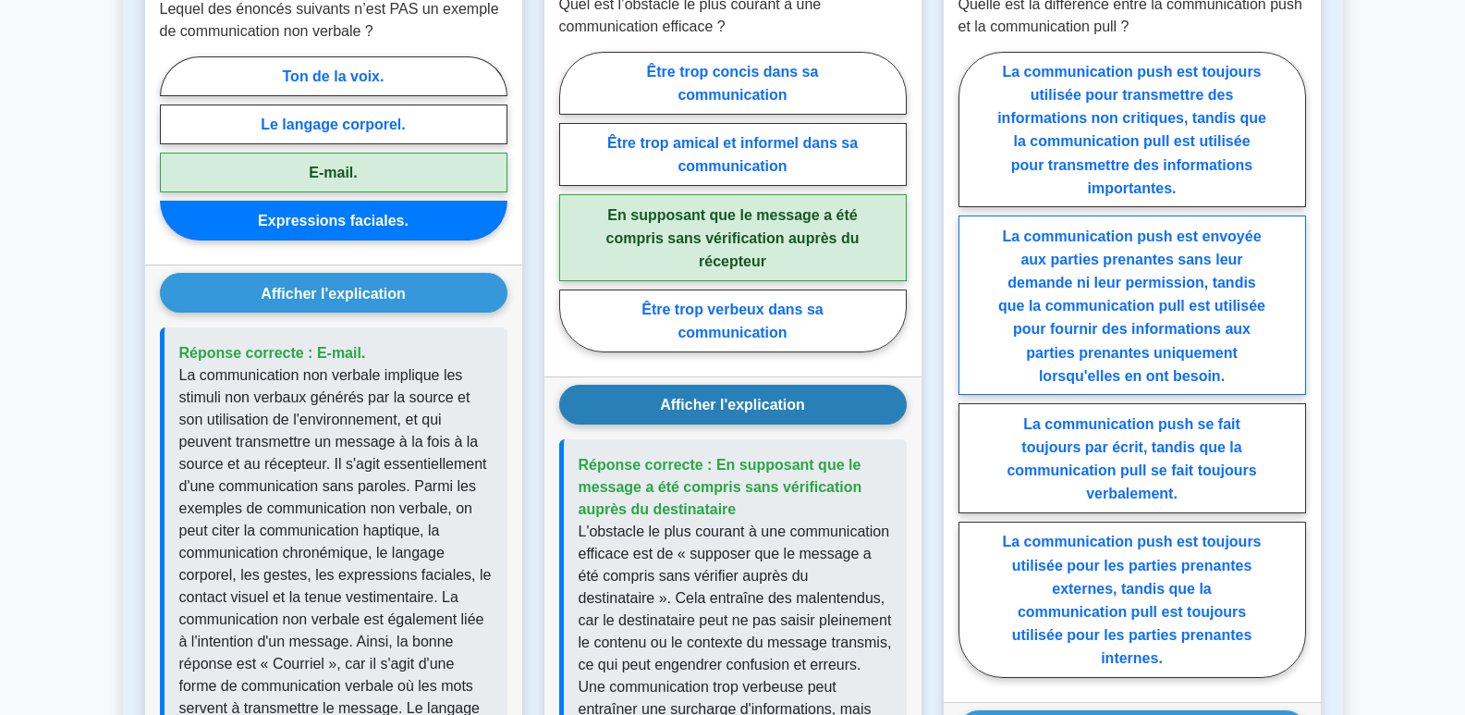
scroll to position [1109, 0]
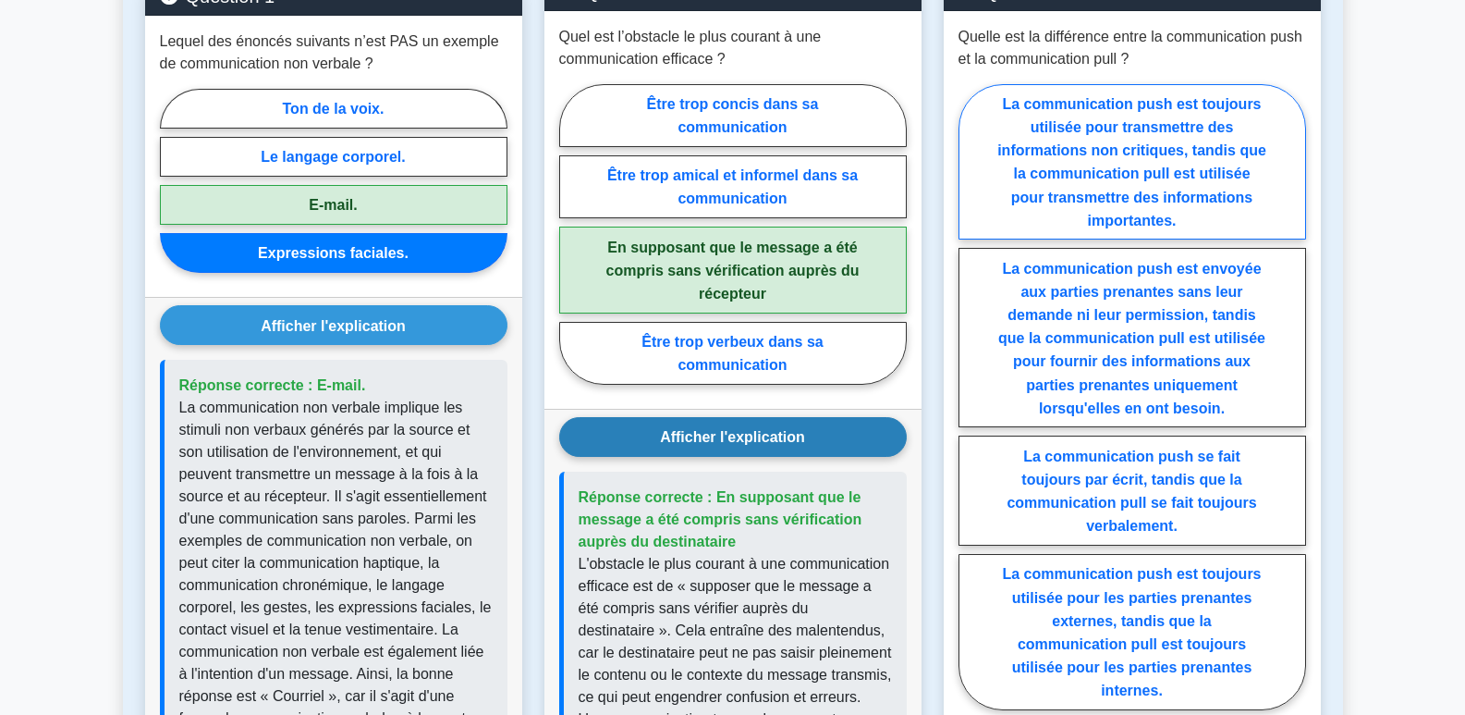
click at [1122, 153] on font "La communication push est toujours utilisée pour transmettre des informations n…" at bounding box center [1131, 162] width 269 height 132
click at [971, 396] on input "La communication push est toujours utilisée pour transmettre des informations n…" at bounding box center [965, 402] width 12 height 12
radio input "true"
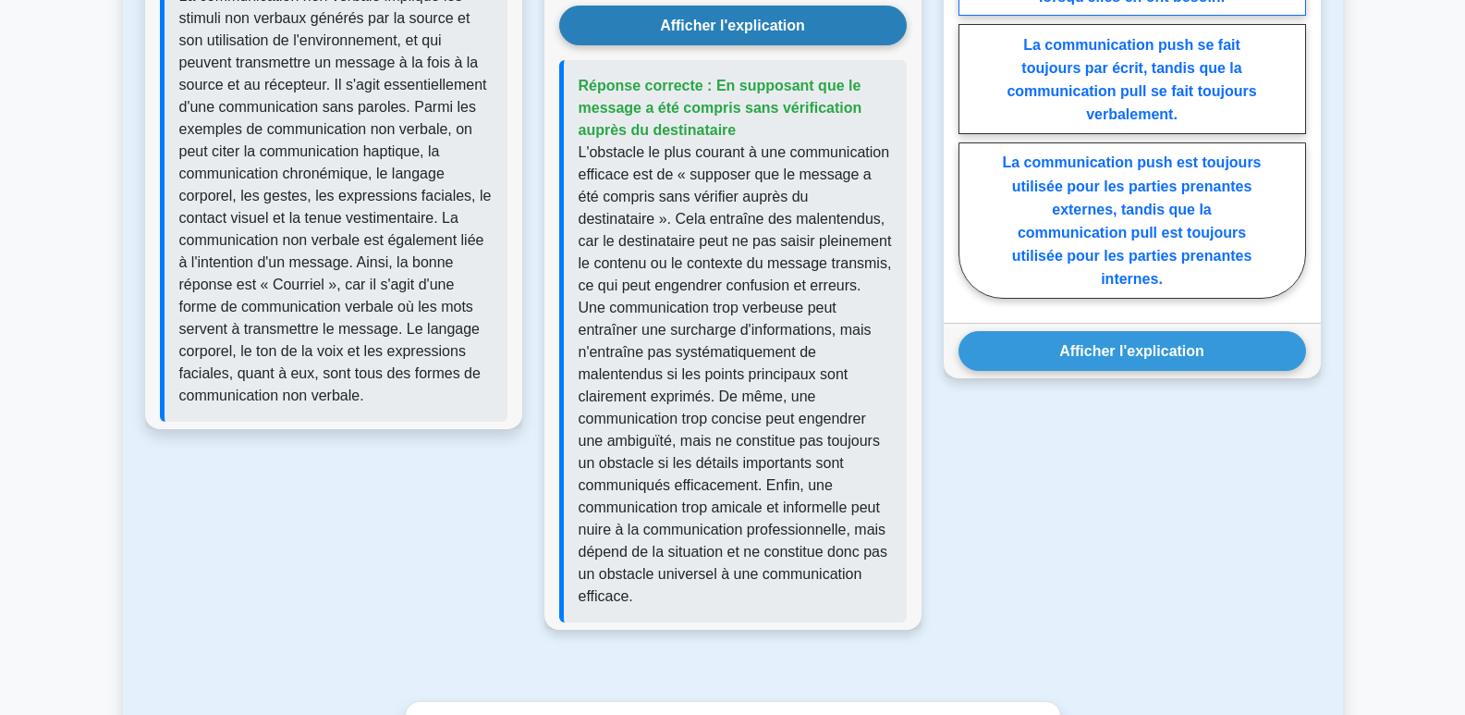
scroll to position [1571, 0]
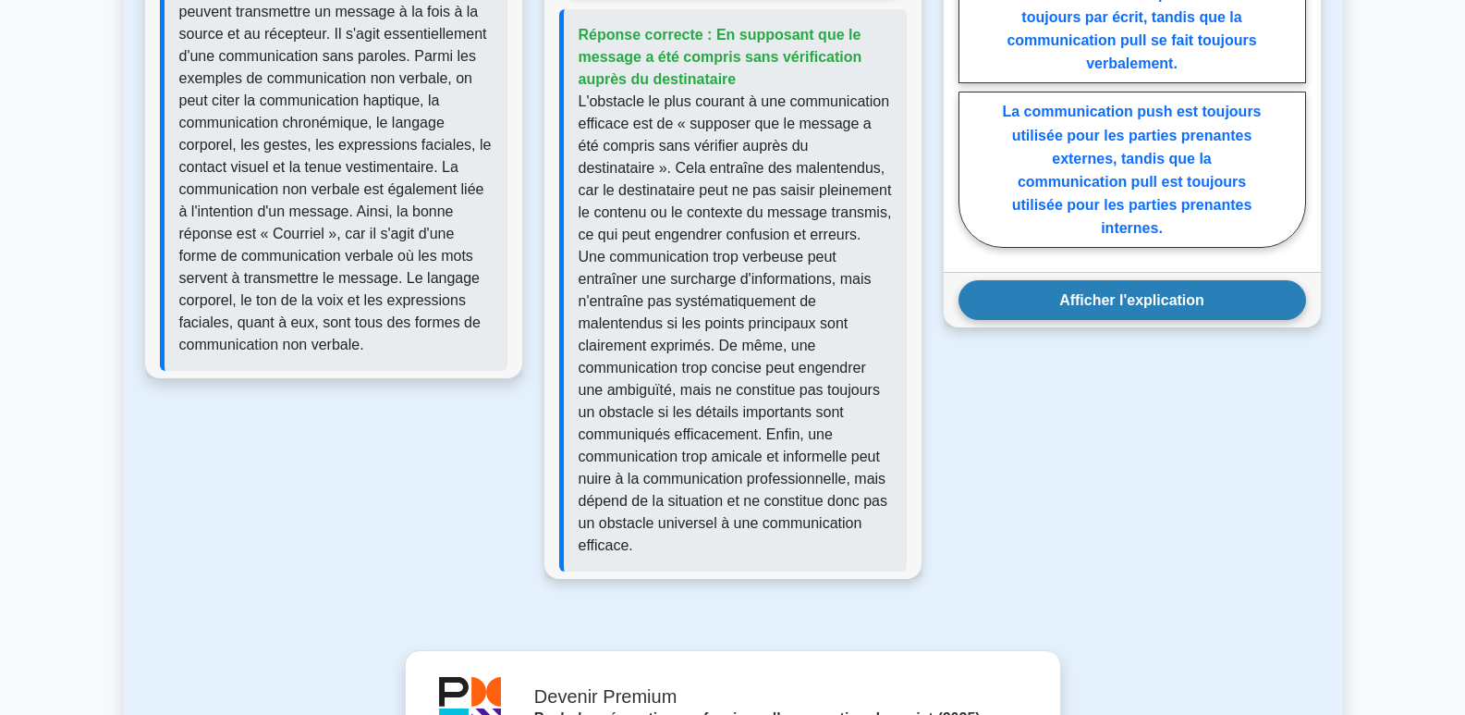
click at [1204, 301] on button "Afficher l'explication" at bounding box center [1133, 300] width 348 height 40
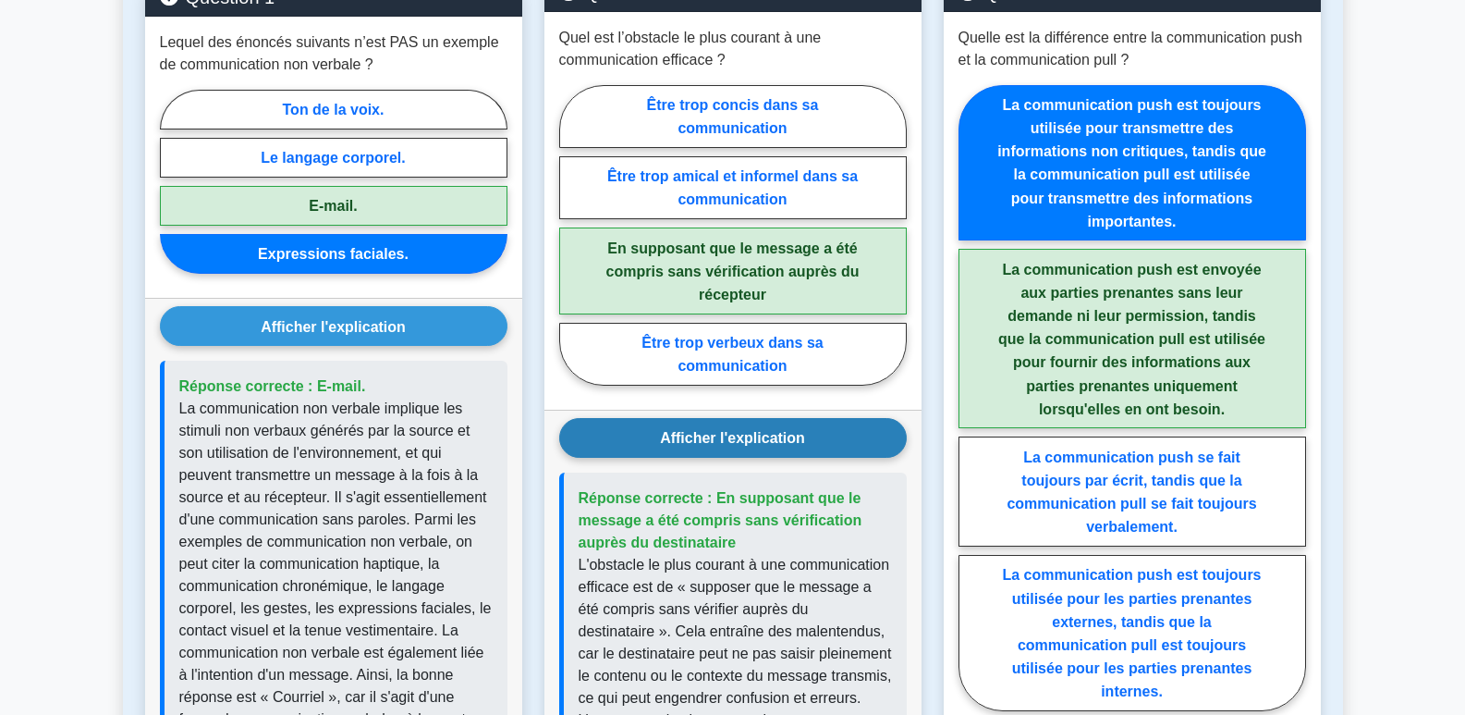
scroll to position [924, 0]
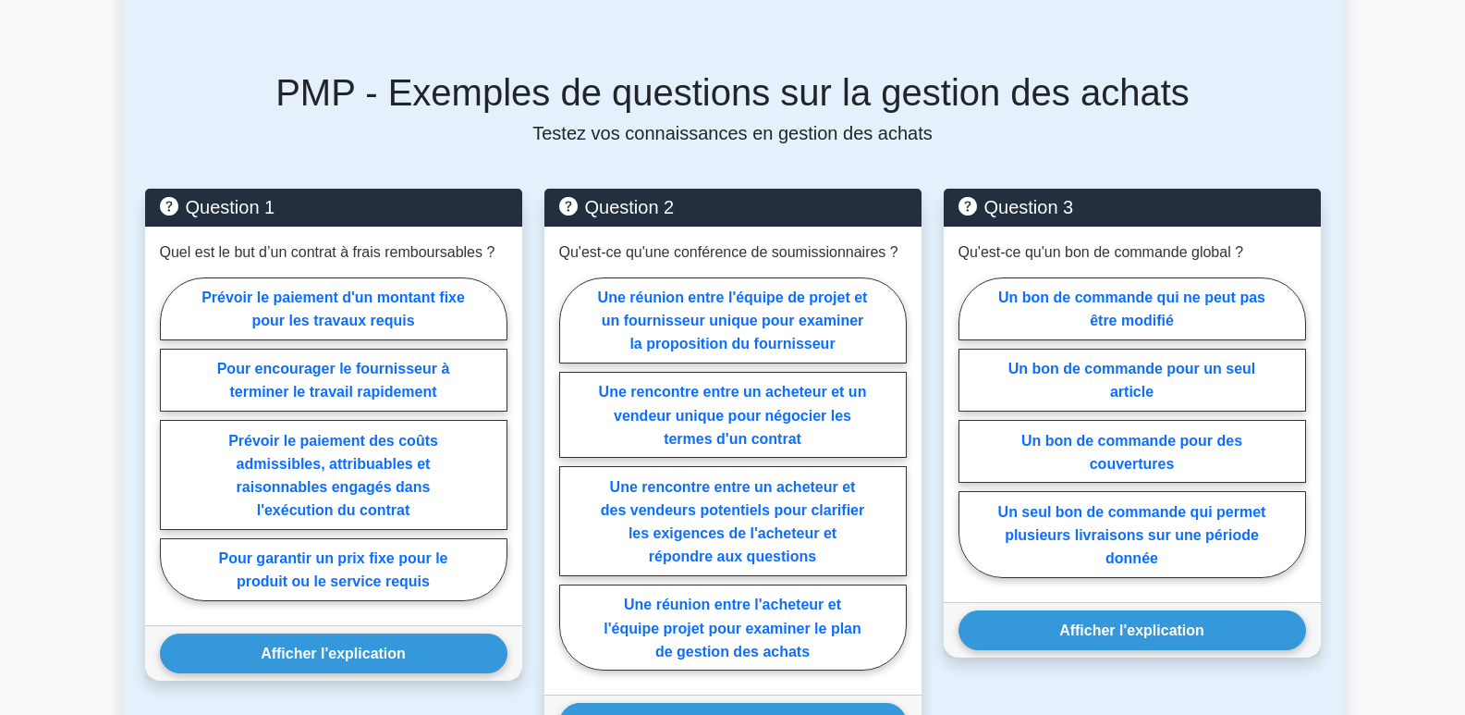
scroll to position [924, 0]
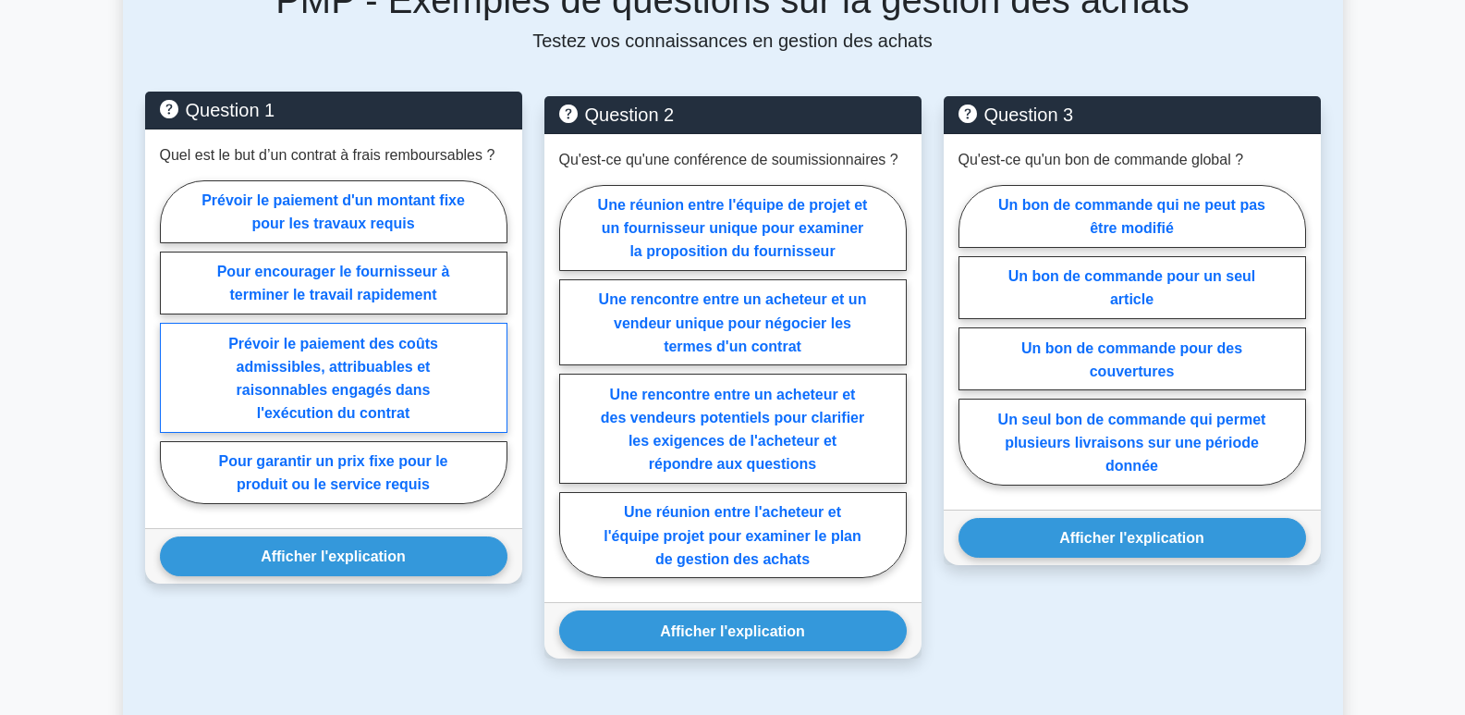
click at [378, 375] on label "Prévoir le paiement des coûts admissibles, attribuables et raisonnables engagés…" at bounding box center [334, 378] width 348 height 110
click at [172, 353] on input "Prévoir le paiement des coûts admissibles, attribuables et raisonnables engagés…" at bounding box center [166, 347] width 12 height 12
radio input "true"
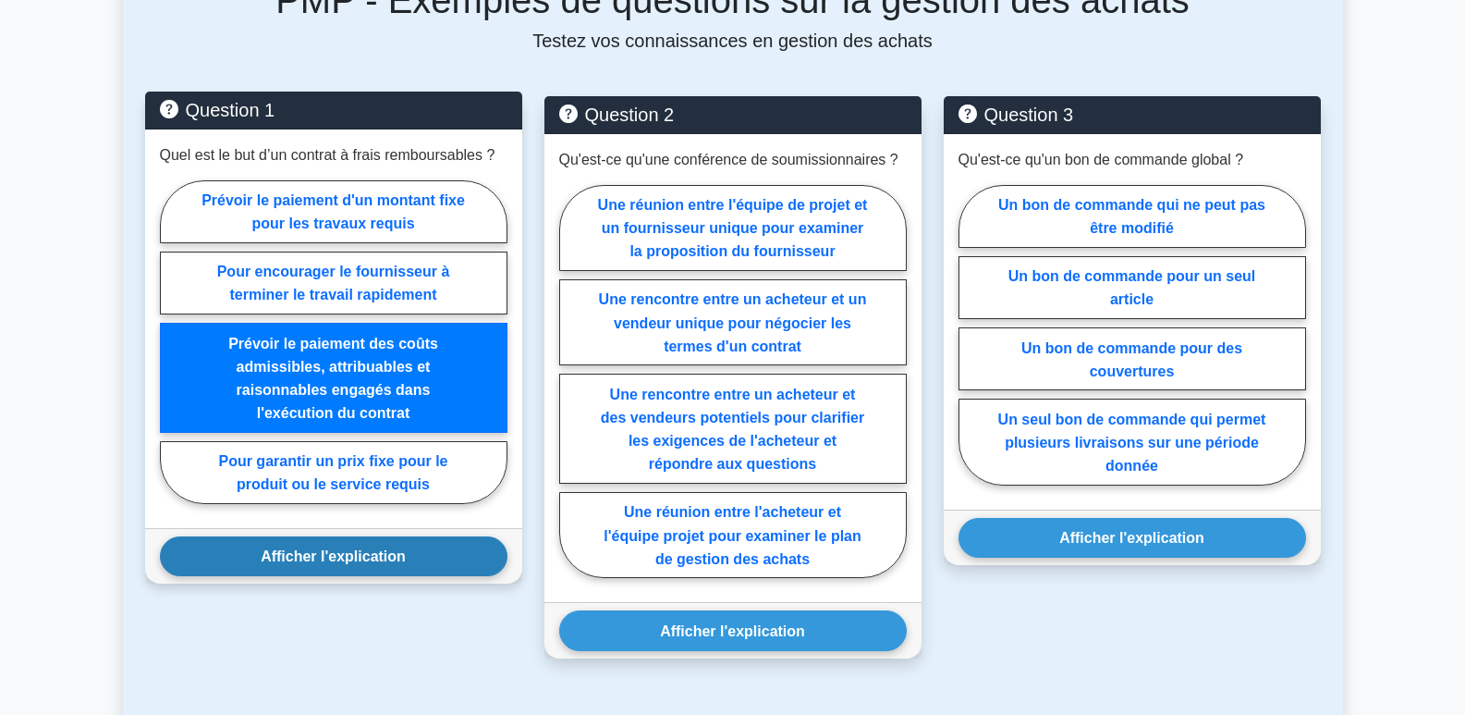
click at [397, 556] on font "Afficher l'explication" at bounding box center [333, 556] width 145 height 16
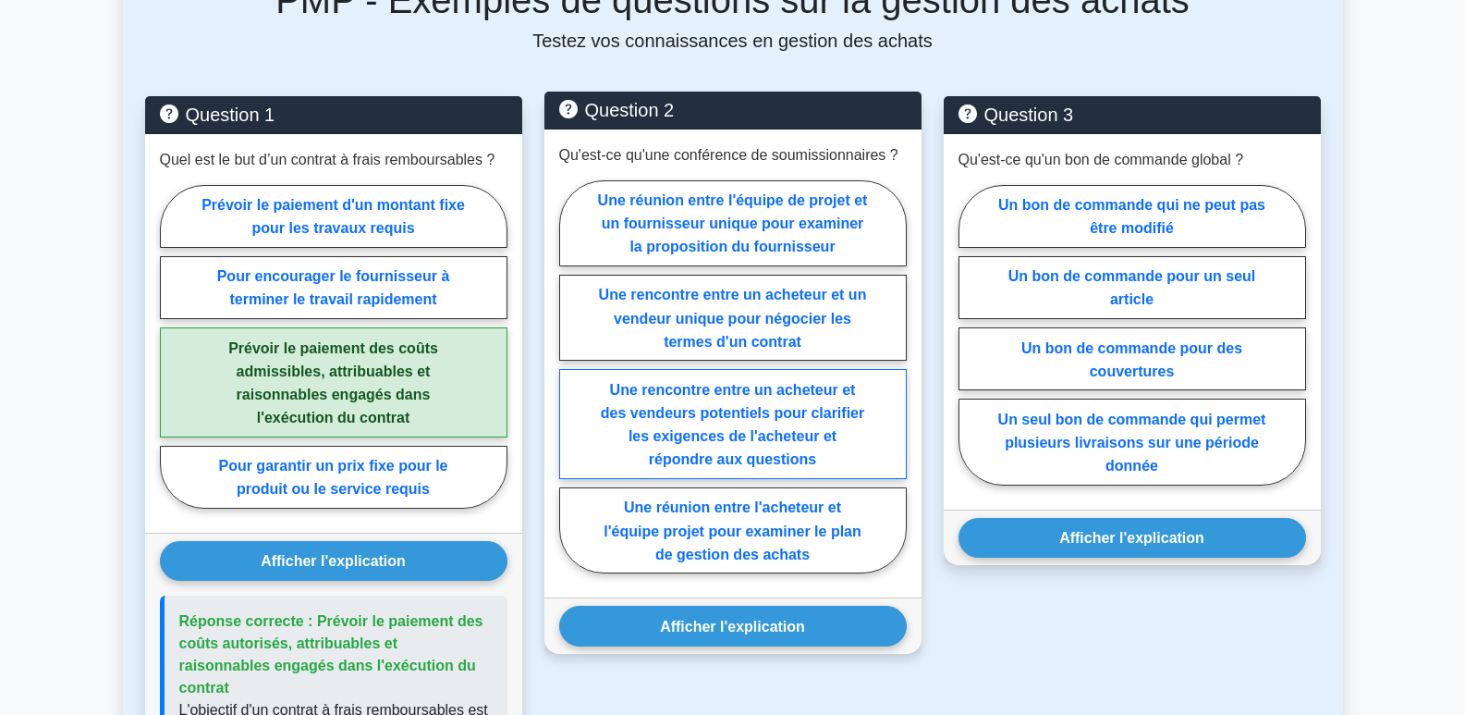
click at [756, 444] on font "Une rencontre entre un acheteur et des vendeurs potentiels pour clarifier les e…" at bounding box center [732, 424] width 263 height 85
click at [571, 388] on input "Une rencontre entre un acheteur et des vendeurs potentiels pour clarifier les e…" at bounding box center [565, 382] width 12 height 12
radio input "true"
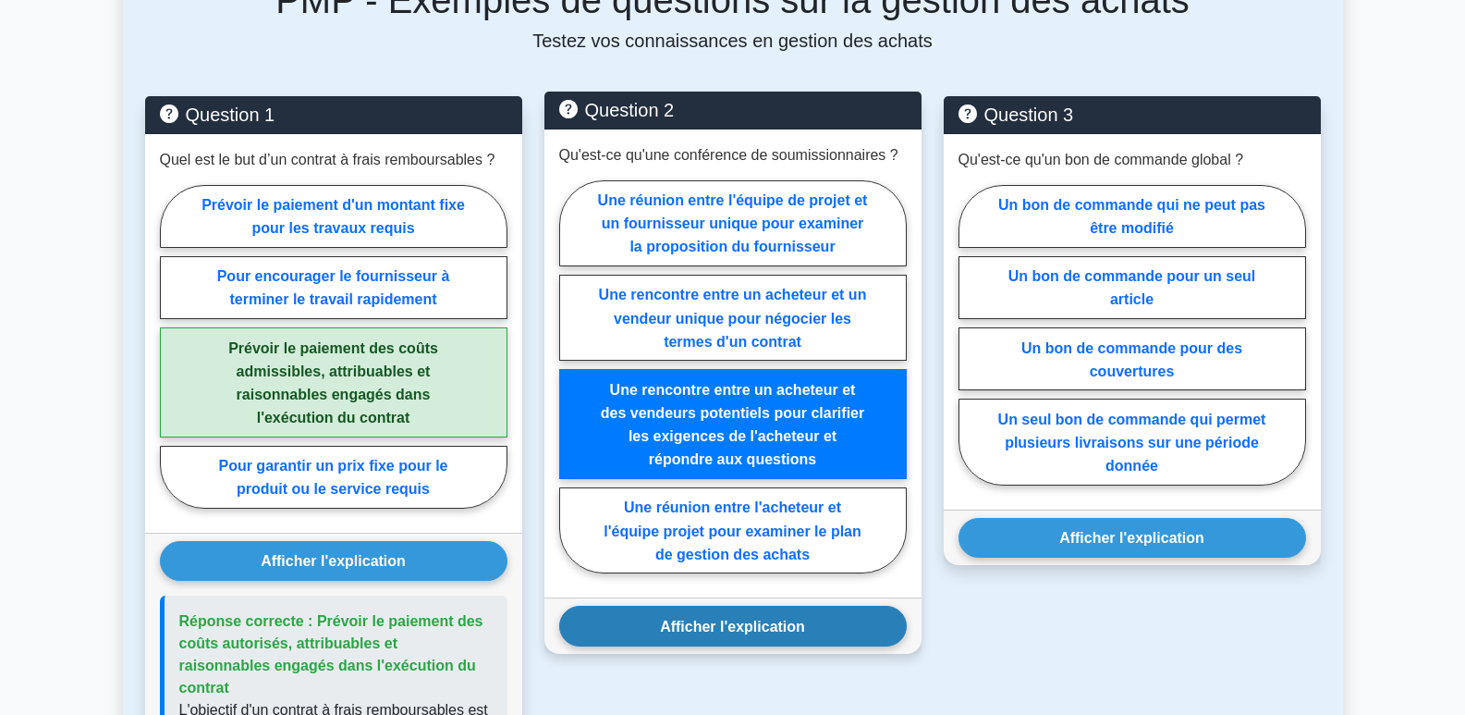
click at [750, 625] on font "Afficher l'explication" at bounding box center [732, 626] width 145 height 16
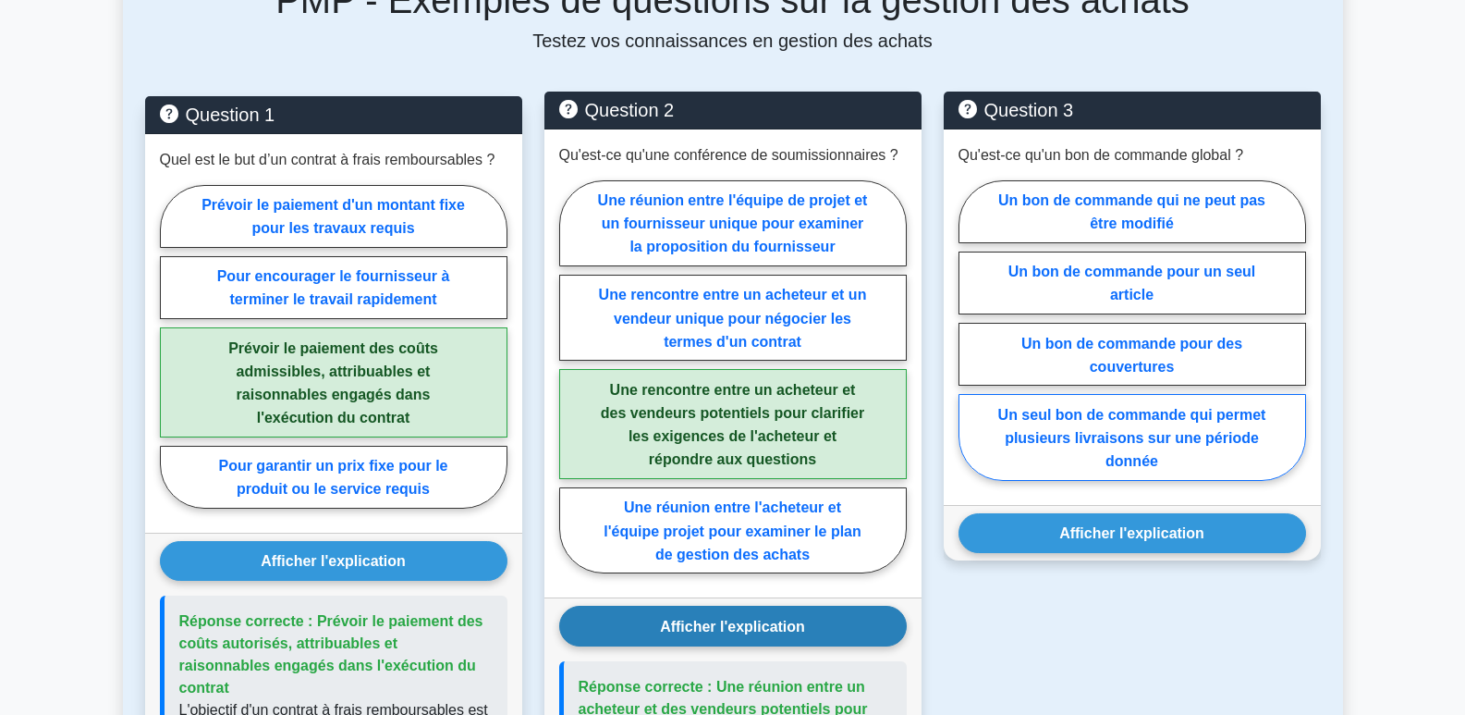
click at [1160, 431] on font "Un seul bon de commande qui permet plusieurs livraisons sur une période donnée" at bounding box center [1132, 438] width 268 height 62
click at [971, 341] on input "Un seul bon de commande qui permet plusieurs livraisons sur une période donnée" at bounding box center [965, 335] width 12 height 12
radio input "true"
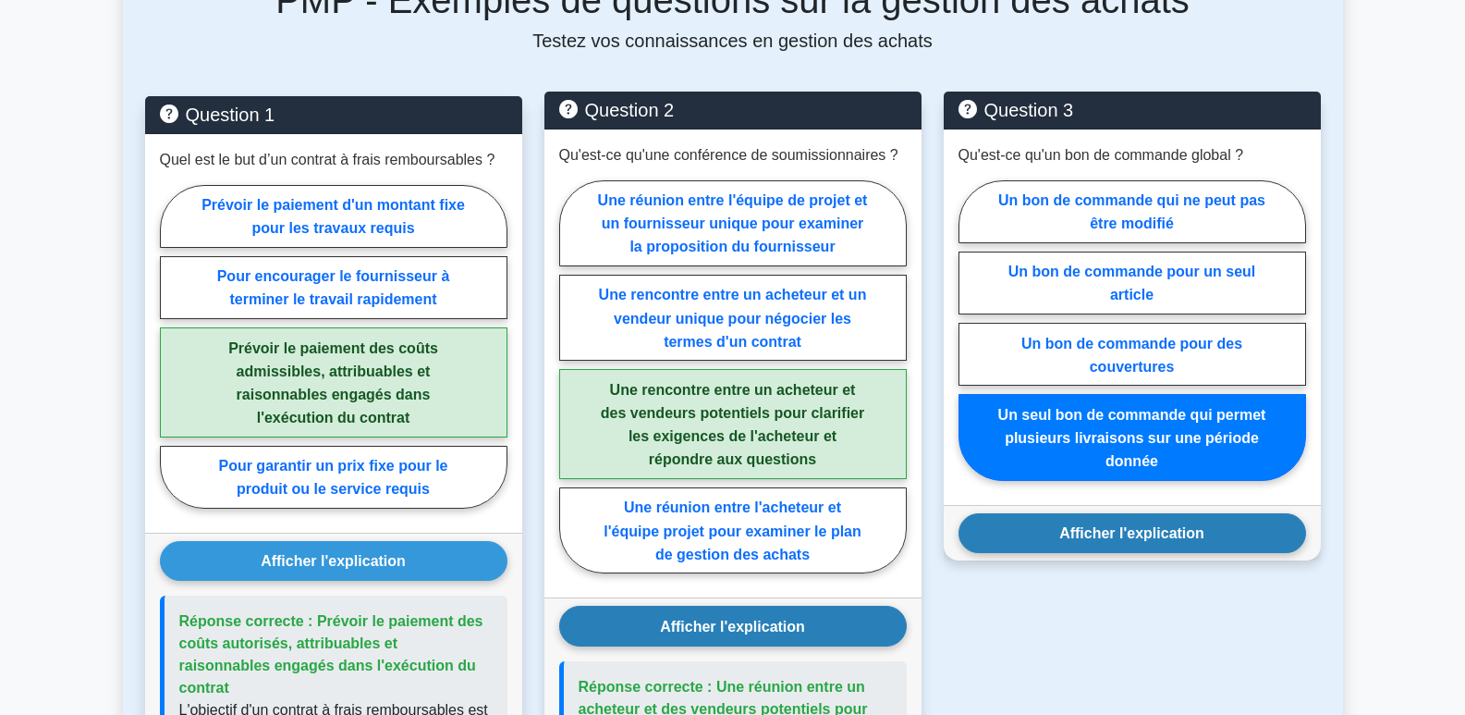
click at [1152, 541] on font "Afficher l'explication" at bounding box center [1131, 533] width 145 height 16
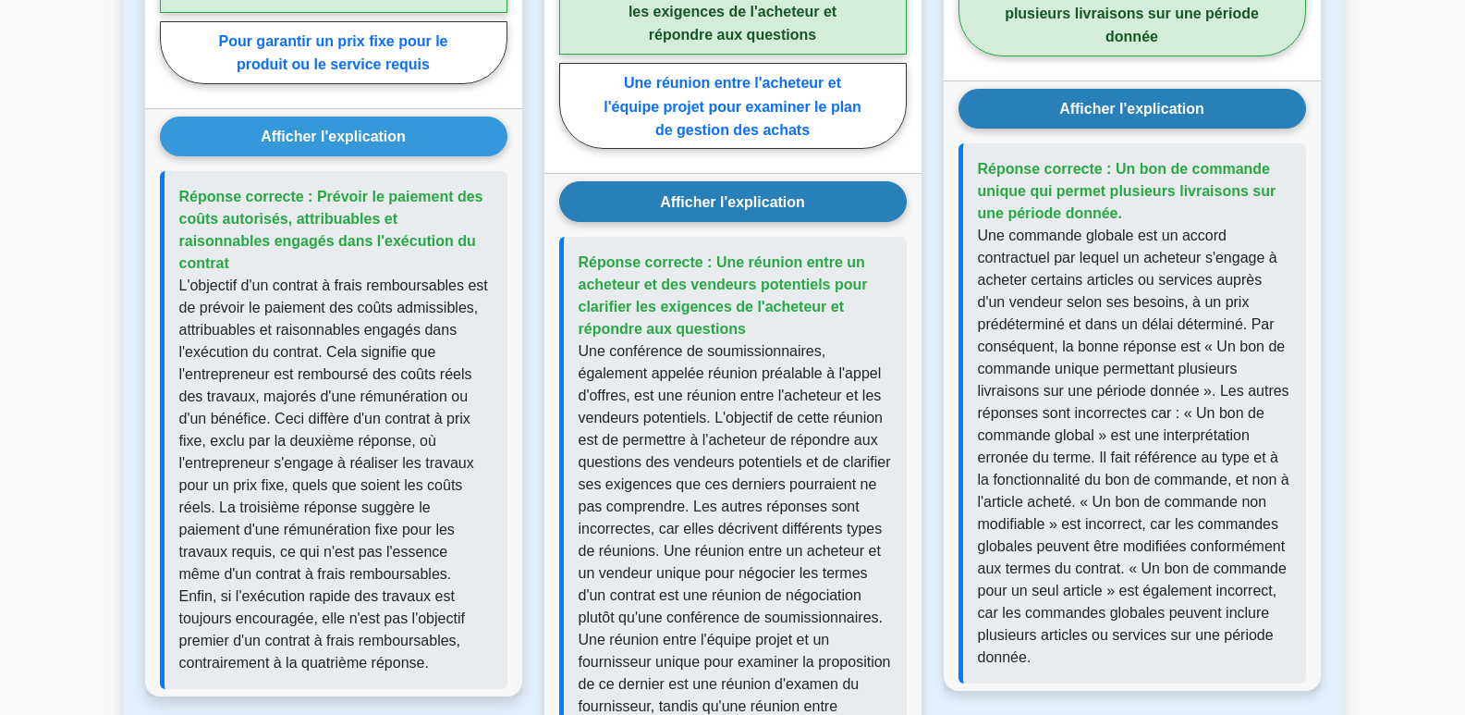
scroll to position [1387, 0]
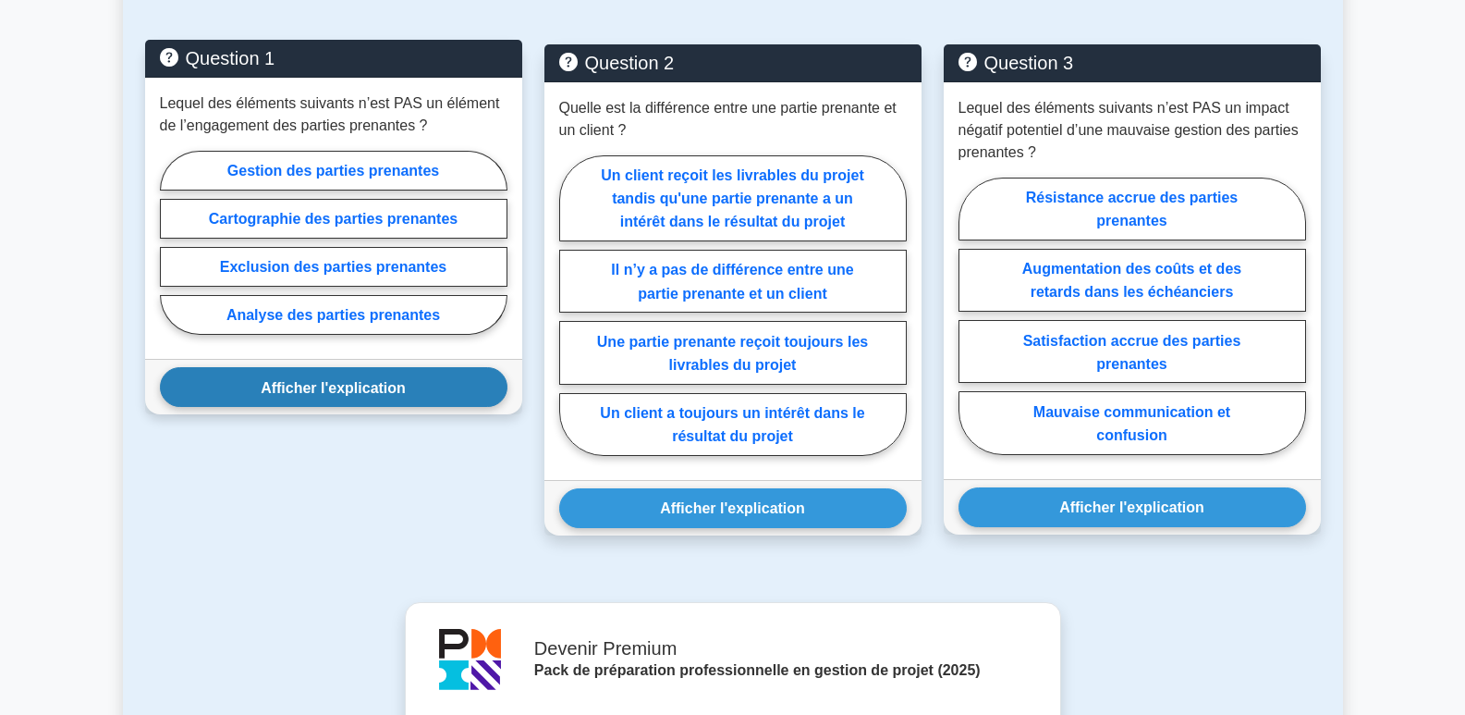
scroll to position [1109, 0]
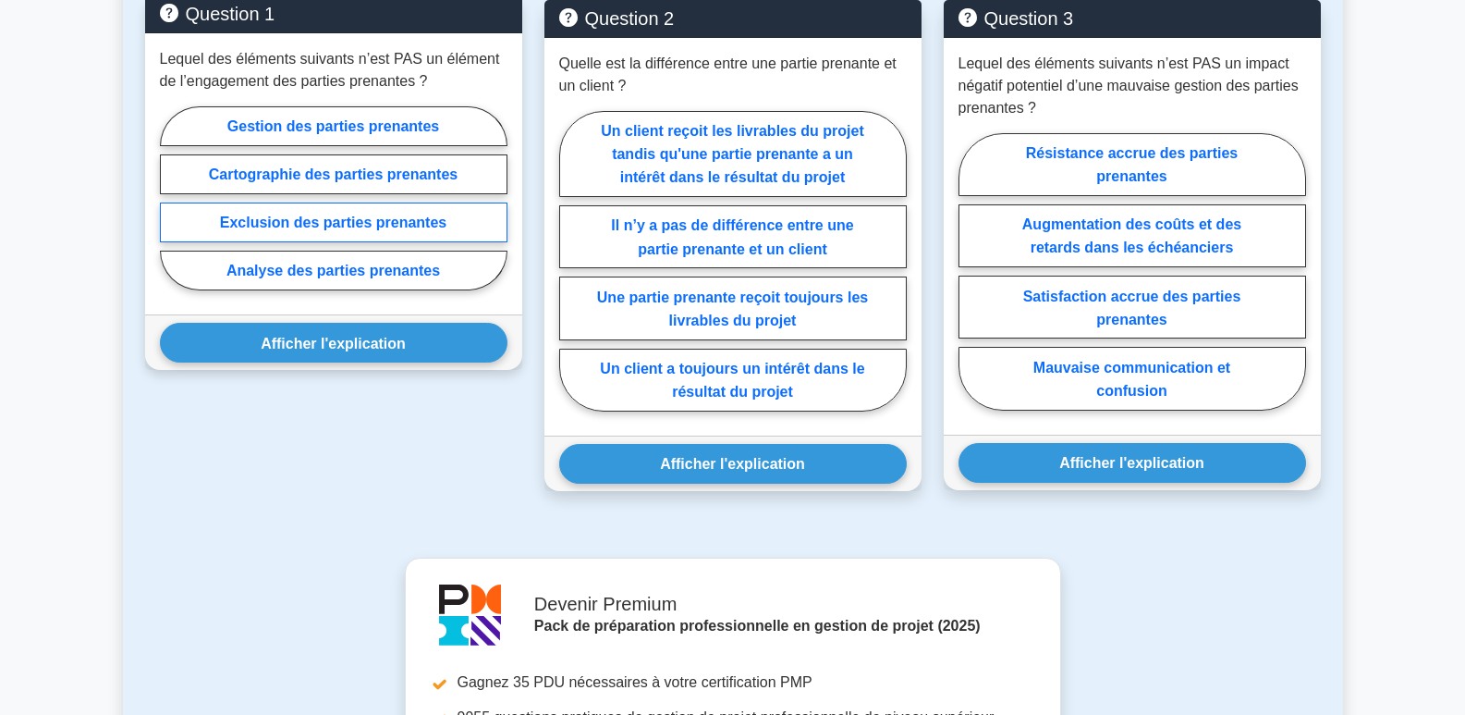
click at [412, 224] on font "Exclusion des parties prenantes" at bounding box center [333, 222] width 226 height 16
click at [172, 209] on input "Exclusion des parties prenantes" at bounding box center [166, 203] width 12 height 12
radio input "true"
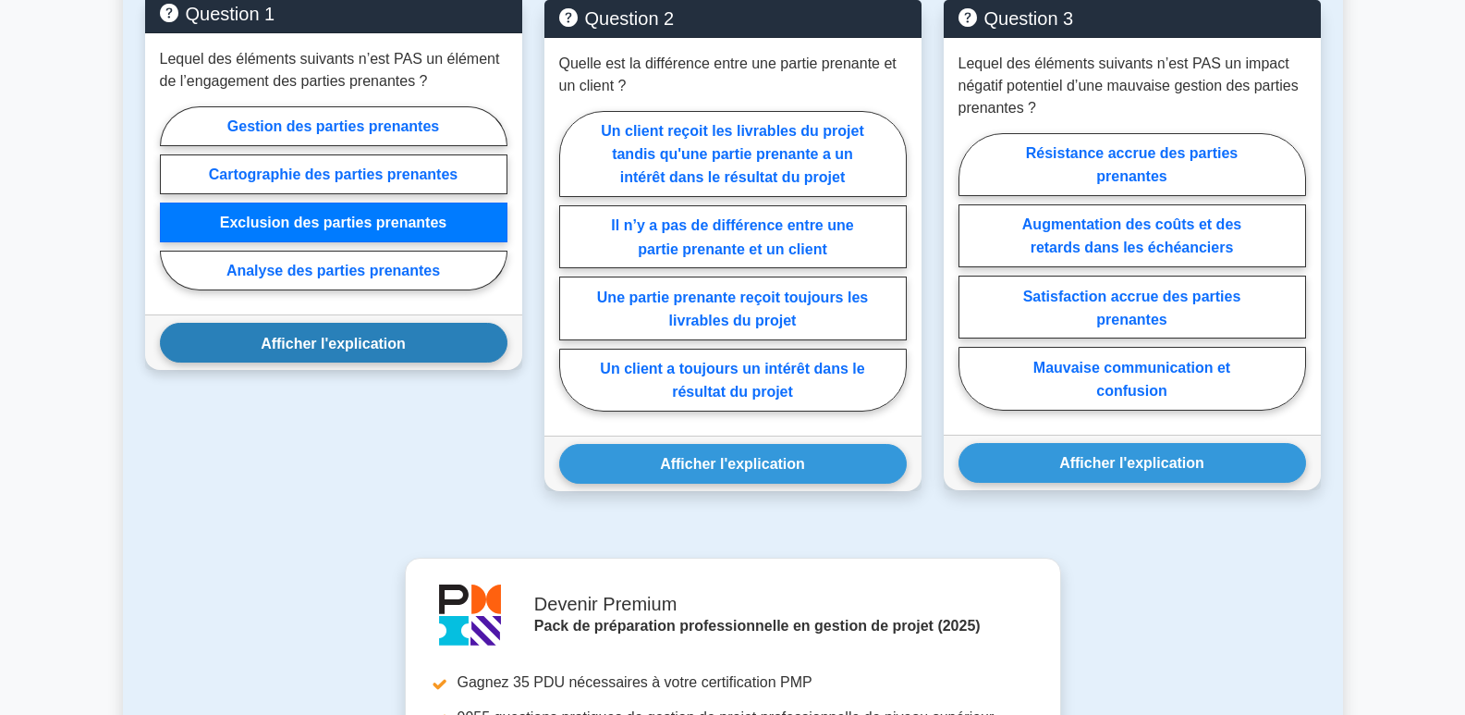
click at [384, 345] on font "Afficher l'explication" at bounding box center [333, 343] width 145 height 16
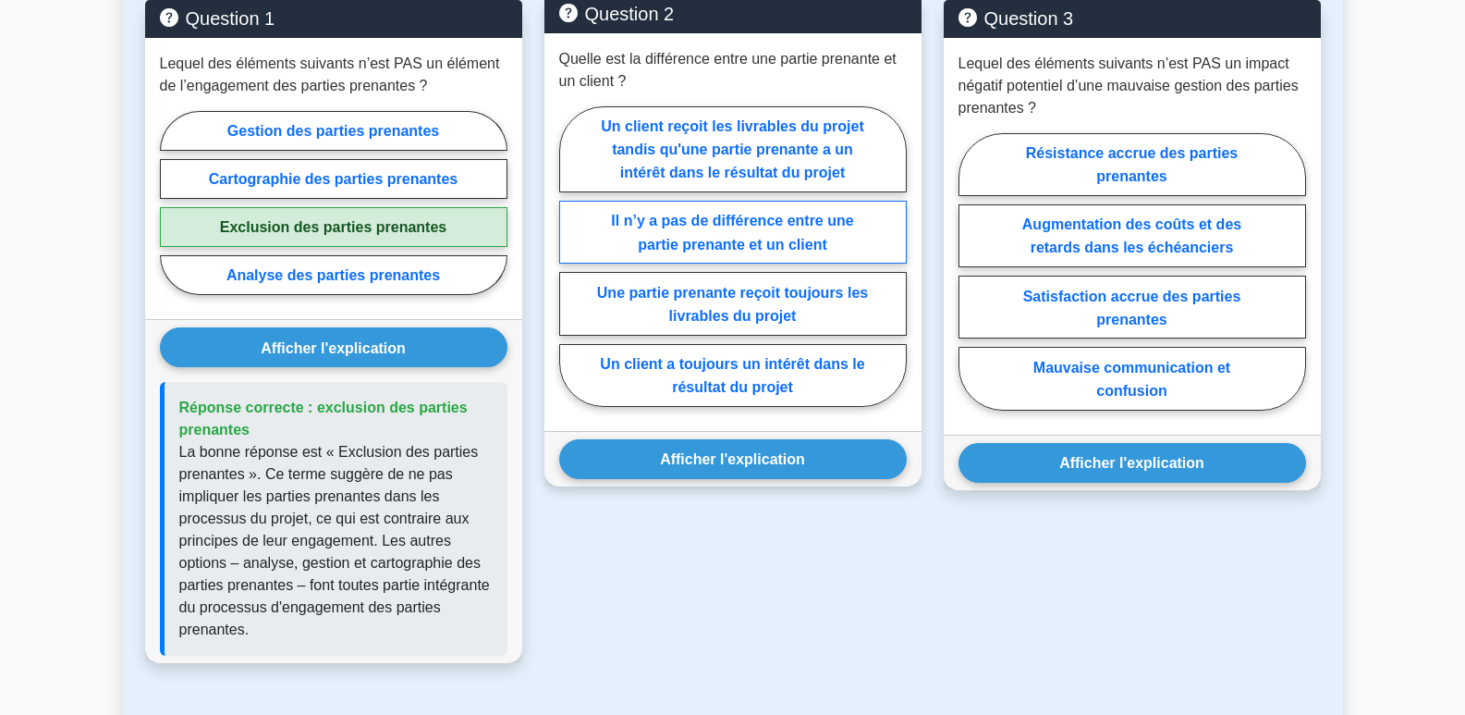
click at [723, 237] on font "Il n’y a pas de différence entre une partie prenante et un client" at bounding box center [732, 232] width 242 height 39
click at [571, 255] on input "Il n’y a pas de différence entre une partie prenante et un client" at bounding box center [565, 261] width 12 height 12
radio input "true"
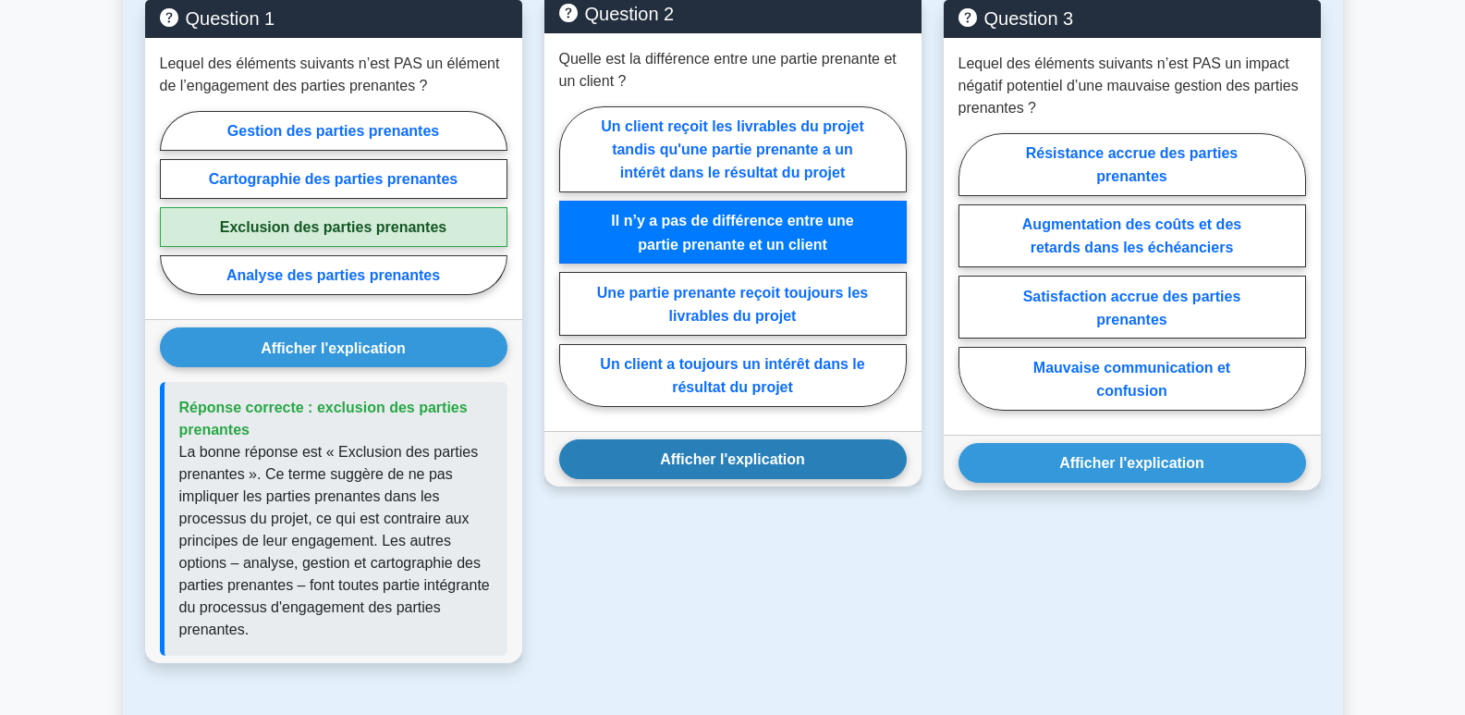
click at [755, 463] on font "Afficher l'explication" at bounding box center [732, 459] width 145 height 16
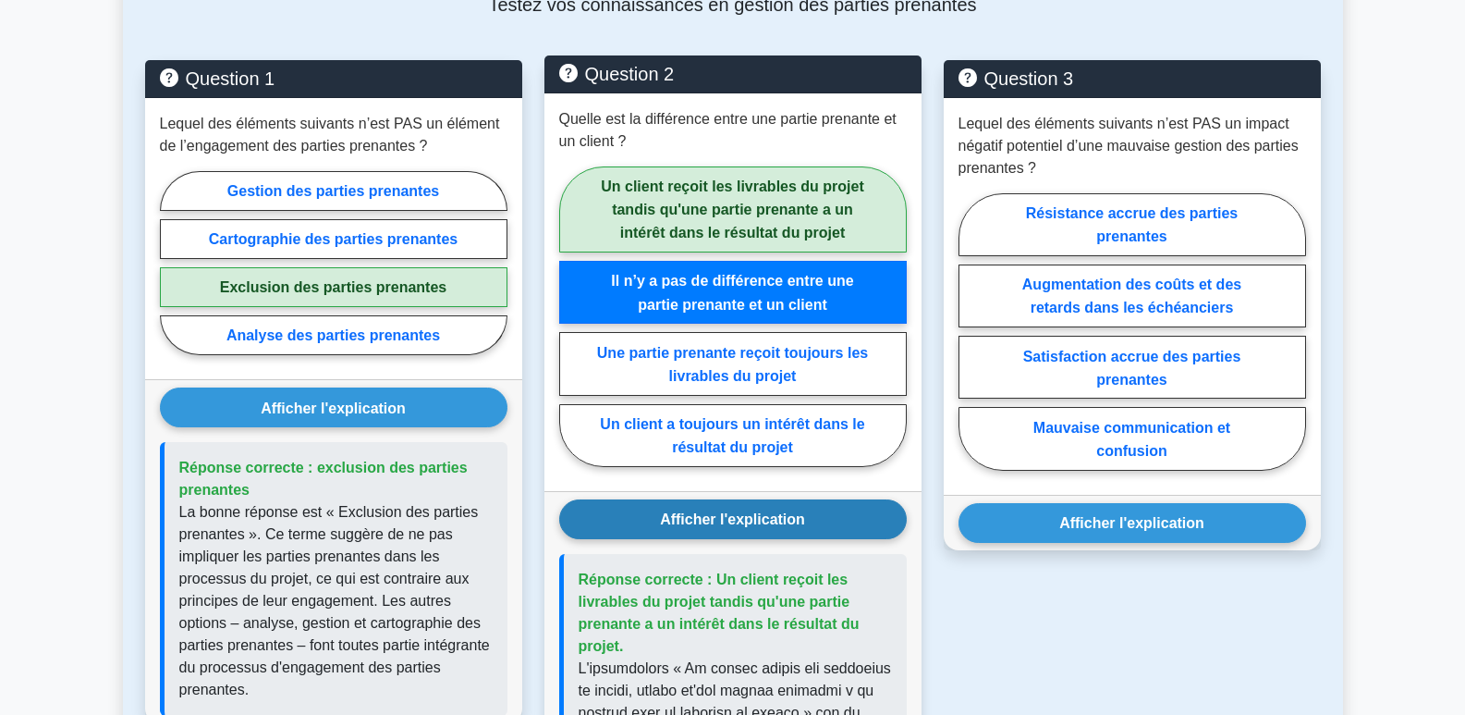
scroll to position [1017, 0]
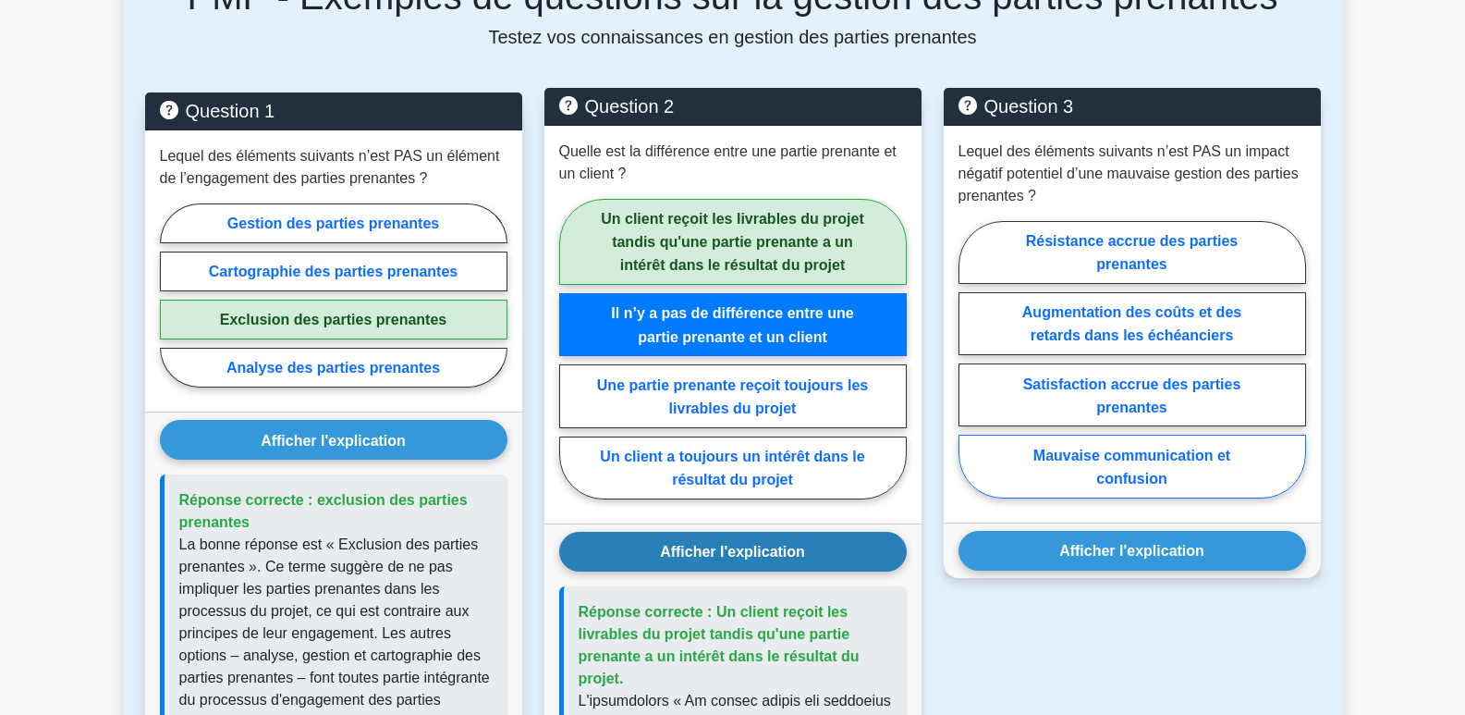
click at [1179, 467] on label "Mauvaise communication et confusion" at bounding box center [1133, 465] width 348 height 63
click at [971, 371] on input "Mauvaise communication et confusion" at bounding box center [965, 365] width 12 height 12
radio input "true"
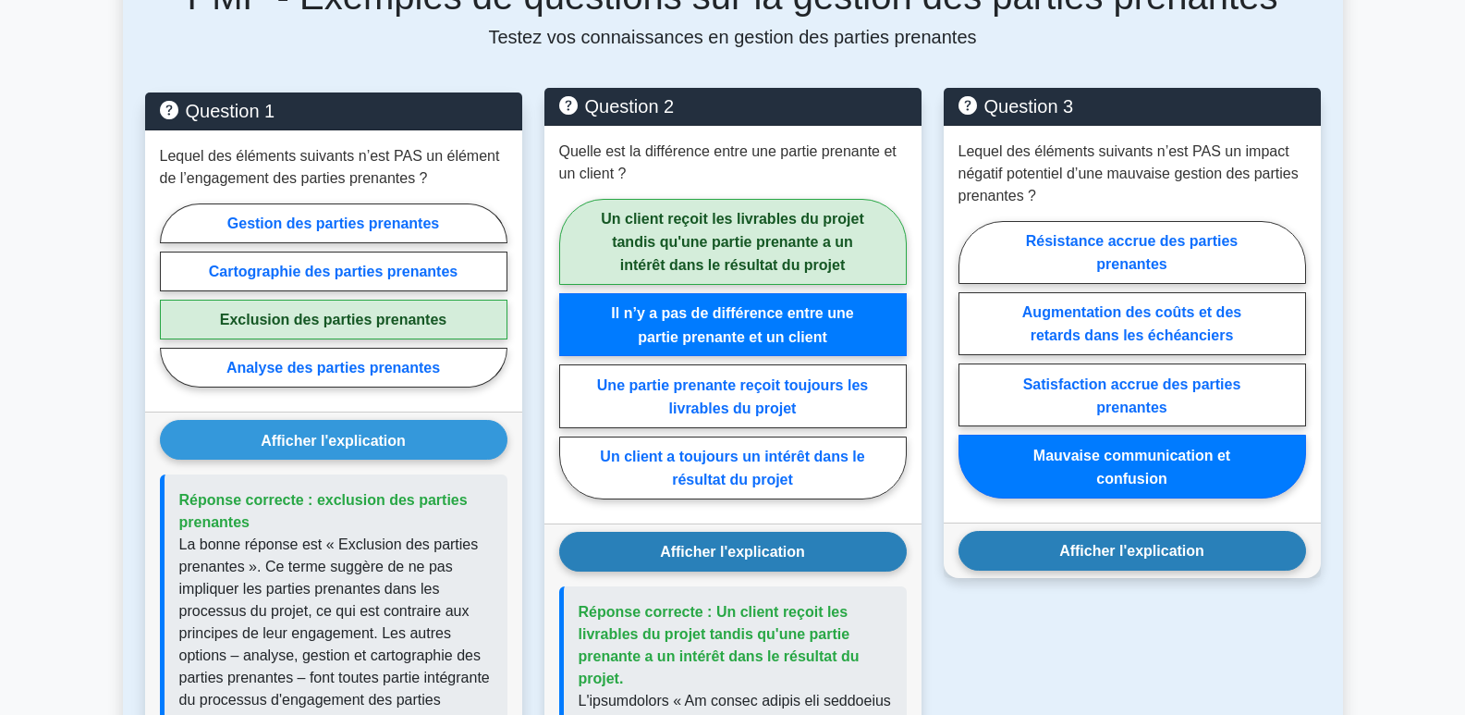
click at [1168, 556] on font "Afficher l'explication" at bounding box center [1131, 551] width 145 height 16
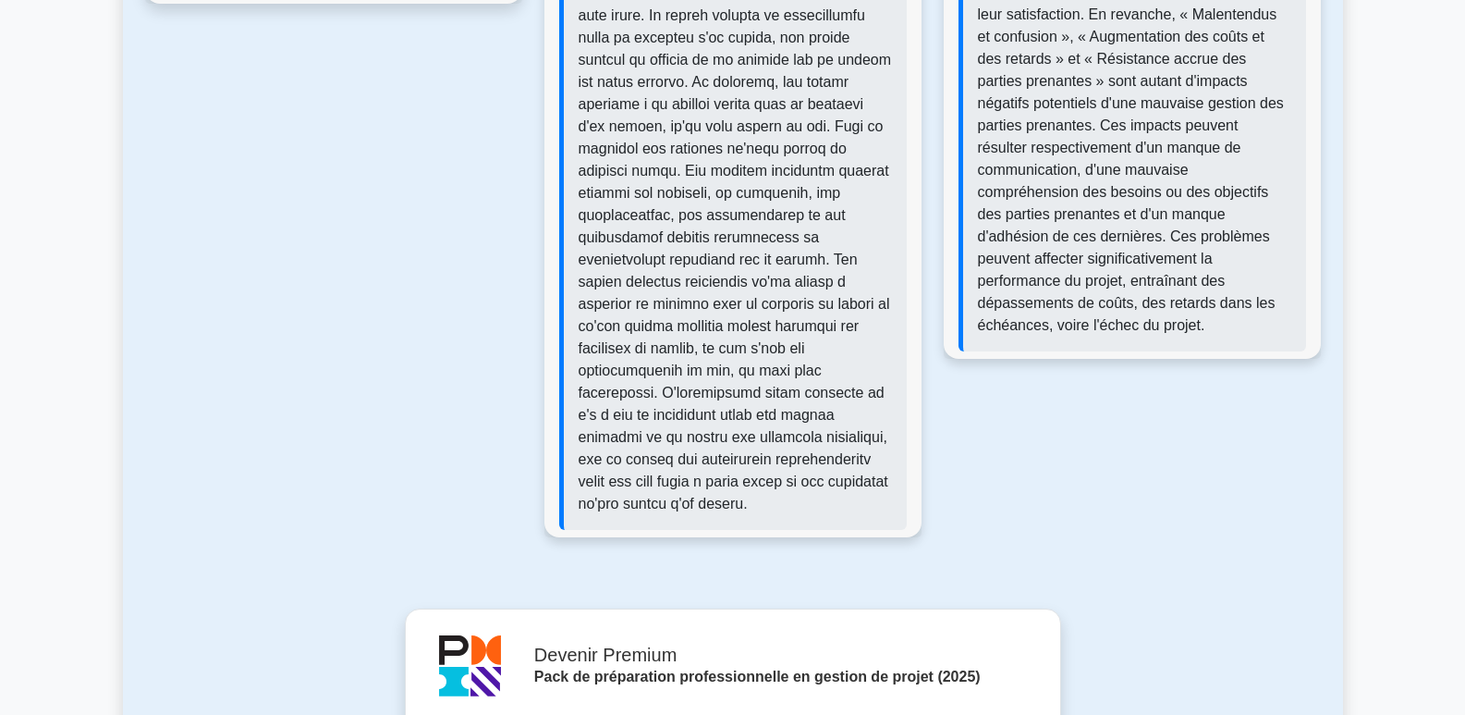
scroll to position [2034, 0]
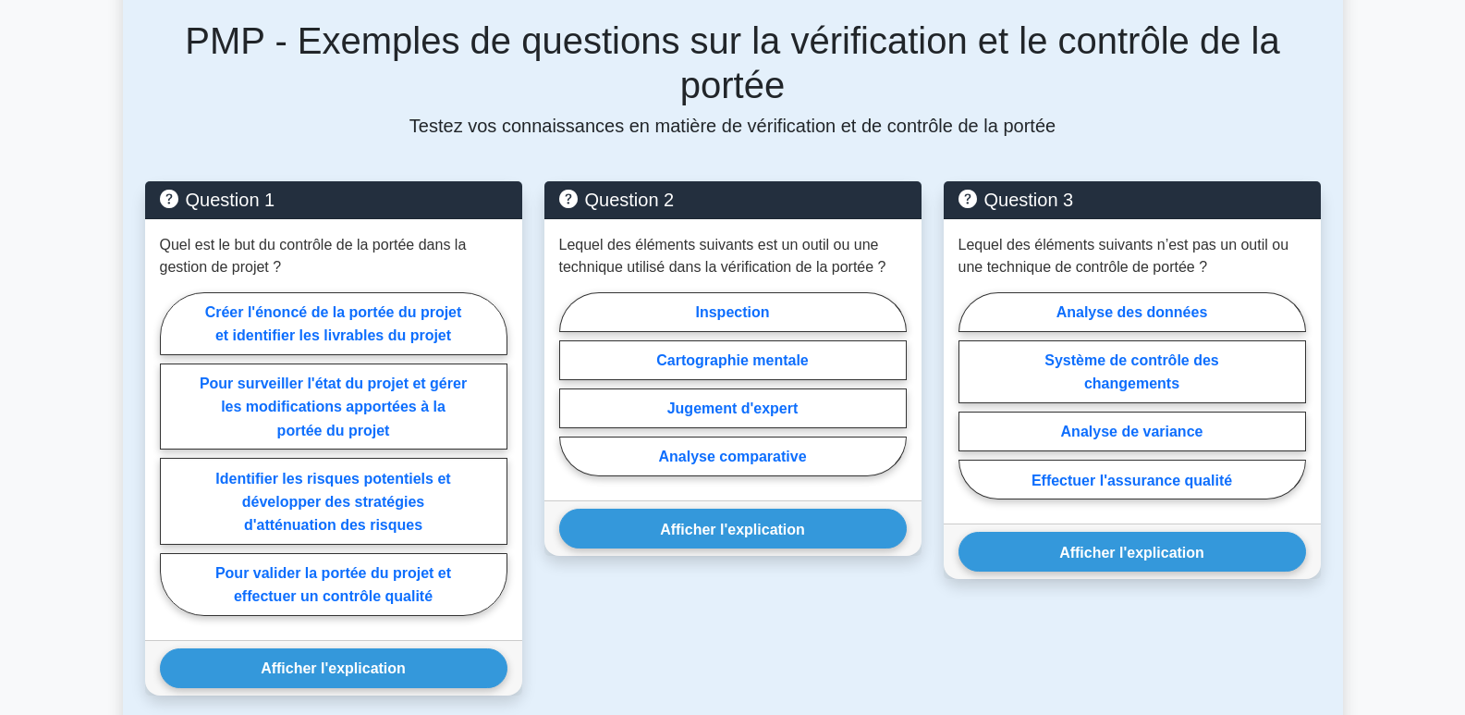
scroll to position [924, 0]
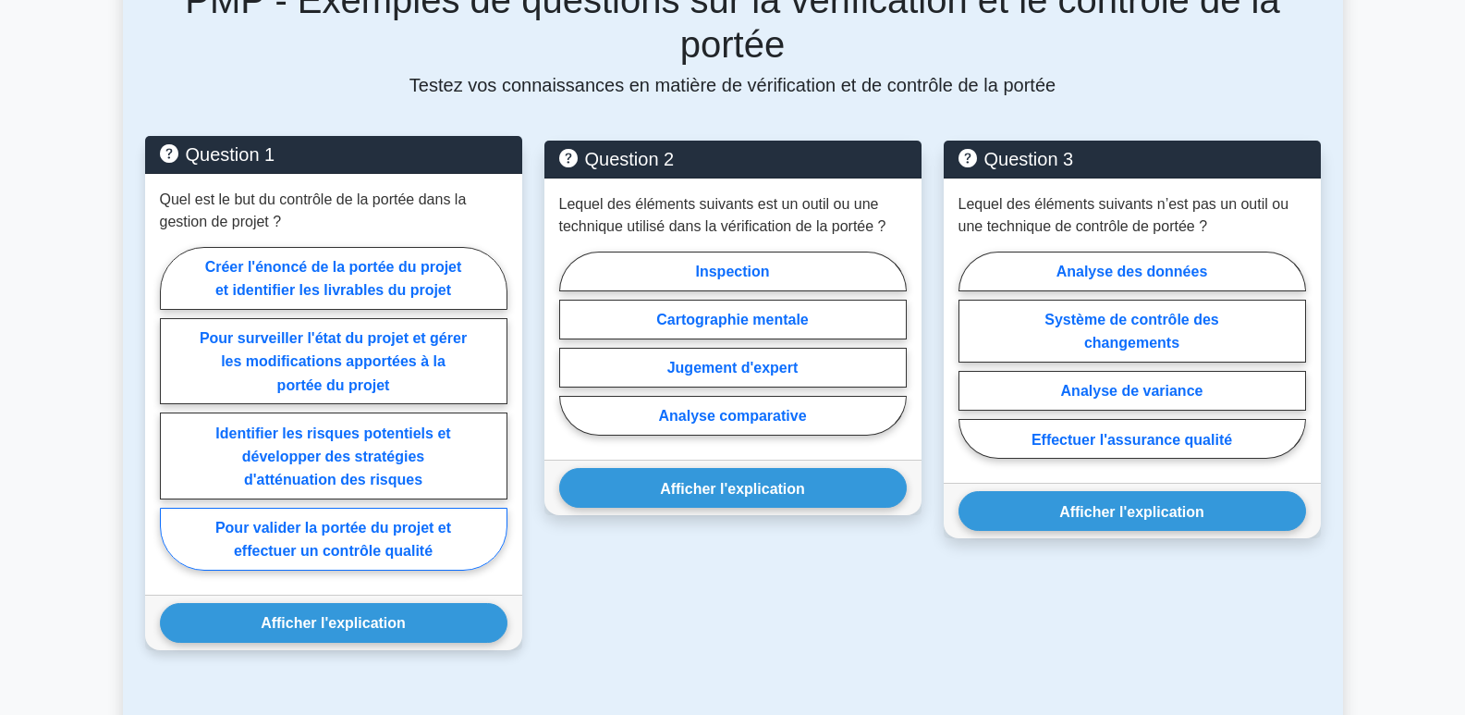
click at [420, 520] on font "Pour valider la portée du projet et effectuer un contrôle qualité" at bounding box center [333, 539] width 236 height 39
click at [172, 420] on input "Pour valider la portée du projet et effectuer un contrôle qualité" at bounding box center [166, 414] width 12 height 12
radio input "true"
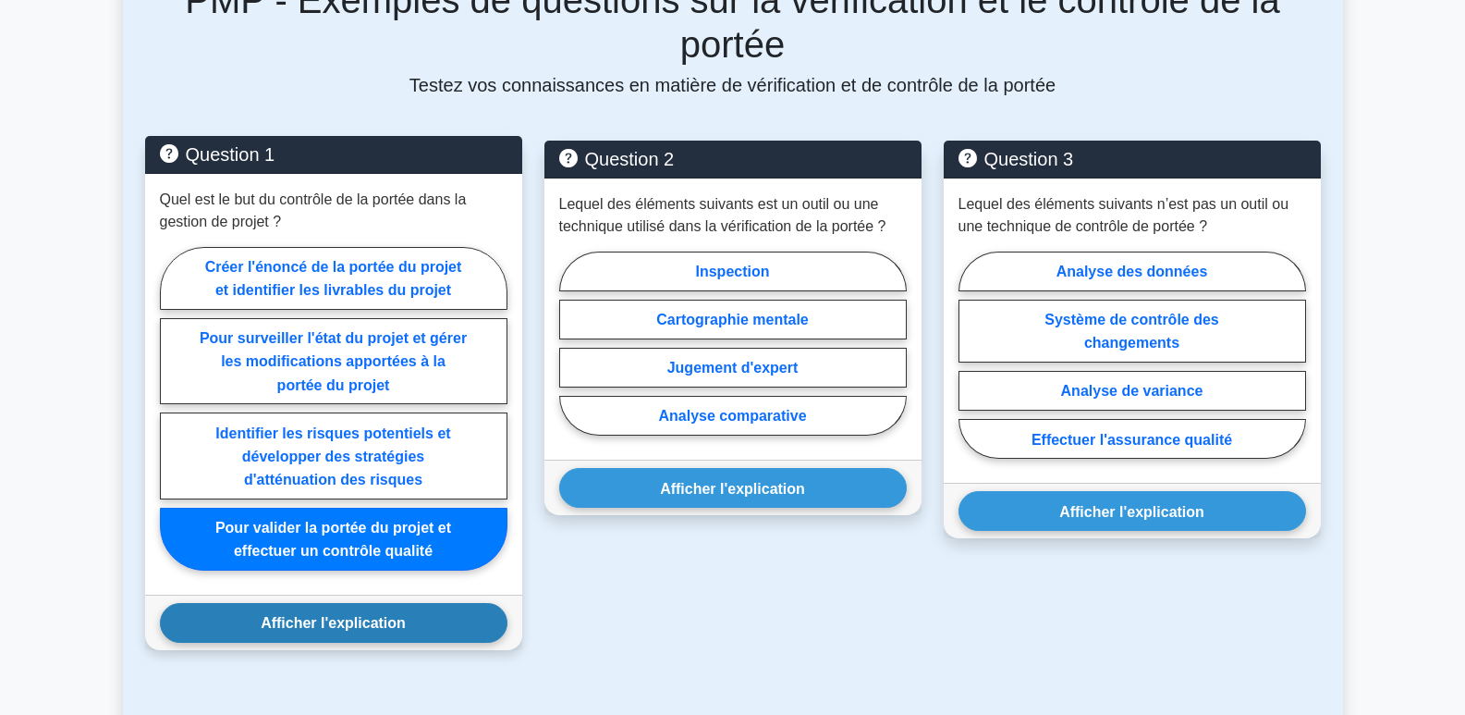
click at [360, 615] on font "Afficher l'explication" at bounding box center [333, 623] width 145 height 16
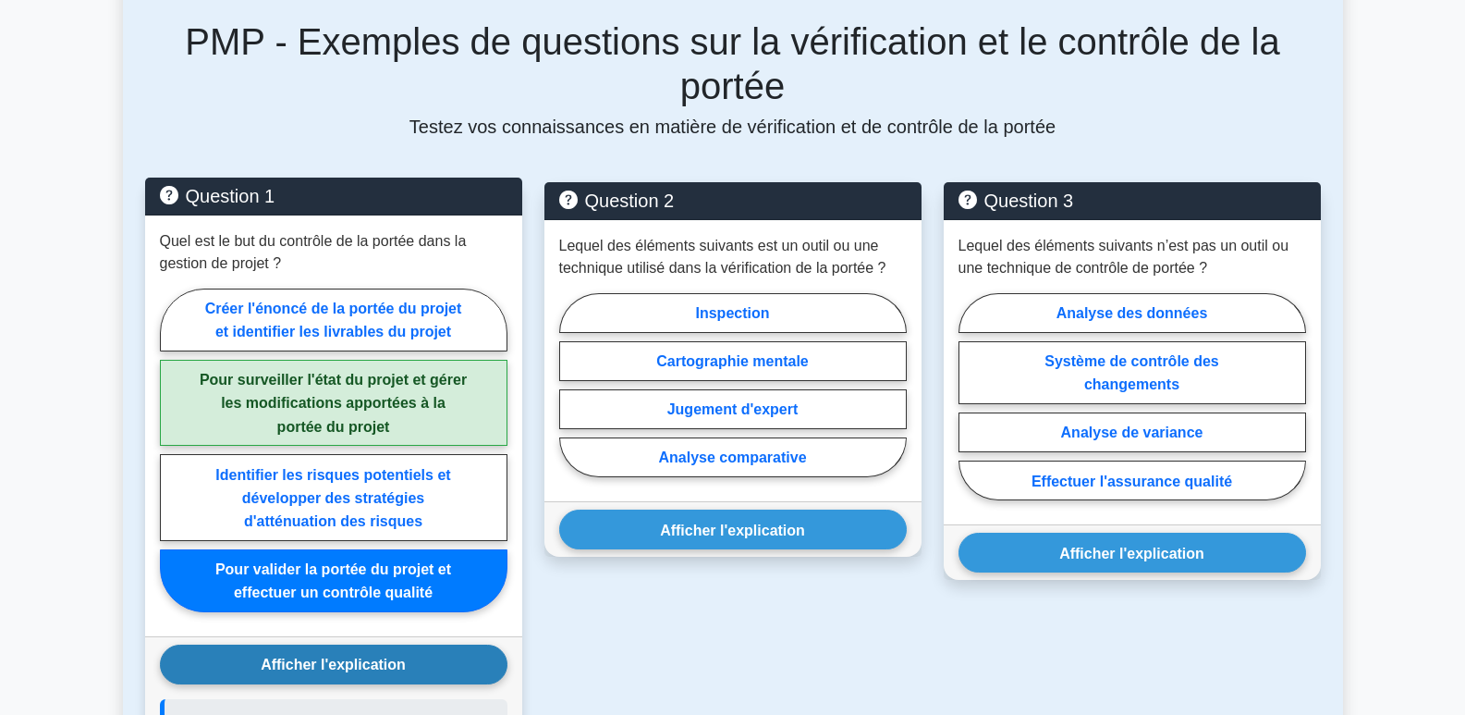
scroll to position [832, 0]
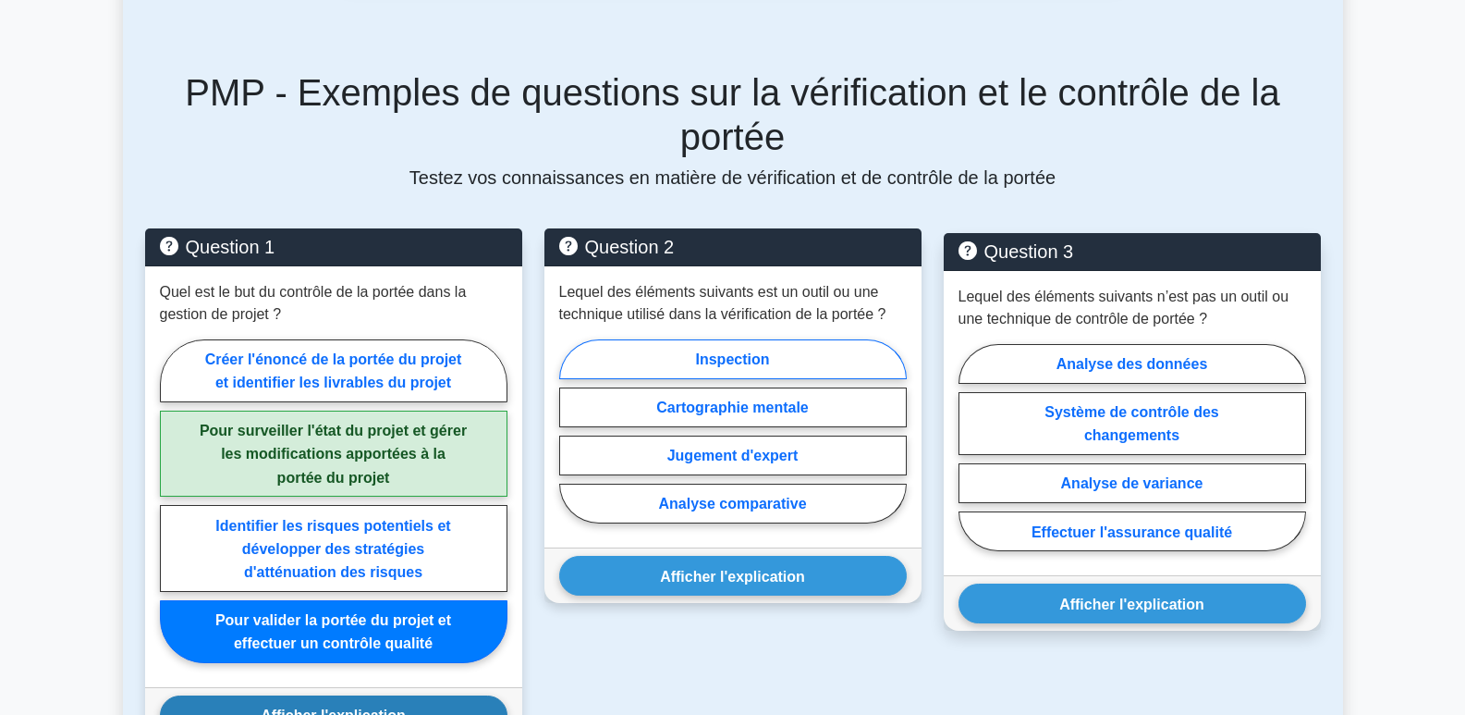
click at [777, 339] on label "Inspection" at bounding box center [733, 359] width 348 height 40
click at [571, 430] on input "Inspection" at bounding box center [565, 436] width 12 height 12
radio input "true"
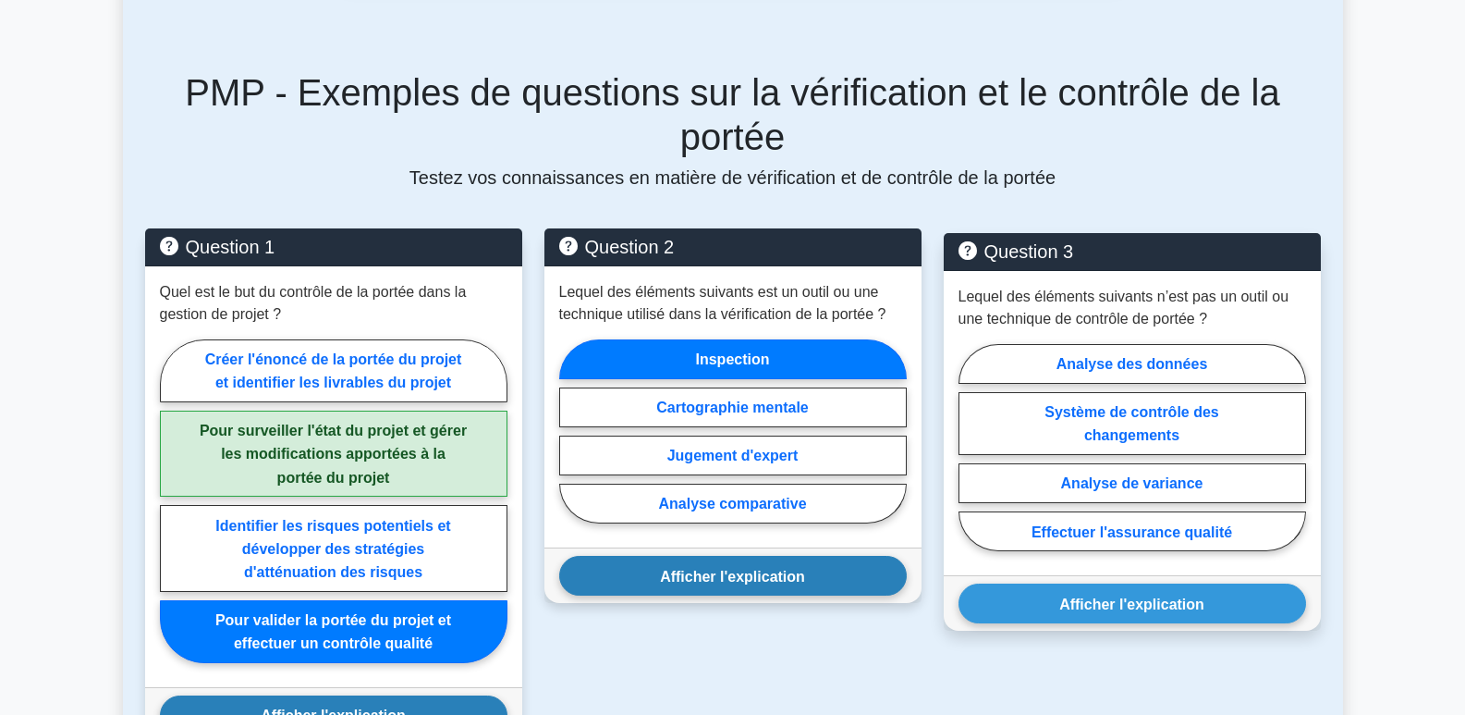
click at [784, 568] on font "Afficher l'explication" at bounding box center [732, 576] width 145 height 16
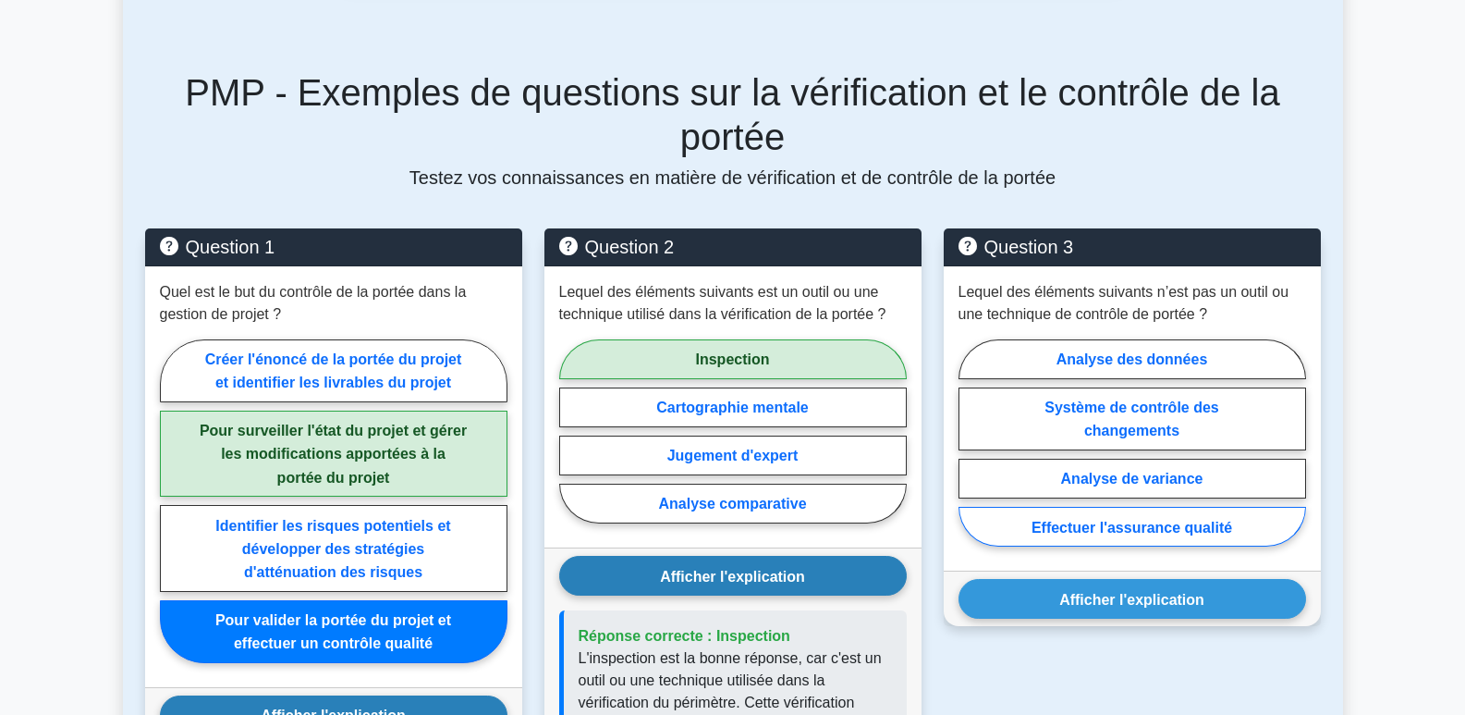
click at [1172, 519] on font "Effectuer l'assurance qualité" at bounding box center [1132, 527] width 201 height 16
click at [971, 454] on input "Effectuer l'assurance qualité" at bounding box center [965, 448] width 12 height 12
radio input "true"
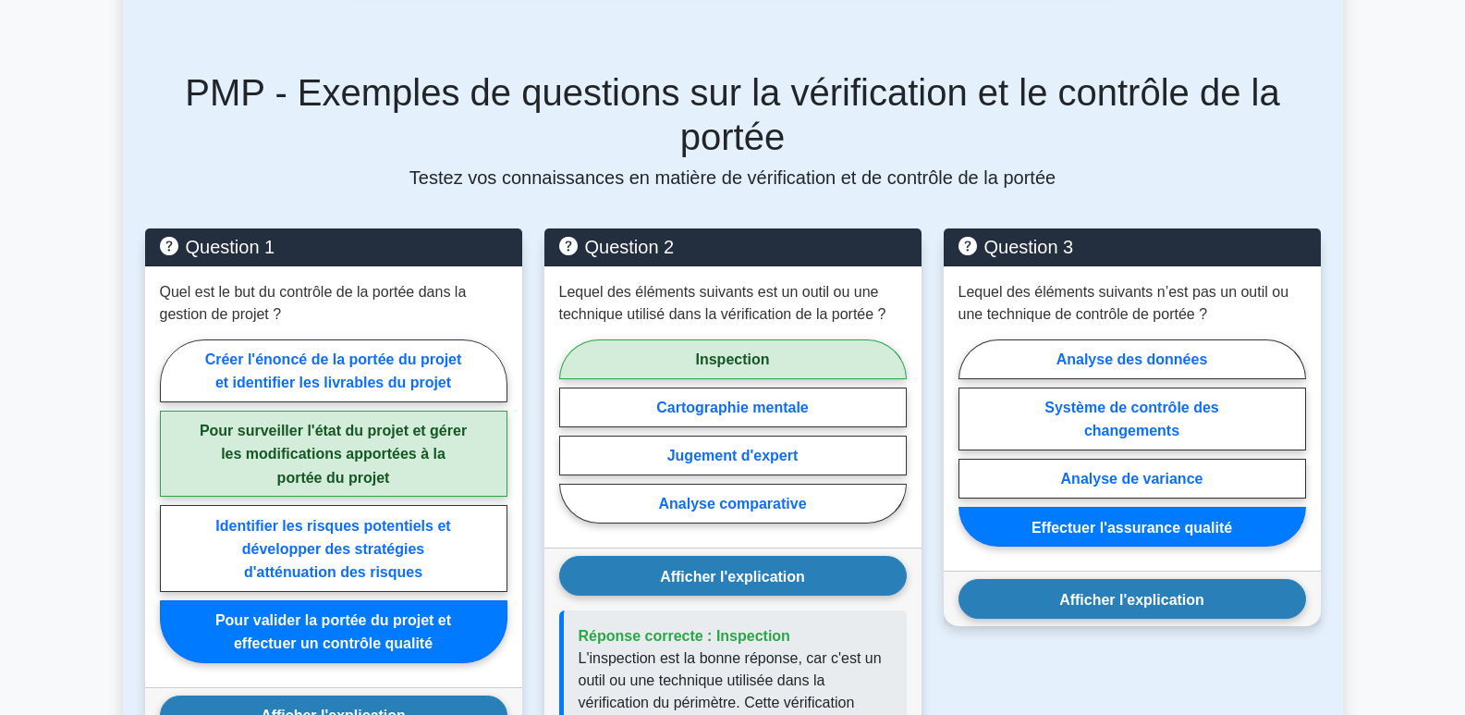
click at [1151, 591] on font "Afficher l'explication" at bounding box center [1131, 599] width 145 height 16
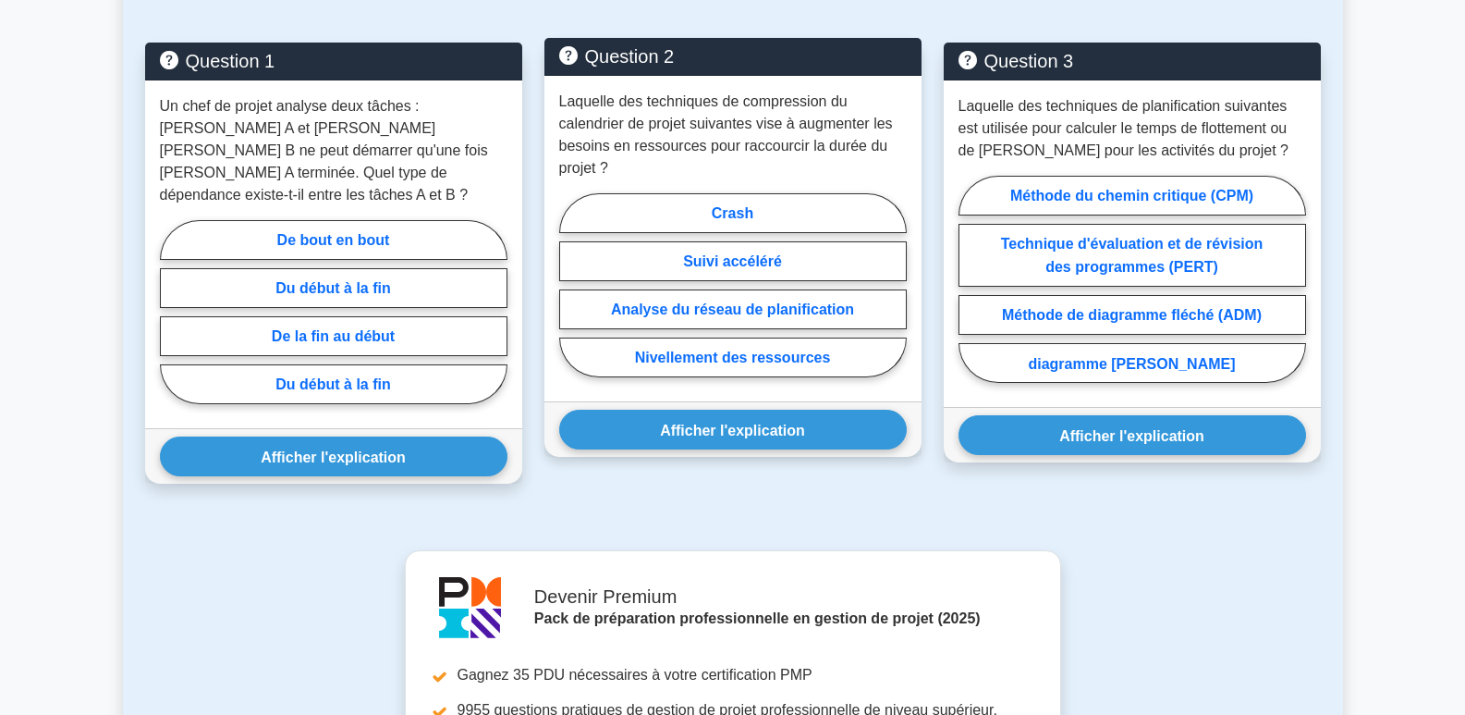
scroll to position [832, 0]
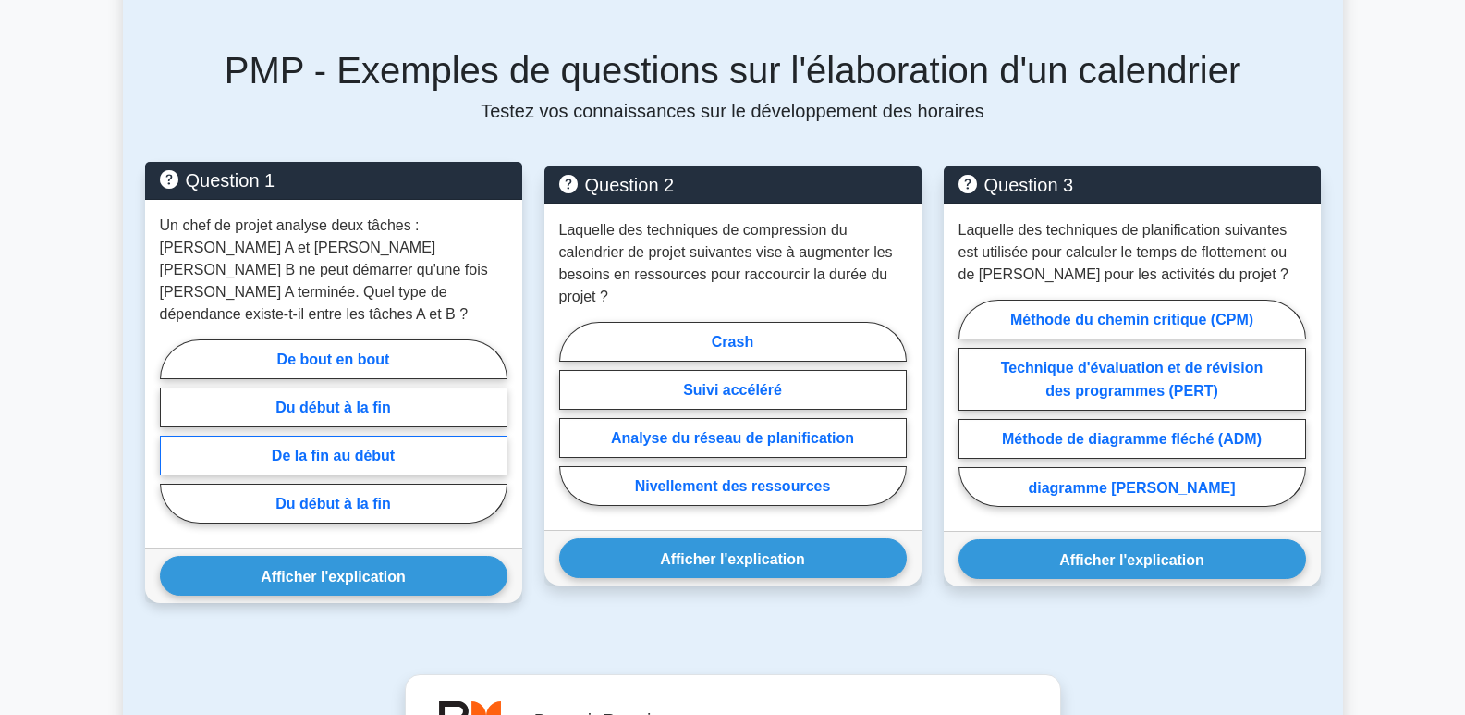
click at [349, 447] on font "De la fin au début" at bounding box center [333, 455] width 123 height 16
click at [172, 430] on input "De la fin au début" at bounding box center [166, 436] width 12 height 12
radio input "true"
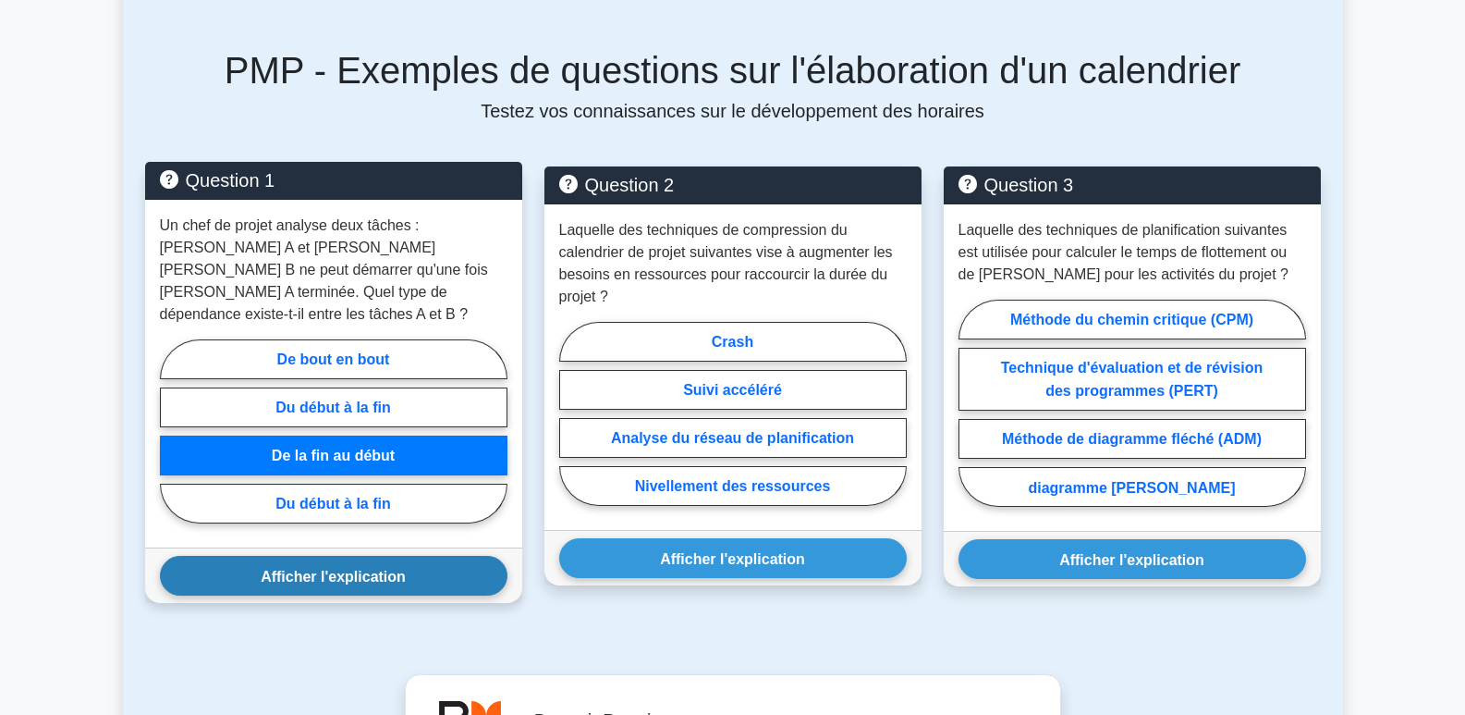
click at [333, 556] on button "Afficher l'explication" at bounding box center [334, 576] width 348 height 40
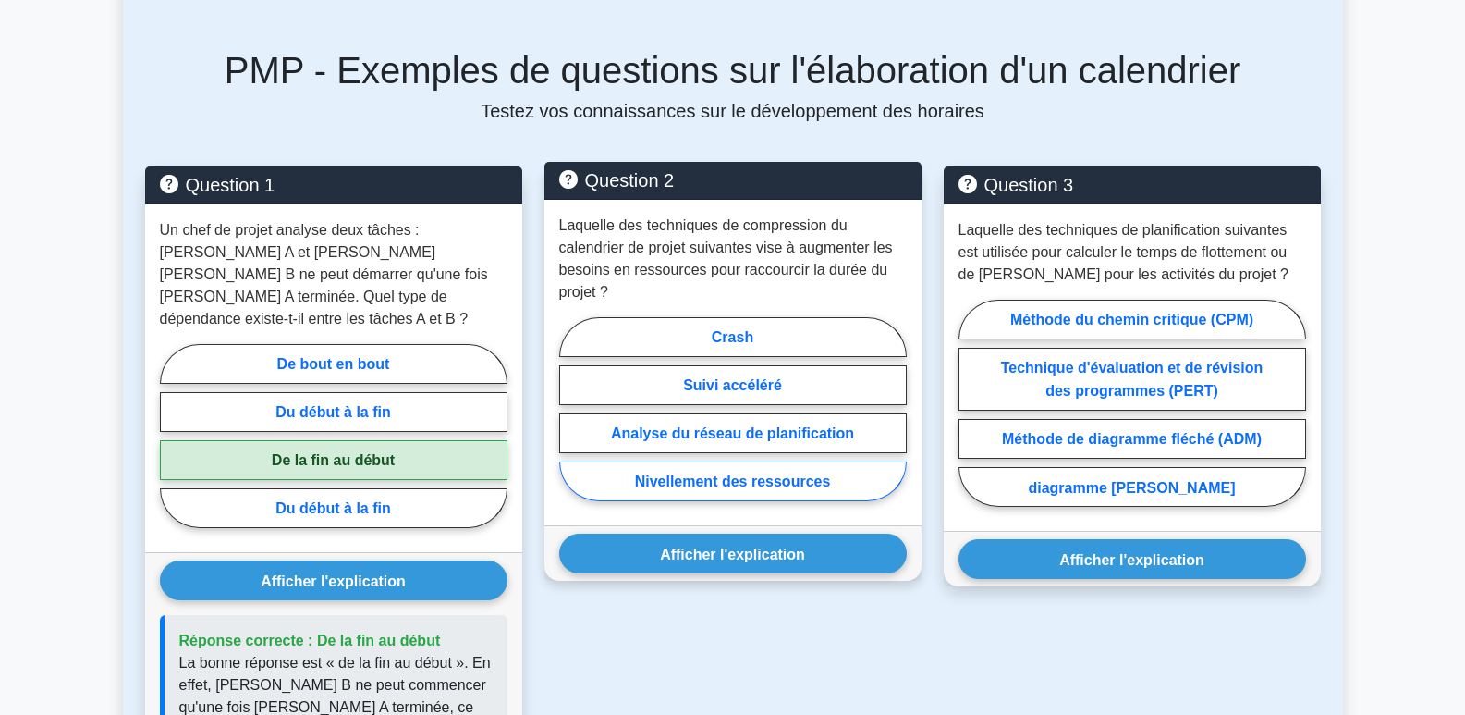
click at [747, 473] on font "Nivellement des ressources" at bounding box center [733, 481] width 196 height 16
click at [571, 420] on input "Nivellement des ressources" at bounding box center [565, 414] width 12 height 12
radio input "true"
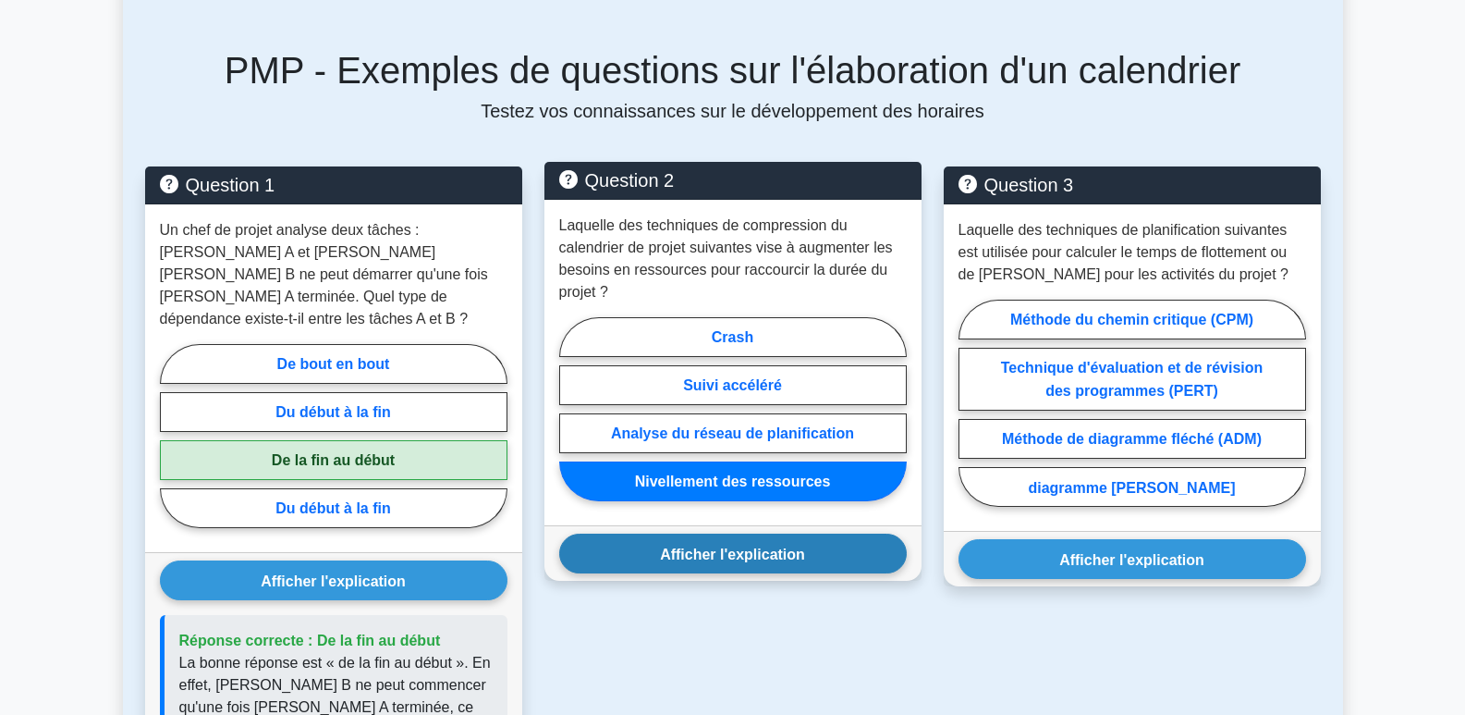
click at [809, 541] on button "Afficher l'explication" at bounding box center [733, 553] width 348 height 40
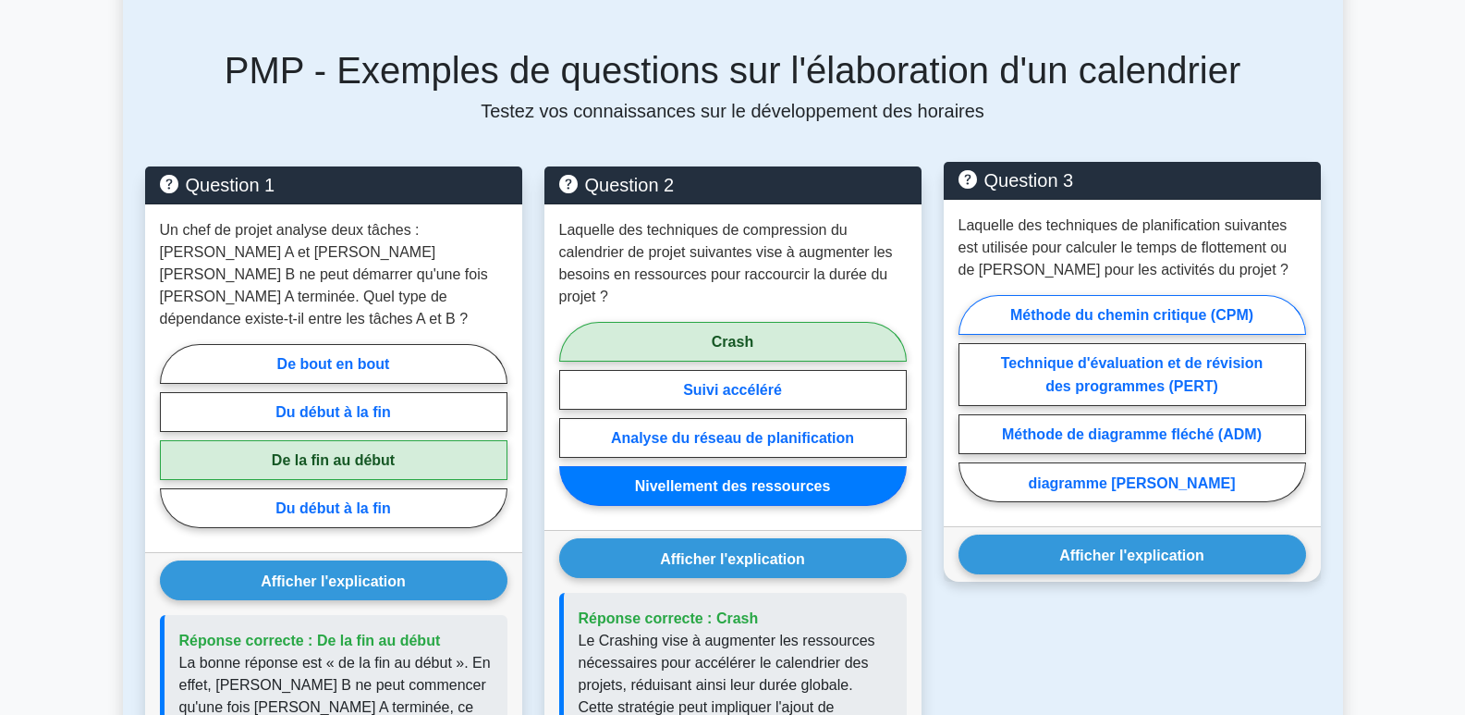
click at [1151, 307] on font "Méthode du chemin critique (CPM)" at bounding box center [1131, 315] width 243 height 16
click at [971, 397] on input "Méthode du chemin critique (CPM)" at bounding box center [965, 403] width 12 height 12
radio input "true"
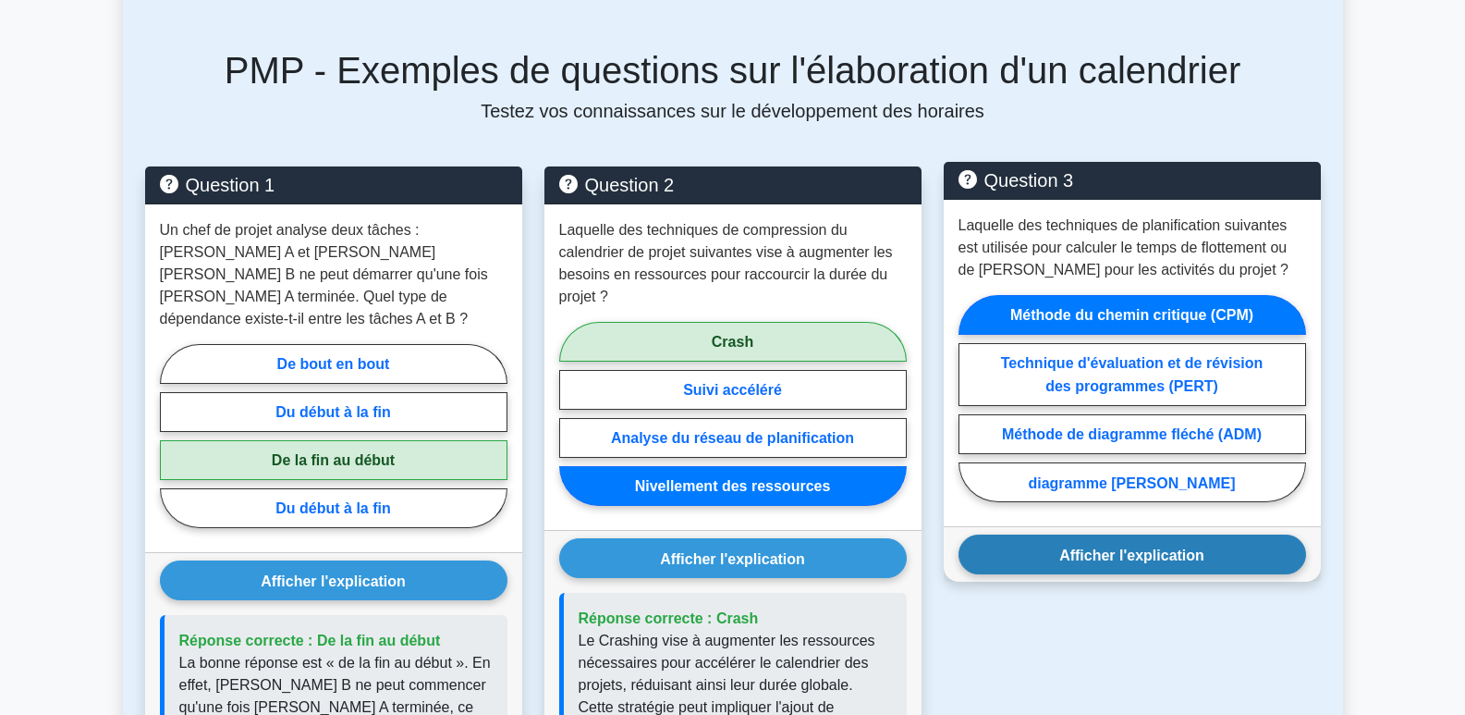
click at [1165, 546] on font "Afficher l'explication" at bounding box center [1131, 554] width 145 height 16
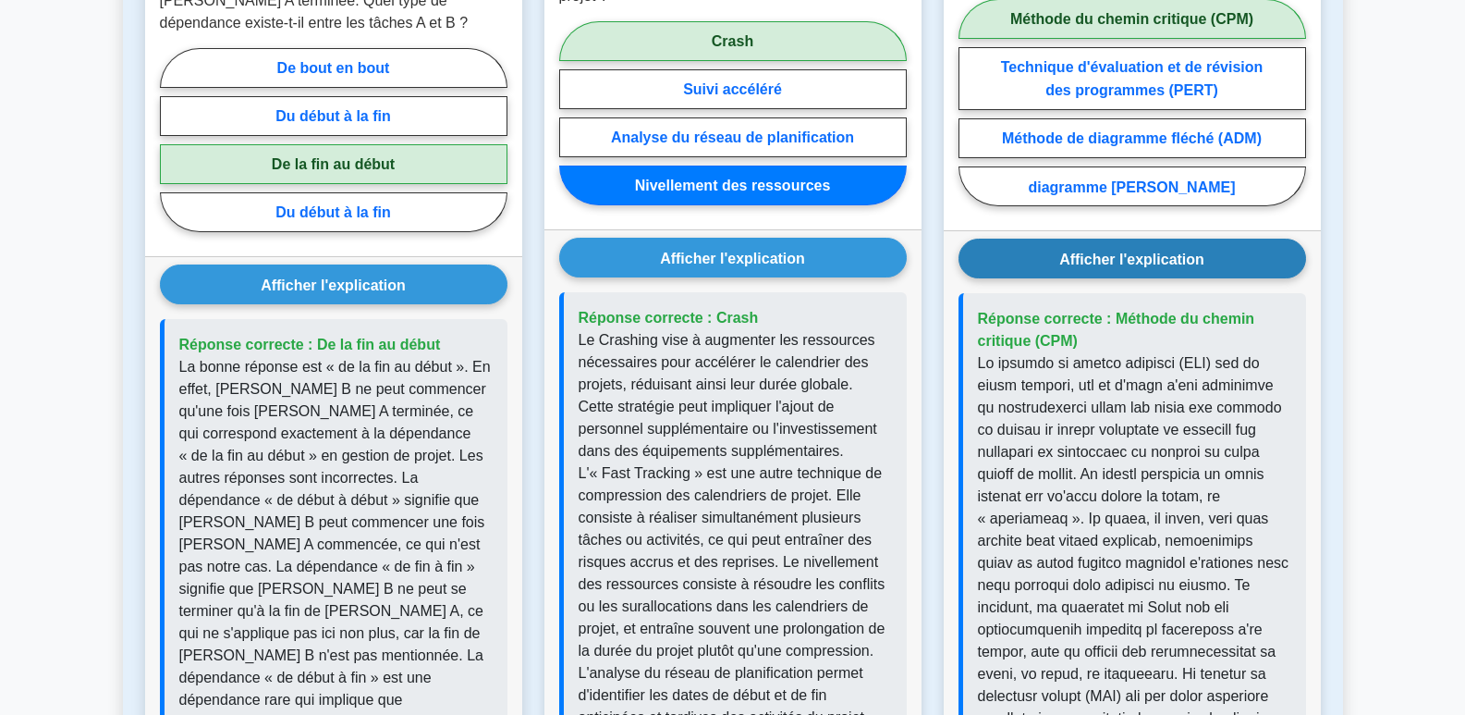
scroll to position [1387, 0]
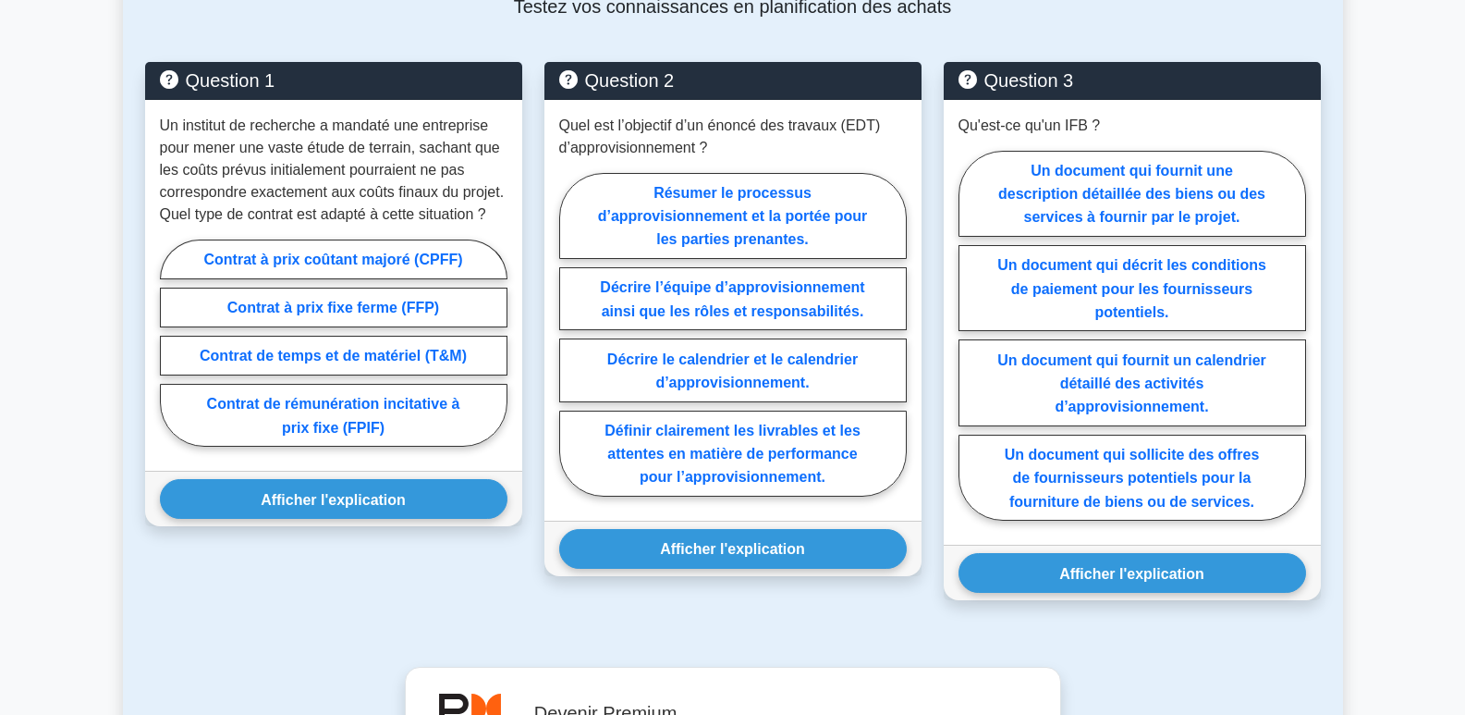
scroll to position [924, 0]
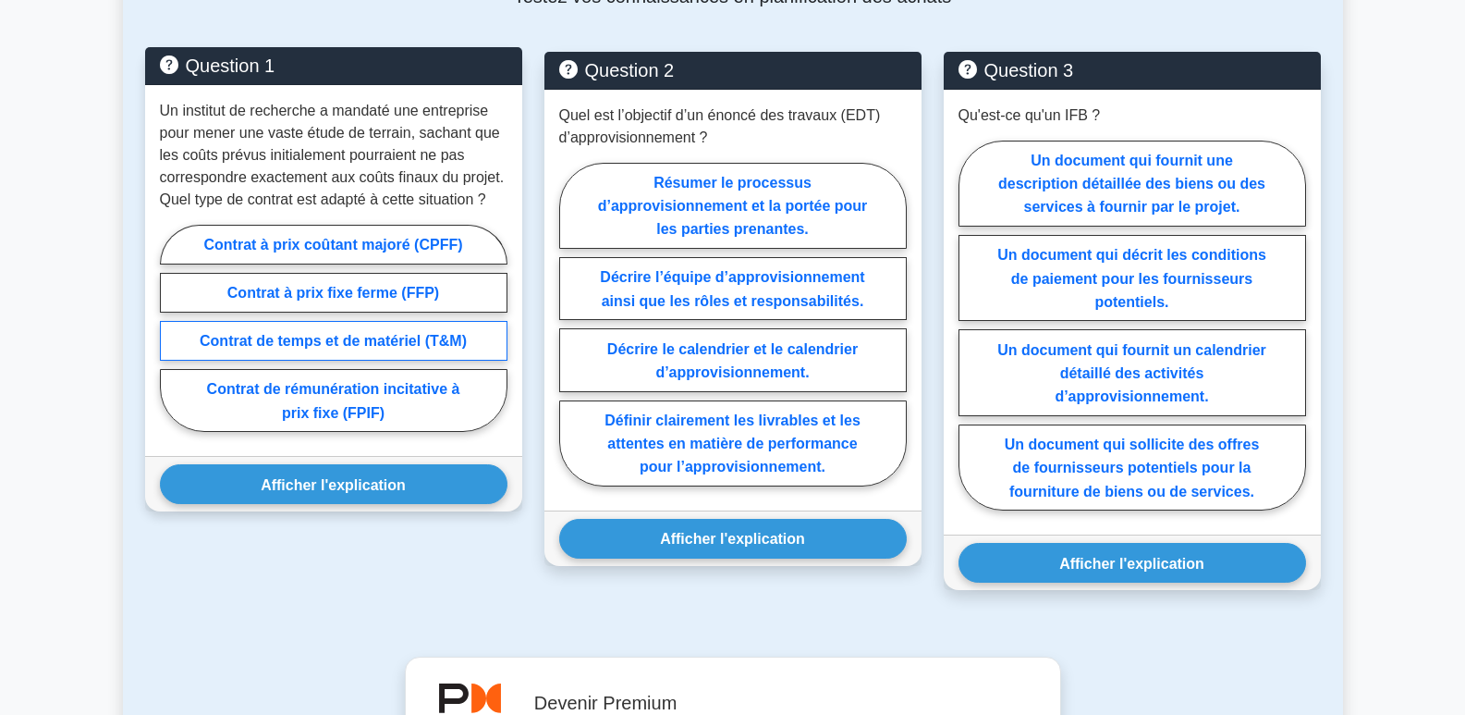
click at [315, 349] on label "Contrat de temps et de matériel (T&M)" at bounding box center [334, 341] width 348 height 40
click at [172, 339] on input "Contrat de temps et de matériel (T&M)" at bounding box center [166, 333] width 12 height 12
radio input "true"
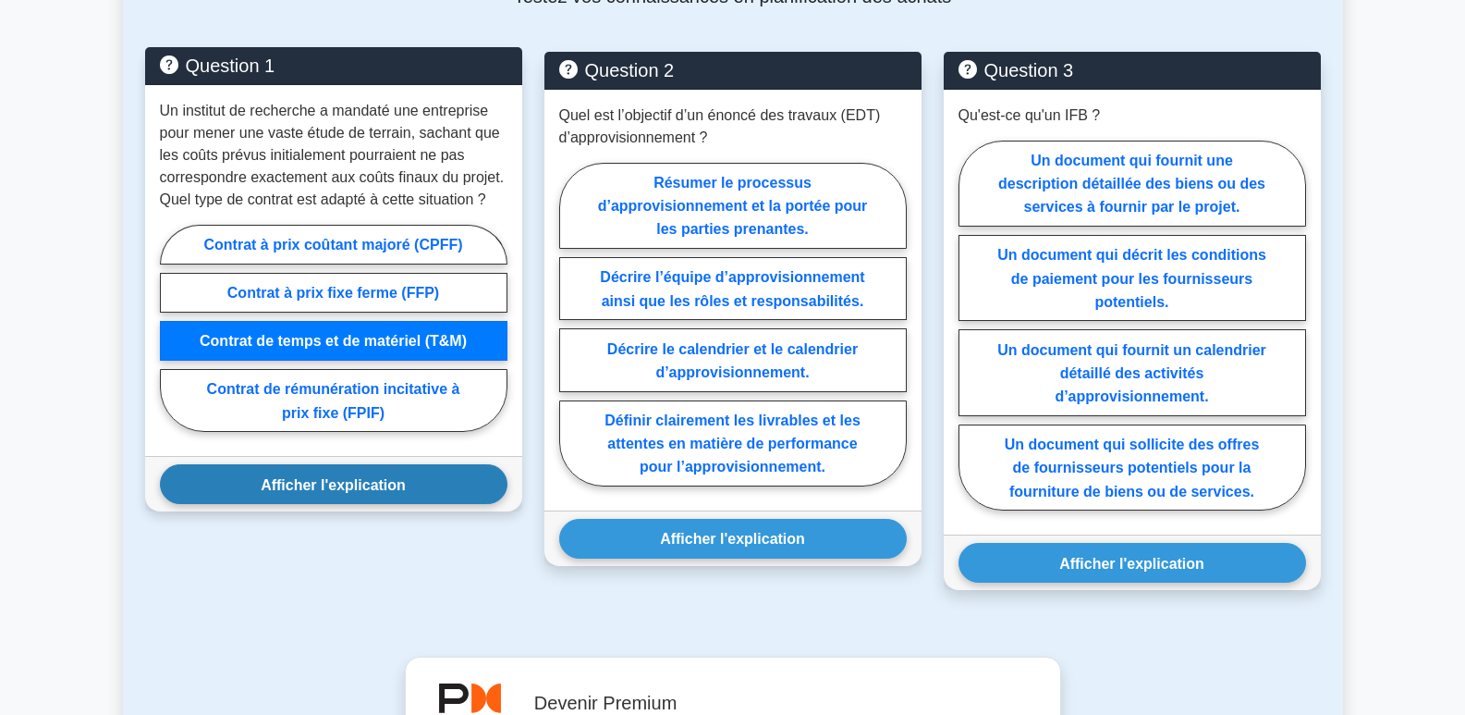
click at [379, 494] on button "Afficher l'explication" at bounding box center [334, 484] width 348 height 40
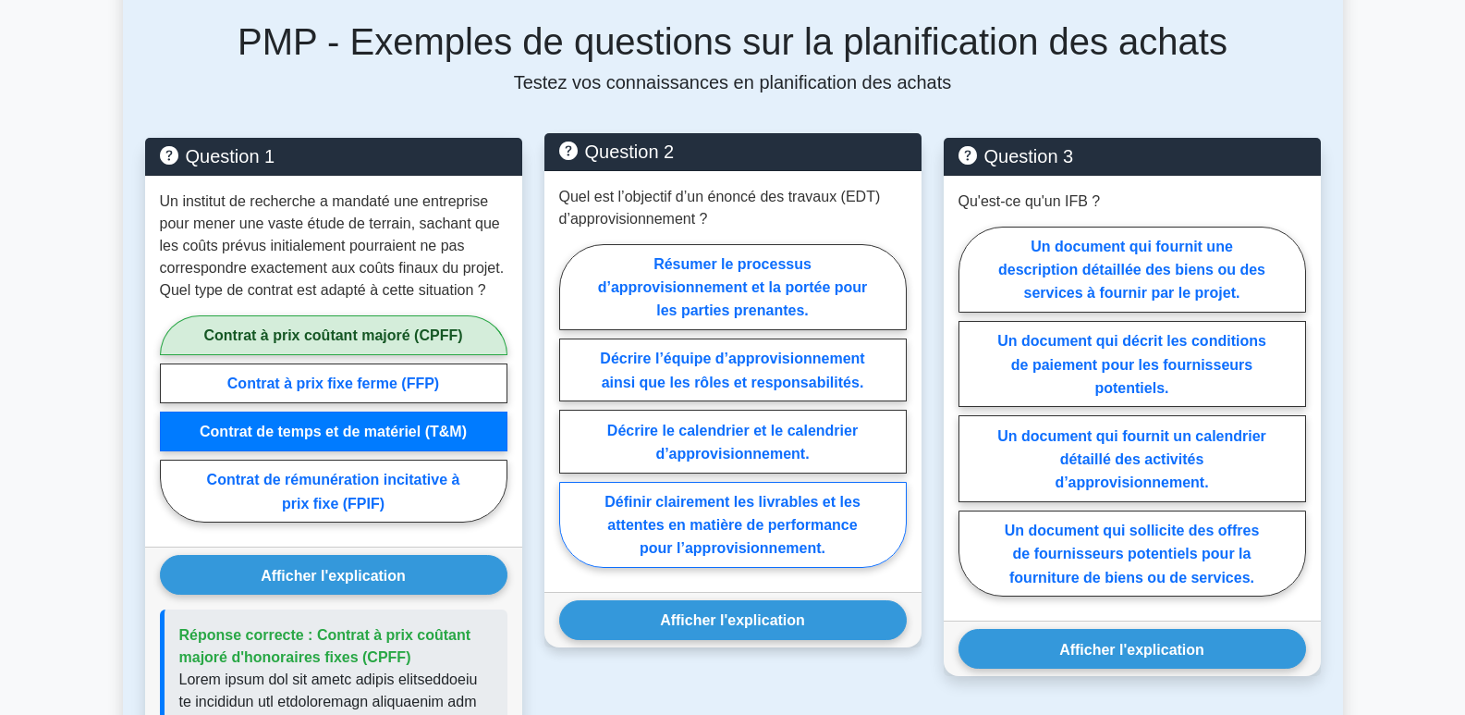
scroll to position [832, 0]
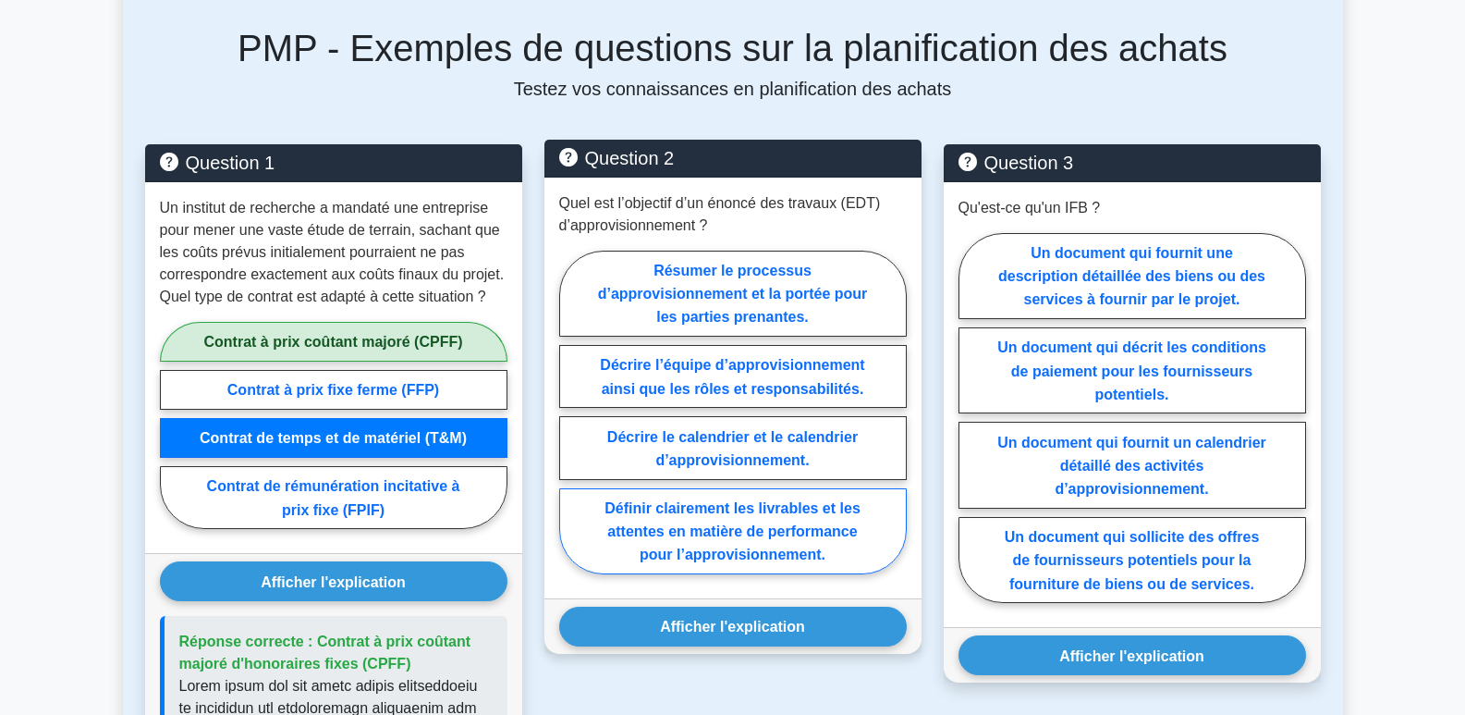
click at [788, 531] on font "Définir clairement les livrables et les attentes en matière de performance pour…" at bounding box center [733, 531] width 256 height 62
click at [571, 423] on input "Définir clairement les livrables et les attentes en matière de performance pour…" at bounding box center [565, 417] width 12 height 12
radio input "true"
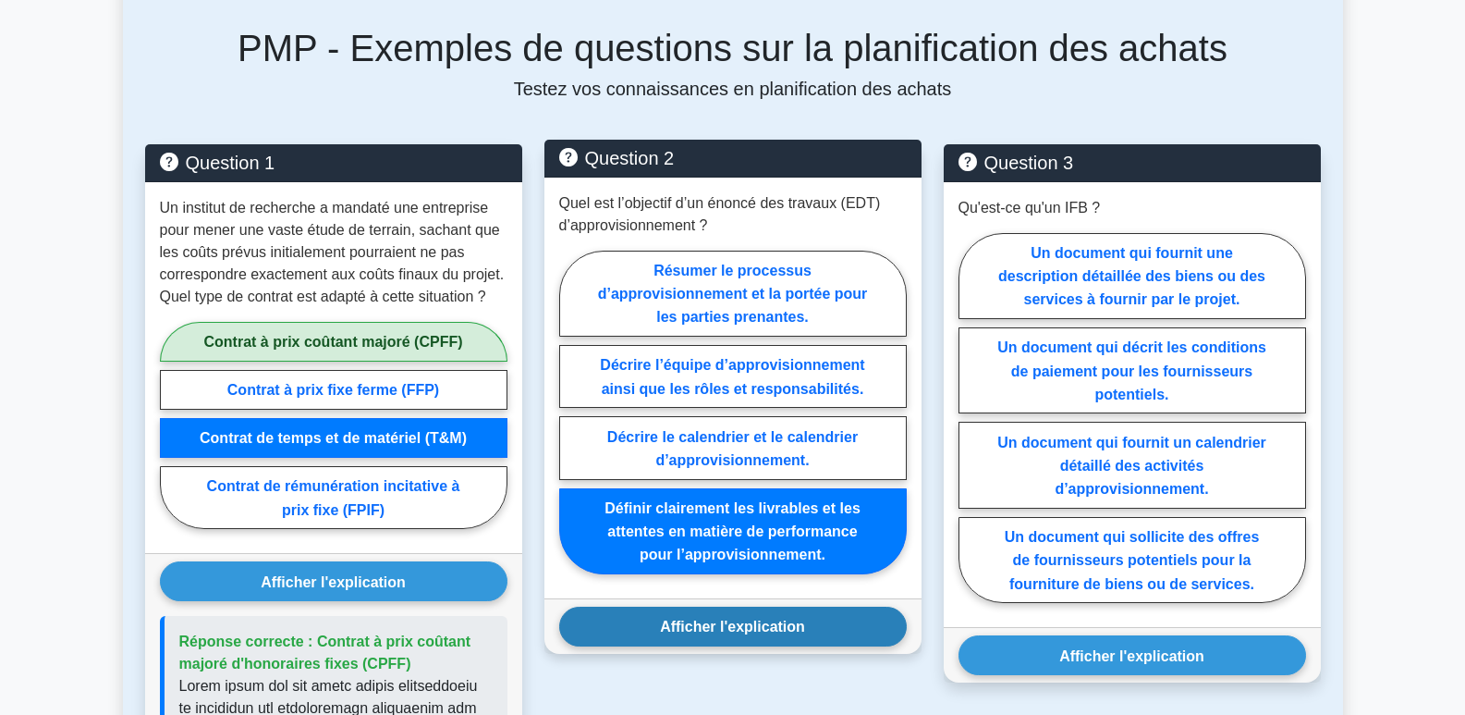
click at [753, 633] on font "Afficher l'explication" at bounding box center [732, 626] width 145 height 16
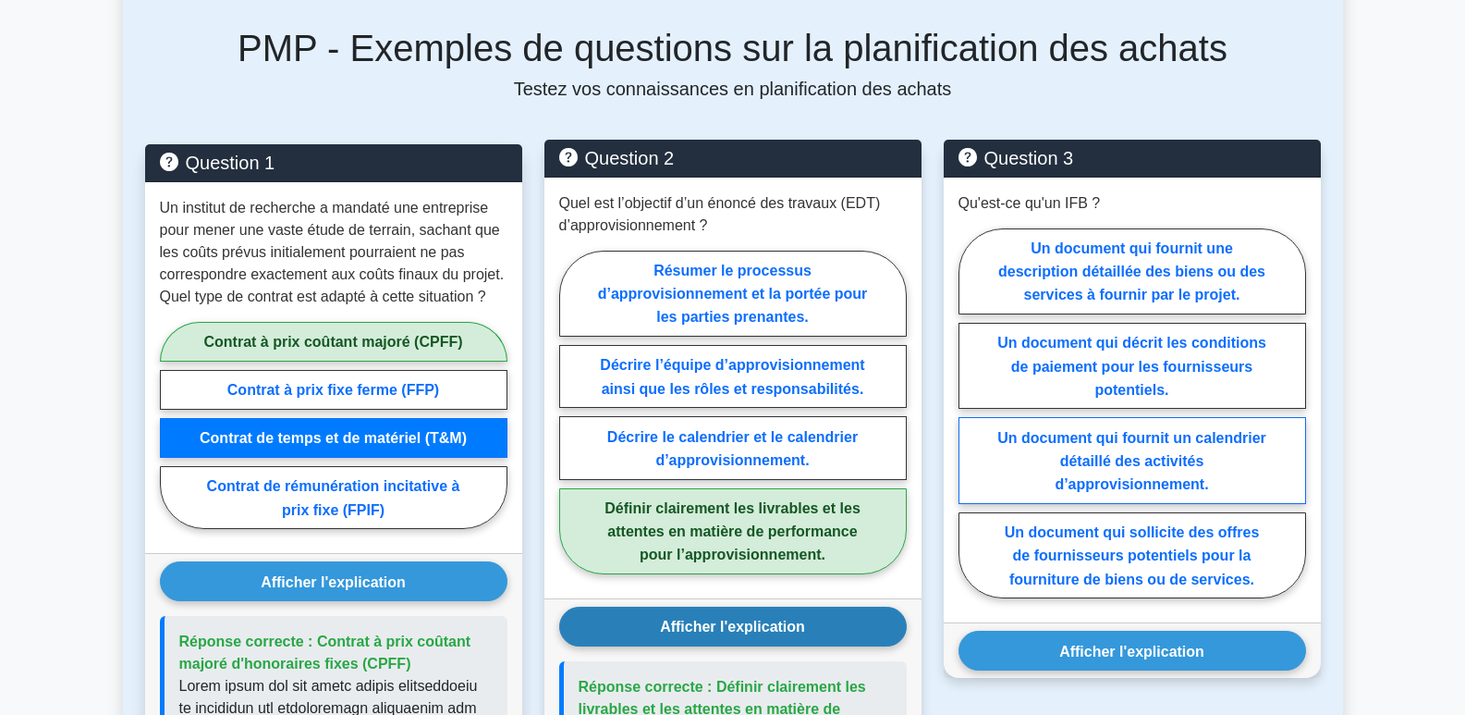
click at [1182, 461] on font "Un document qui fournit un calendrier détaillé des activités d’approvisionnemen…" at bounding box center [1131, 461] width 269 height 62
click at [971, 424] on input "Un document qui fournit un calendrier détaillé des activités d’approvisionnemen…" at bounding box center [965, 418] width 12 height 12
radio input "true"
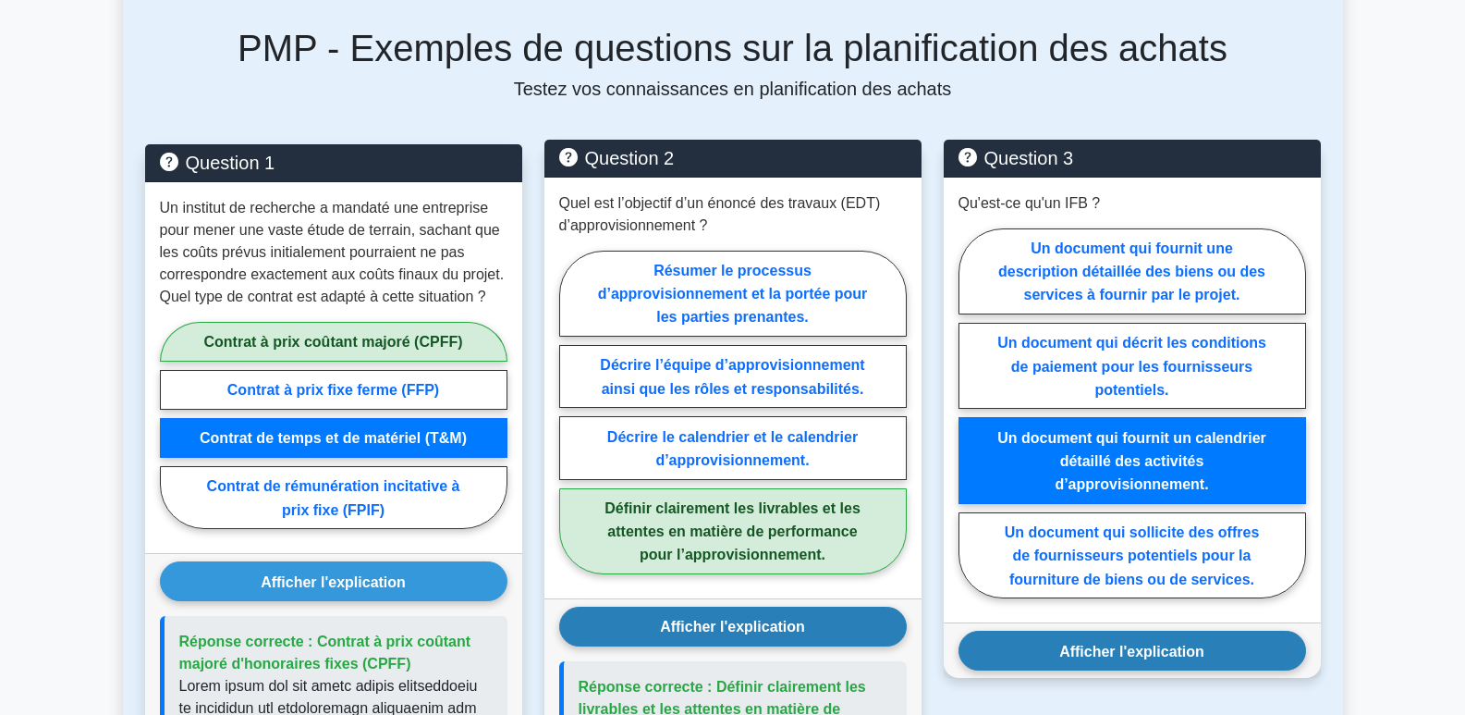
click at [1192, 648] on font "Afficher l'explication" at bounding box center [1131, 650] width 145 height 16
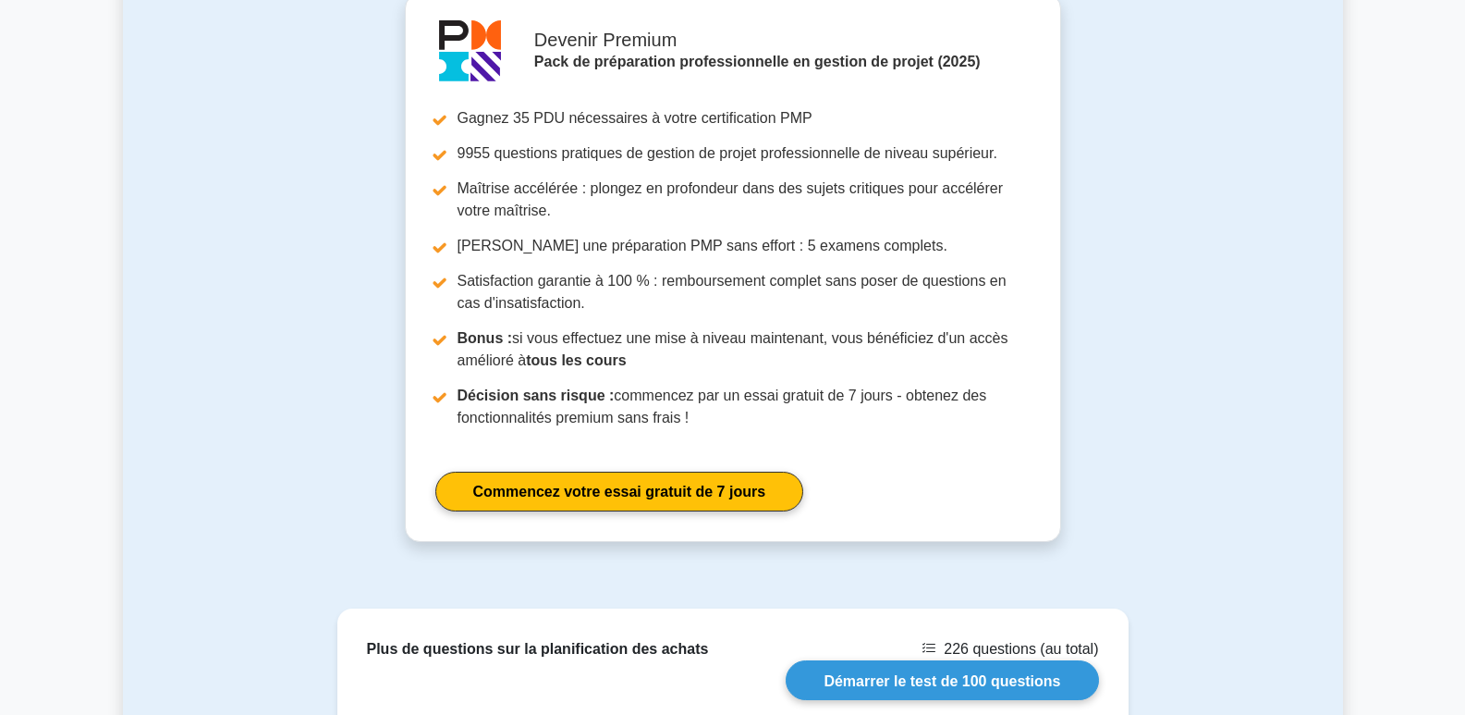
scroll to position [2219, 0]
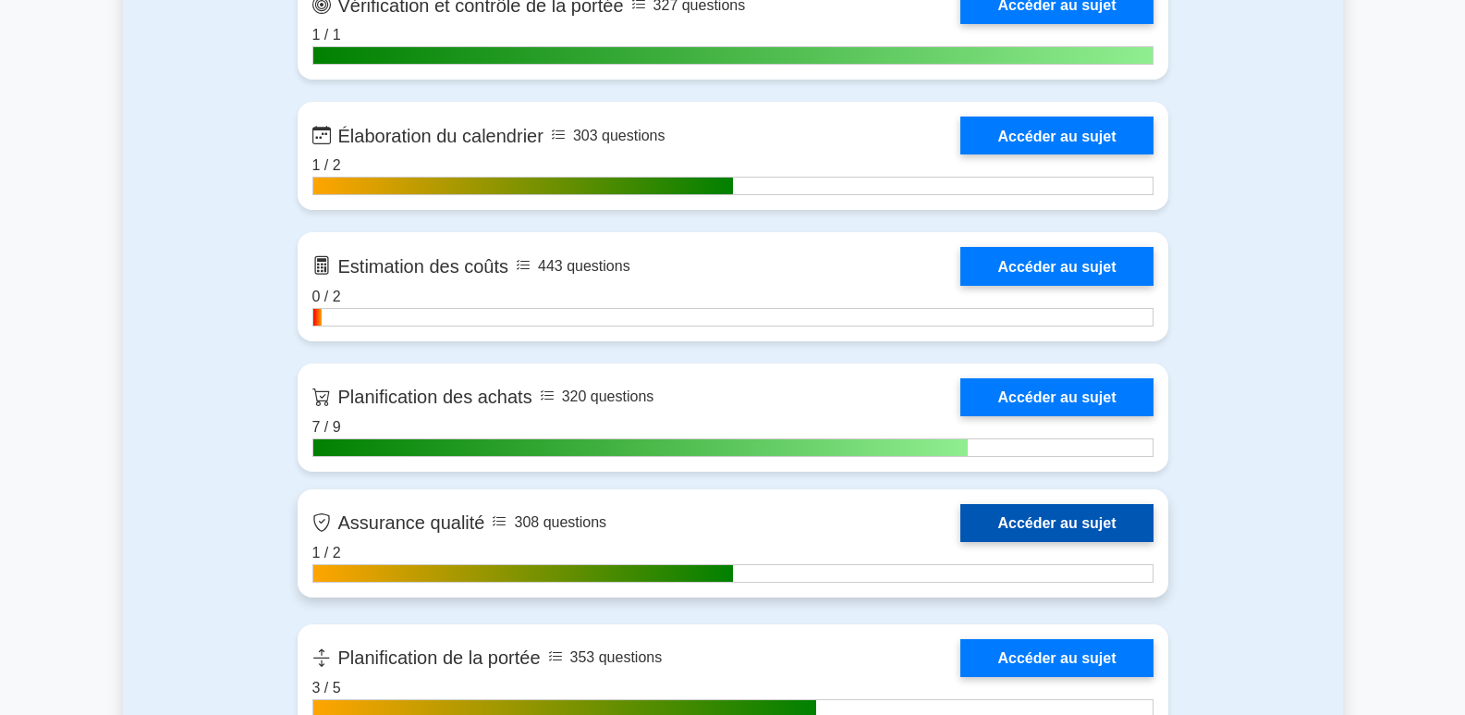
click at [1050, 520] on link "Accéder au sujet" at bounding box center [1056, 523] width 192 height 38
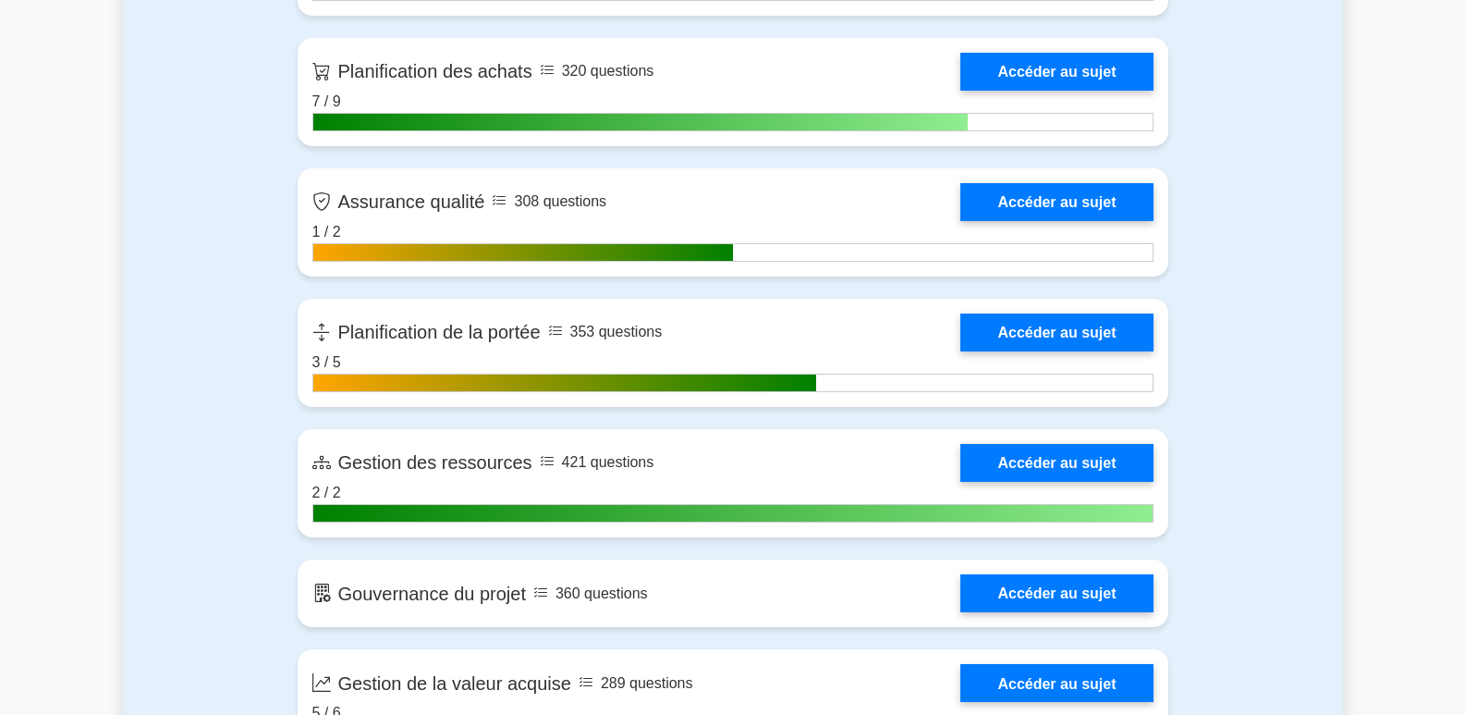
scroll to position [3199, 0]
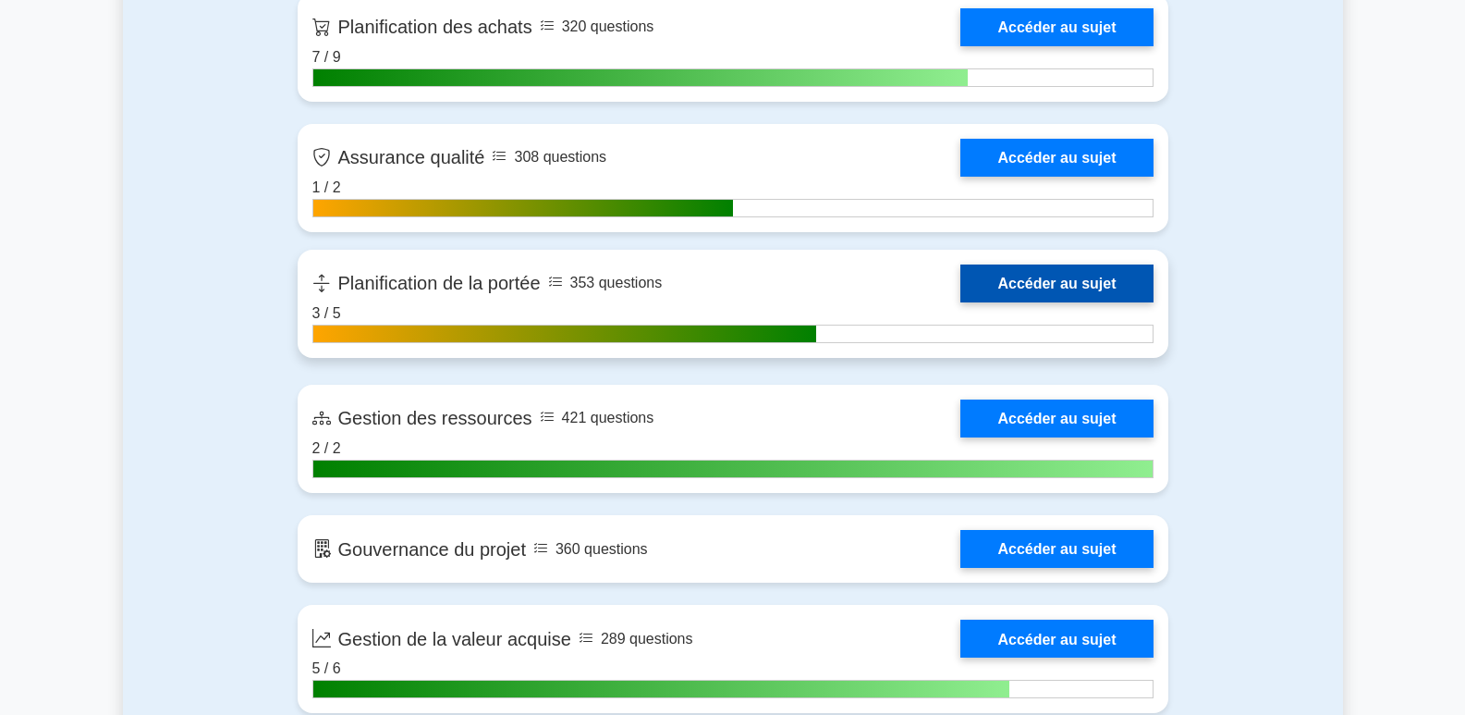
click at [1101, 274] on link "Accéder au sujet" at bounding box center [1056, 283] width 192 height 38
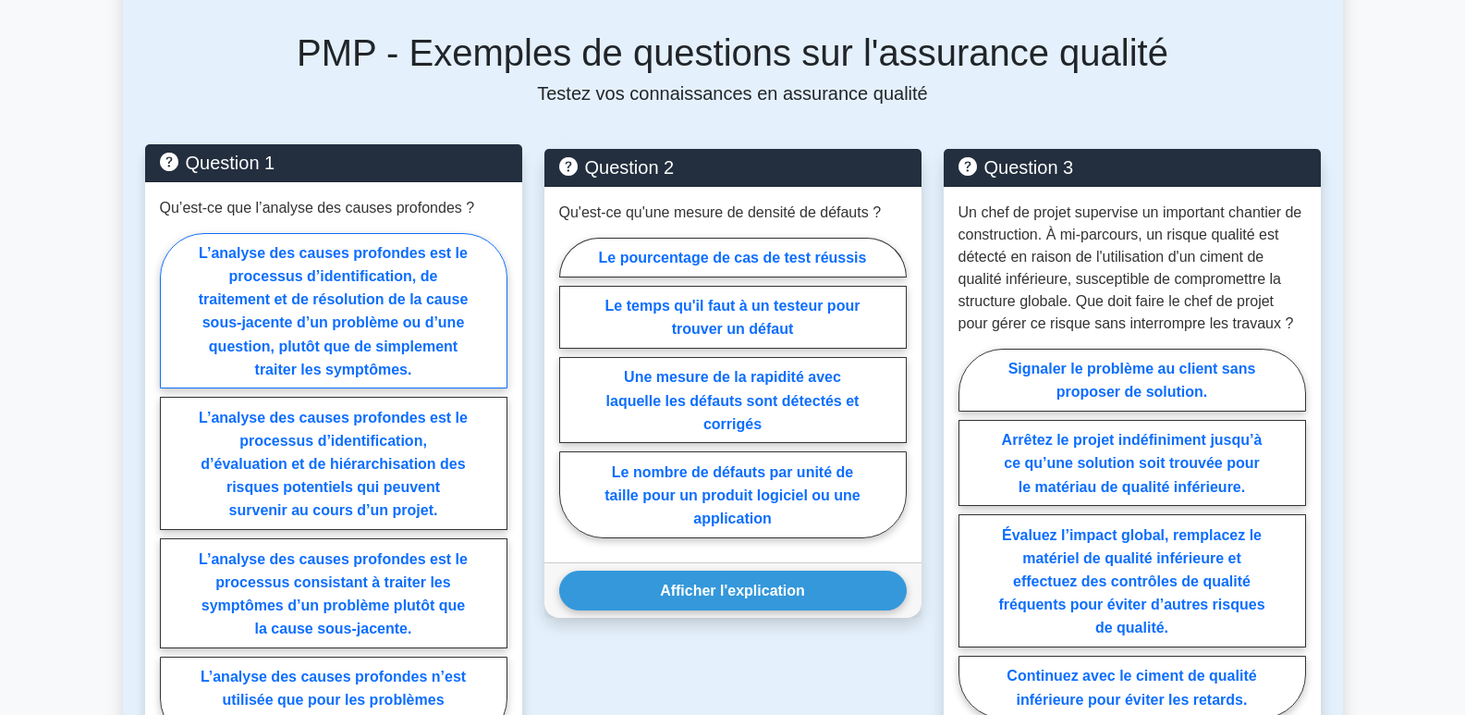
scroll to position [832, 0]
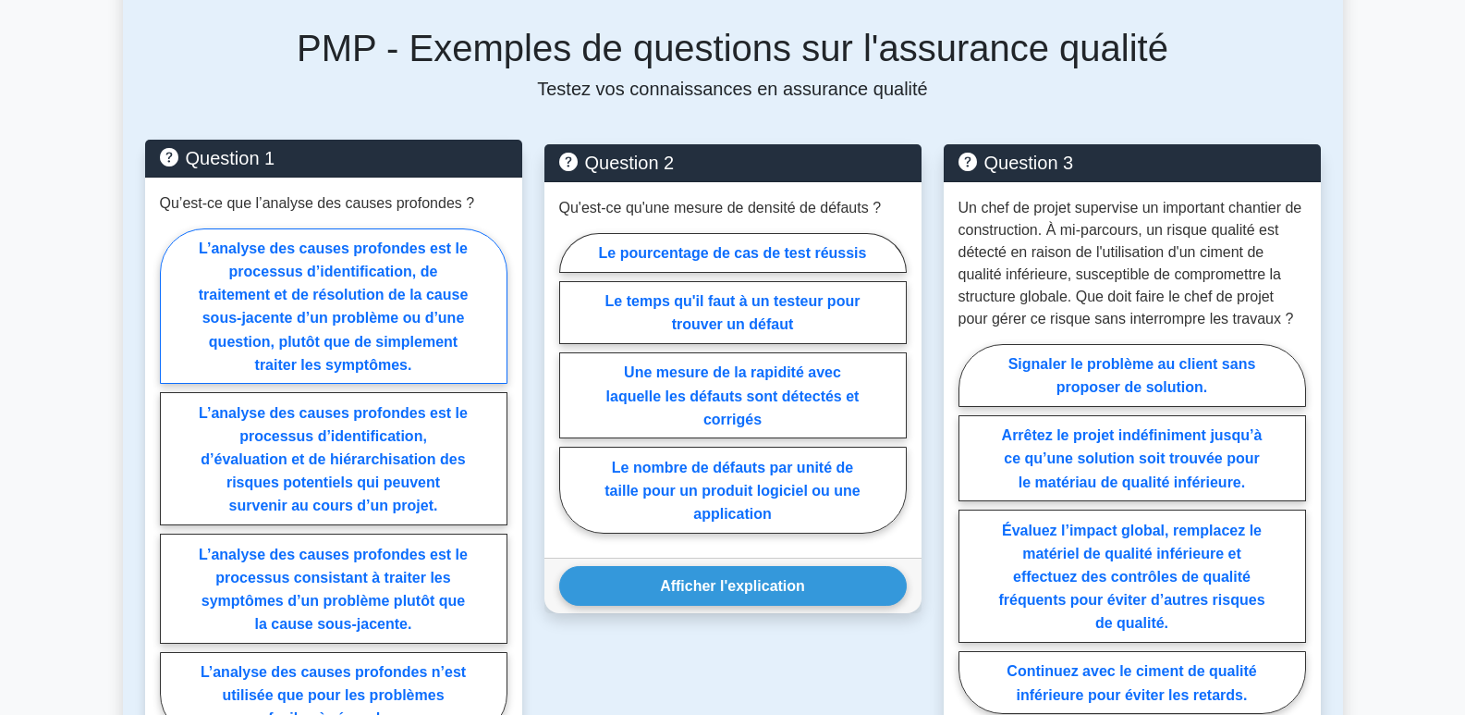
click at [394, 313] on font "L’analyse des causes profondes est le processus d’identification, de traitement…" at bounding box center [334, 306] width 270 height 132
click at [172, 482] on input "L’analyse des causes profondes est le processus d’identification, de traitement…" at bounding box center [166, 488] width 12 height 12
radio input "true"
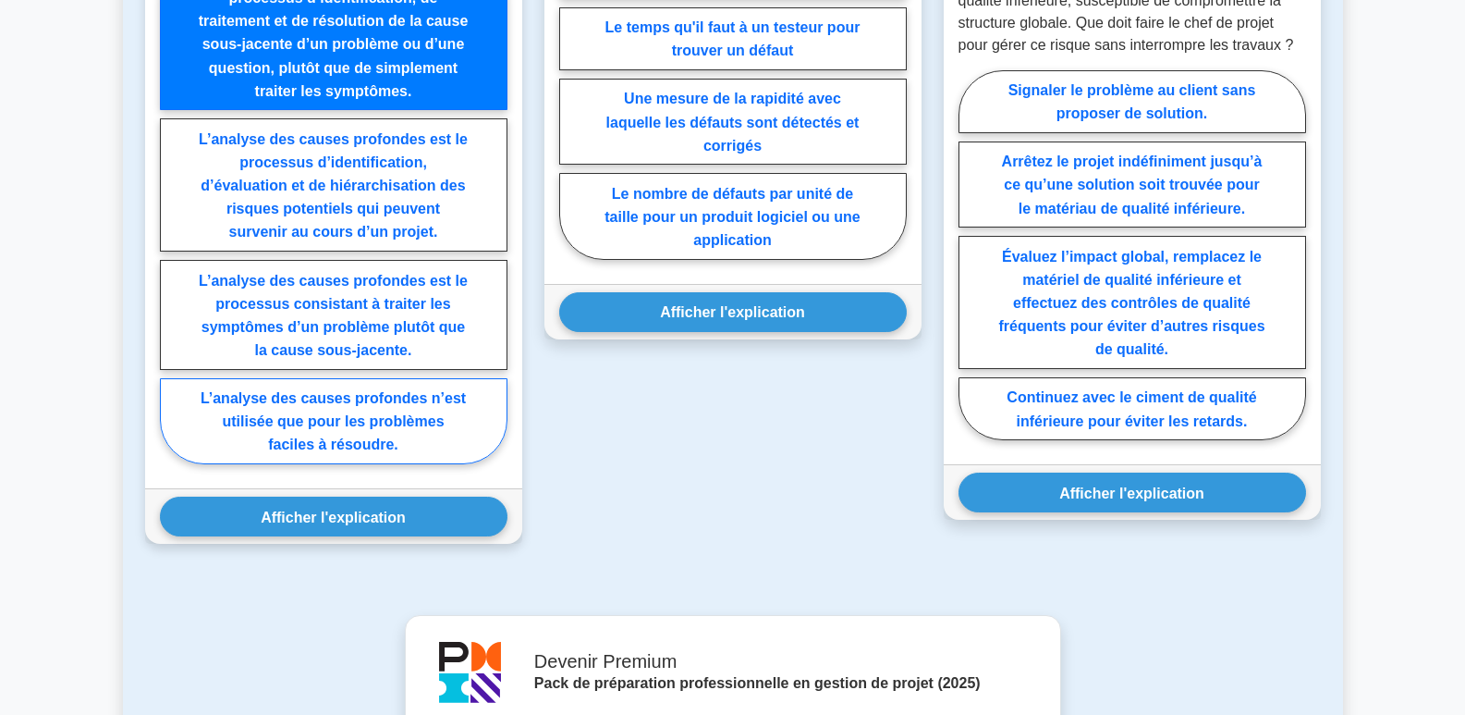
scroll to position [1202, 0]
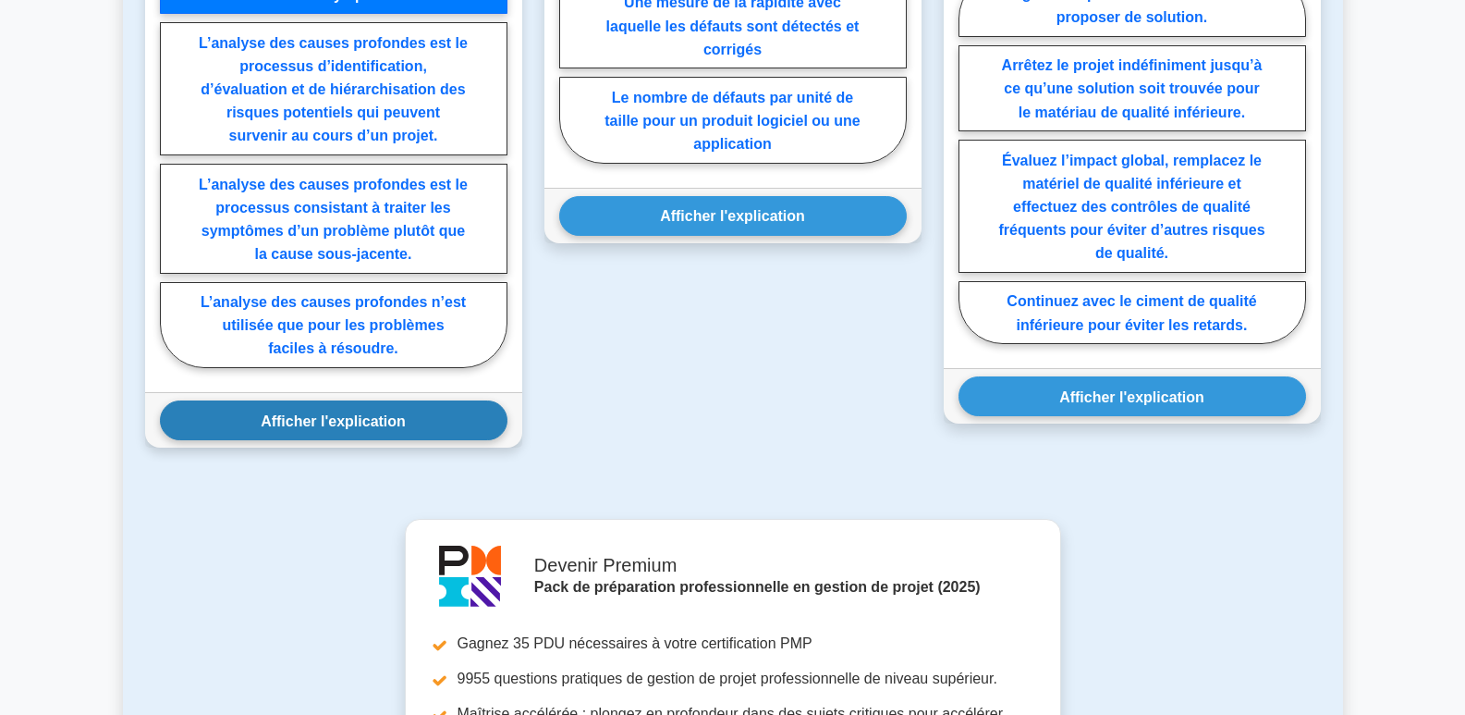
click at [380, 436] on button "Afficher l'explication" at bounding box center [334, 420] width 348 height 40
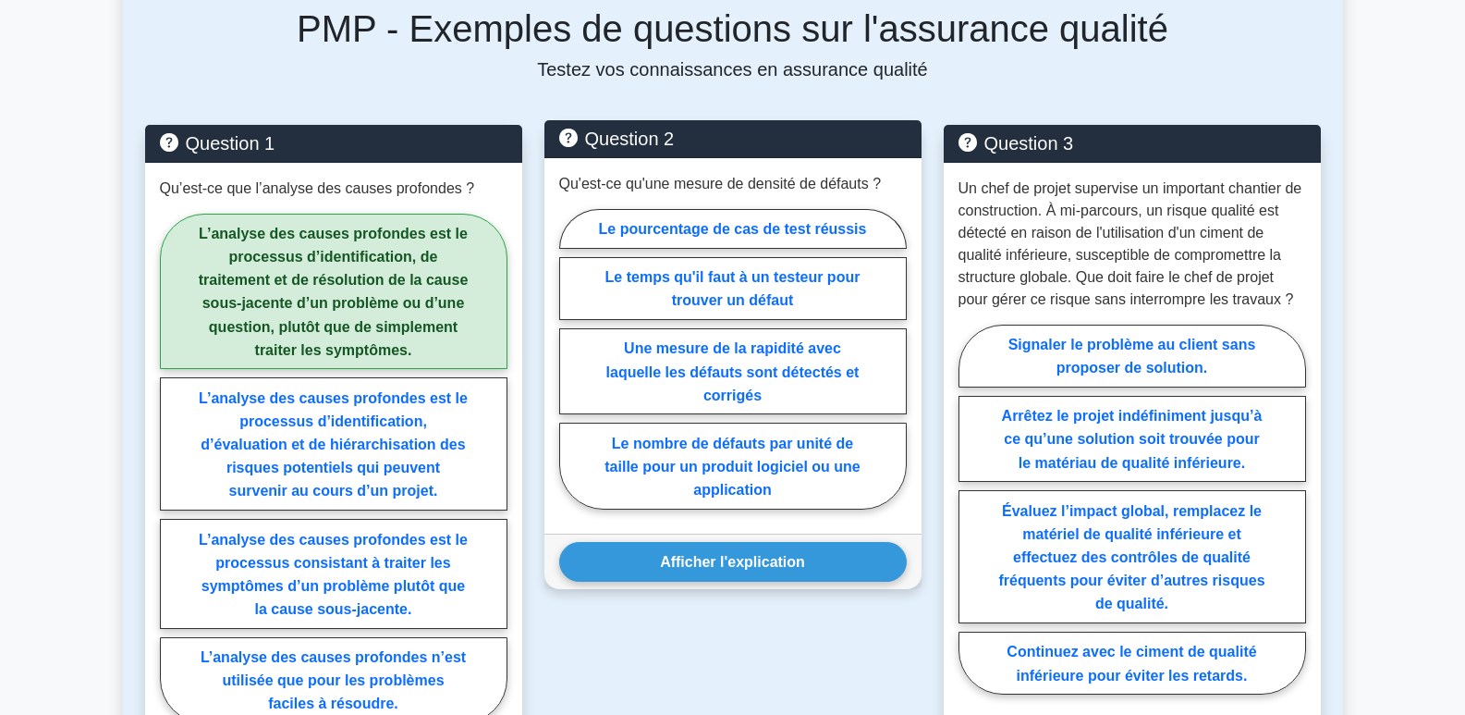
scroll to position [832, 0]
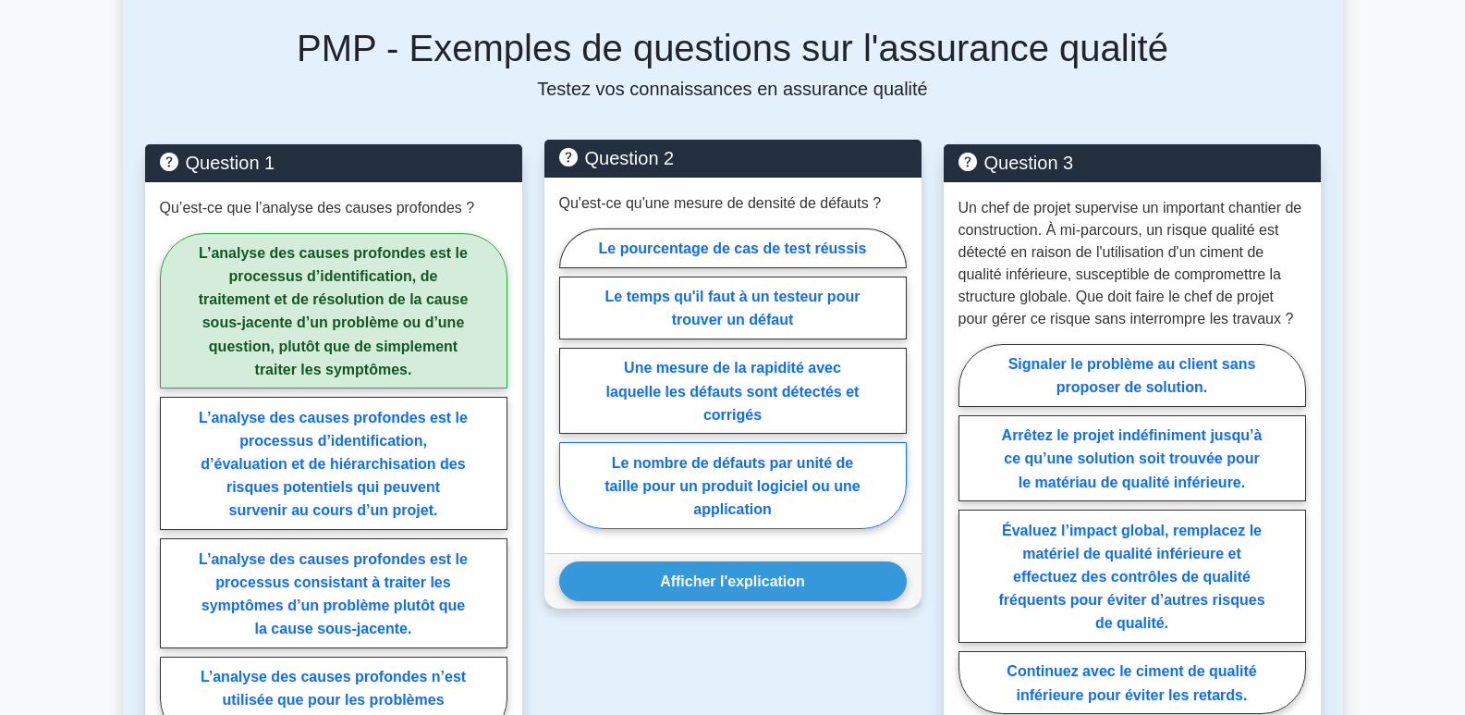
click at [766, 495] on label "Le nombre de défauts par unité de taille pour un produit logiciel ou une applic…" at bounding box center [733, 485] width 348 height 86
click at [571, 389] on input "Le nombre de défauts par unité de taille pour un produit logiciel ou une applic…" at bounding box center [565, 383] width 12 height 12
radio input "true"
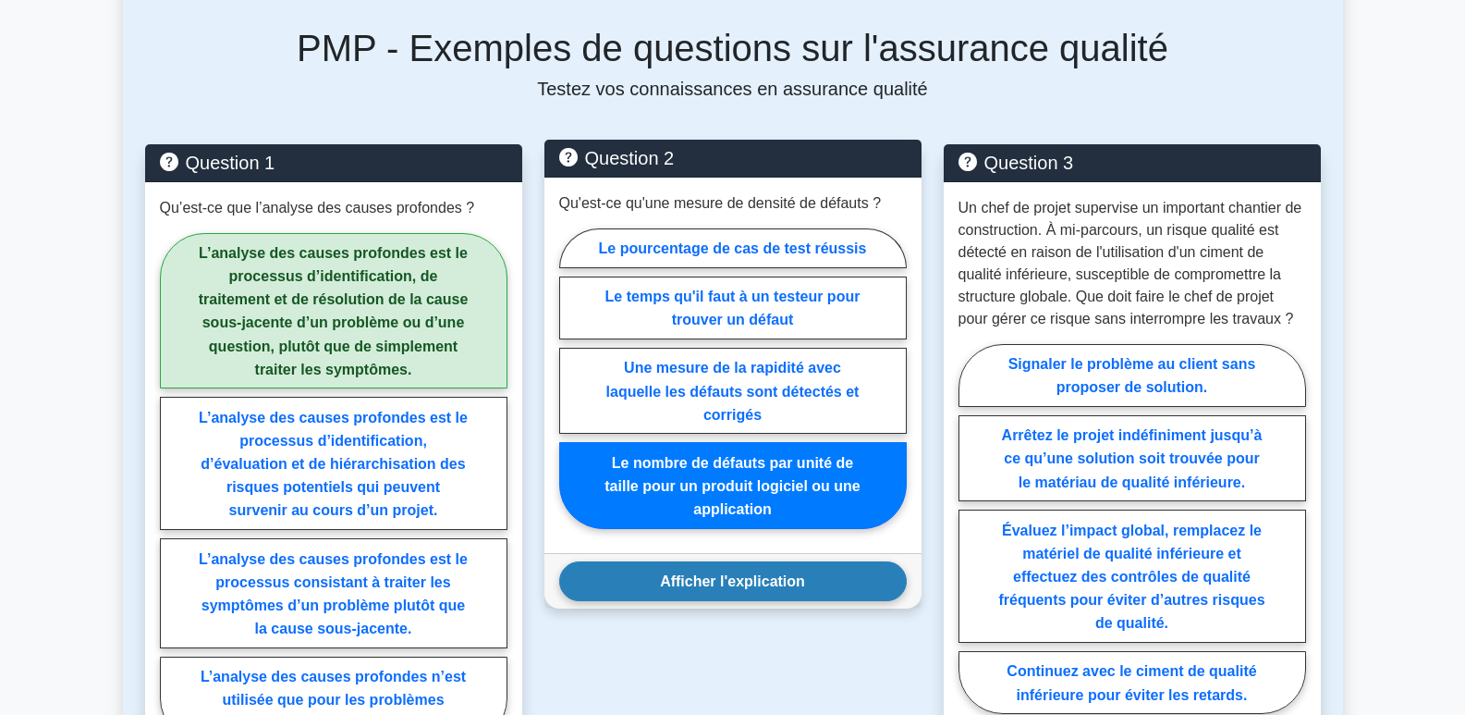
click at [759, 588] on font "Afficher l'explication" at bounding box center [732, 581] width 145 height 16
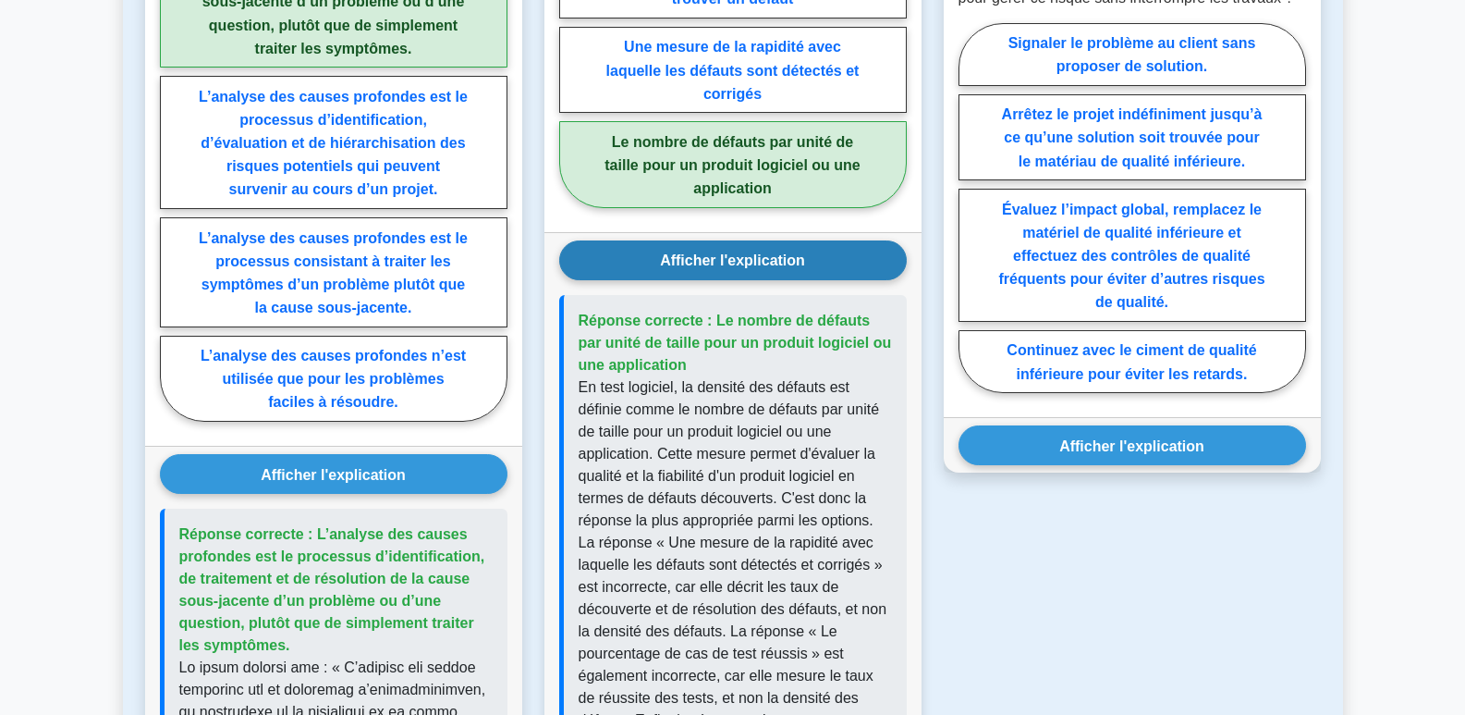
scroll to position [1202, 0]
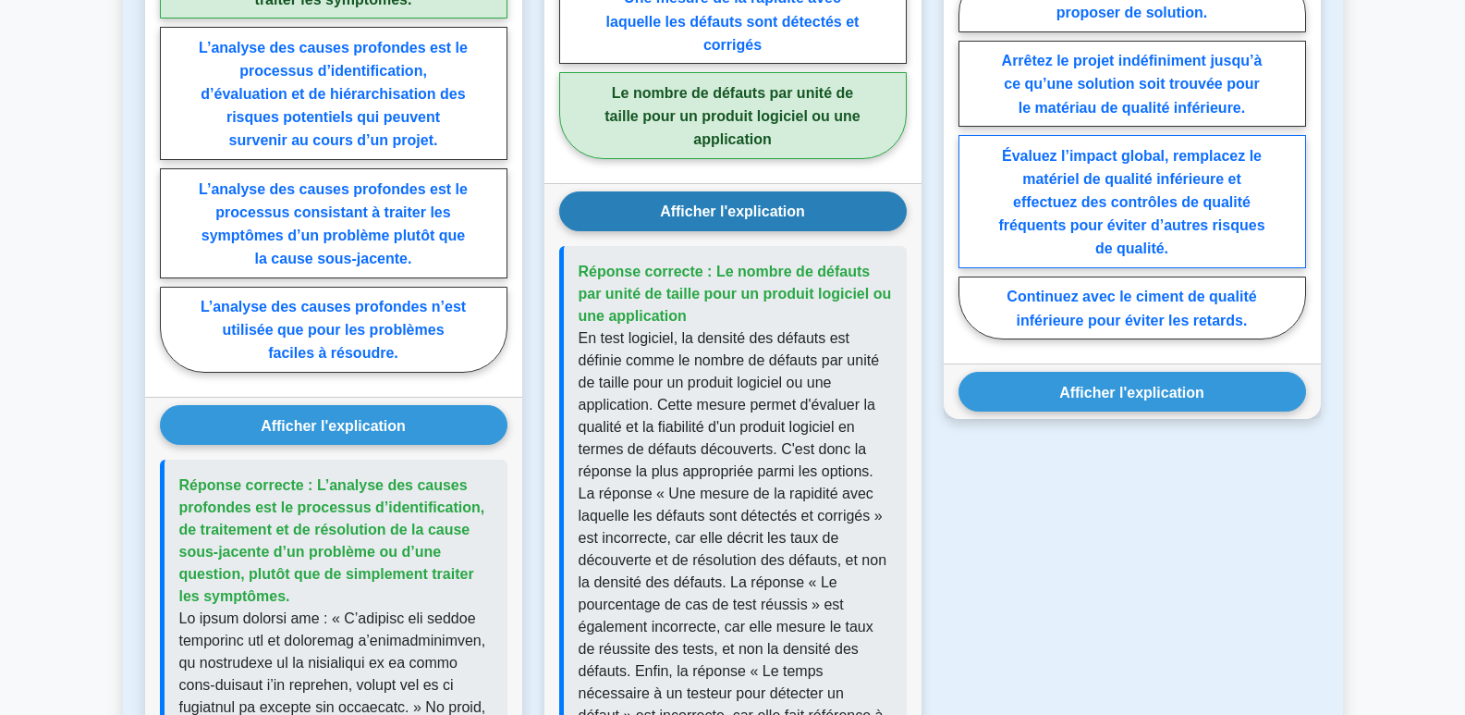
click at [1192, 210] on font "Évaluez l’impact global, remplacez le matériel de qualité inférieure et effectu…" at bounding box center [1131, 201] width 266 height 109
click at [971, 165] on input "Évaluez l’impact global, remplacez le matériel de qualité inférieure et effectu…" at bounding box center [965, 159] width 12 height 12
radio input "true"
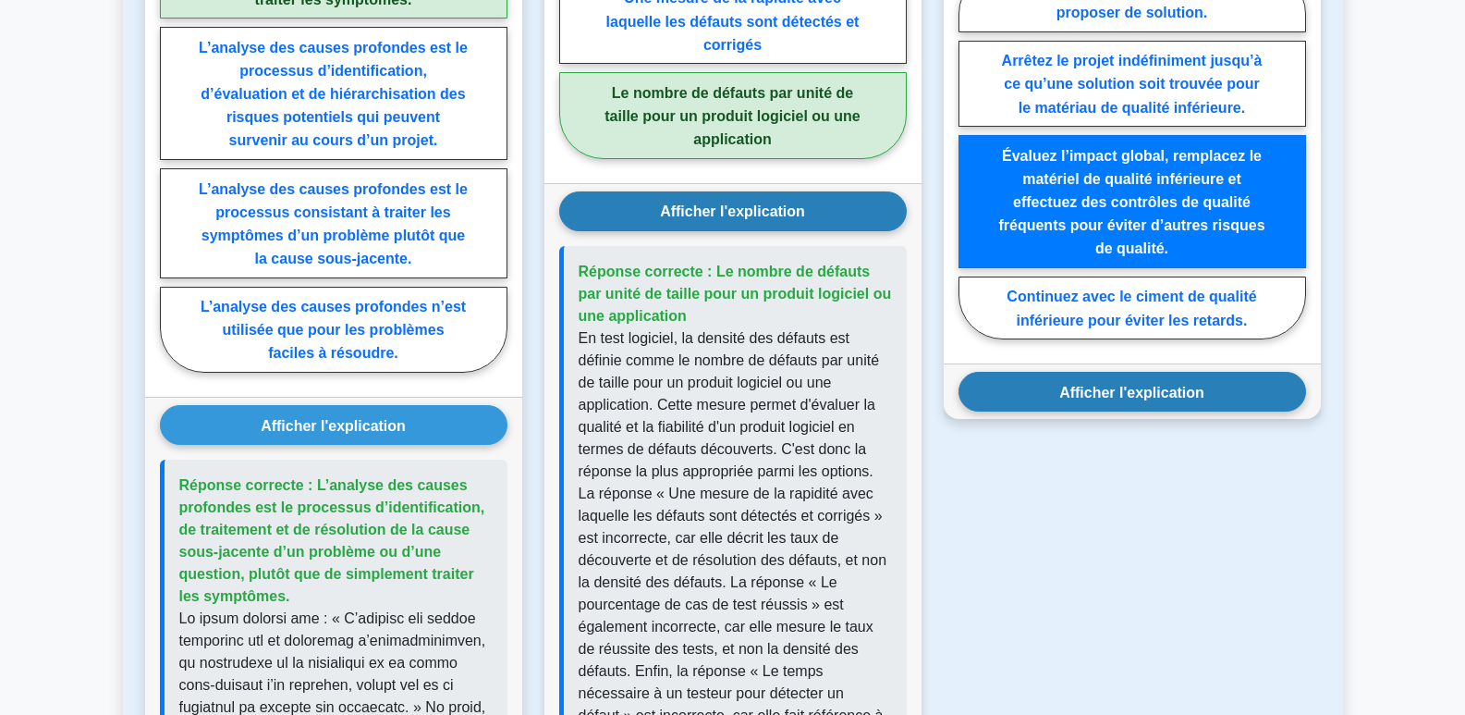
click at [1172, 396] on font "Afficher l'explication" at bounding box center [1131, 392] width 145 height 16
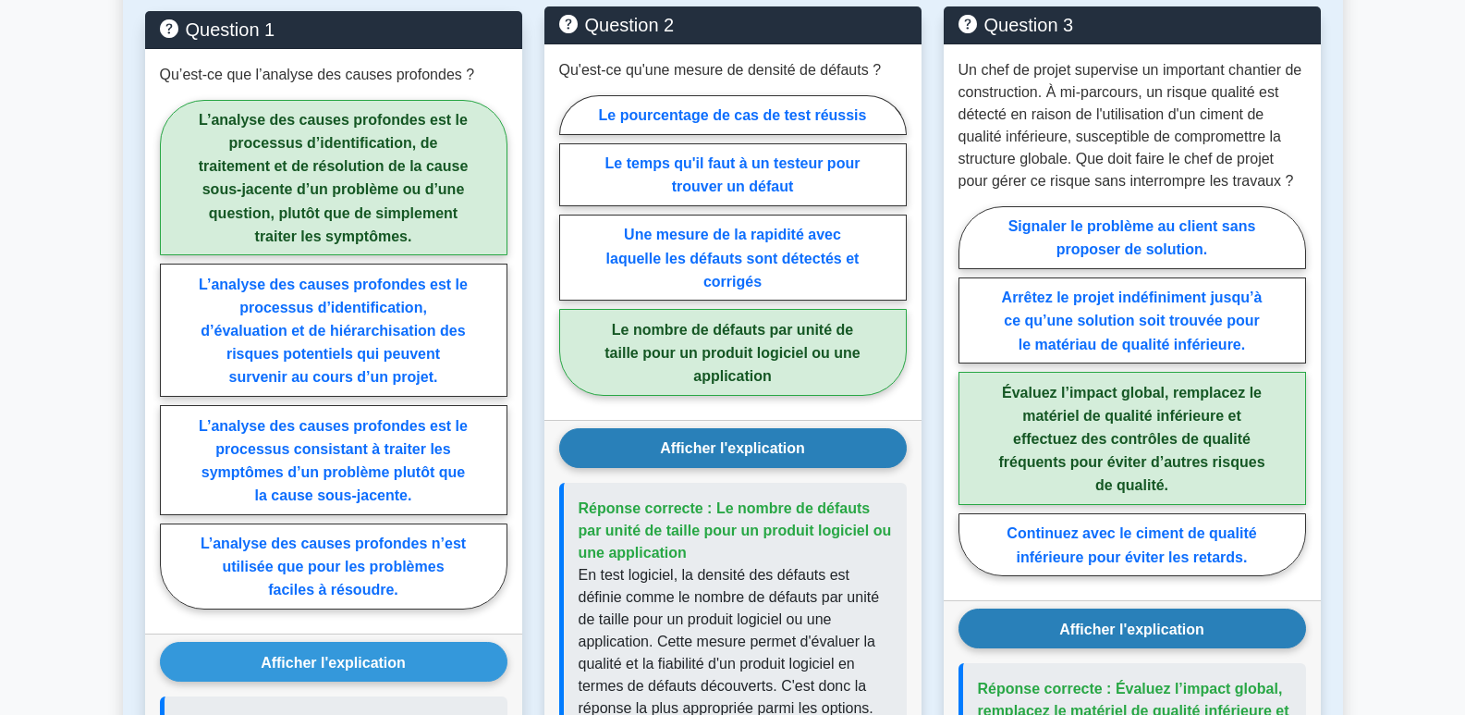
scroll to position [1017, 0]
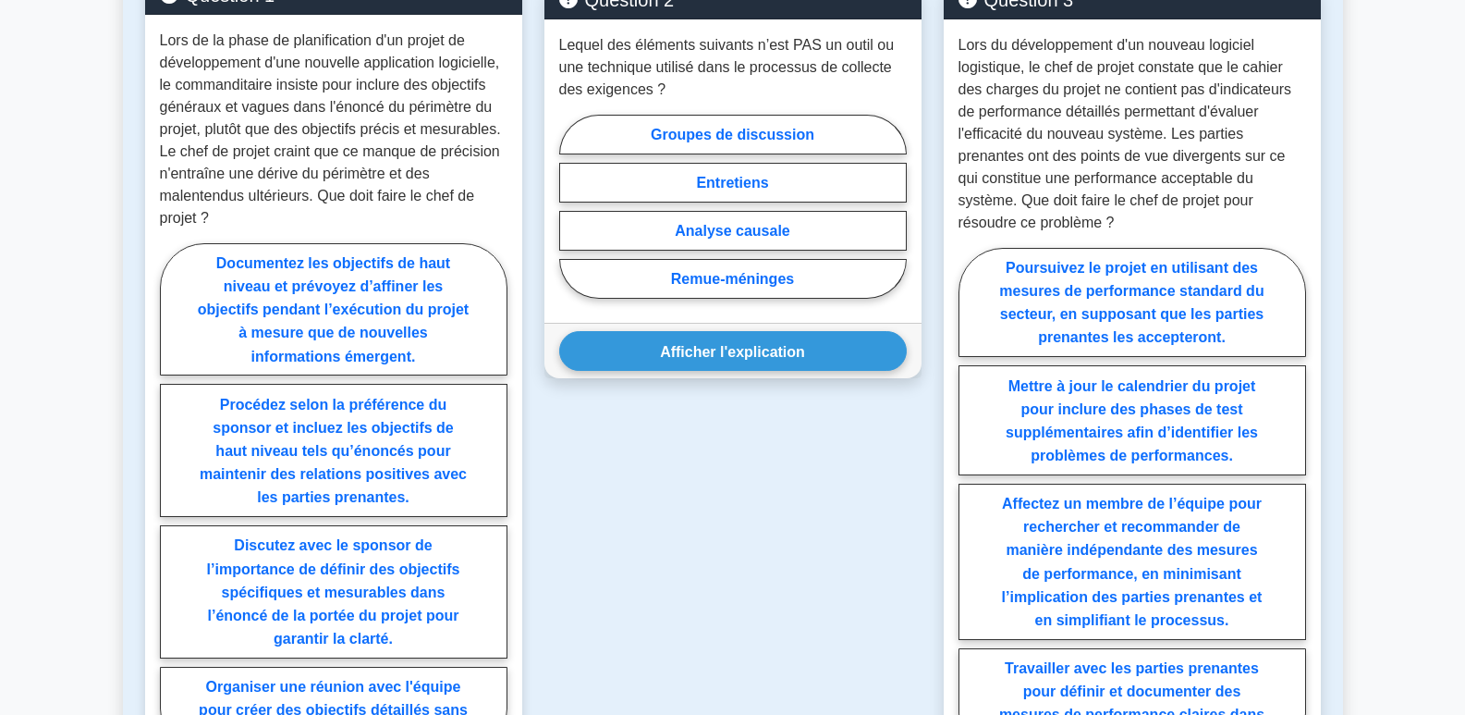
scroll to position [924, 0]
